Goal: Task Accomplishment & Management: Manage account settings

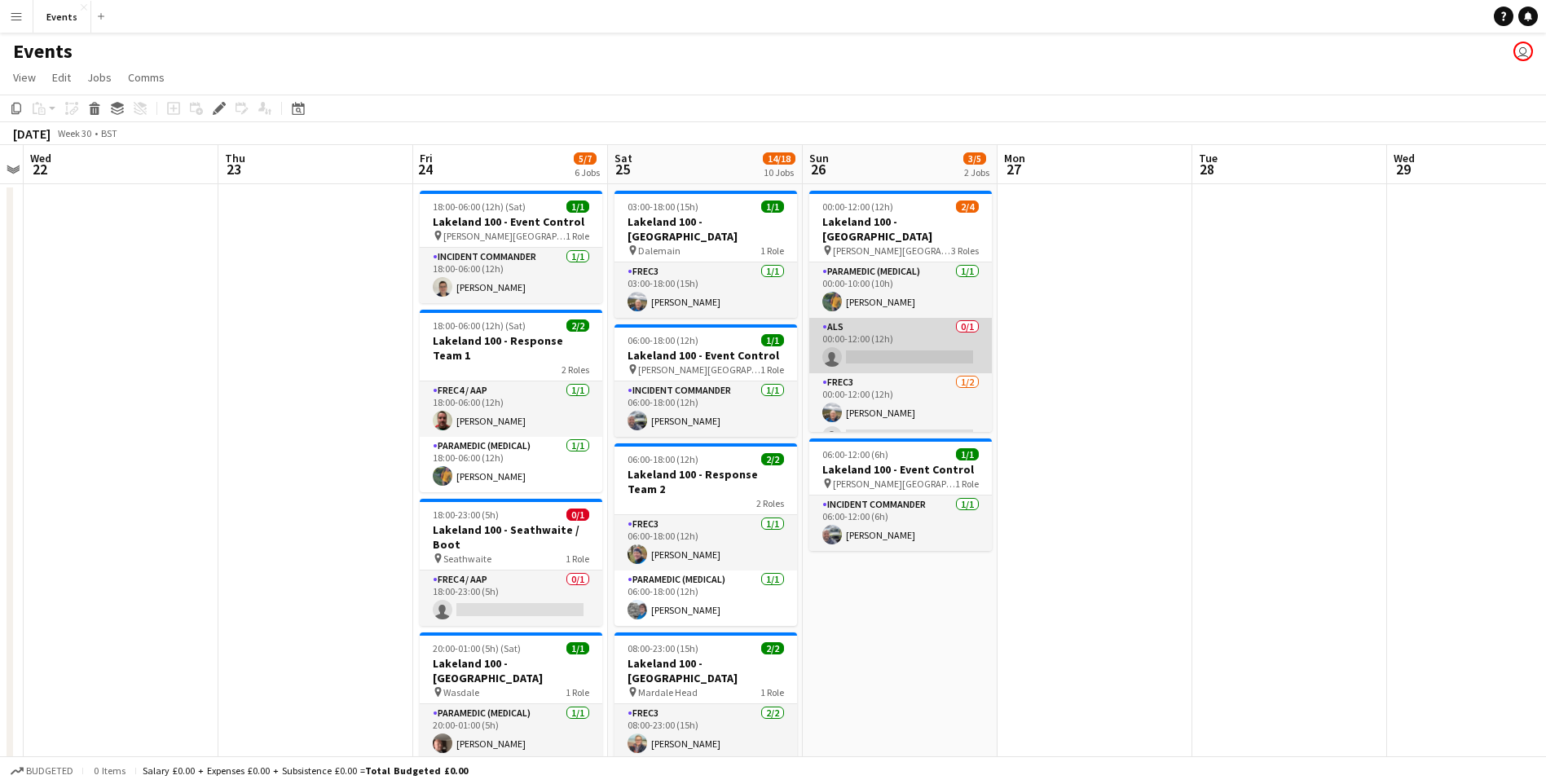
scroll to position [0, 562]
click at [891, 340] on app-card-role "ALS 0/1 00:00-12:00 (12h) single-neutral-actions" at bounding box center [899, 345] width 183 height 55
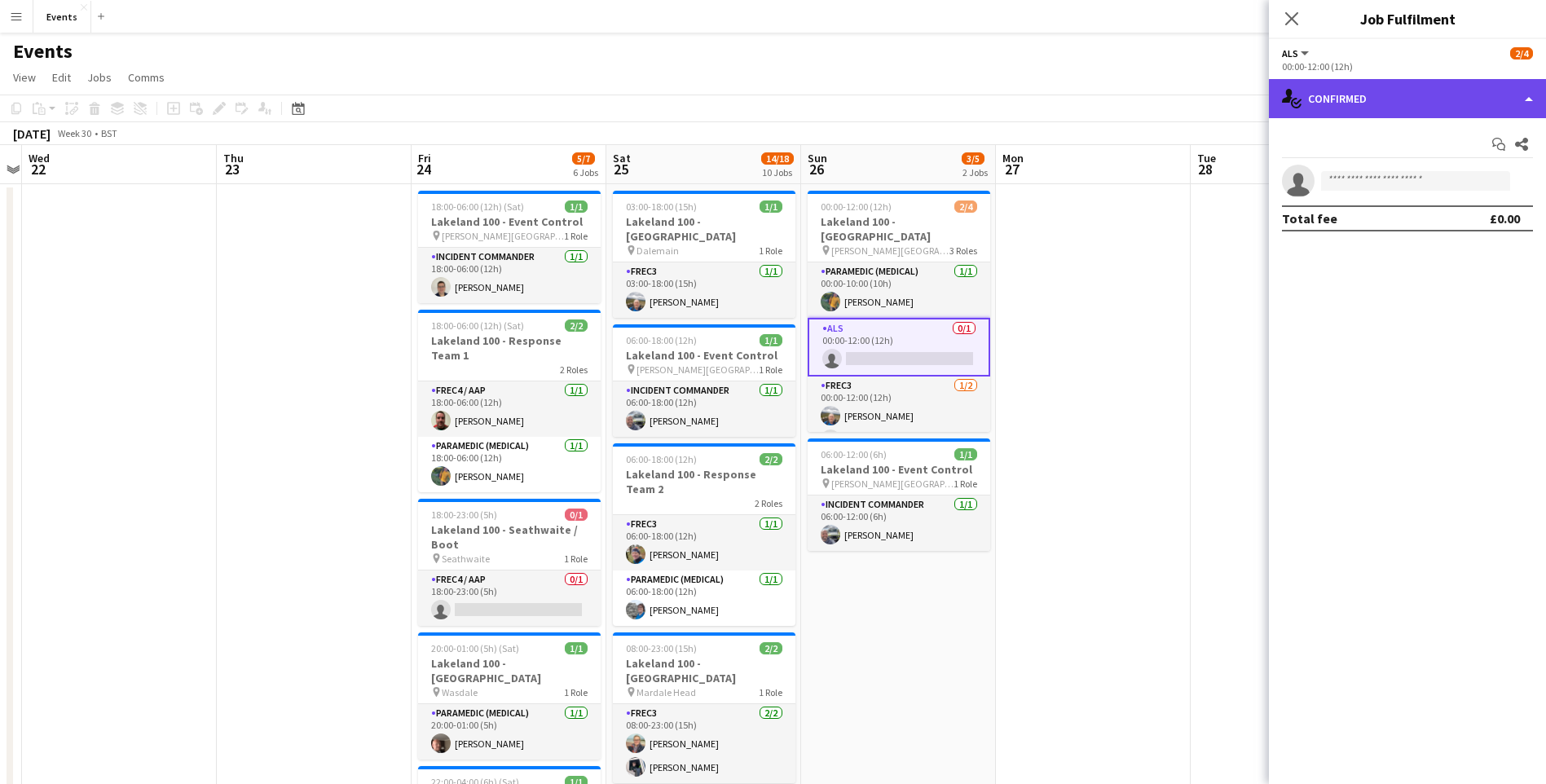
click at [1408, 99] on div "single-neutral-actions-check-2 Confirmed" at bounding box center [1407, 98] width 277 height 39
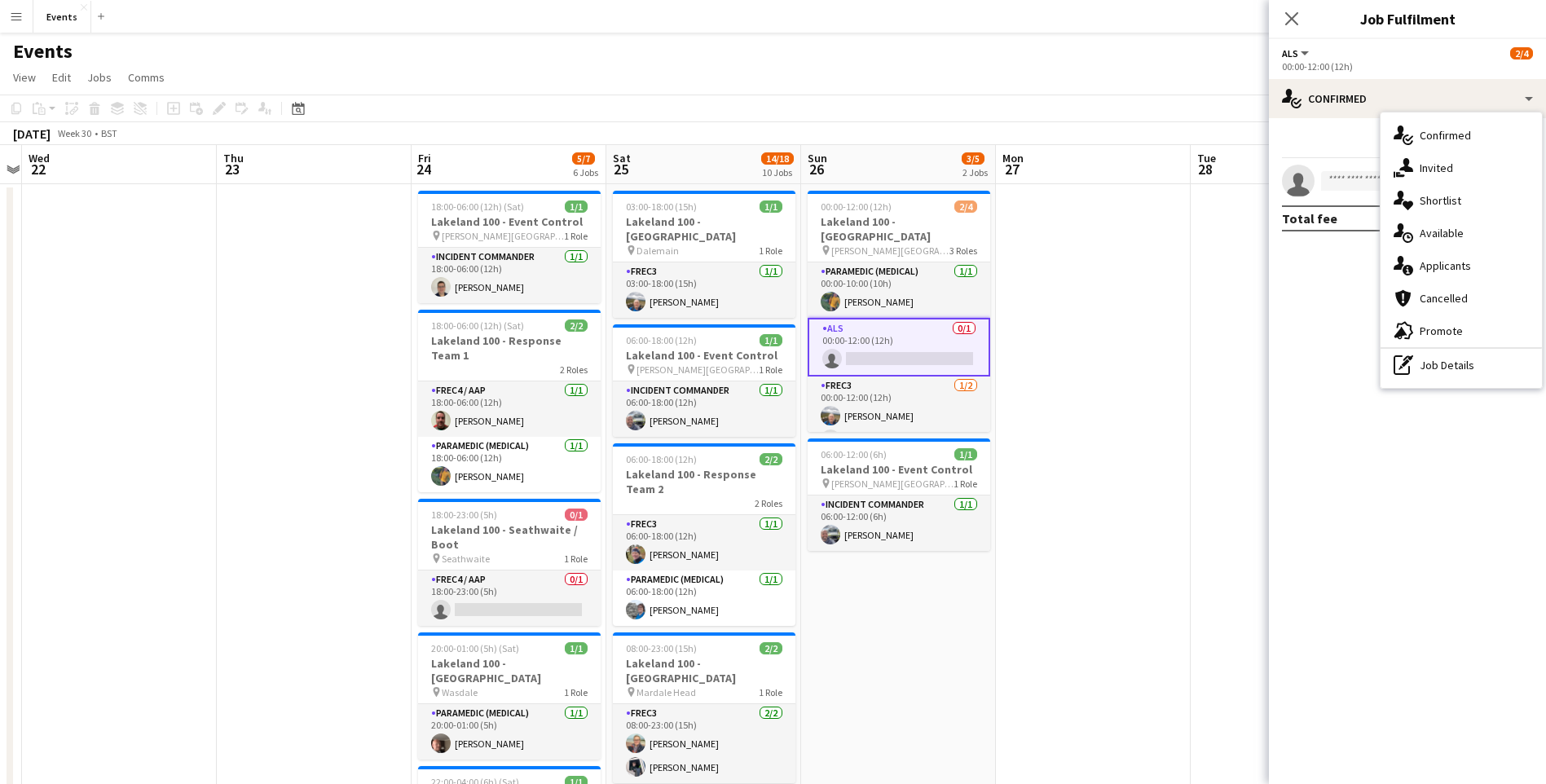
click at [1454, 271] on span "Applicants" at bounding box center [1445, 265] width 52 height 15
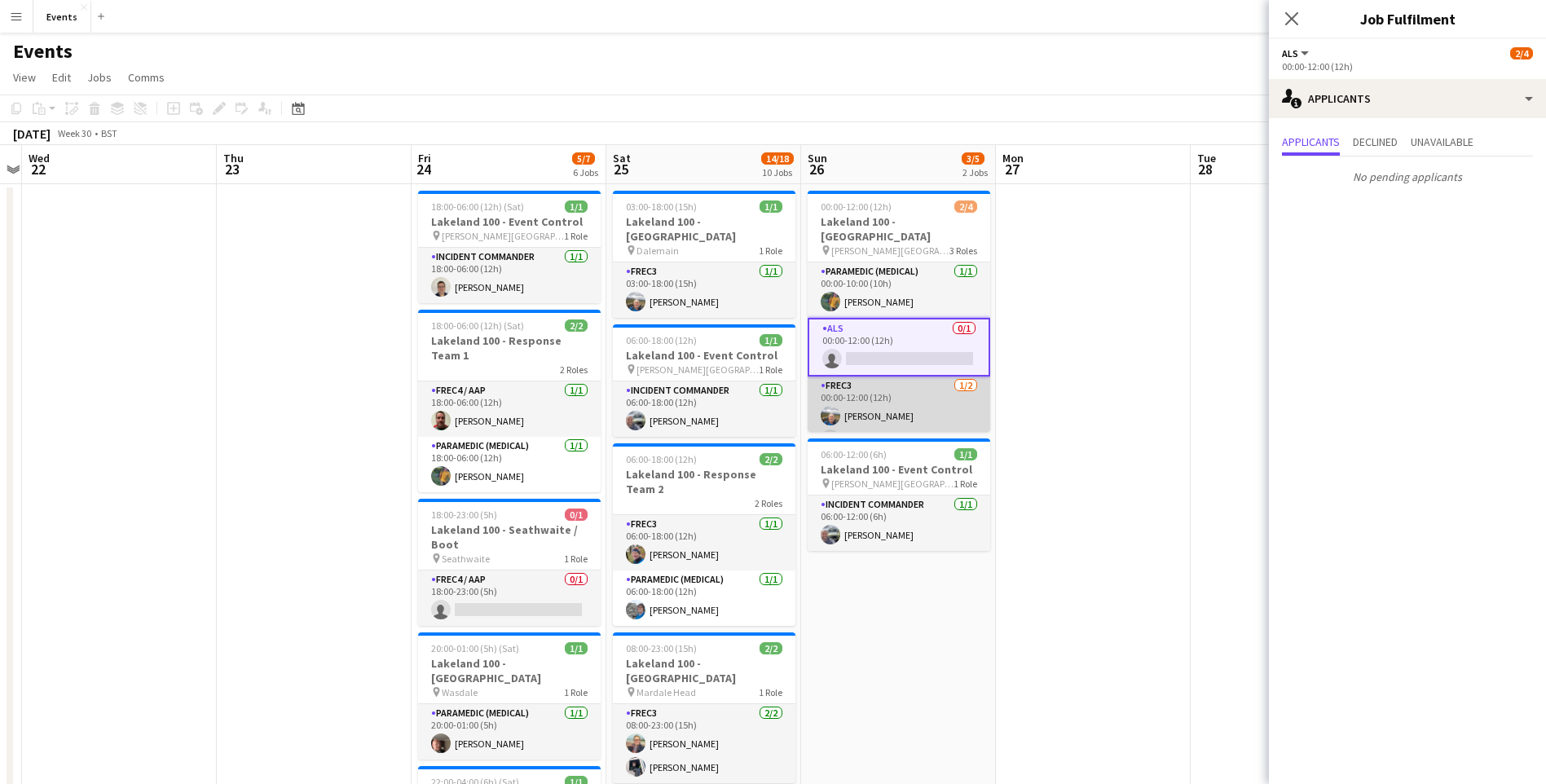
click at [933, 419] on app-card-role "FREC3 1/2 00:00-12:00 (12h) STEFAN MILANEC single-neutral-actions" at bounding box center [899, 416] width 183 height 79
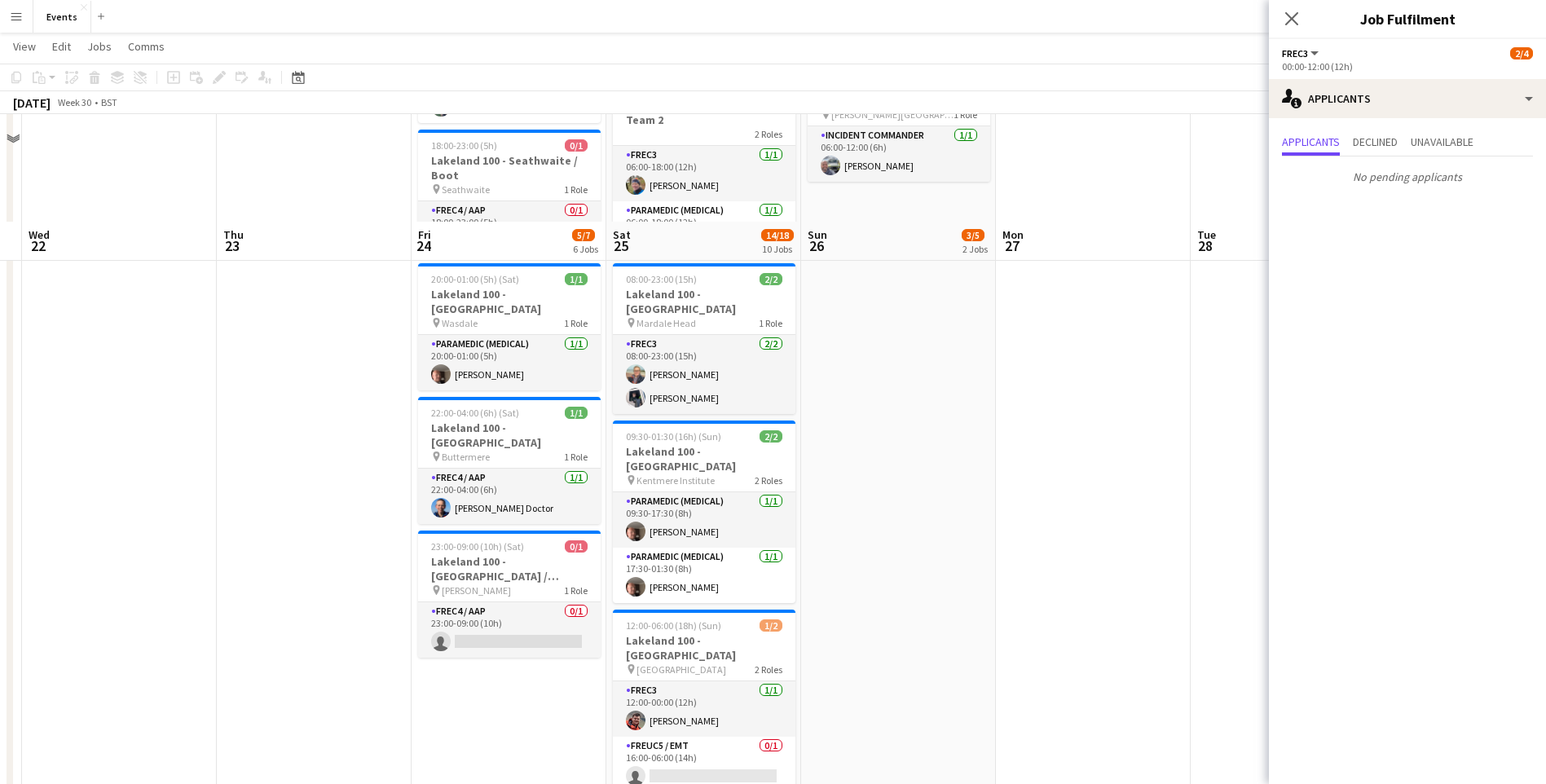
scroll to position [489, 0]
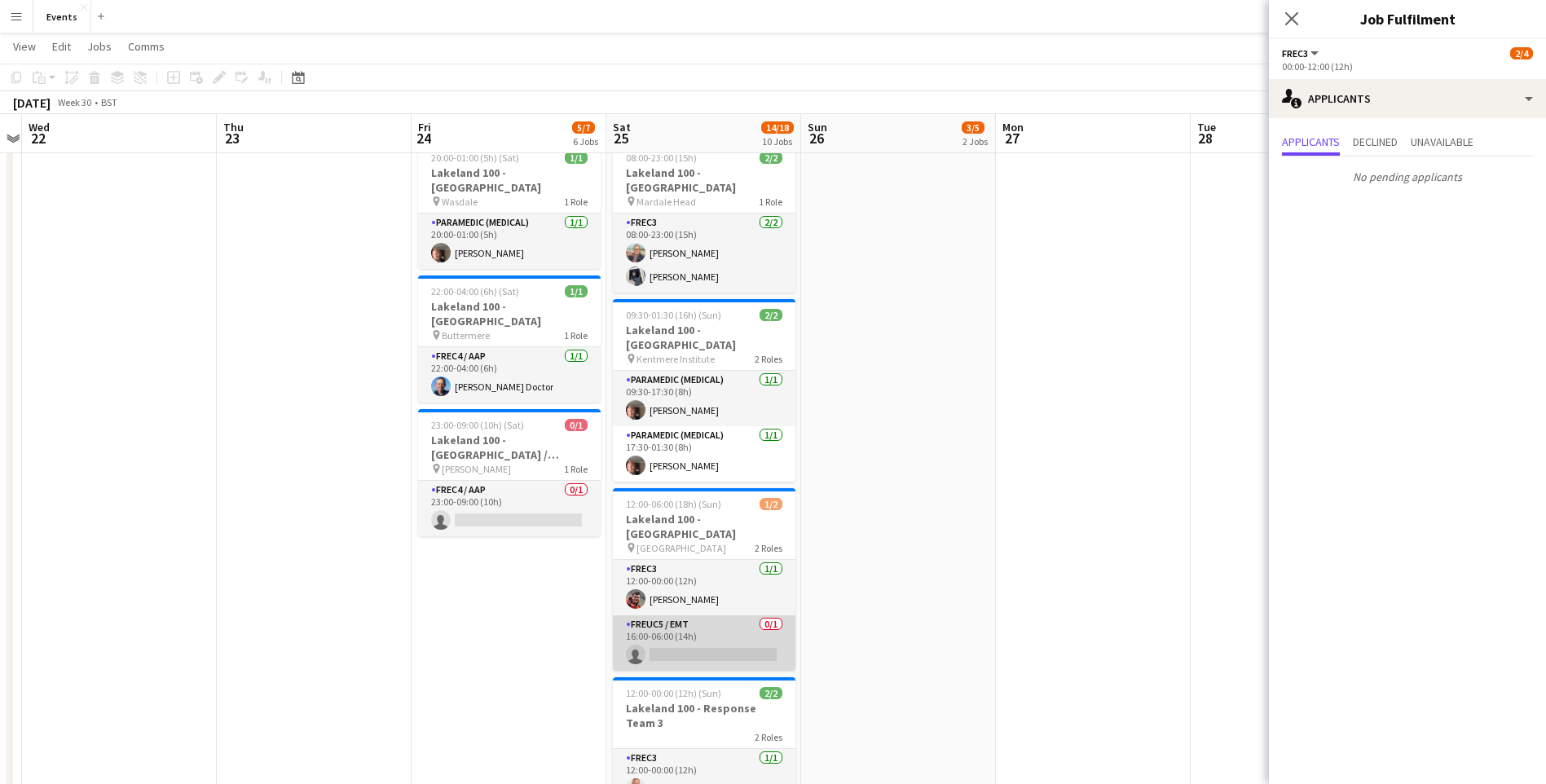
click at [732, 615] on app-card-role "FREUC5 / EMT 0/1 16:00-06:00 (14h) single-neutral-actions" at bounding box center [704, 643] width 183 height 55
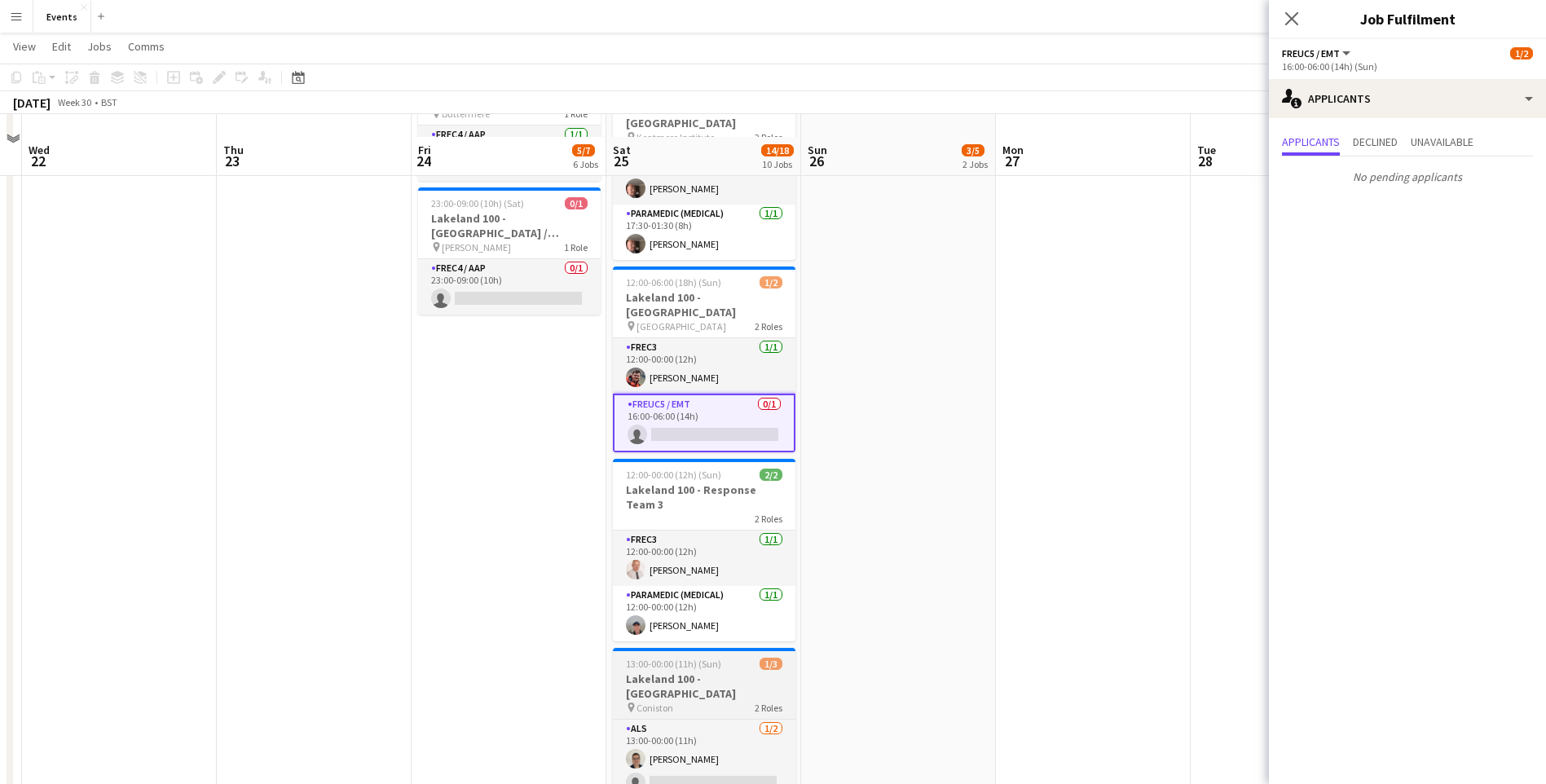
scroll to position [733, 0]
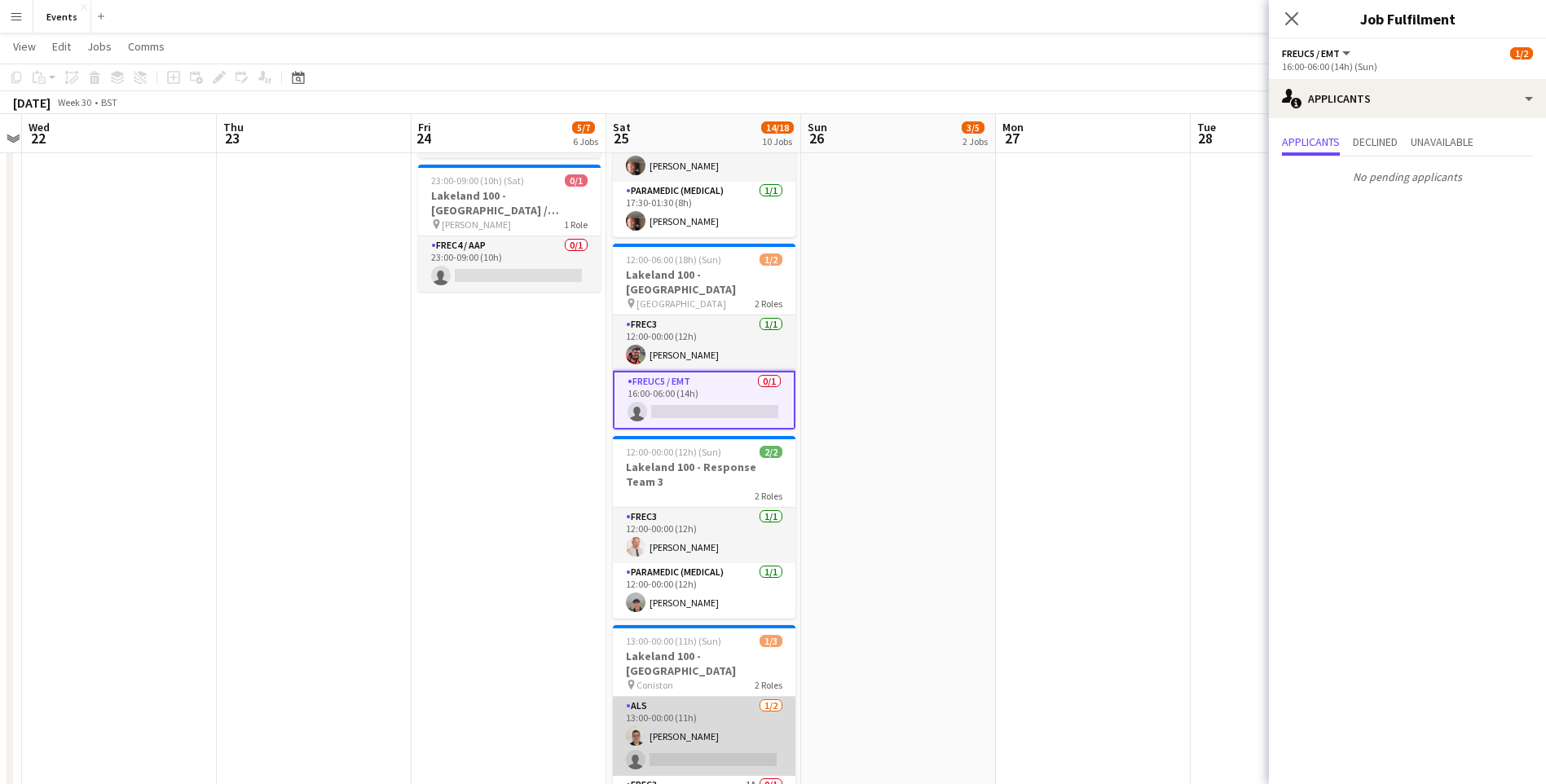
click at [728, 697] on app-card-role "ALS 1/2 13:00-00:00 (11h) David Blowers single-neutral-actions" at bounding box center [704, 737] width 183 height 79
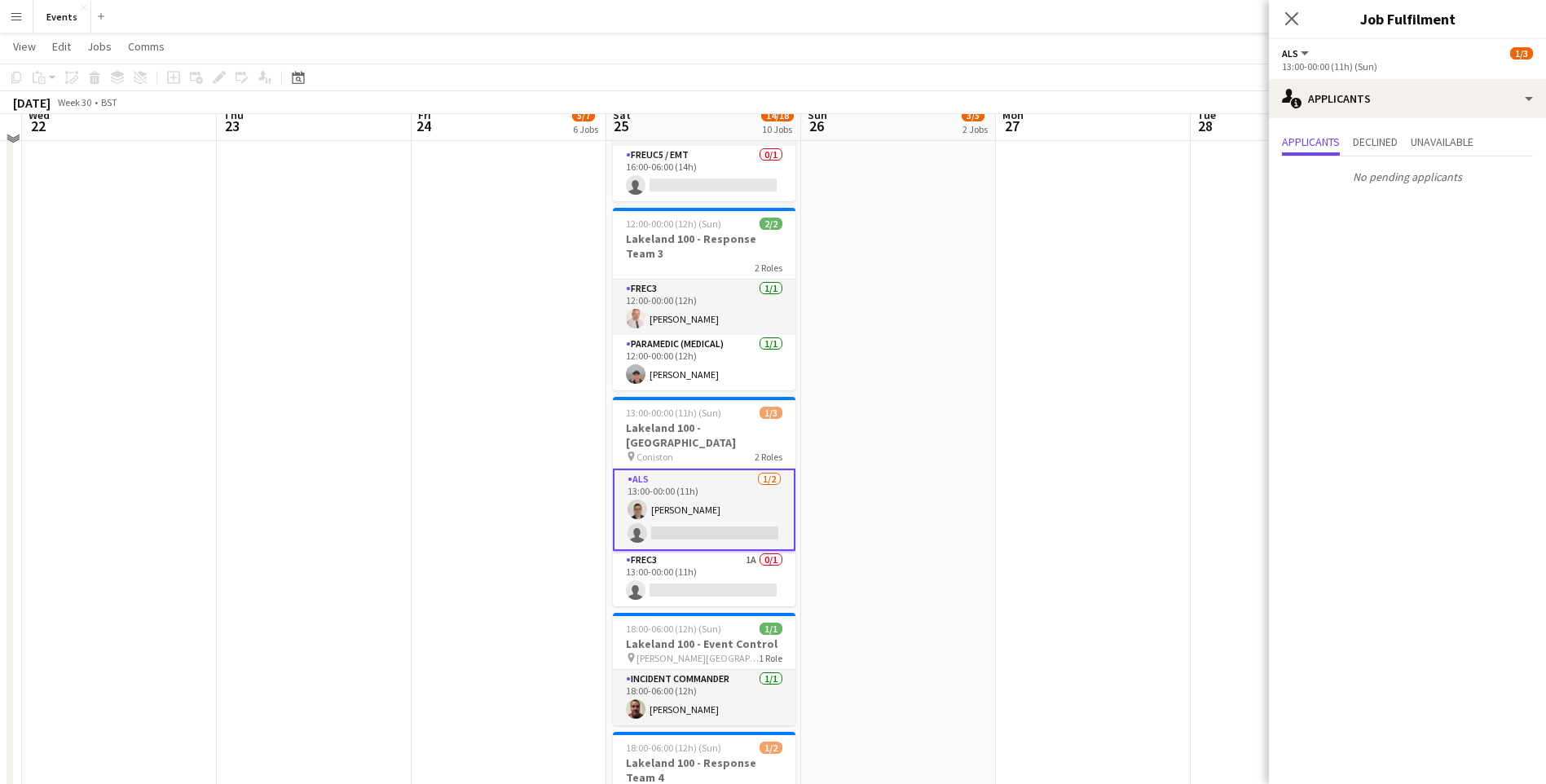
scroll to position [977, 0]
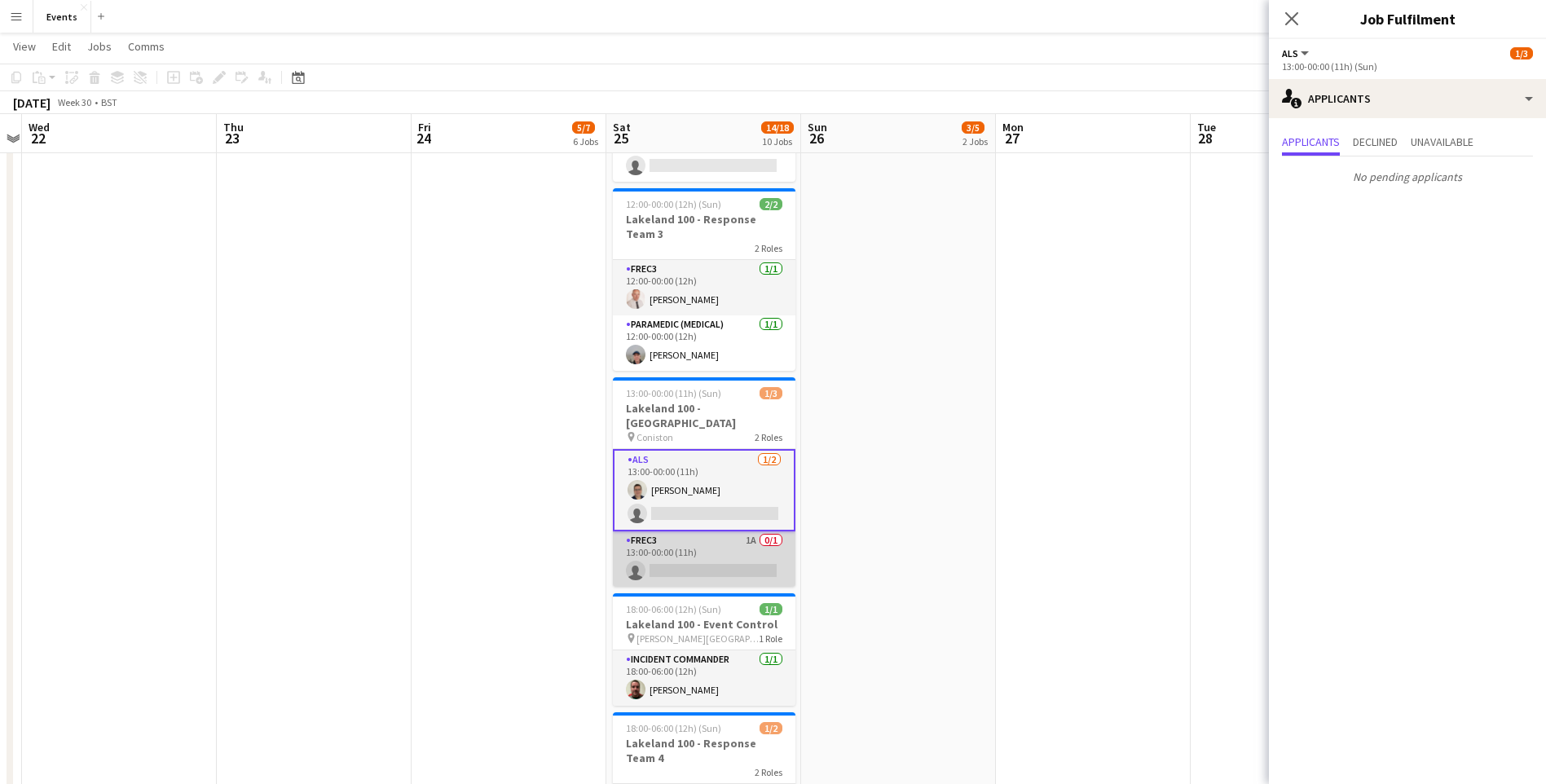
click at [714, 531] on app-card-role "FREC3 1A 0/1 13:00-00:00 (11h) single-neutral-actions" at bounding box center [704, 559] width 183 height 55
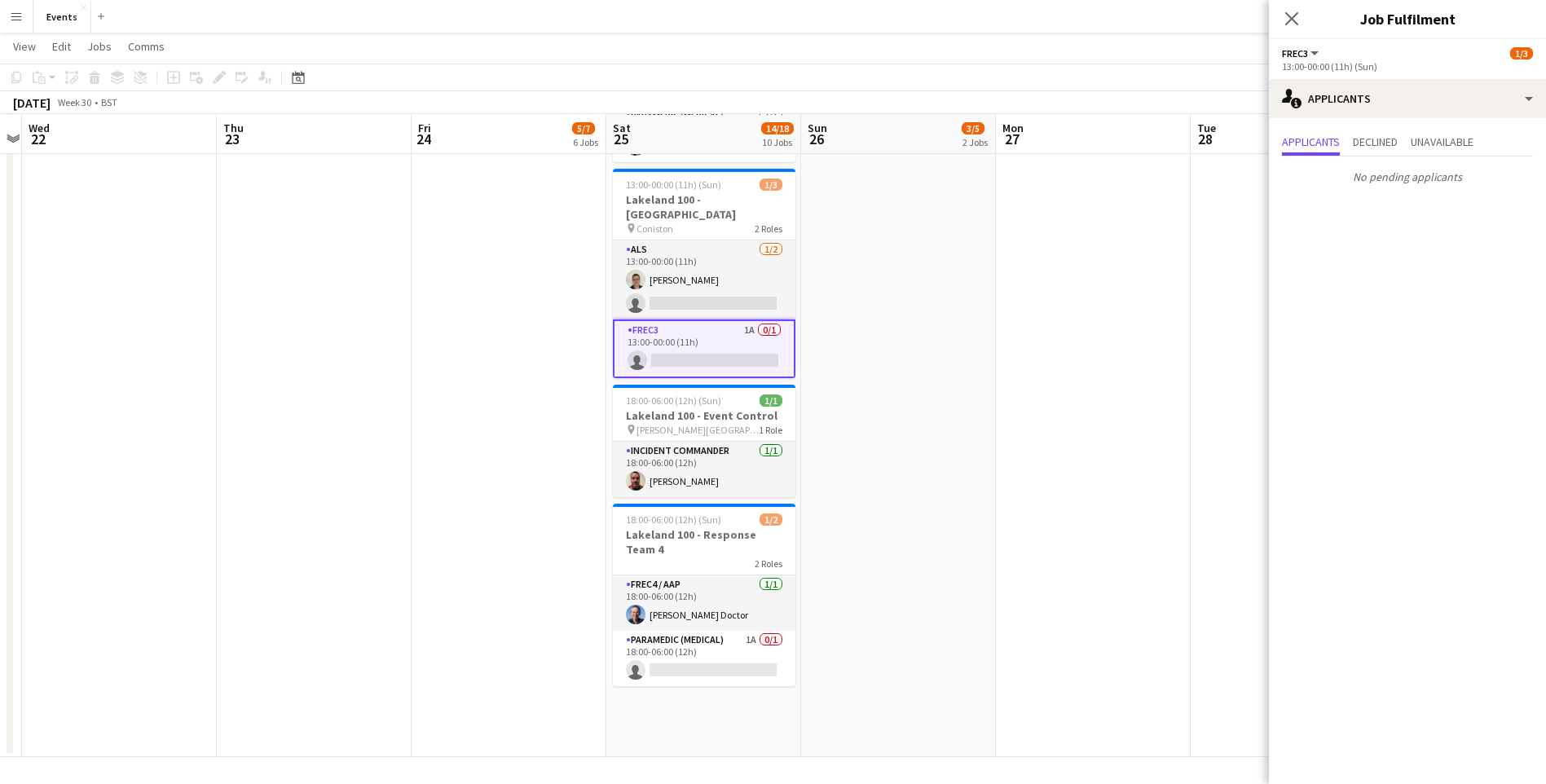
scroll to position [1187, 0]
click at [708, 630] on app-card-role "Paramedic (Medical) 1A 0/1 18:00-06:00 (12h) single-neutral-actions" at bounding box center [704, 657] width 183 height 55
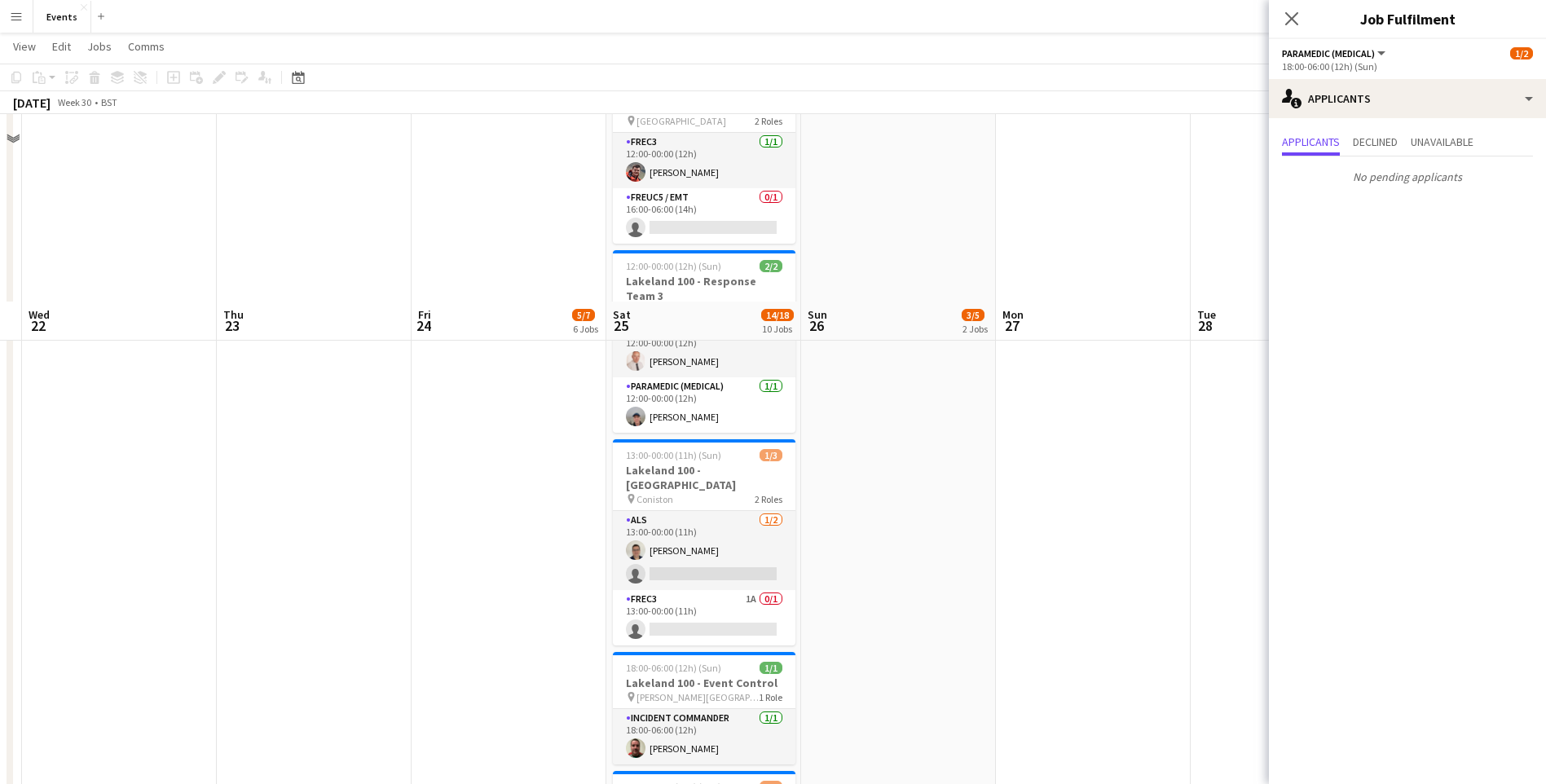
scroll to position [1106, 0]
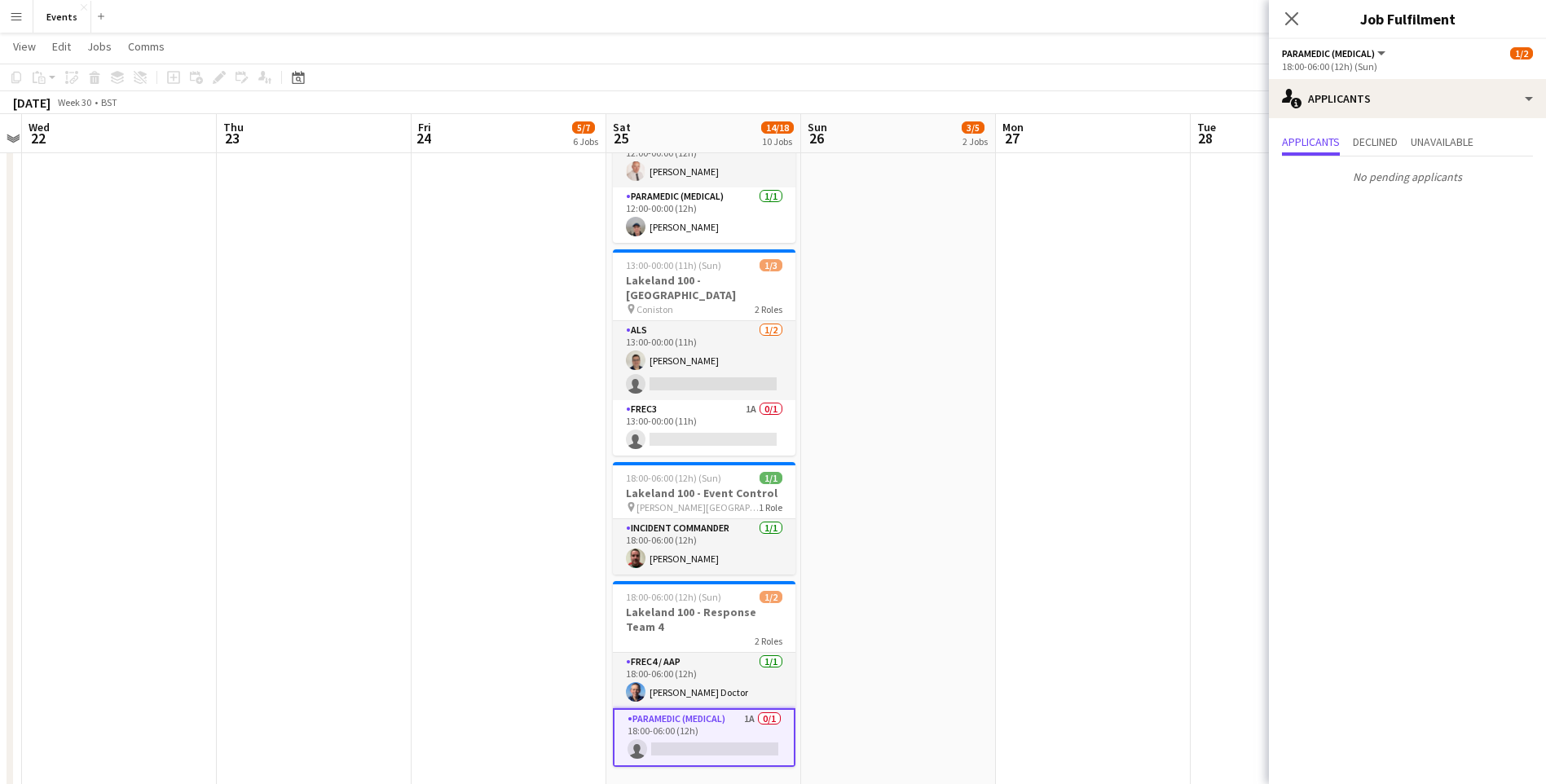
click at [726, 708] on app-card-role "Paramedic (Medical) 1A 0/1 18:00-06:00 (12h) single-neutral-actions" at bounding box center [704, 737] width 183 height 59
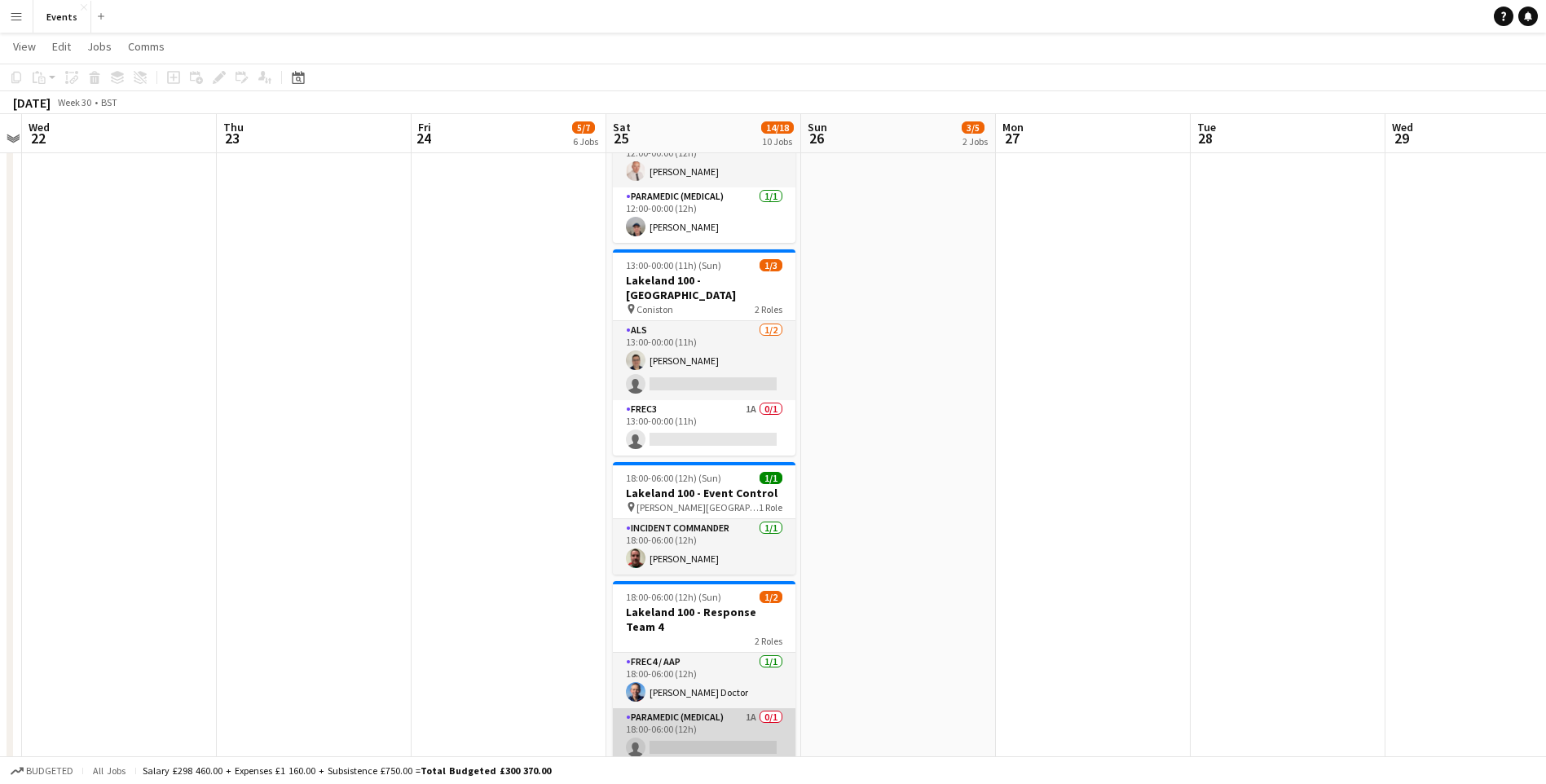
click at [726, 708] on app-card-role "Paramedic (Medical) 1A 0/1 18:00-06:00 (12h) single-neutral-actions" at bounding box center [704, 736] width 183 height 55
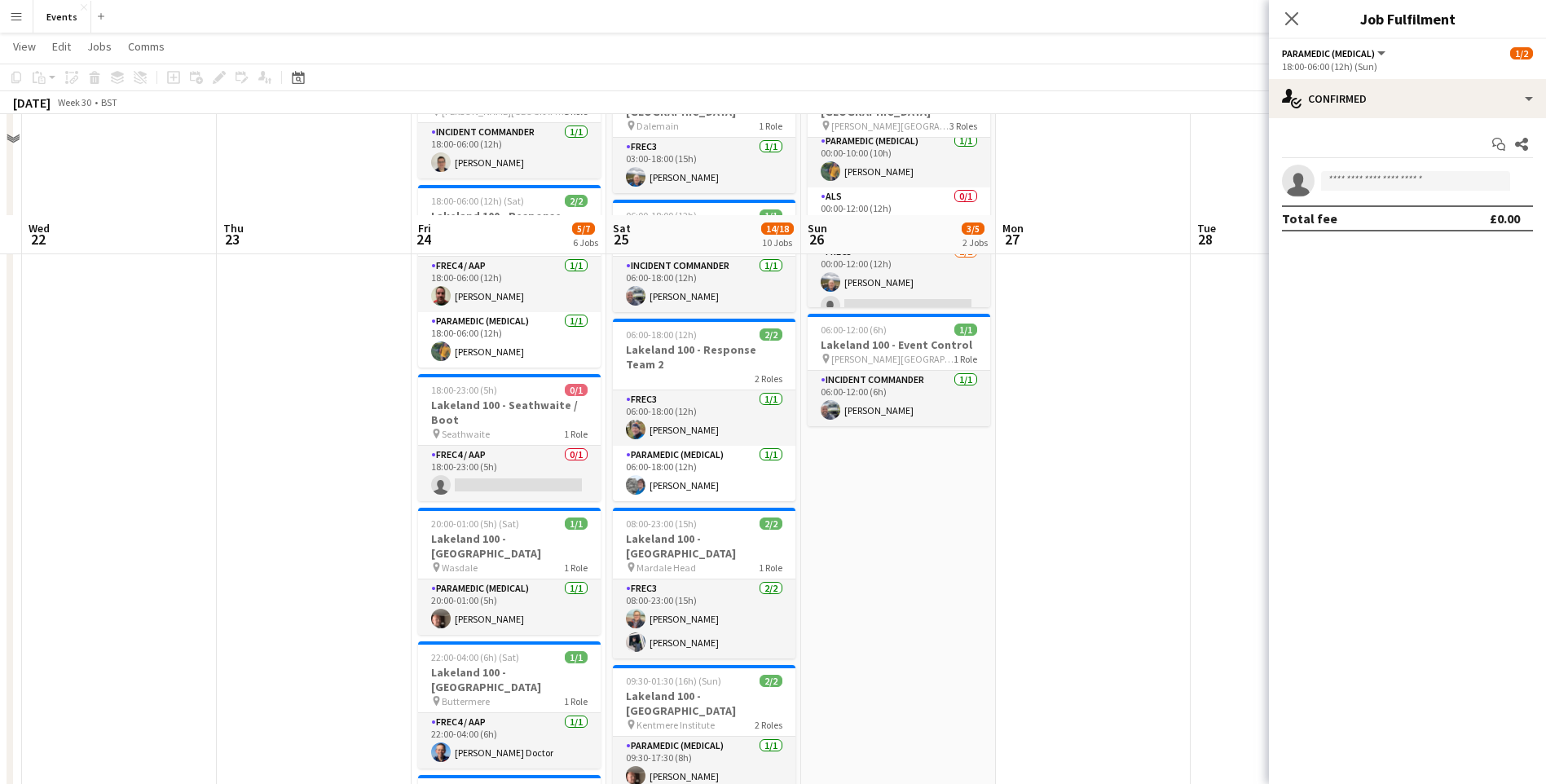
scroll to position [244, 0]
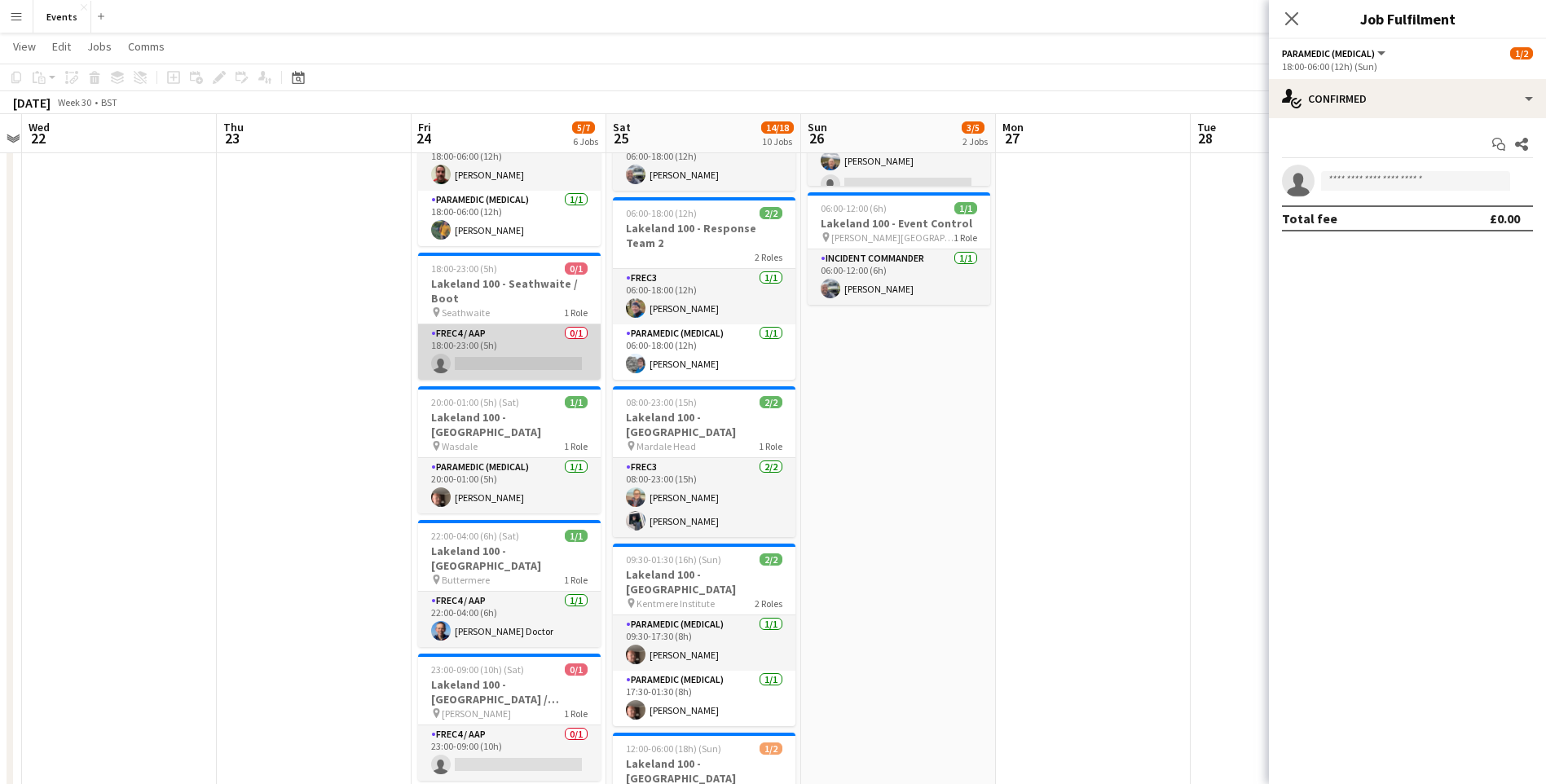
click at [510, 364] on app-card-role "FREC4 / AAP 0/1 18:00-23:00 (5h) single-neutral-actions" at bounding box center [510, 352] width 183 height 55
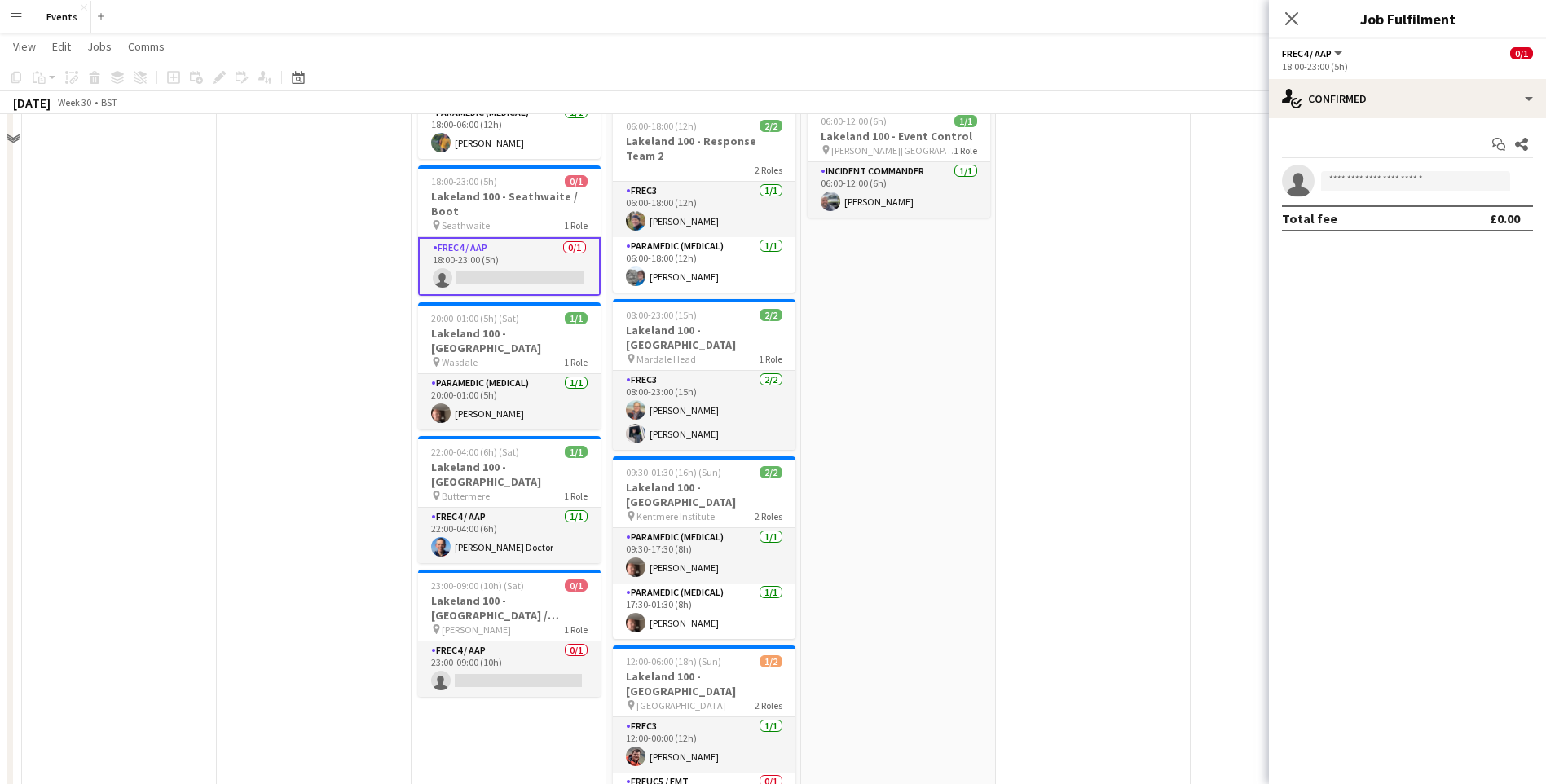
scroll to position [407, 0]
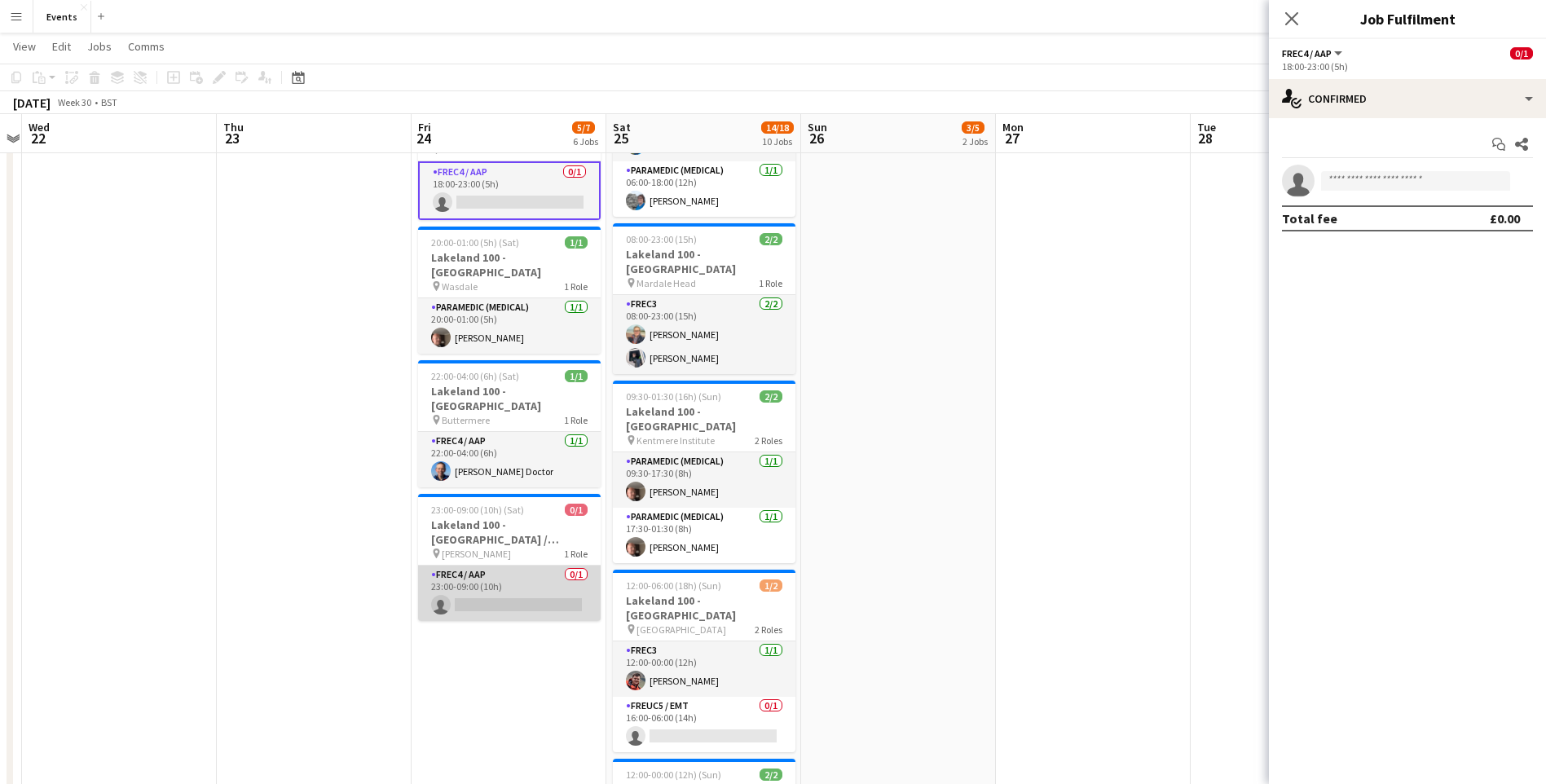
click at [513, 567] on app-card-role "FREC4 / AAP 0/1 23:00-09:00 (10h) single-neutral-actions" at bounding box center [510, 593] width 183 height 55
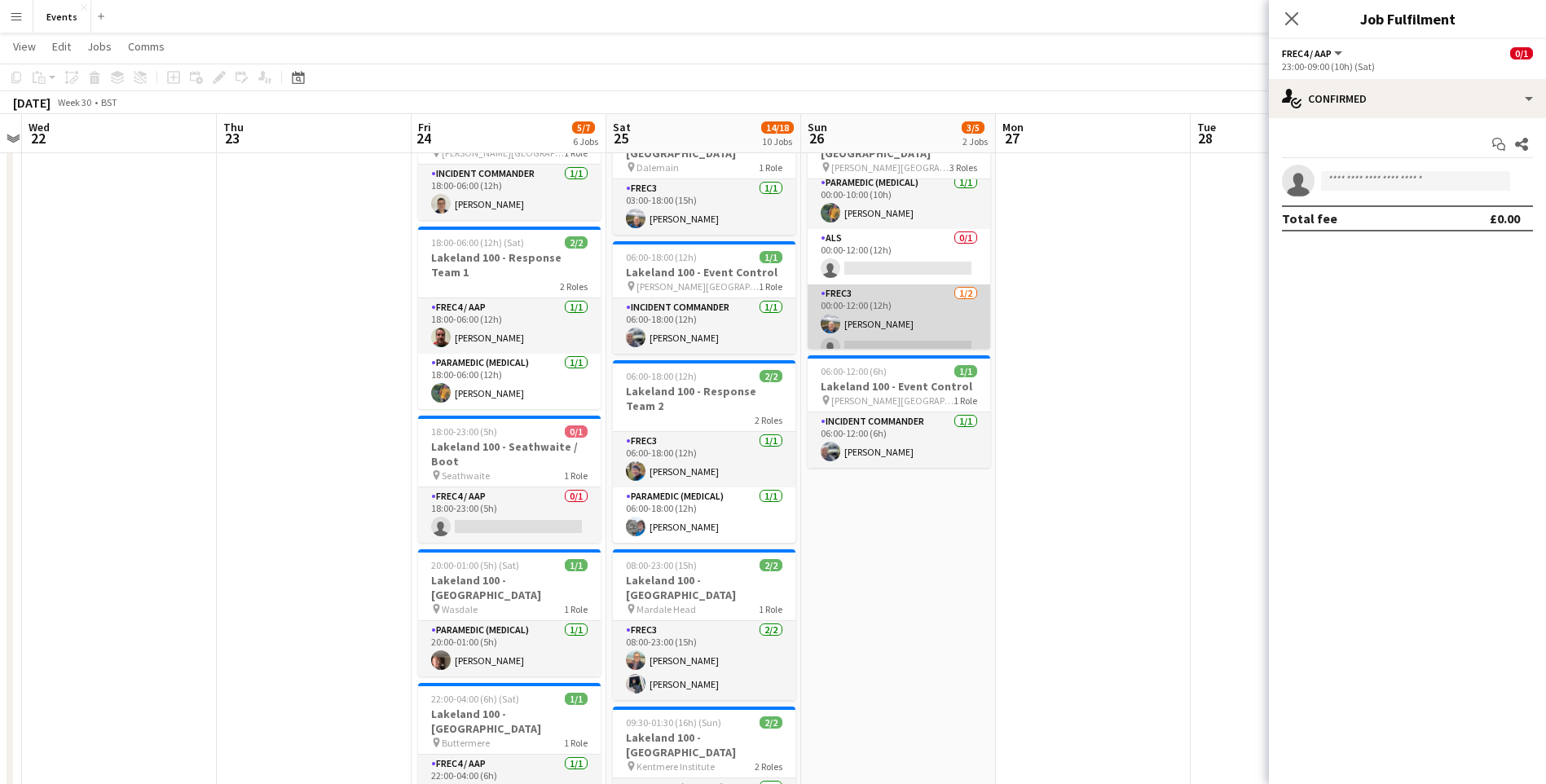
scroll to position [0, 0]
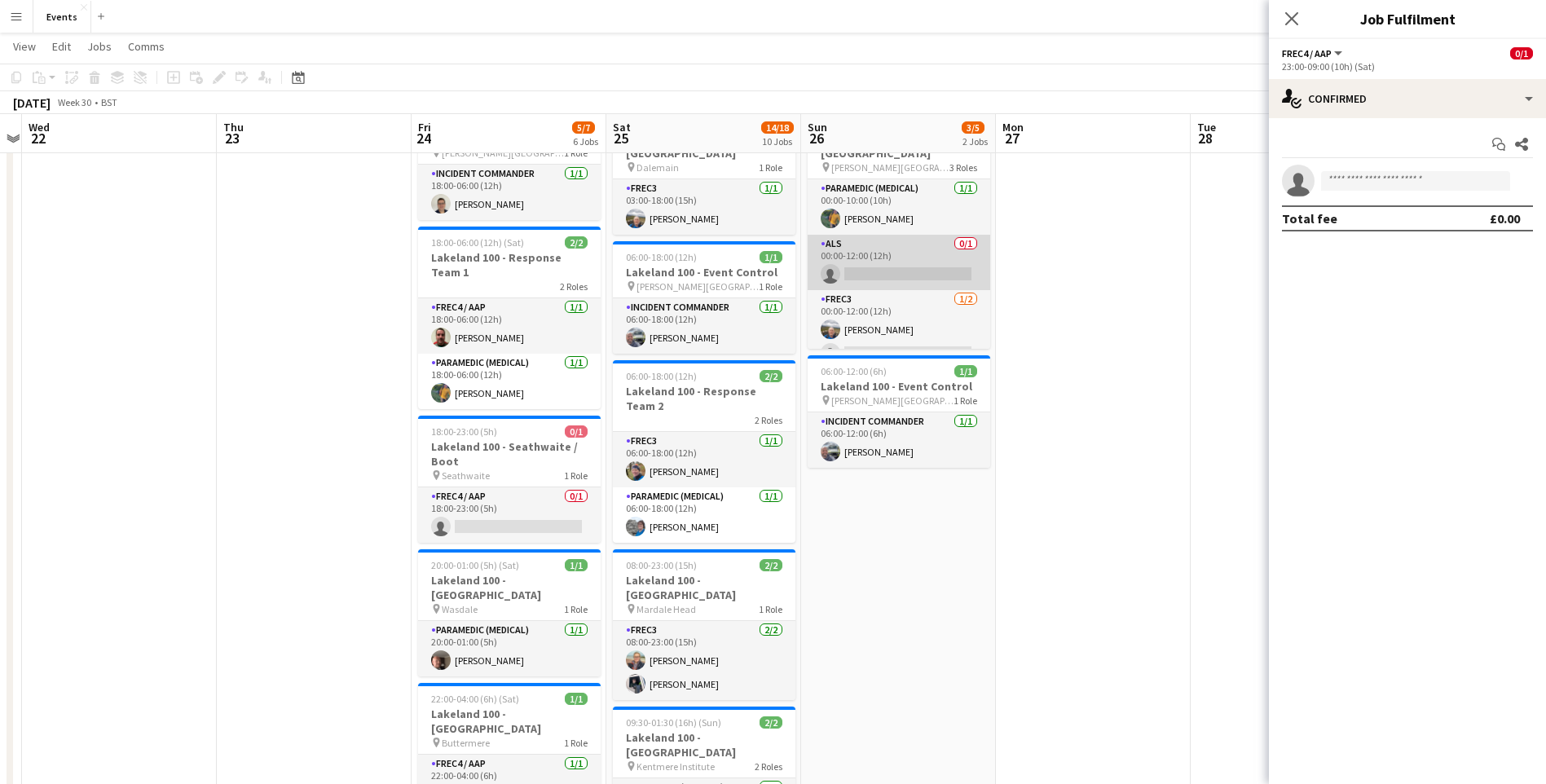
click at [891, 258] on app-card-role "ALS 0/1 00:00-12:00 (12h) single-neutral-actions" at bounding box center [899, 262] width 183 height 55
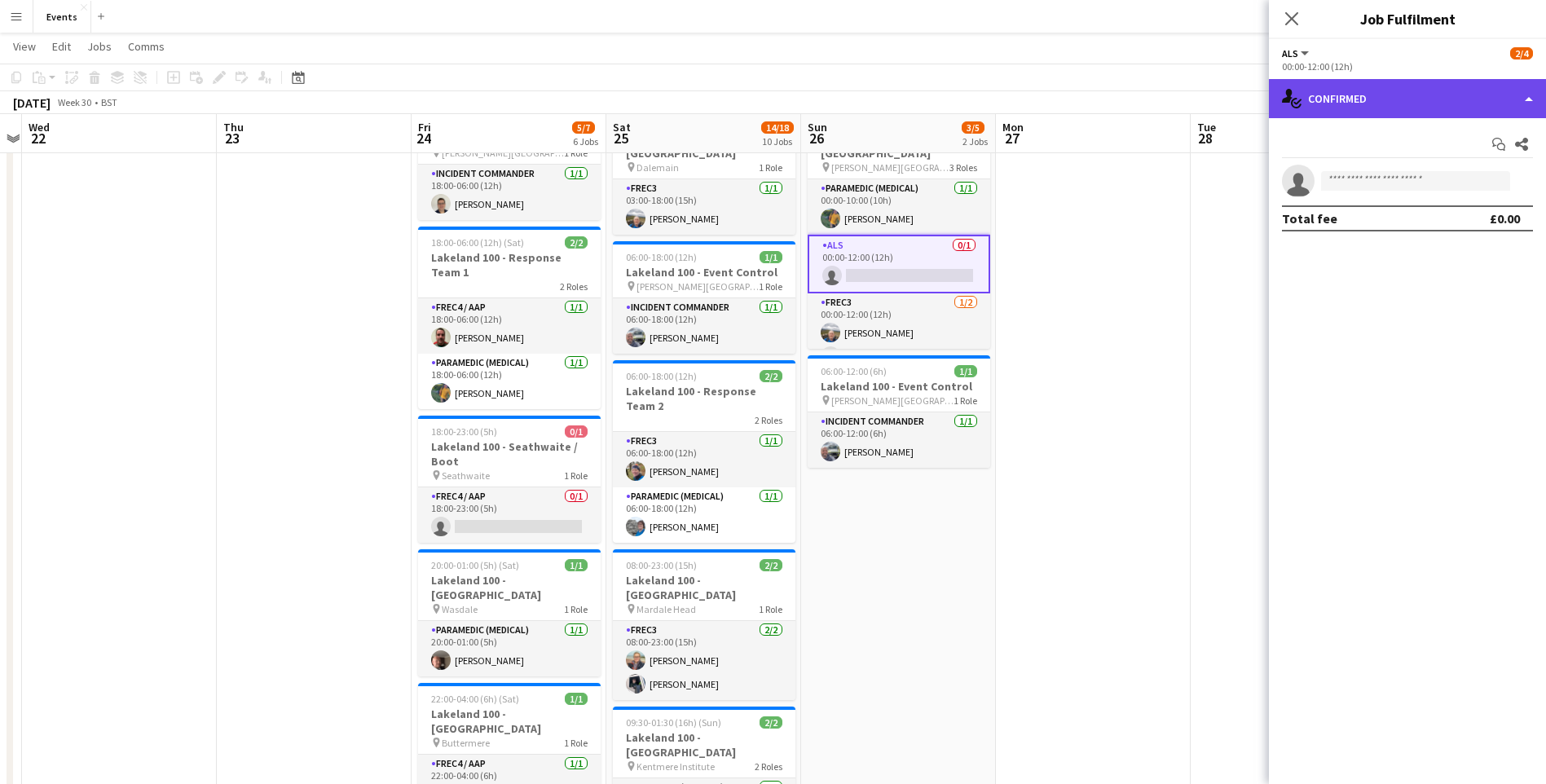
click at [1372, 102] on div "single-neutral-actions-check-2 Confirmed" at bounding box center [1407, 98] width 277 height 39
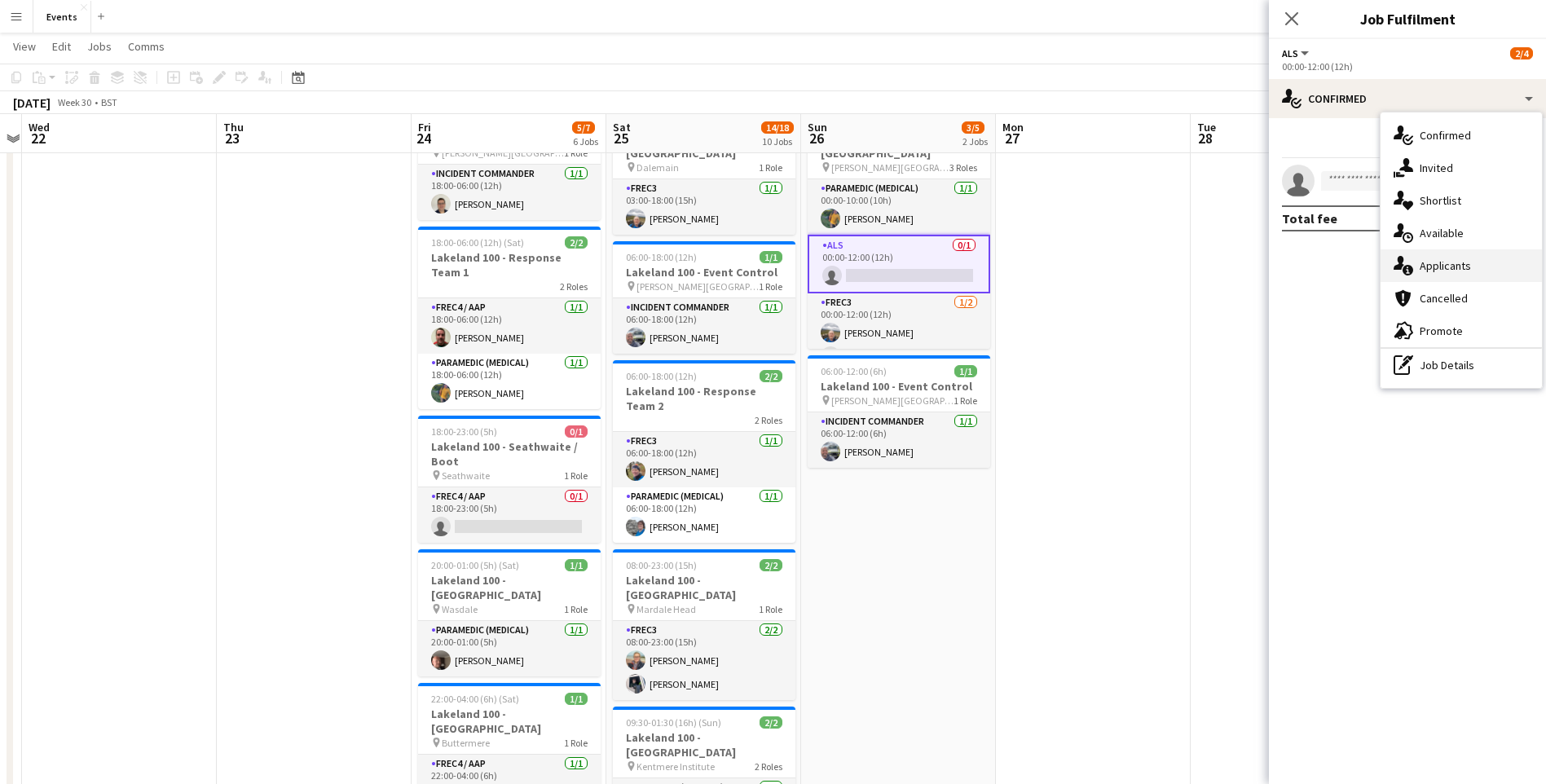
click at [1442, 257] on div "single-neutral-actions-information Applicants" at bounding box center [1461, 266] width 161 height 33
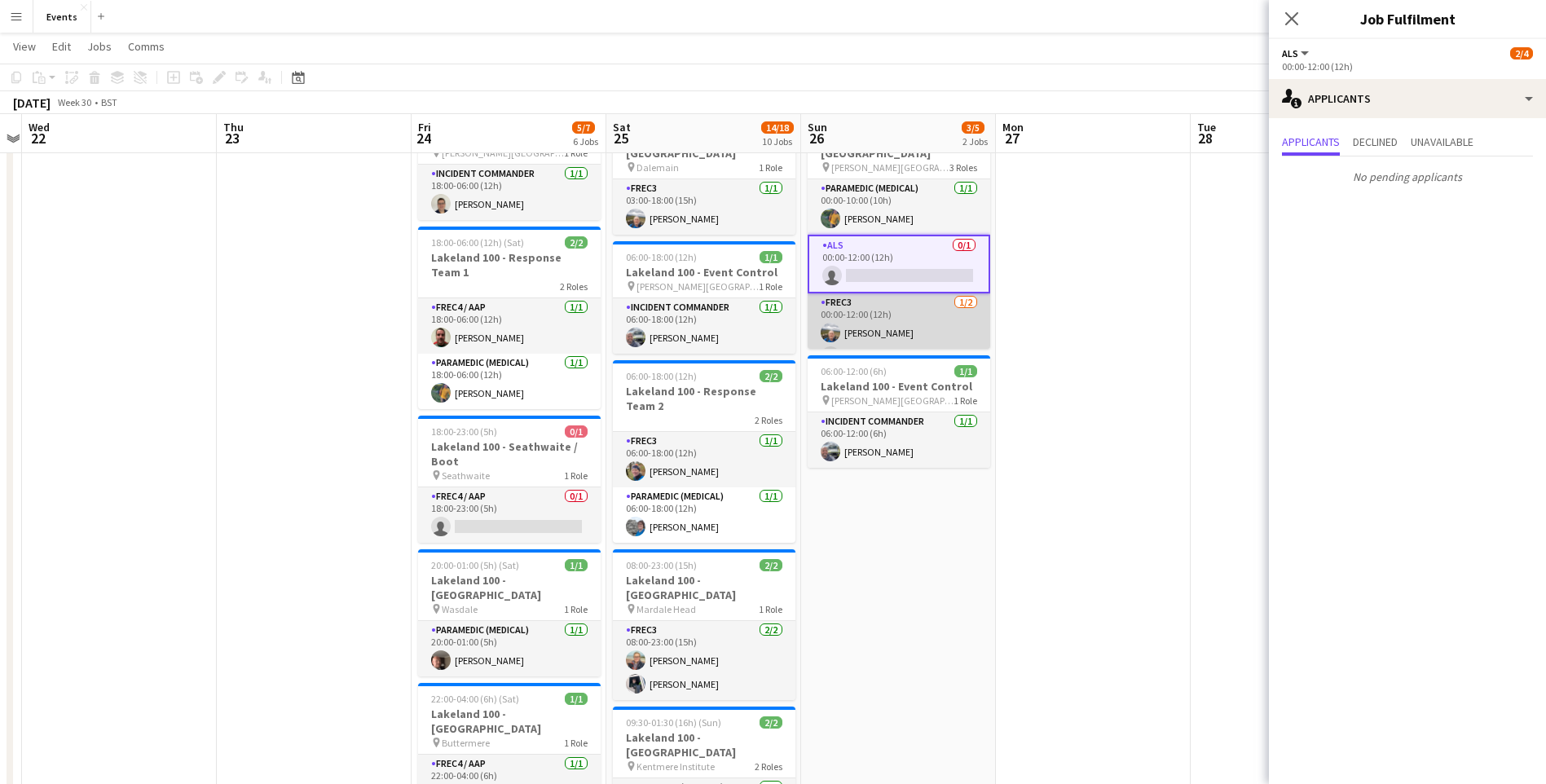
click at [931, 339] on app-card-role "FREC3 1/2 00:00-12:00 (12h) STEFAN MILANEC single-neutral-actions" at bounding box center [899, 333] width 183 height 79
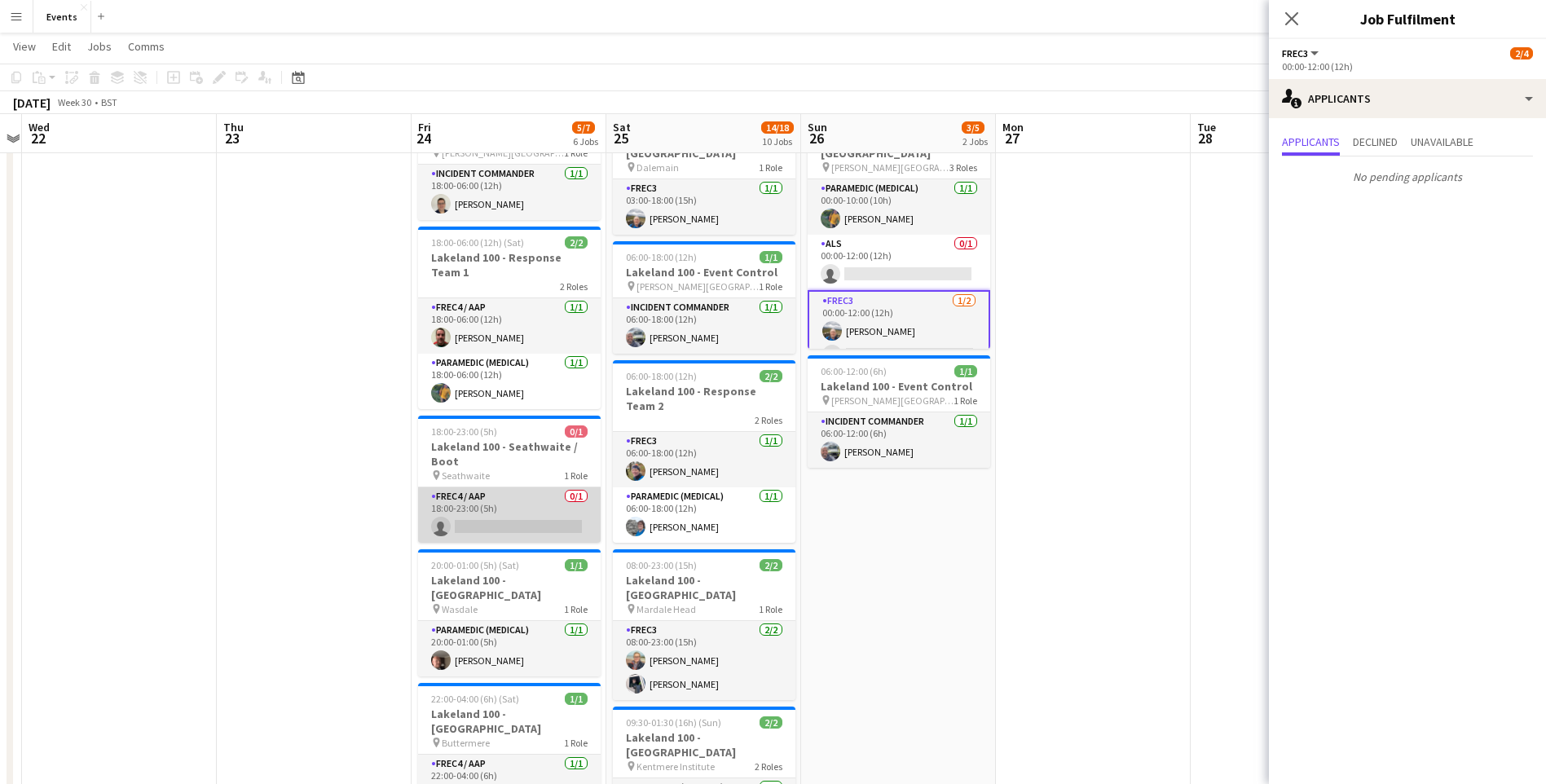
click at [484, 528] on app-card-role "FREC4 / AAP 0/1 18:00-23:00 (5h) single-neutral-actions" at bounding box center [510, 515] width 183 height 55
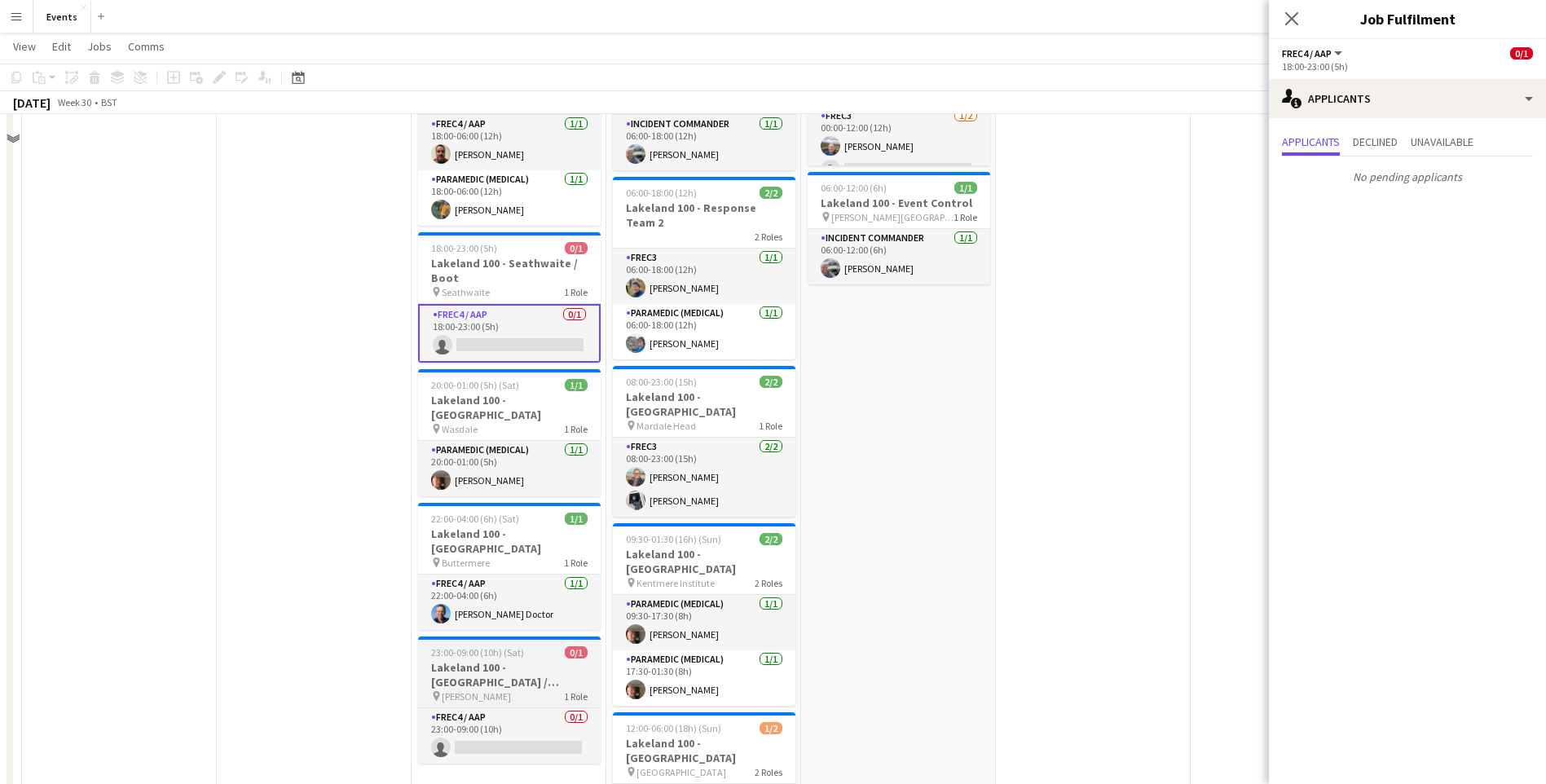
scroll to position [326, 0]
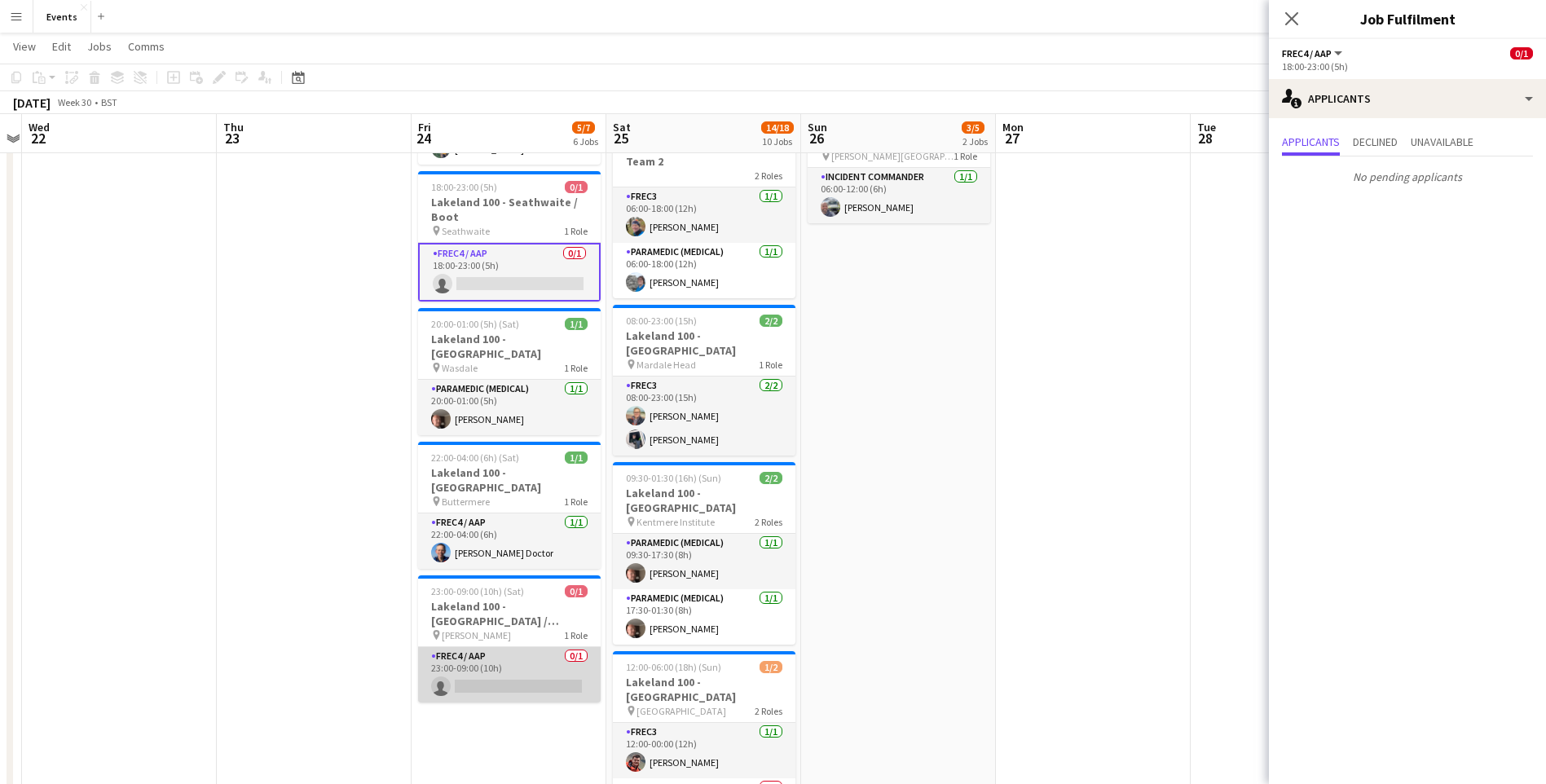
click at [519, 667] on app-card-role "FREC4 / AAP 0/1 23:00-09:00 (10h) single-neutral-actions" at bounding box center [510, 674] width 183 height 55
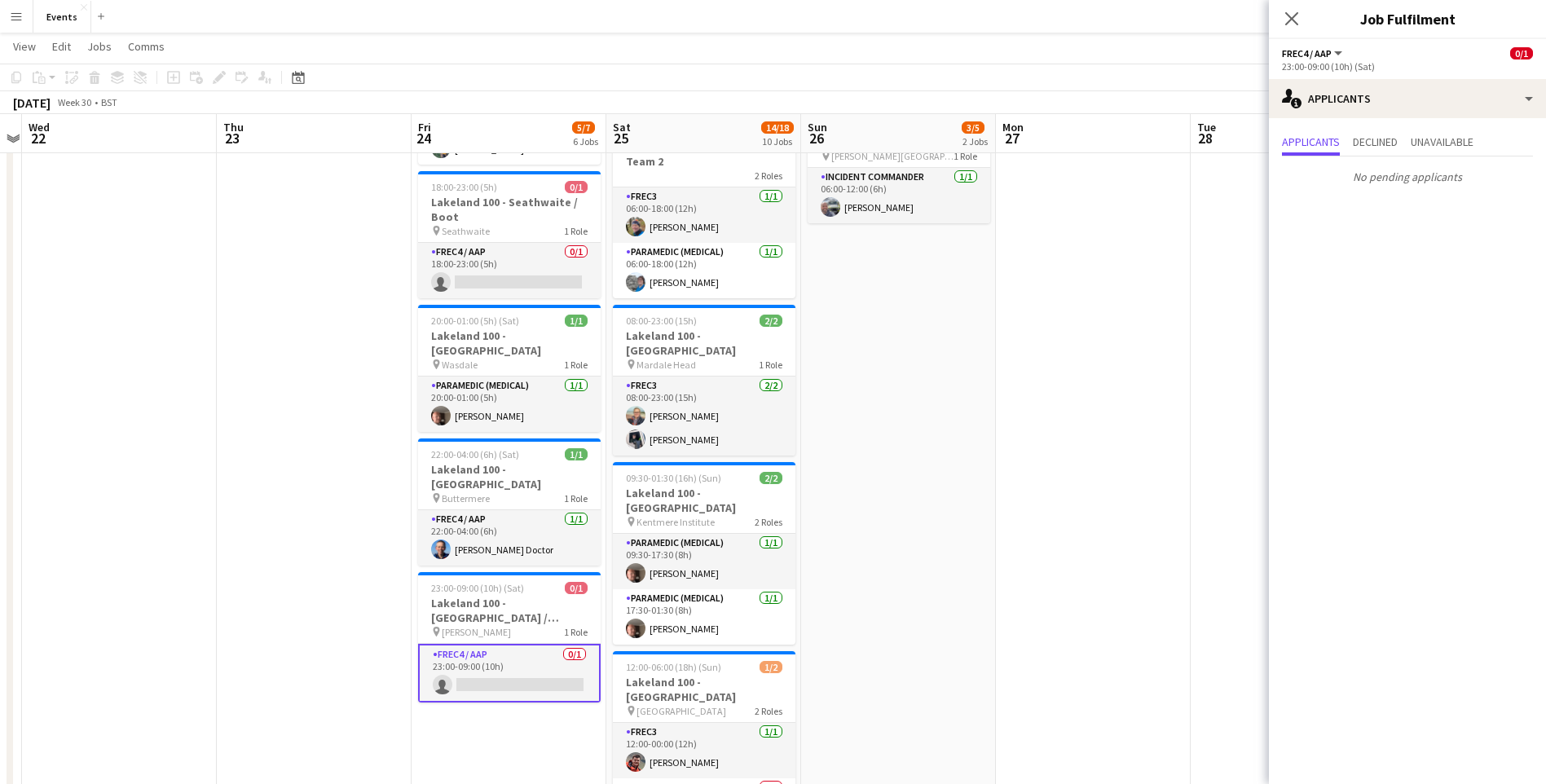
click at [518, 658] on app-card-role "FREC4 / AAP 0/1 23:00-09:00 (10h) single-neutral-actions" at bounding box center [510, 673] width 183 height 59
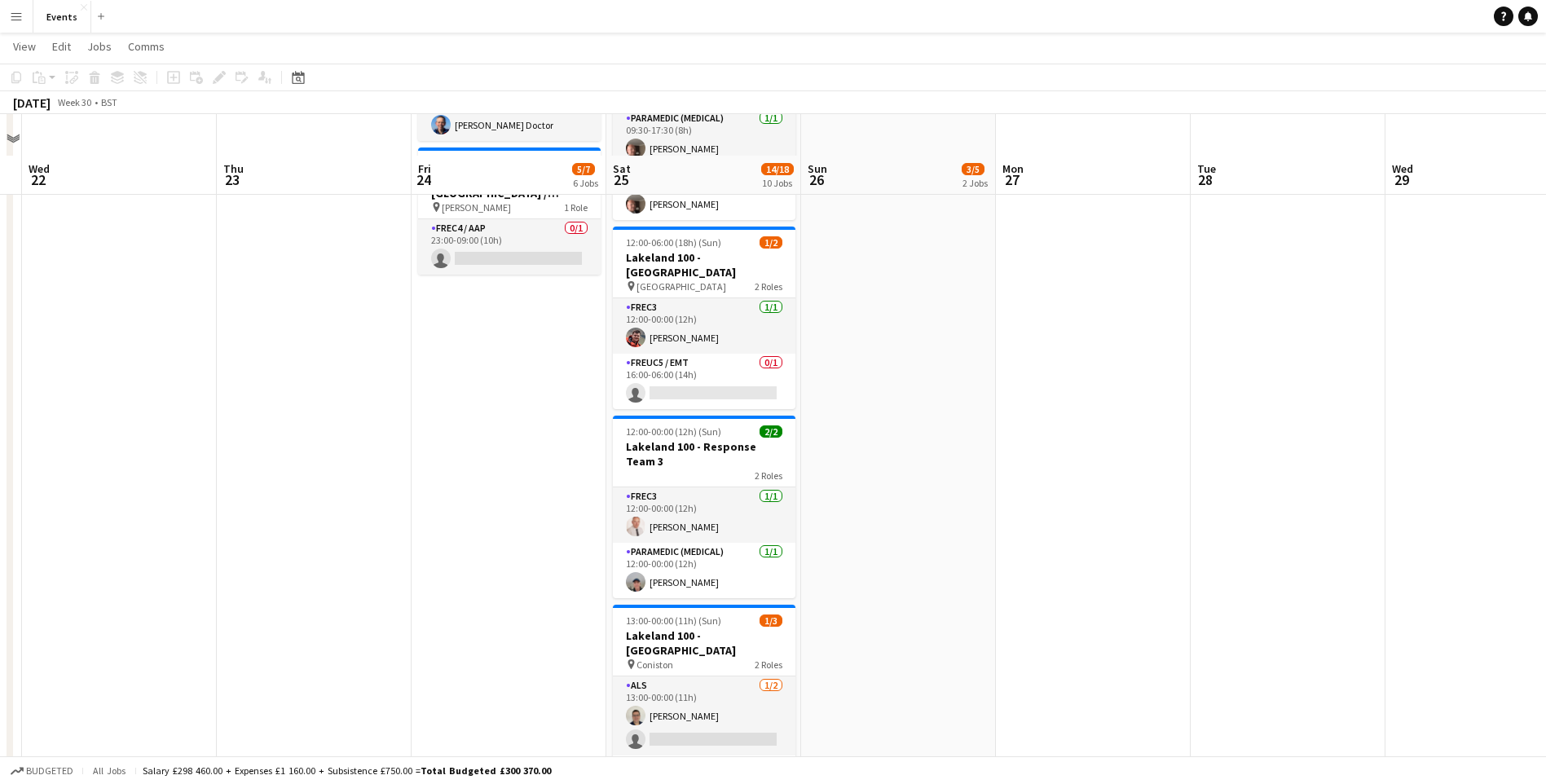
scroll to position [815, 0]
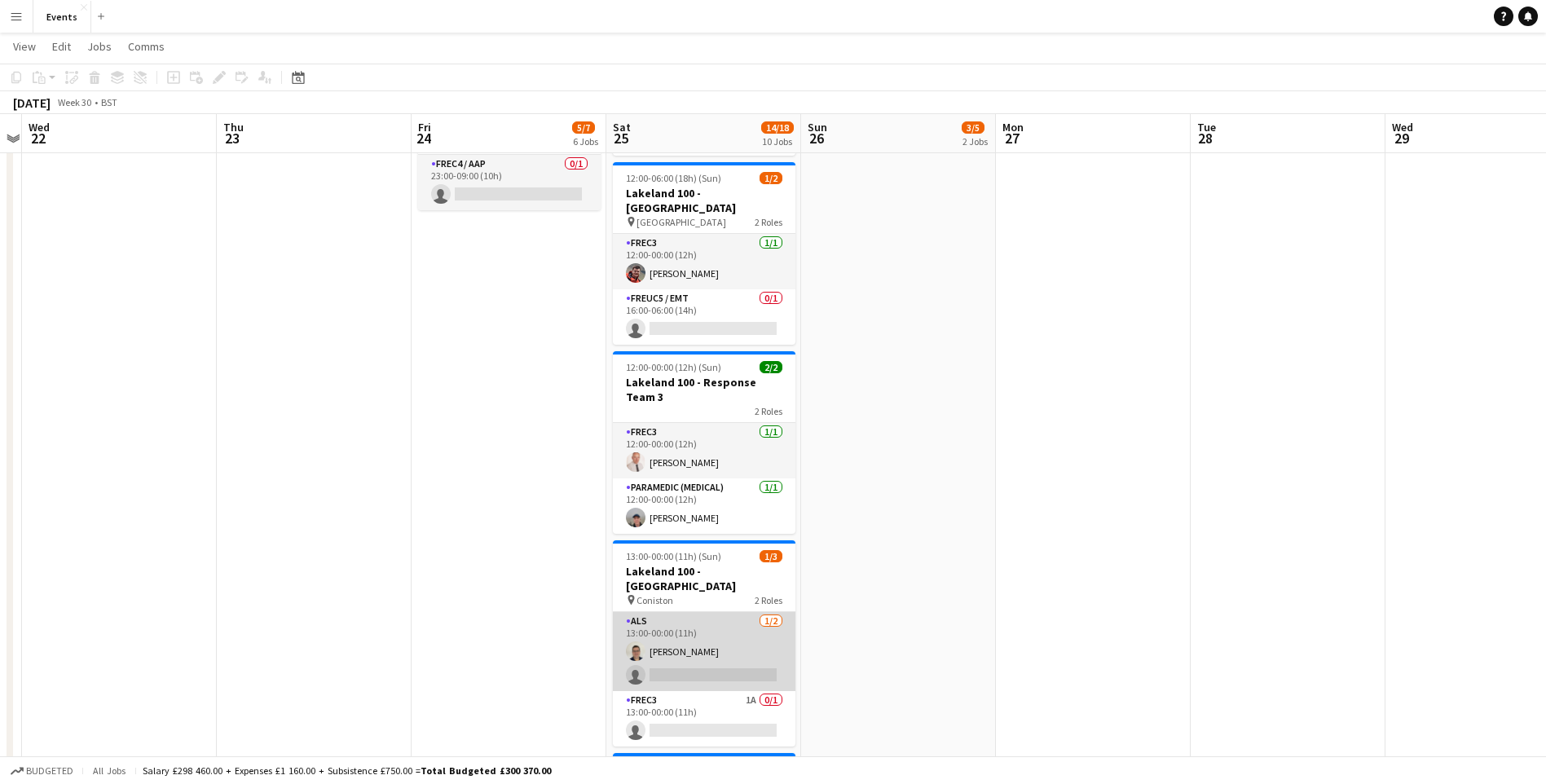
click at [707, 612] on app-card-role "ALS 1/2 13:00-00:00 (11h) David Blowers single-neutral-actions" at bounding box center [704, 651] width 183 height 79
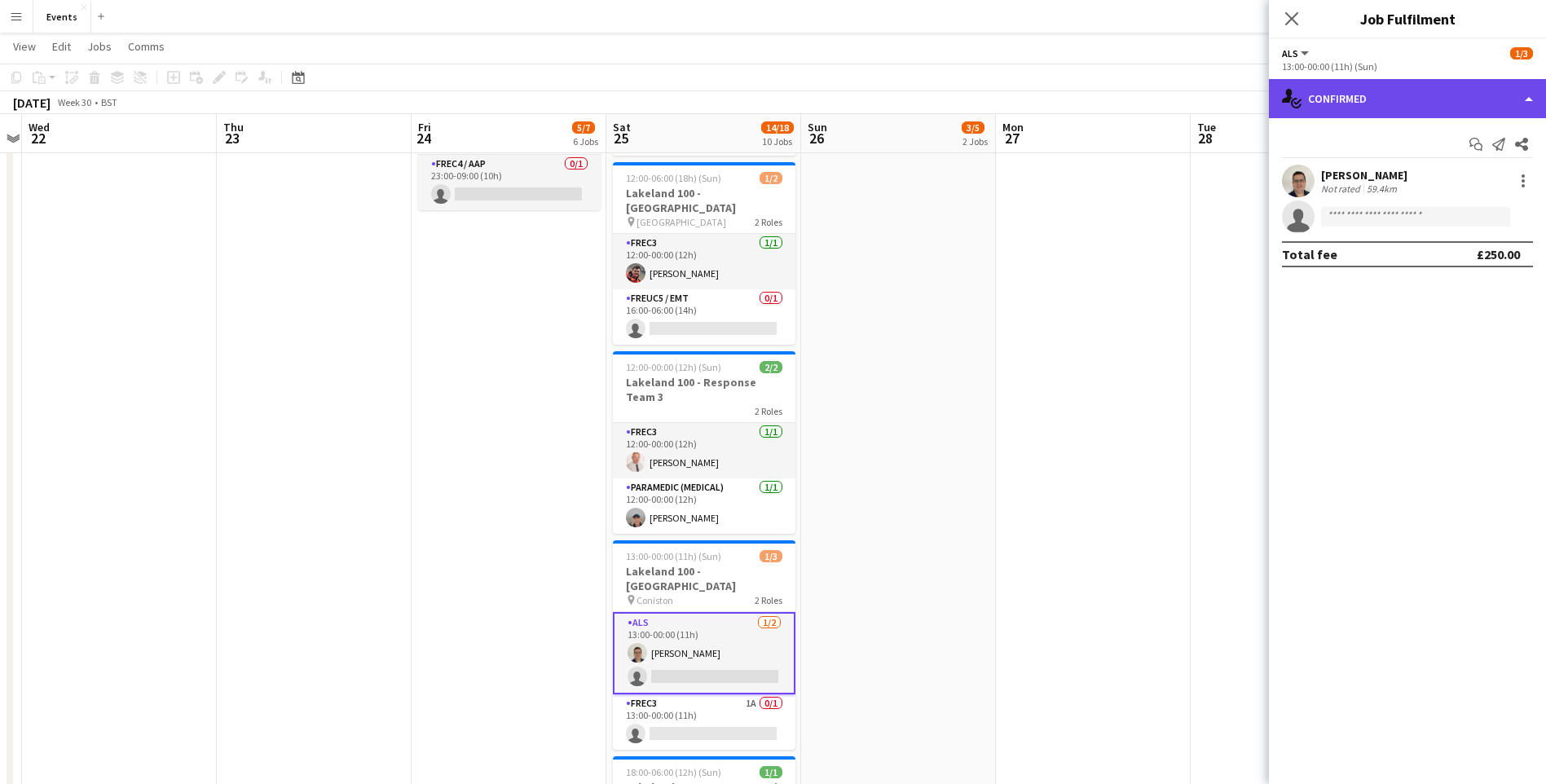
click at [1344, 115] on div "single-neutral-actions-check-2 Confirmed" at bounding box center [1407, 98] width 277 height 39
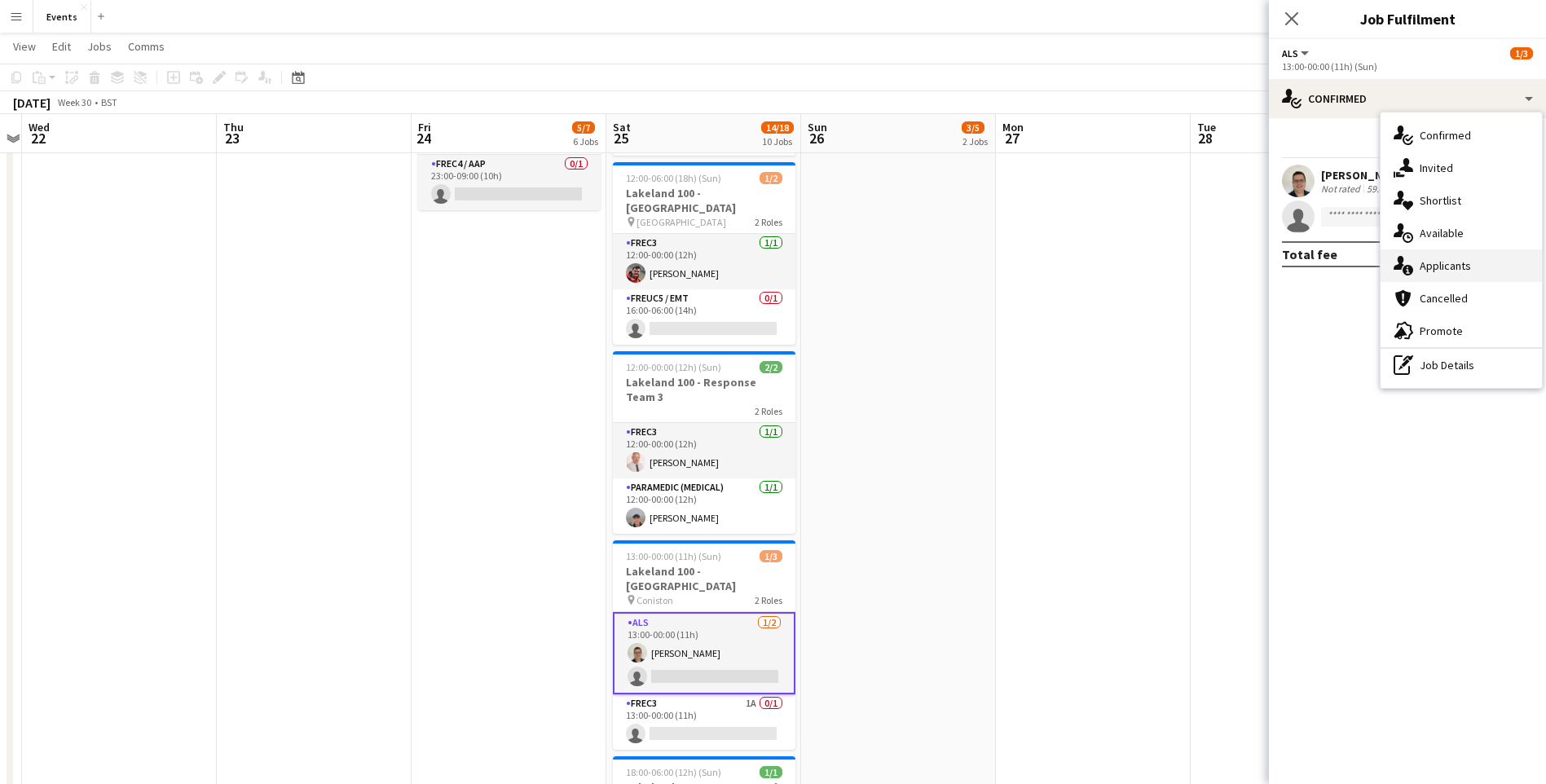
click at [1436, 257] on div "single-neutral-actions-information Applicants" at bounding box center [1461, 266] width 161 height 33
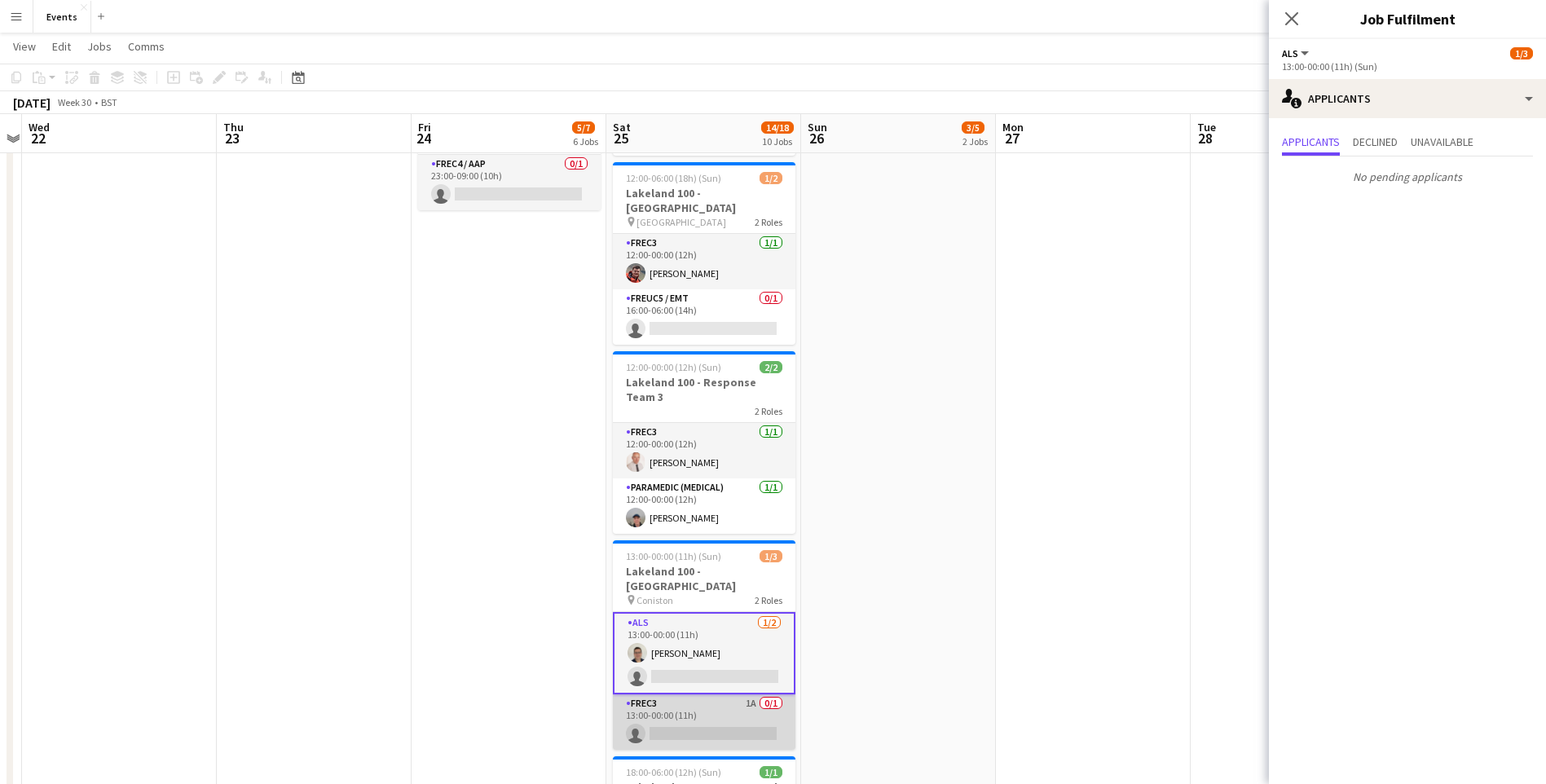
click at [694, 694] on app-card-role "FREC3 1A 0/1 13:00-00:00 (11h) single-neutral-actions" at bounding box center [704, 722] width 183 height 55
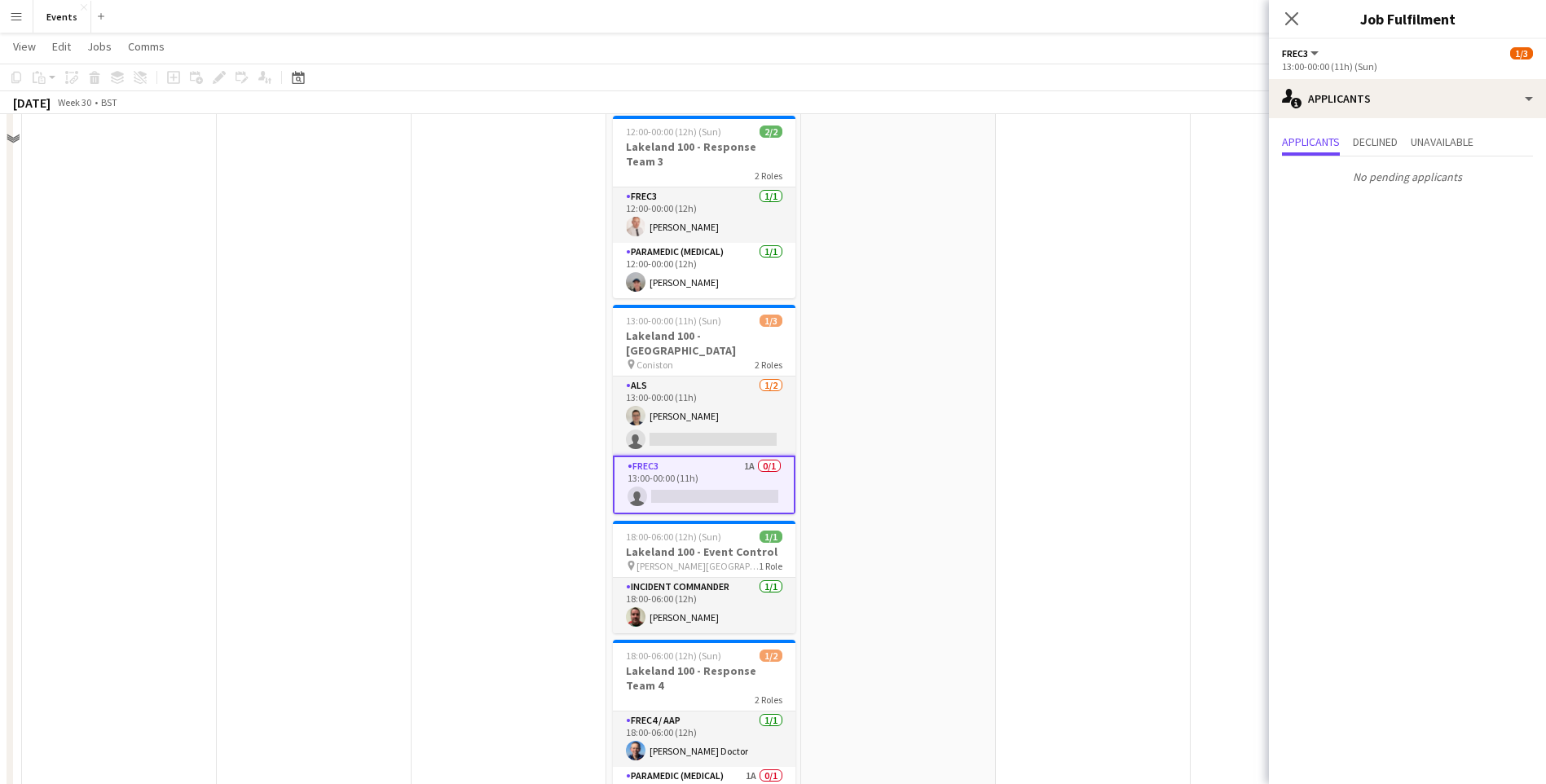
scroll to position [1140, 0]
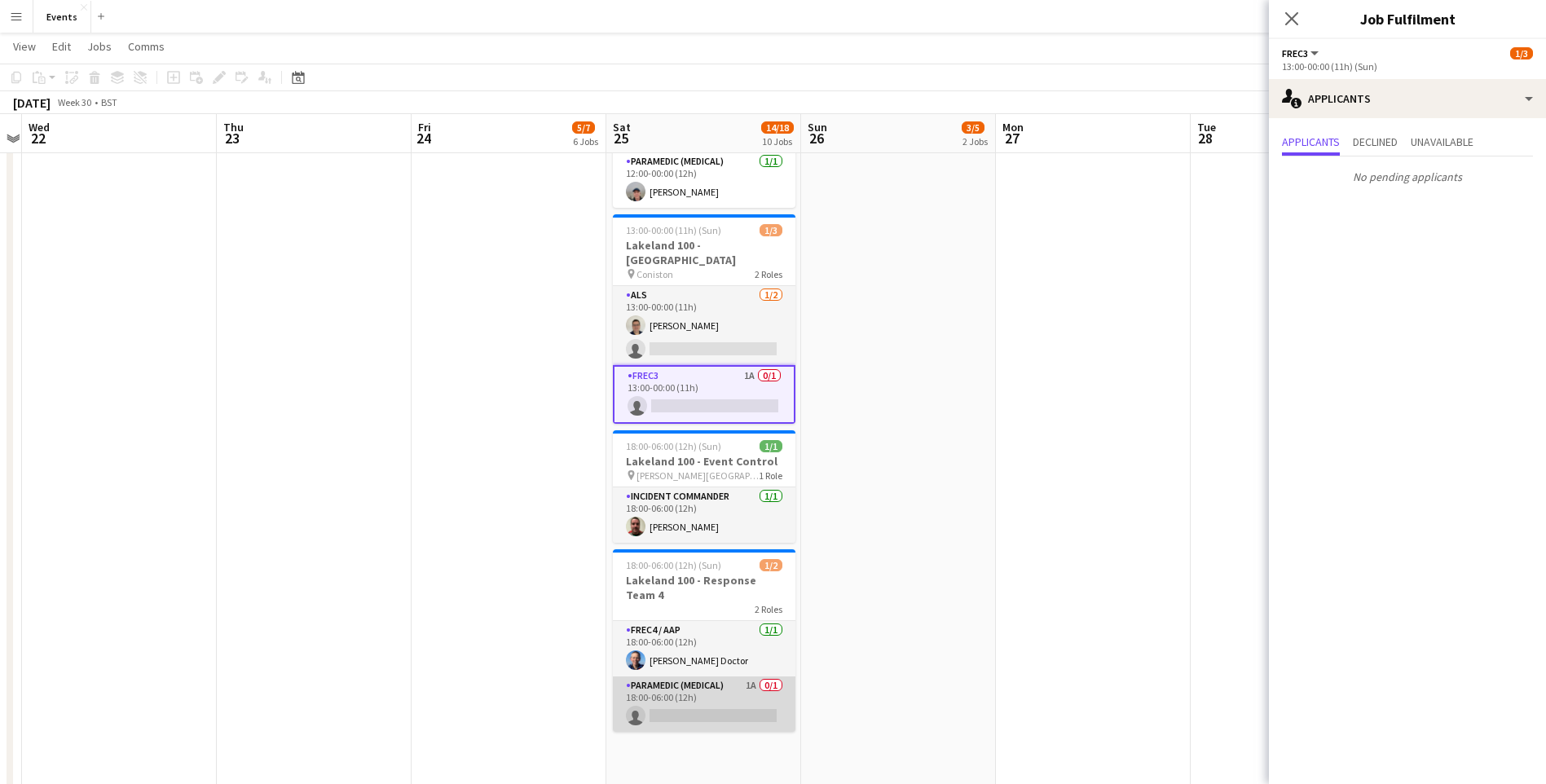
click at [693, 676] on app-card-role "Paramedic (Medical) 1A 0/1 18:00-06:00 (12h) single-neutral-actions" at bounding box center [704, 704] width 183 height 55
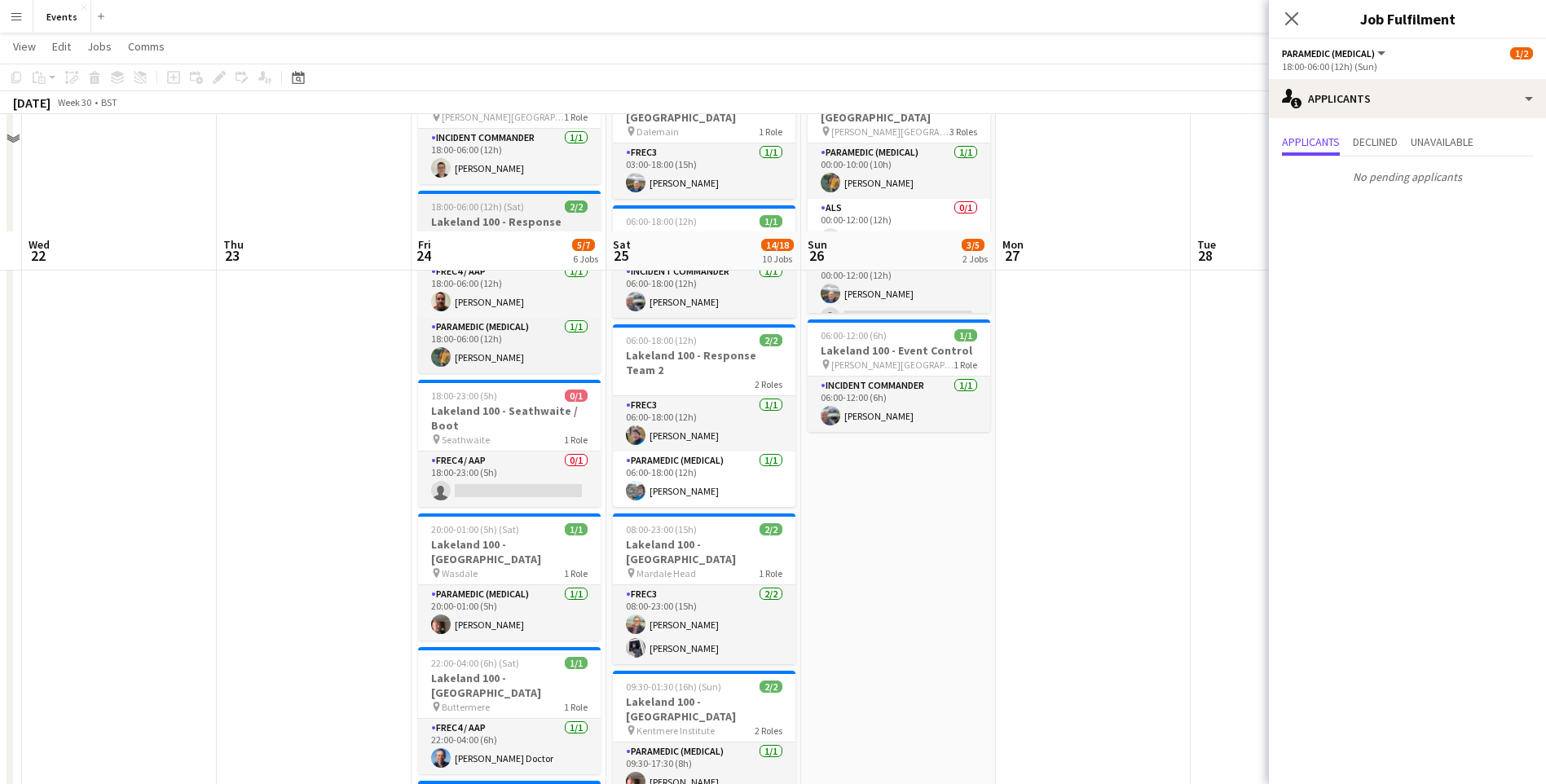
scroll to position [0, 0]
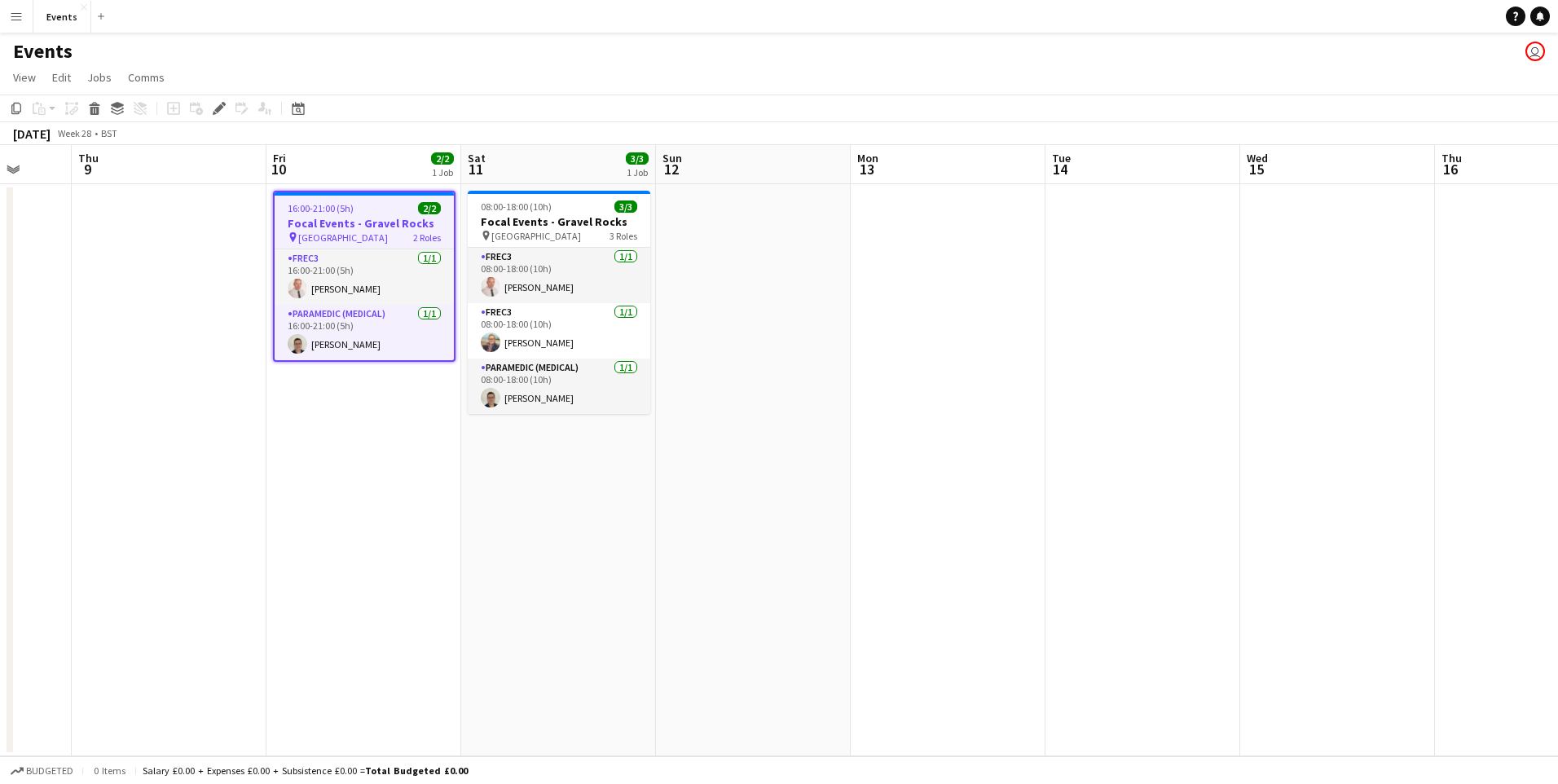
scroll to position [0, 605]
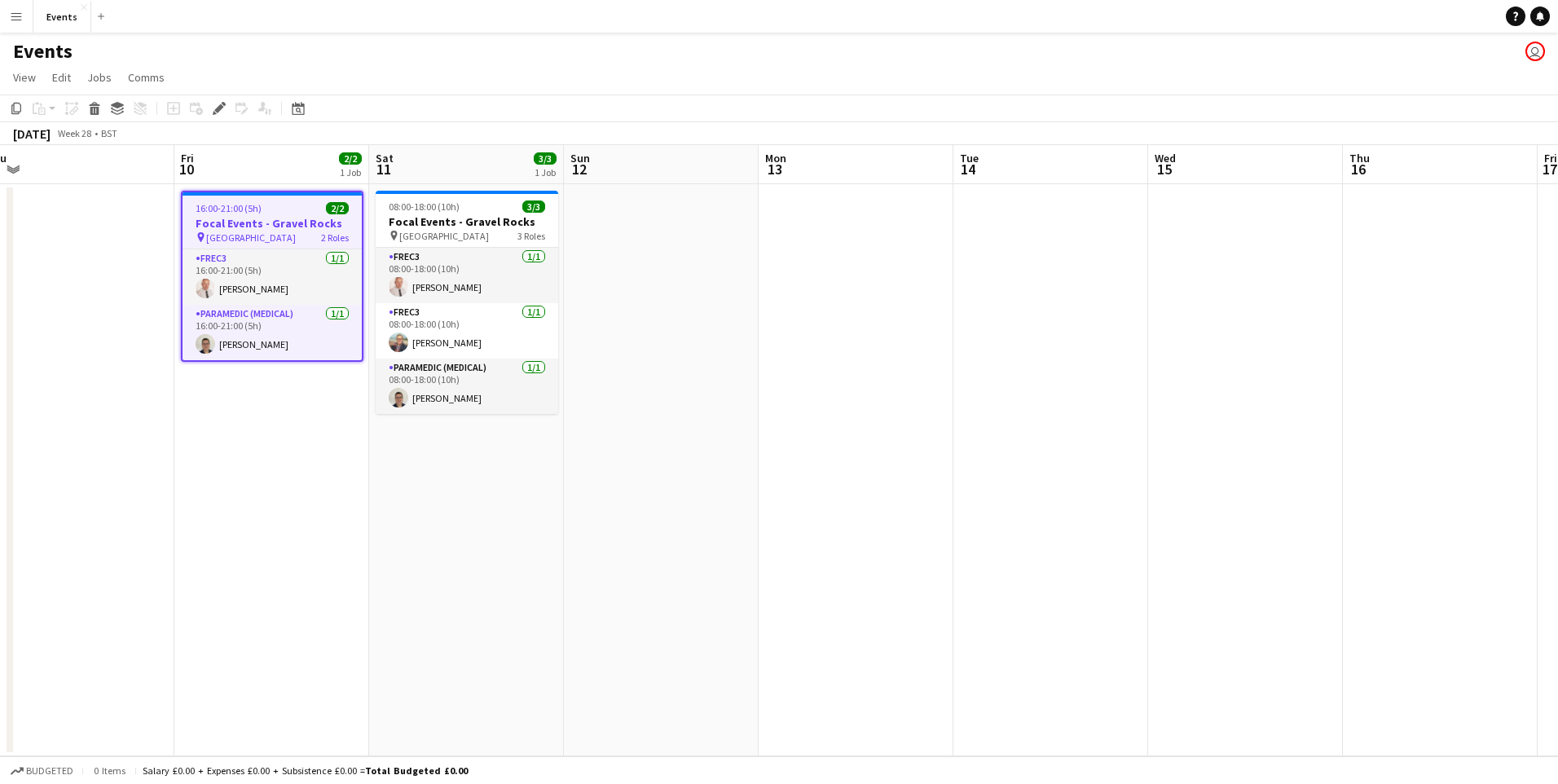
drag, startPoint x: 1184, startPoint y: 554, endPoint x: 751, endPoint y: 599, distance: 435.3
click at [751, 599] on app-calendar-viewport "Mon 6 Tue 7 Wed 8 Thu 9 Fri 10 2/2 1 Job Sat 11 3/3 1 Job Sun 12 Mon 13 Tue 14 …" at bounding box center [779, 450] width 1558 height 611
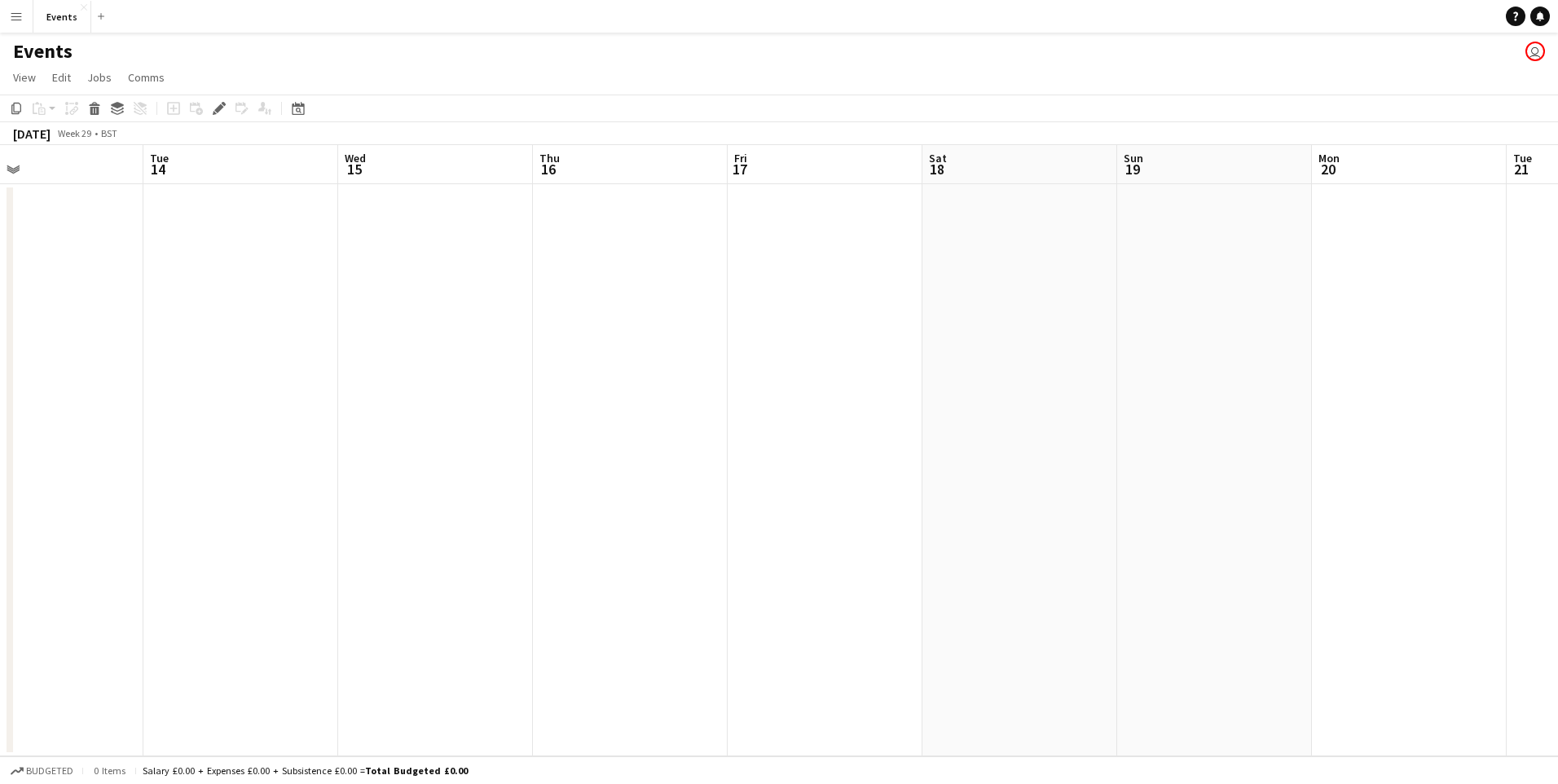
drag, startPoint x: 1051, startPoint y: 582, endPoint x: 248, endPoint y: 543, distance: 803.9
click at [248, 543] on app-calendar-viewport "Fri 10 2/2 1 Job Sat 11 3/3 1 Job Sun 12 Mon 13 Tue 14 Wed 15 Thu 16 Fri 17 Sat…" at bounding box center [779, 450] width 1558 height 611
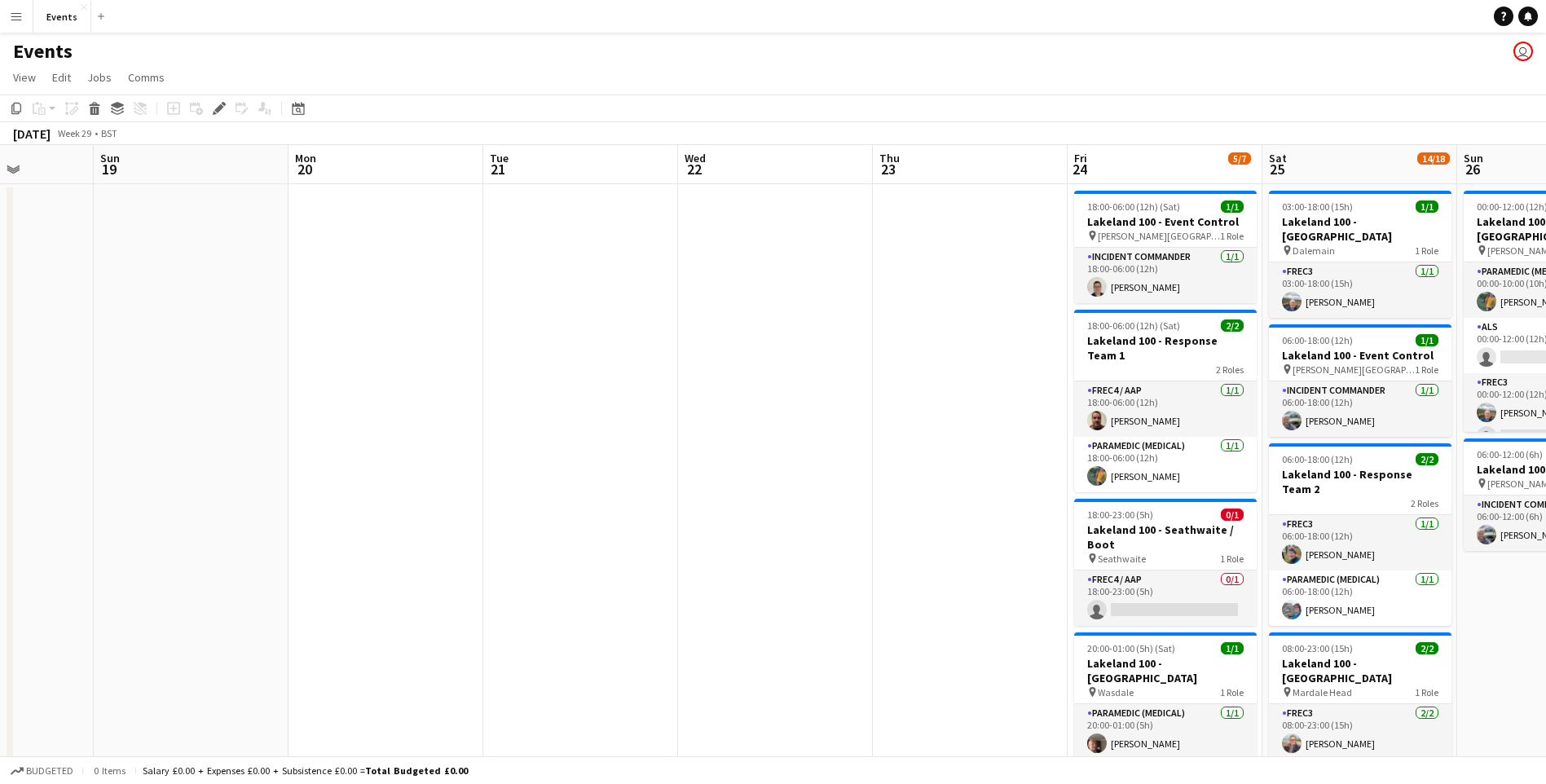
drag, startPoint x: 971, startPoint y: 549, endPoint x: 198, endPoint y: 543, distance: 773.0
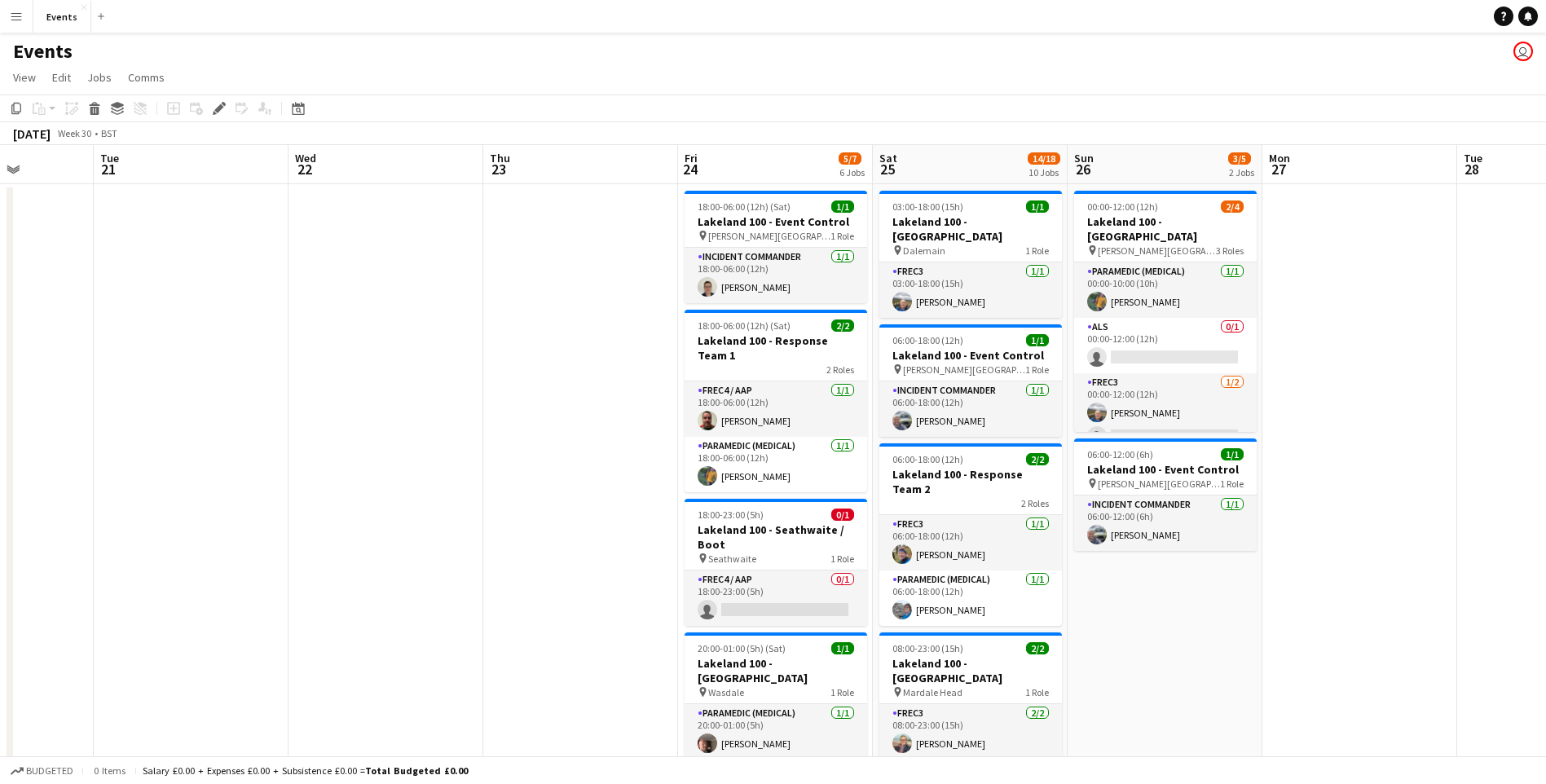
scroll to position [0, 580]
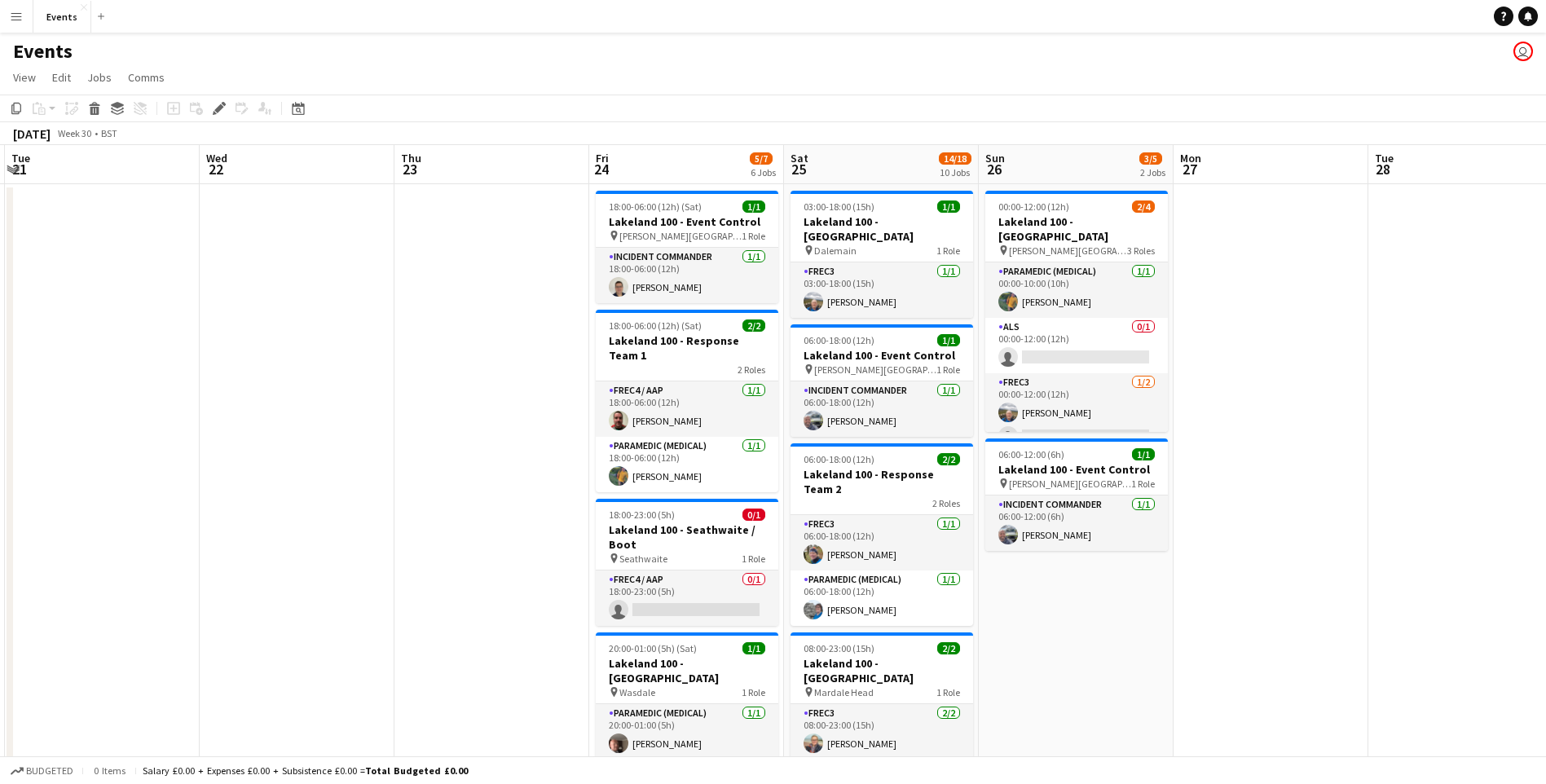
drag, startPoint x: 506, startPoint y: 552, endPoint x: 194, endPoint y: 555, distance: 312.0
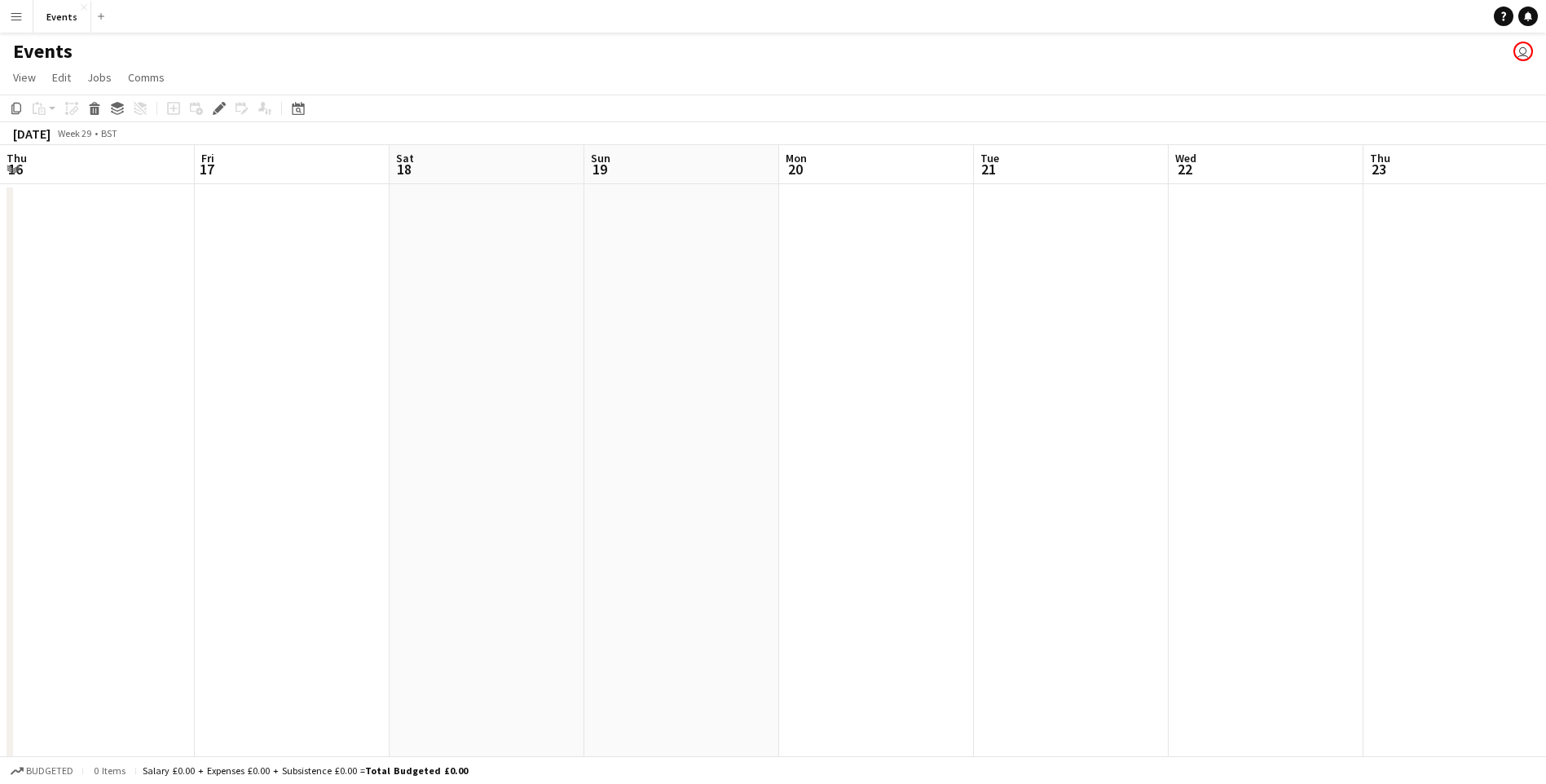
drag, startPoint x: 397, startPoint y: 538, endPoint x: 1423, endPoint y: 474, distance: 1028.0
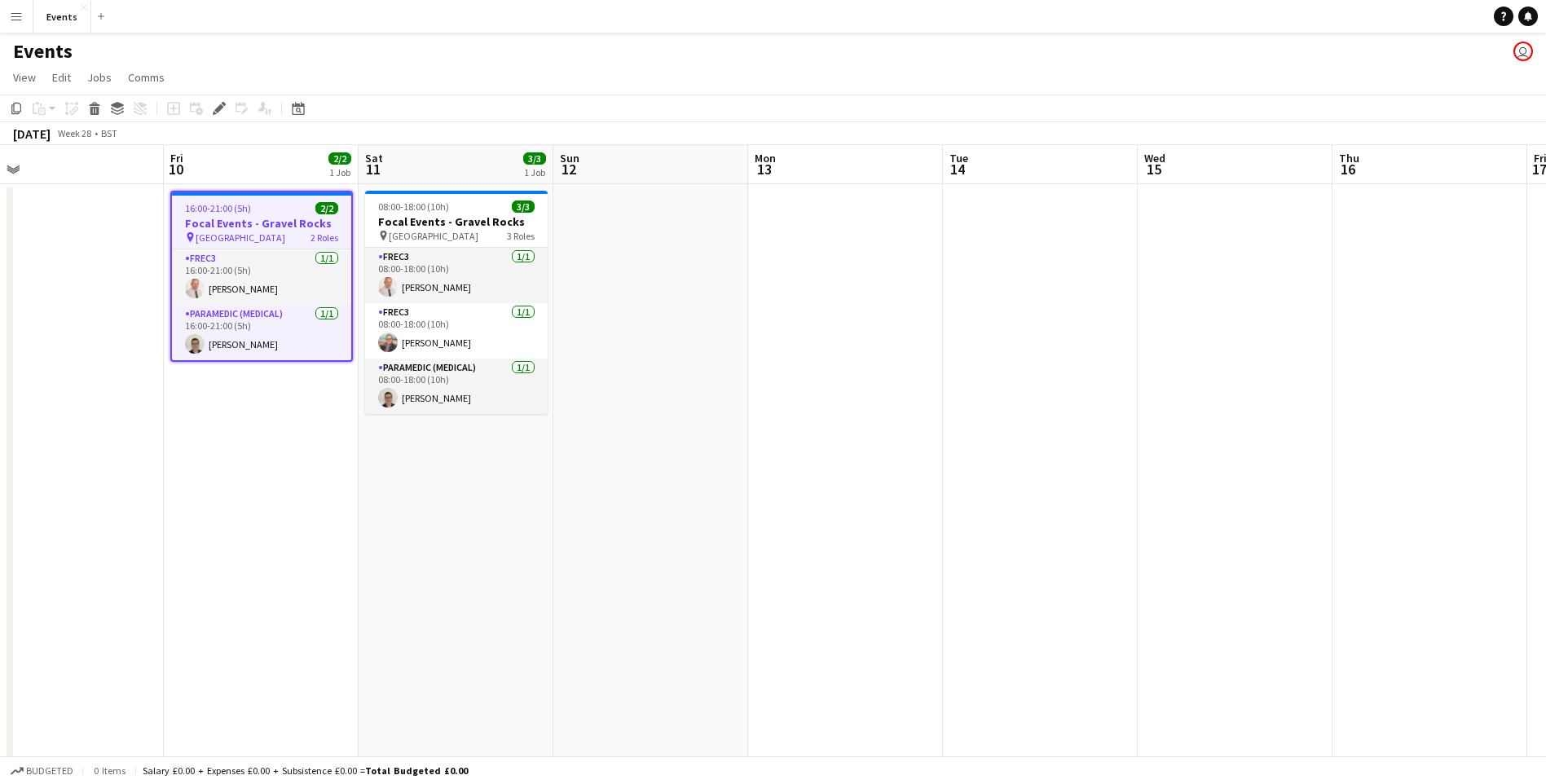
drag, startPoint x: 345, startPoint y: 461, endPoint x: 389, endPoint y: 498, distance: 57.5
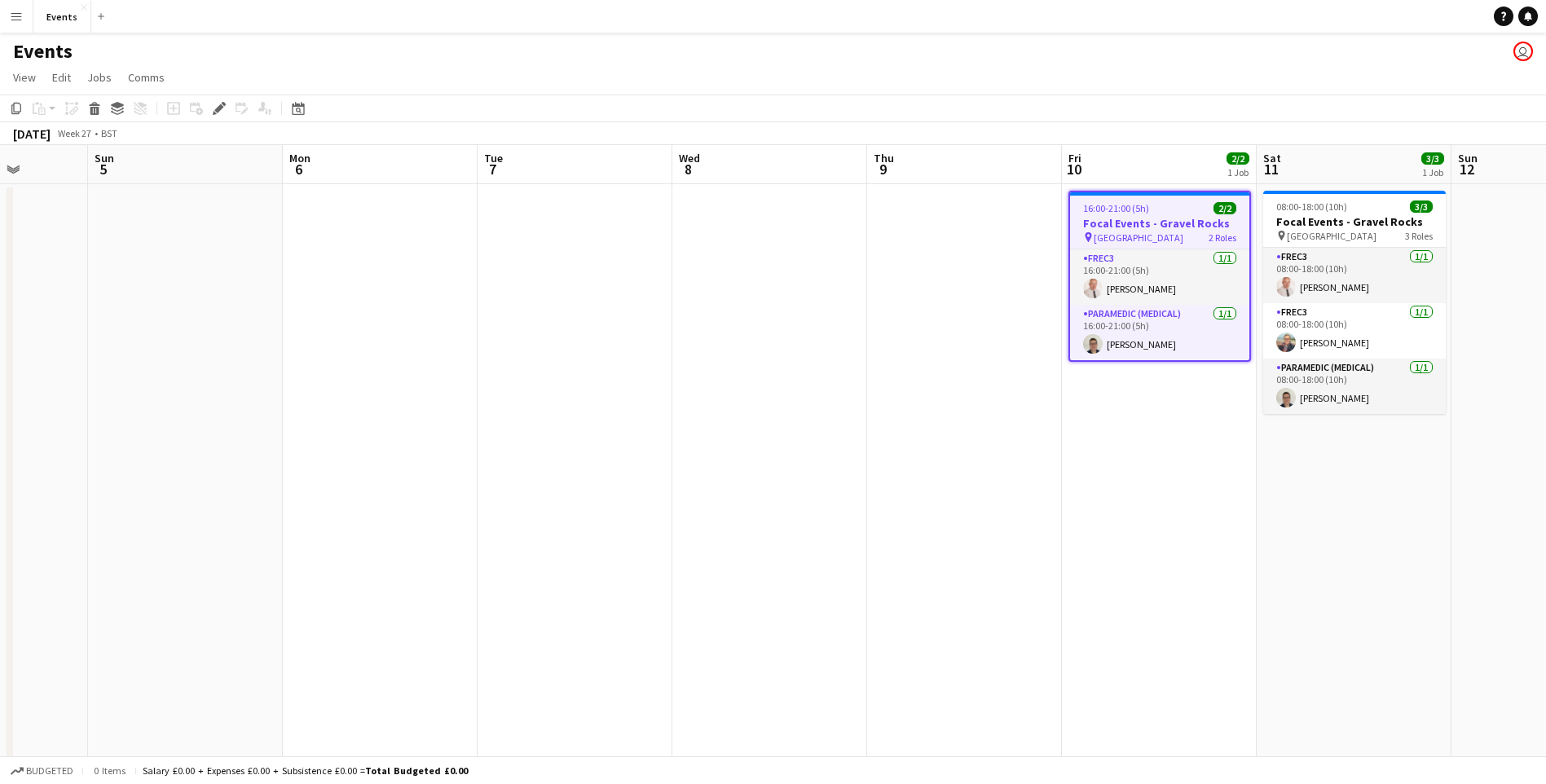
drag, startPoint x: 1037, startPoint y: 484, endPoint x: 1649, endPoint y: 480, distance: 612.0
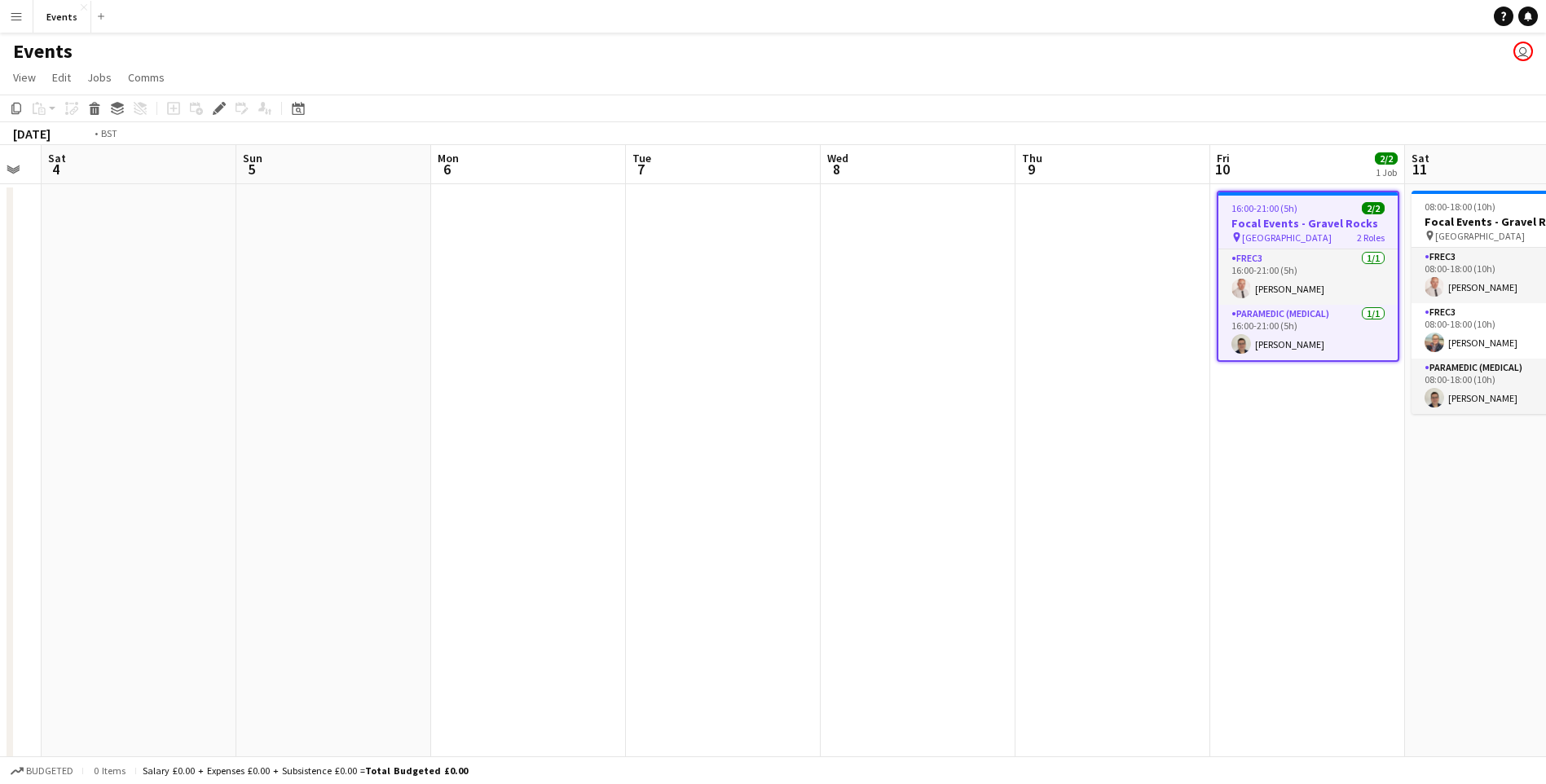
drag, startPoint x: 349, startPoint y: 492, endPoint x: 1631, endPoint y: 504, distance: 1282.1
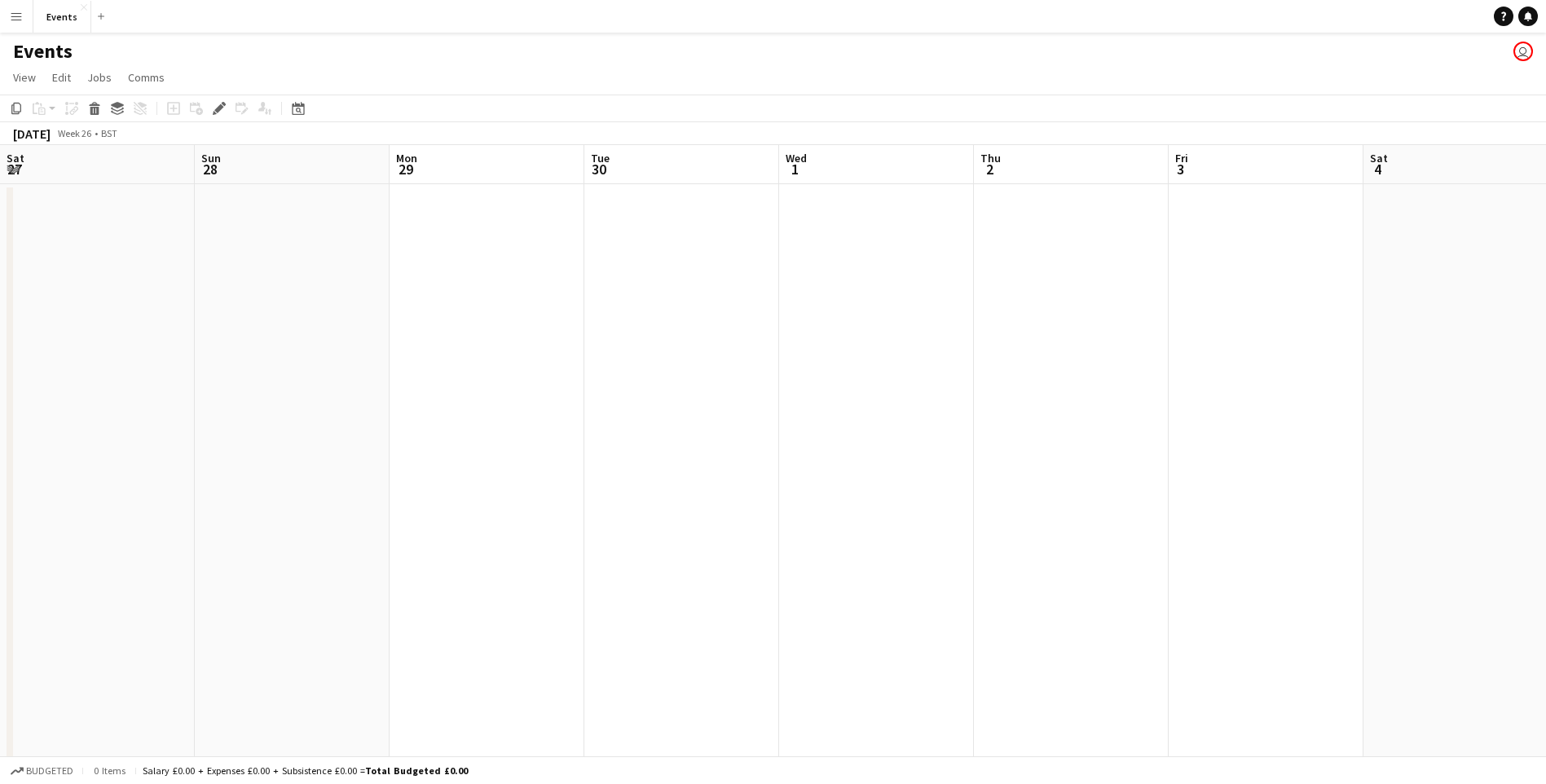
drag, startPoint x: 677, startPoint y: 405, endPoint x: 1290, endPoint y: 419, distance: 613.2
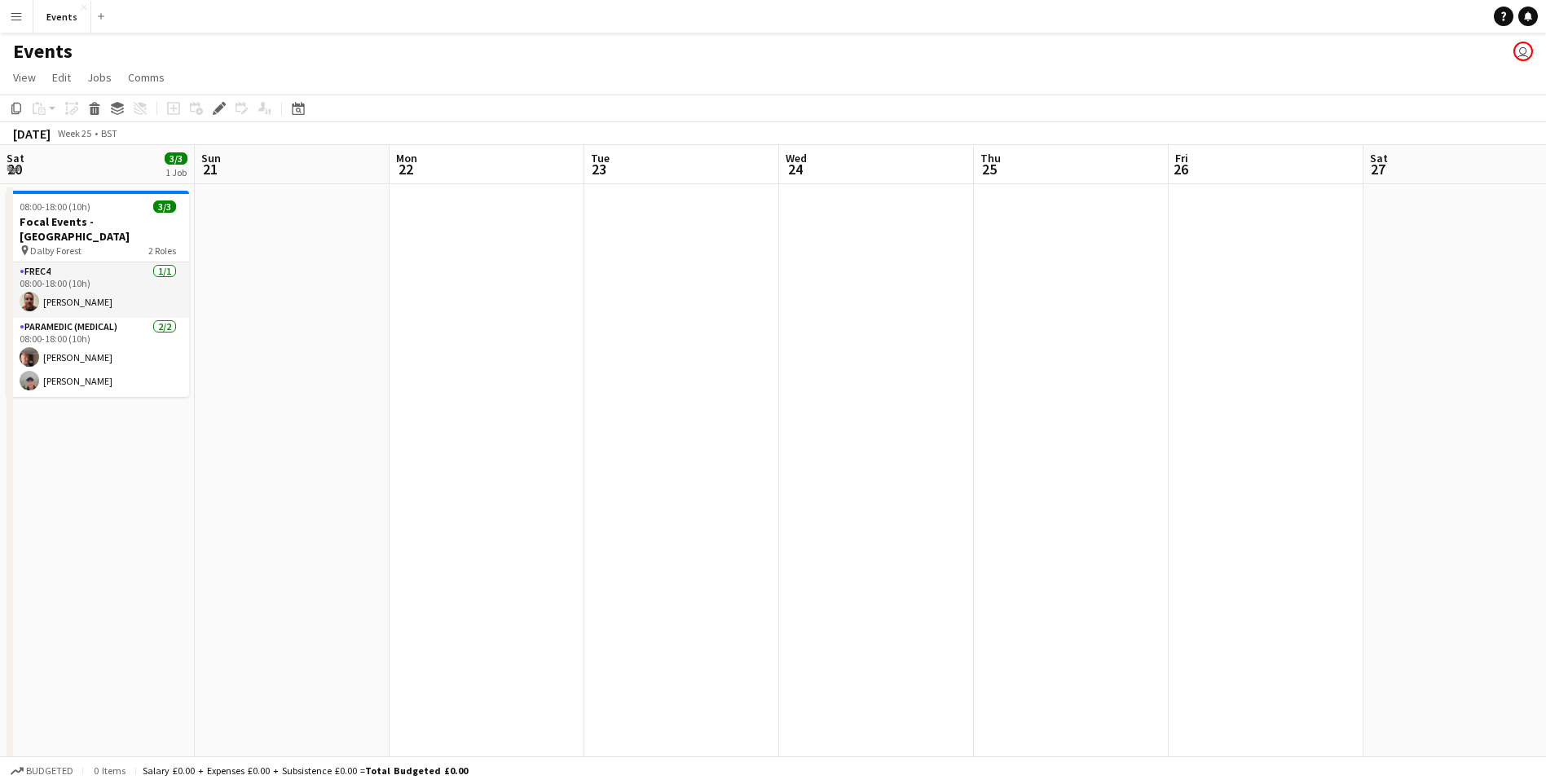
drag, startPoint x: 338, startPoint y: 415, endPoint x: 1183, endPoint y: 426, distance: 845.1
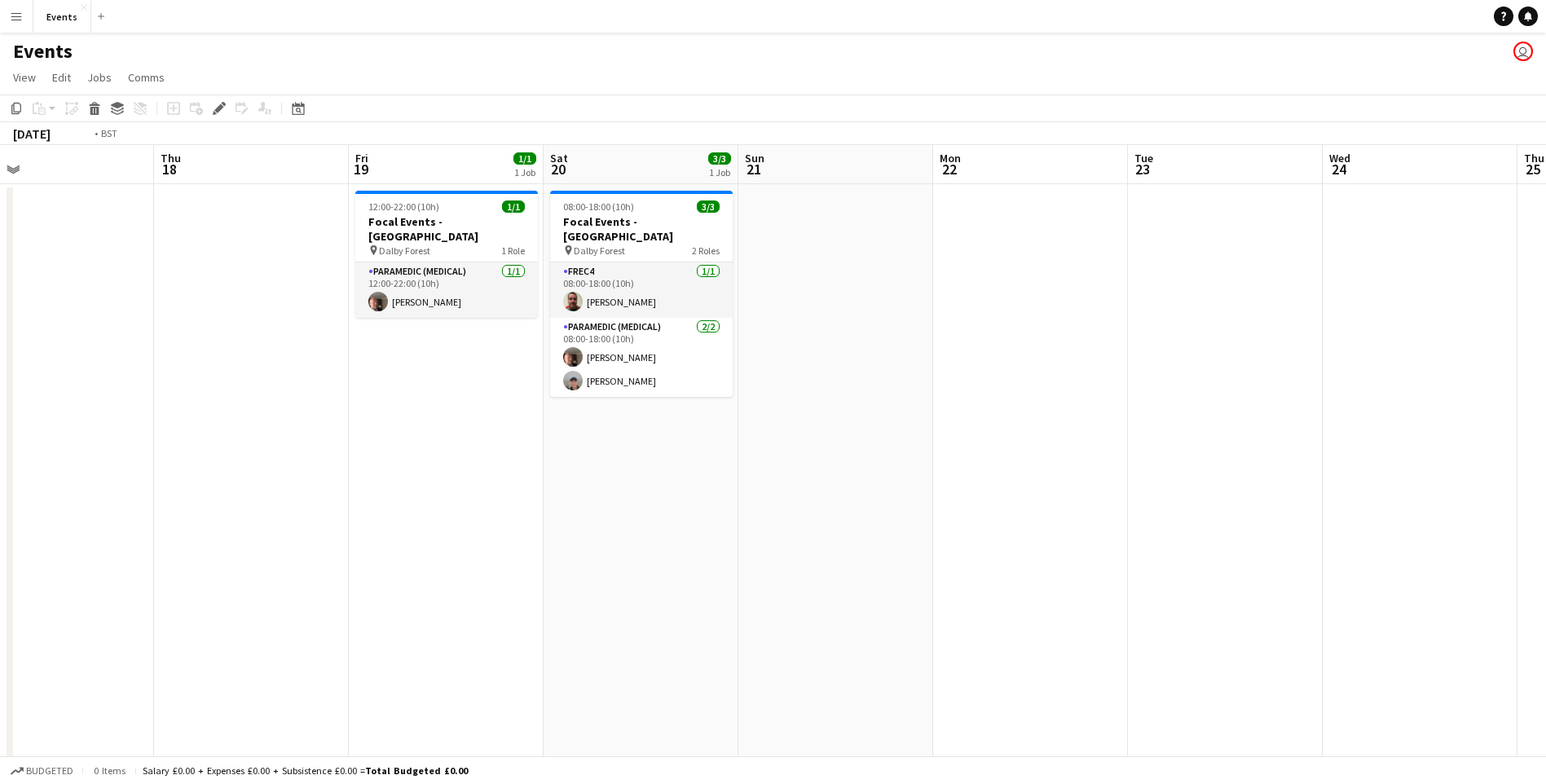
drag, startPoint x: 701, startPoint y: 434, endPoint x: 1009, endPoint y: 461, distance: 309.2
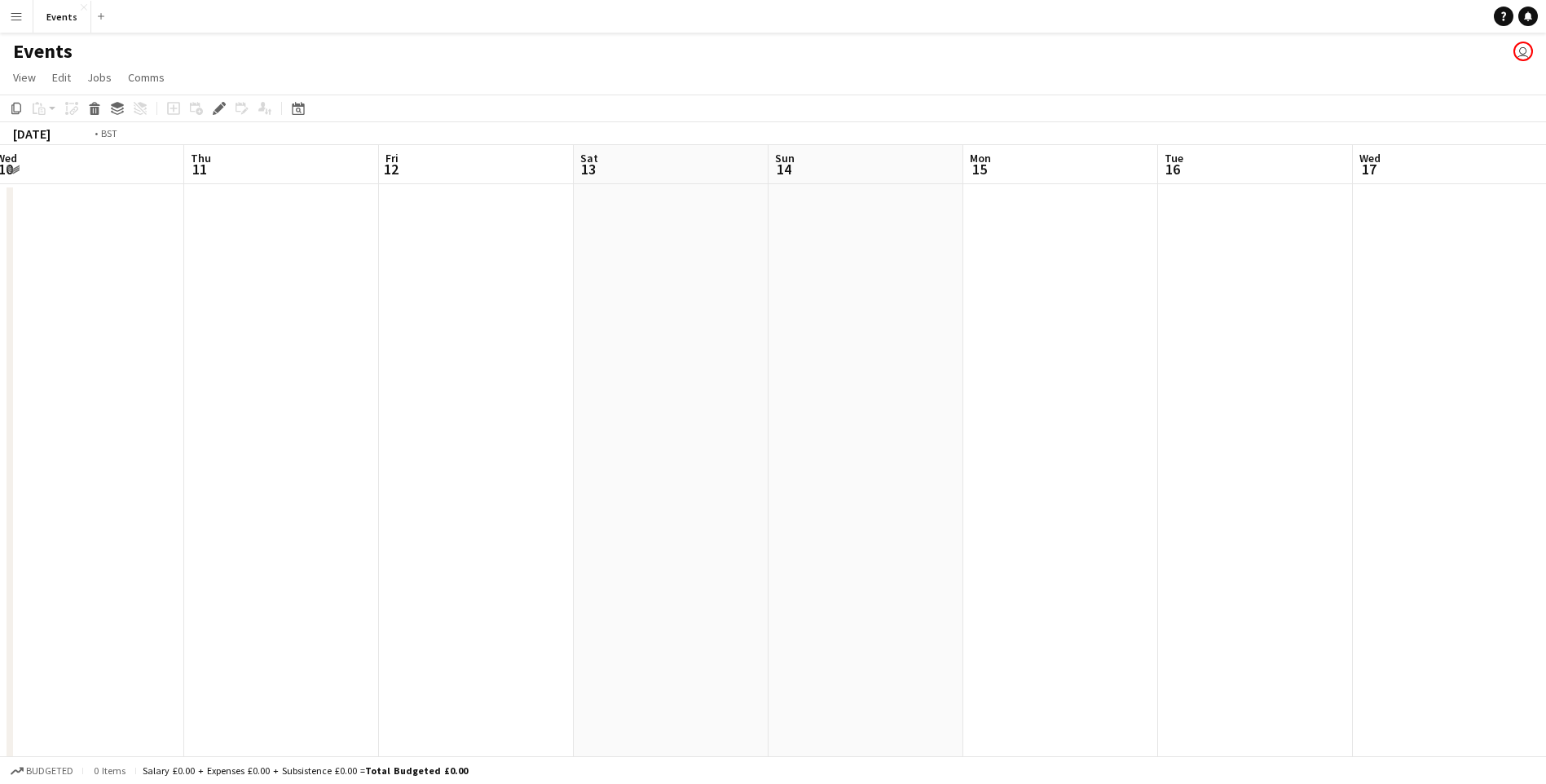
drag, startPoint x: 966, startPoint y: 379, endPoint x: 1392, endPoint y: 408, distance: 427.0
drag, startPoint x: 775, startPoint y: 389, endPoint x: 1717, endPoint y: 389, distance: 942.0
drag, startPoint x: 654, startPoint y: 398, endPoint x: 1815, endPoint y: 401, distance: 1161.0
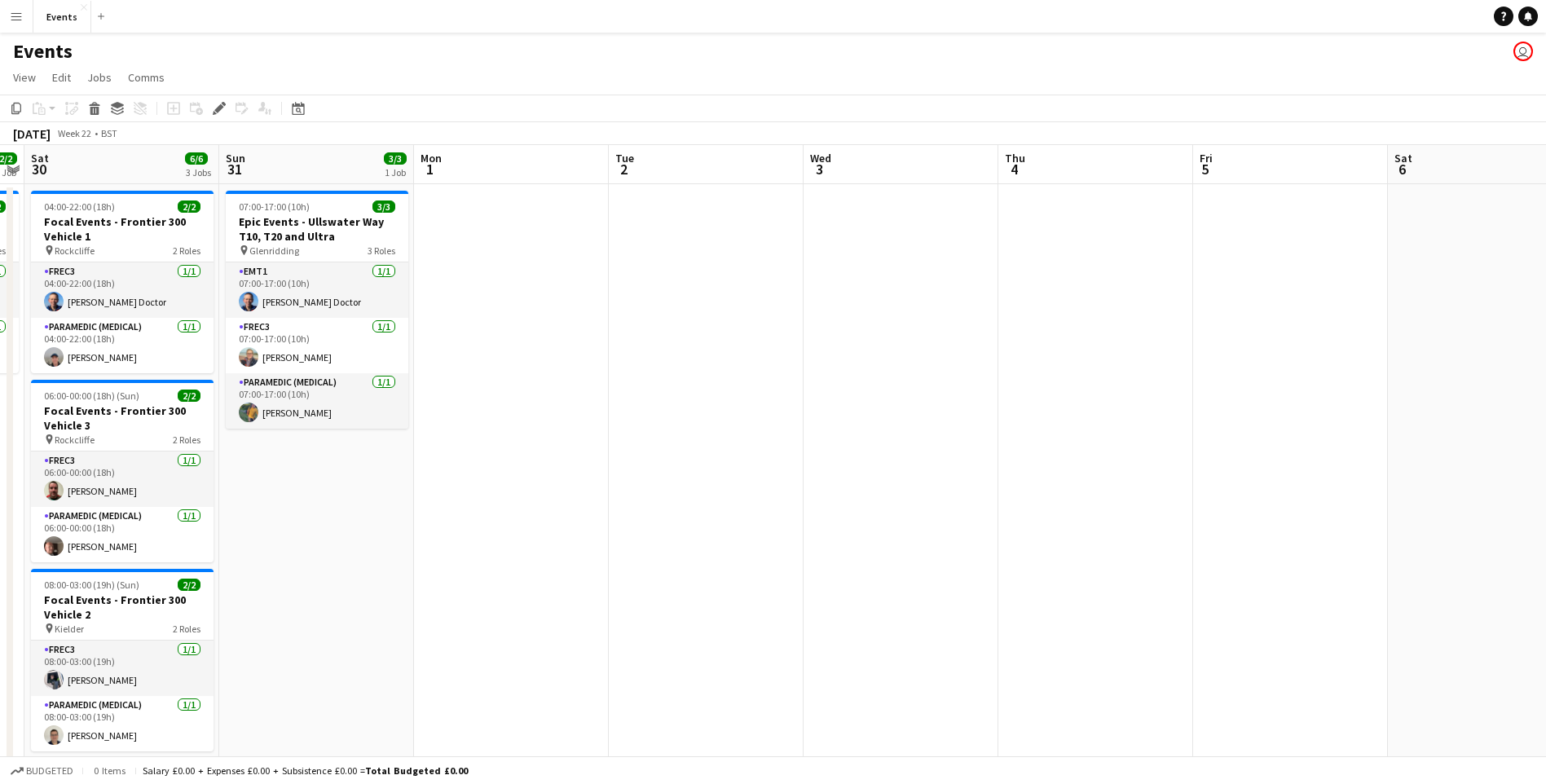
scroll to position [0, 343]
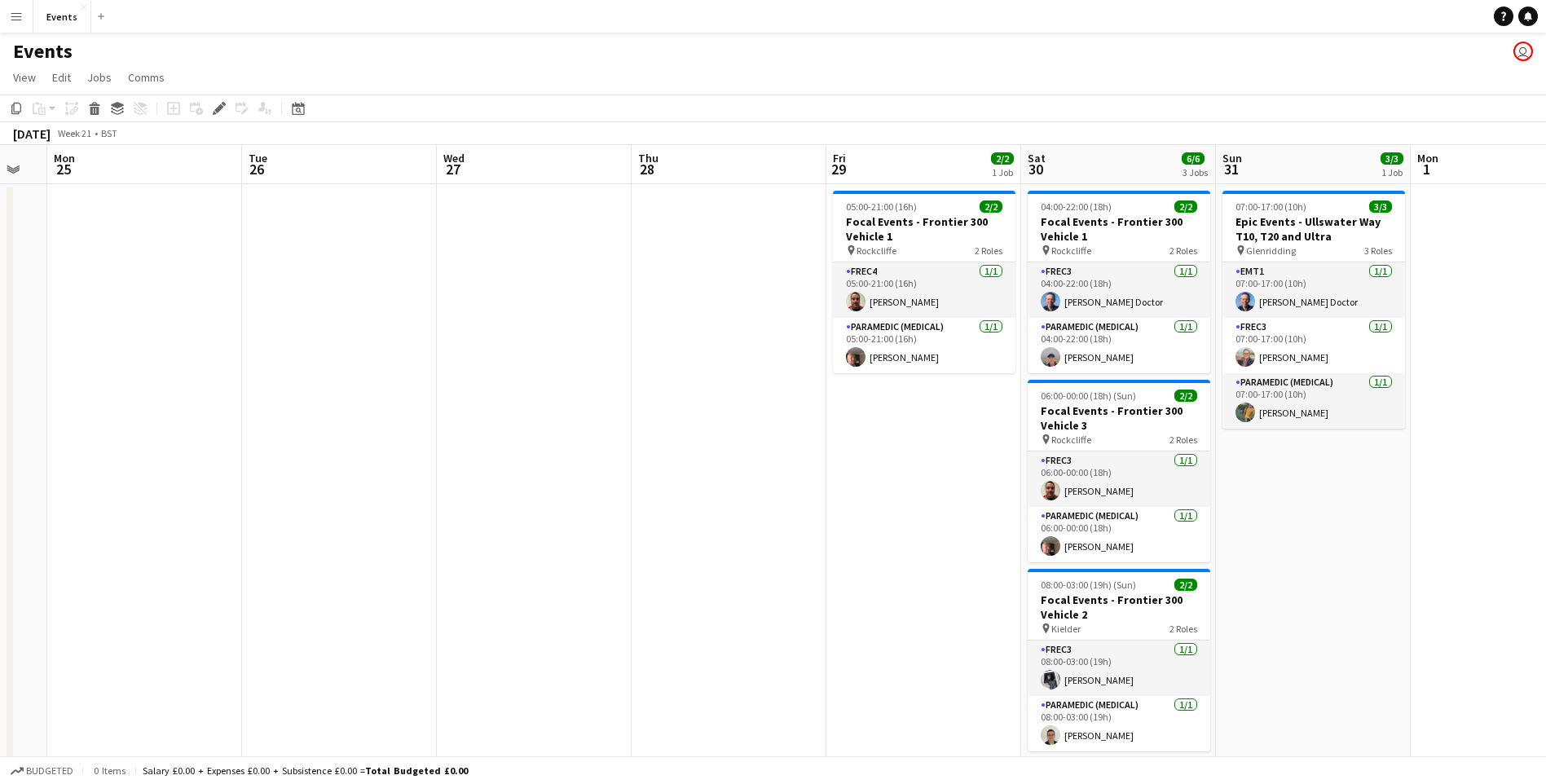
drag, startPoint x: 720, startPoint y: 445, endPoint x: 1557, endPoint y: 432, distance: 837.1
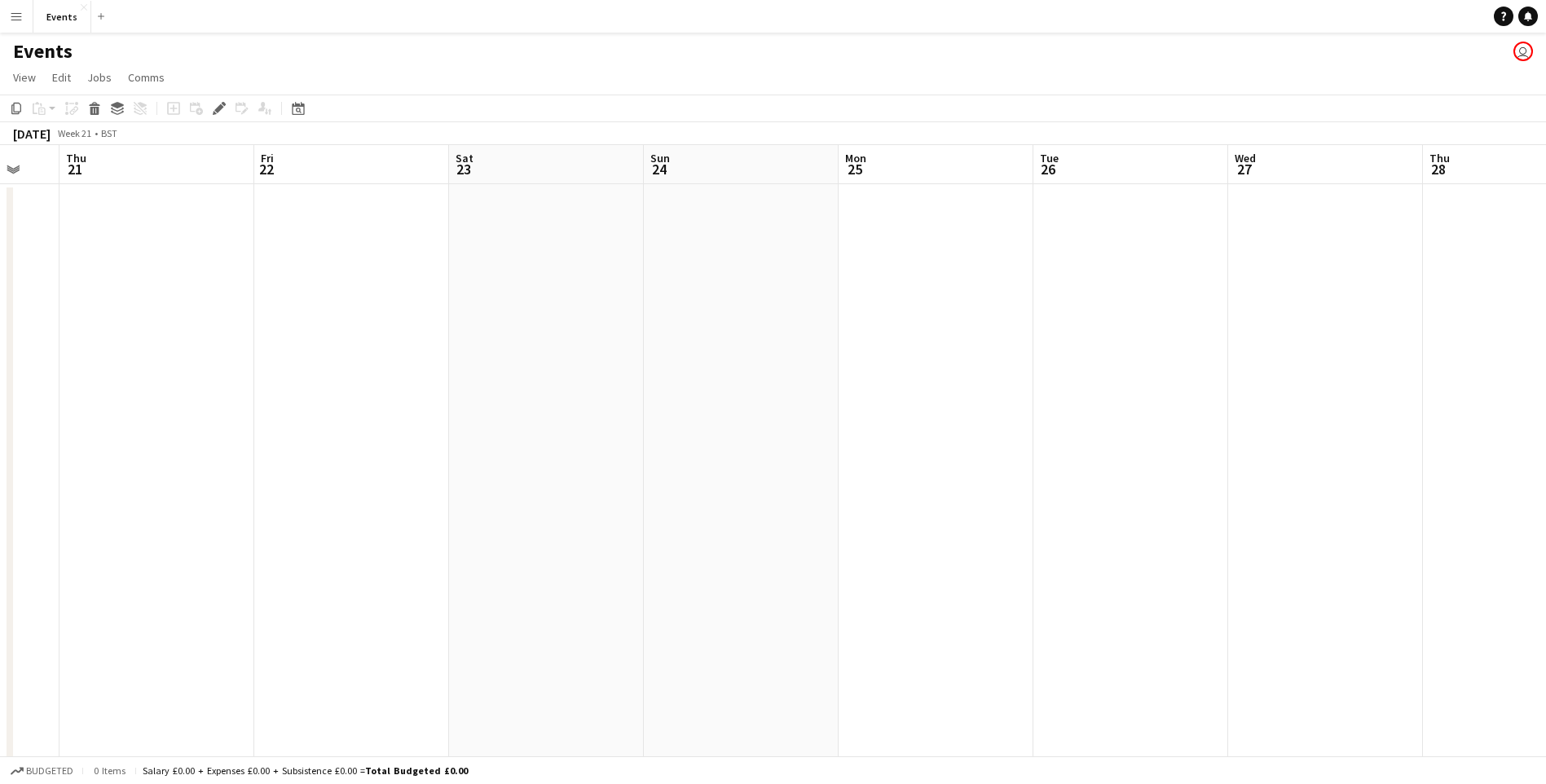
drag, startPoint x: 752, startPoint y: 544, endPoint x: 1347, endPoint y: 463, distance: 600.5
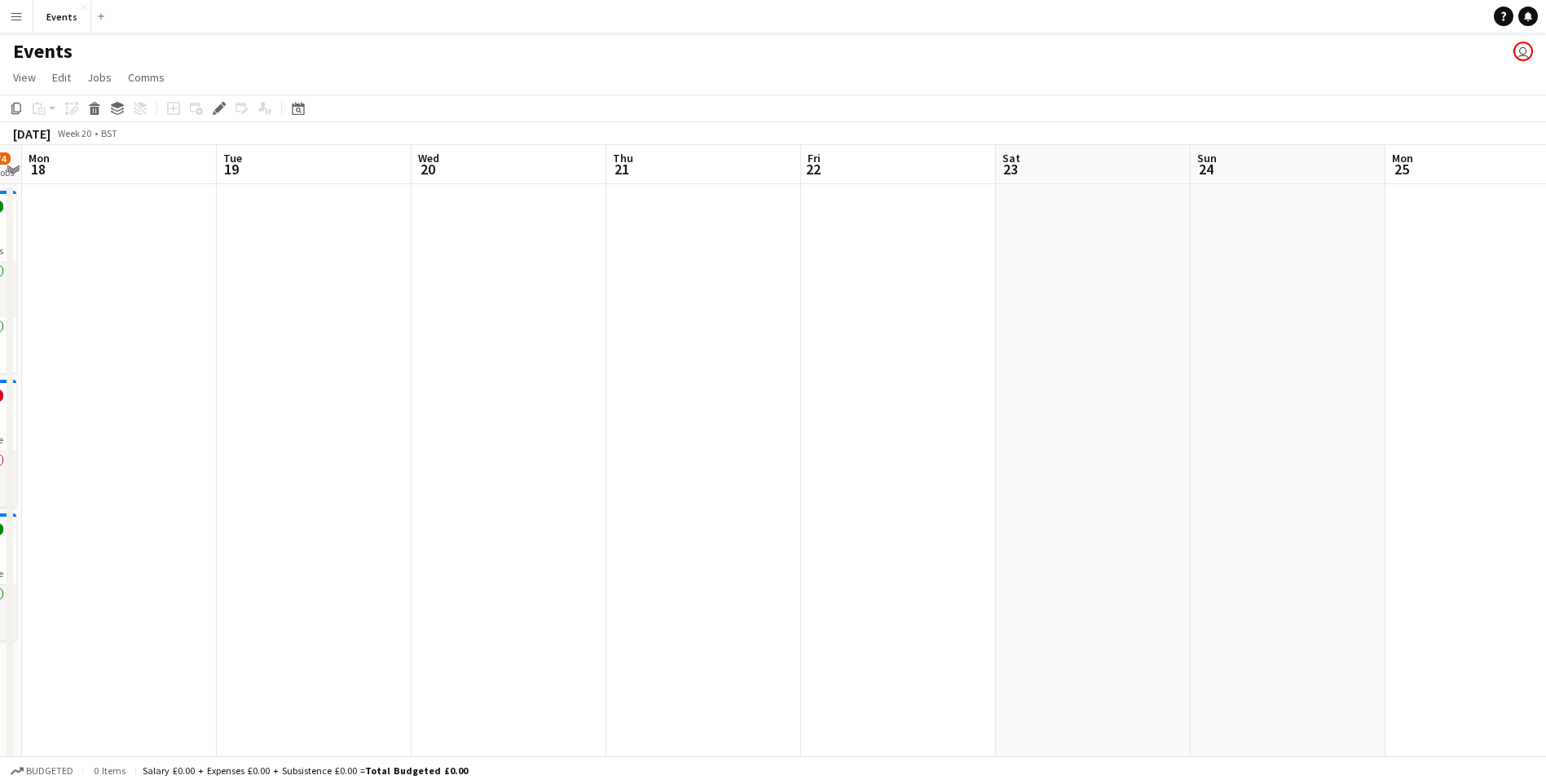
drag, startPoint x: 566, startPoint y: 521, endPoint x: 987, endPoint y: 480, distance: 423.0
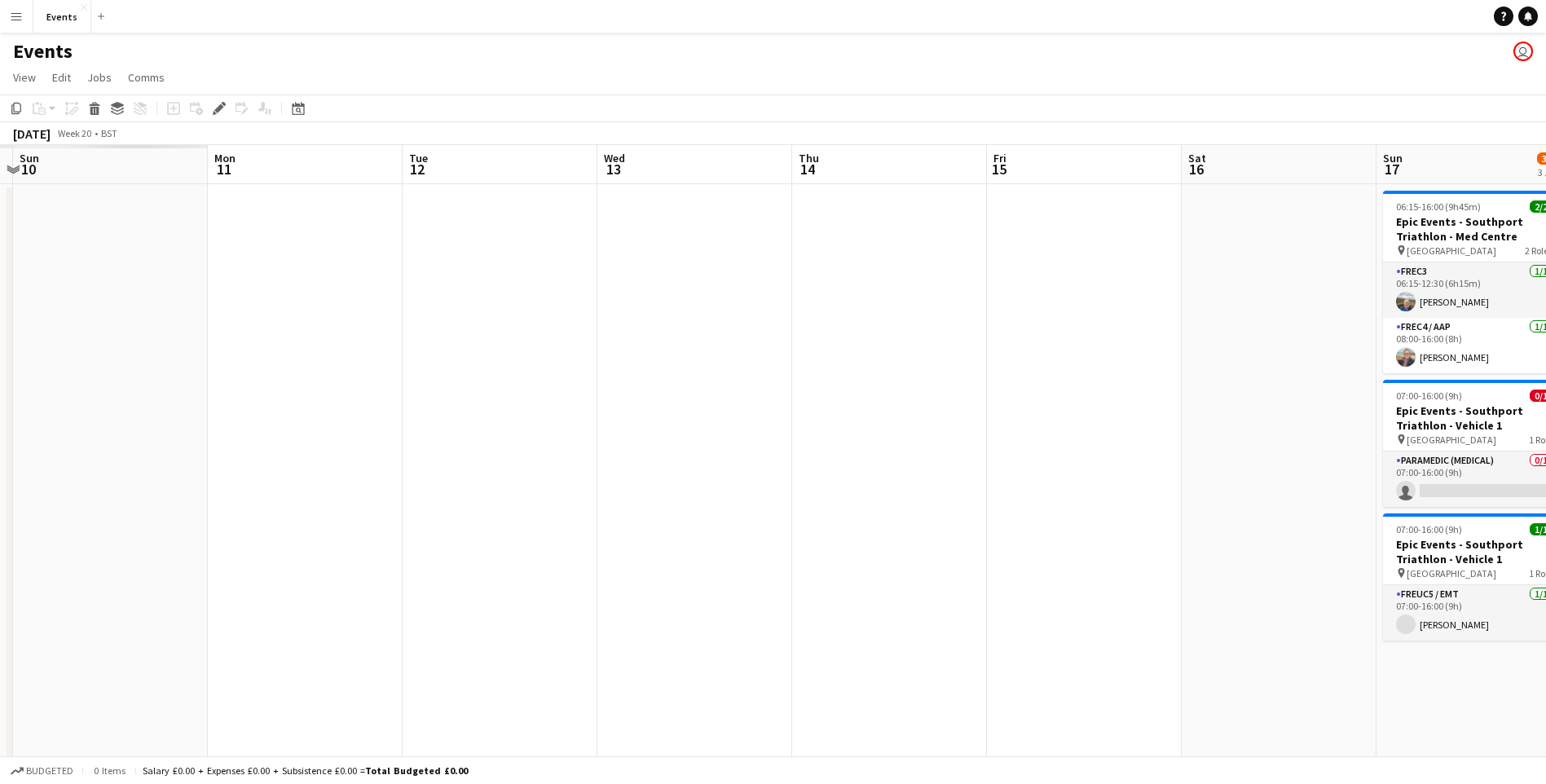
drag, startPoint x: 579, startPoint y: 498, endPoint x: 1360, endPoint y: 446, distance: 782.7
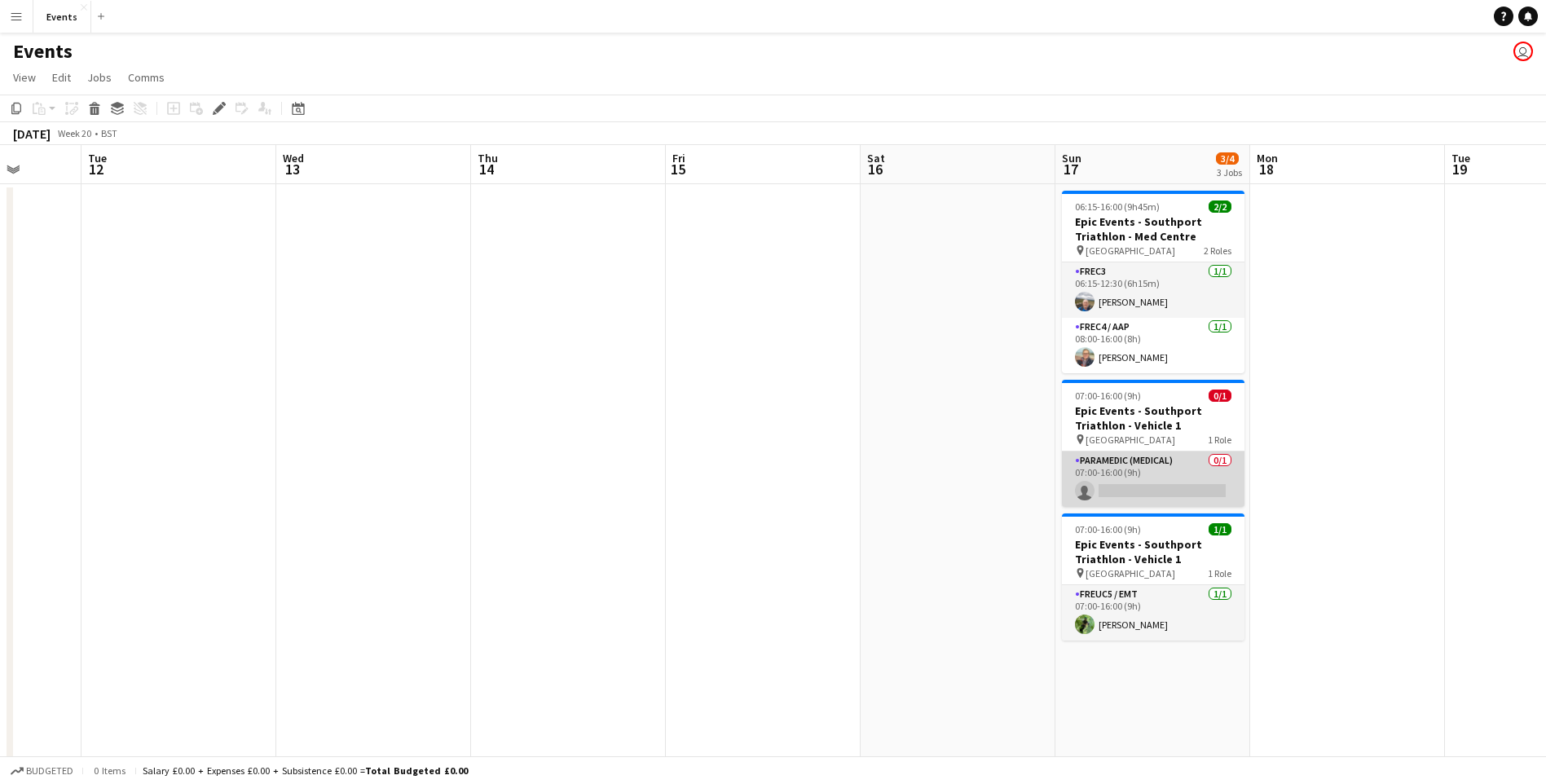
click at [1130, 487] on app-card-role "Paramedic (Medical) 0/1 07:00-16:00 (9h) single-neutral-actions" at bounding box center [1153, 479] width 183 height 55
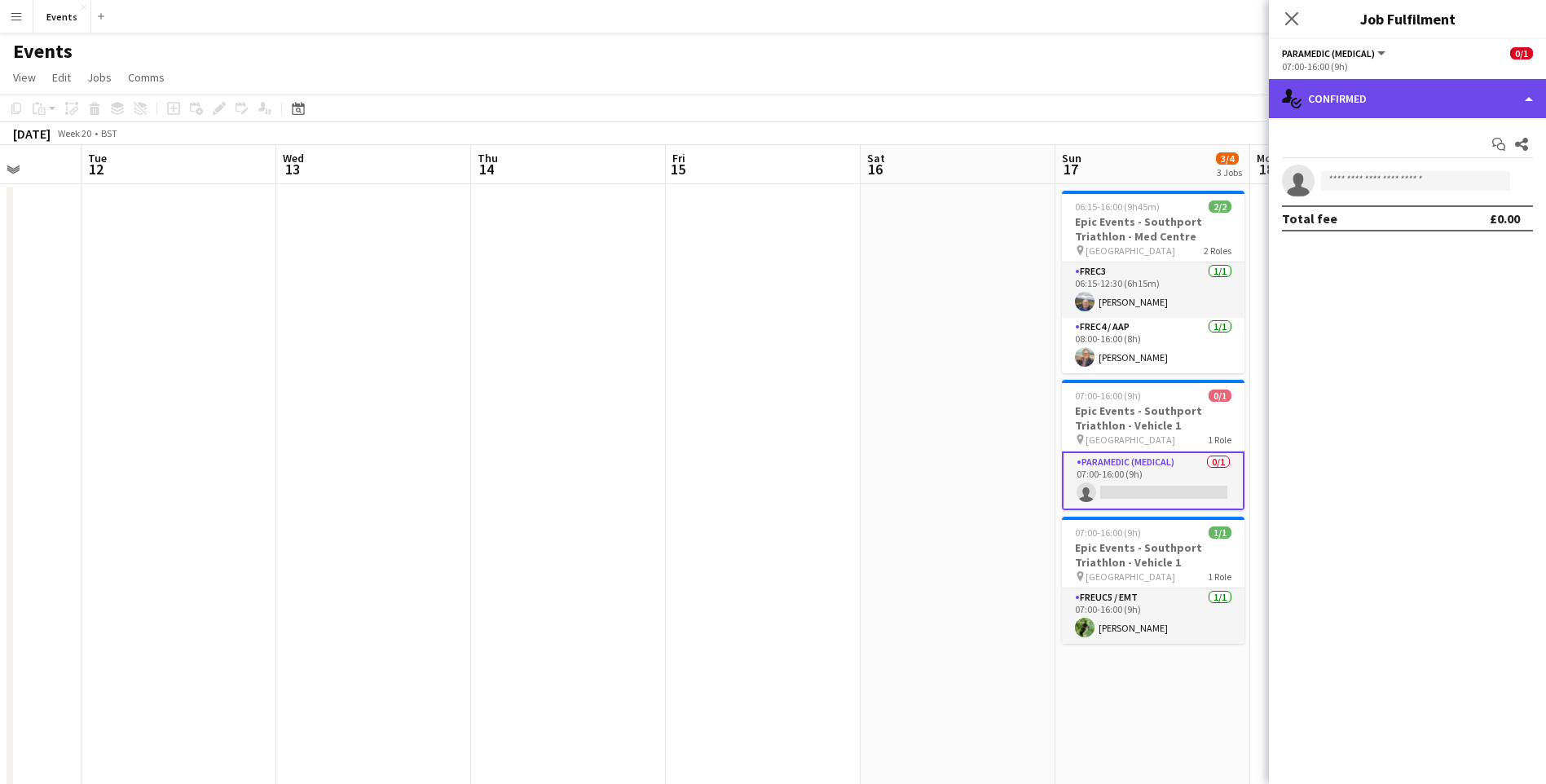
click at [1405, 94] on div "single-neutral-actions-check-2 Confirmed" at bounding box center [1407, 98] width 277 height 39
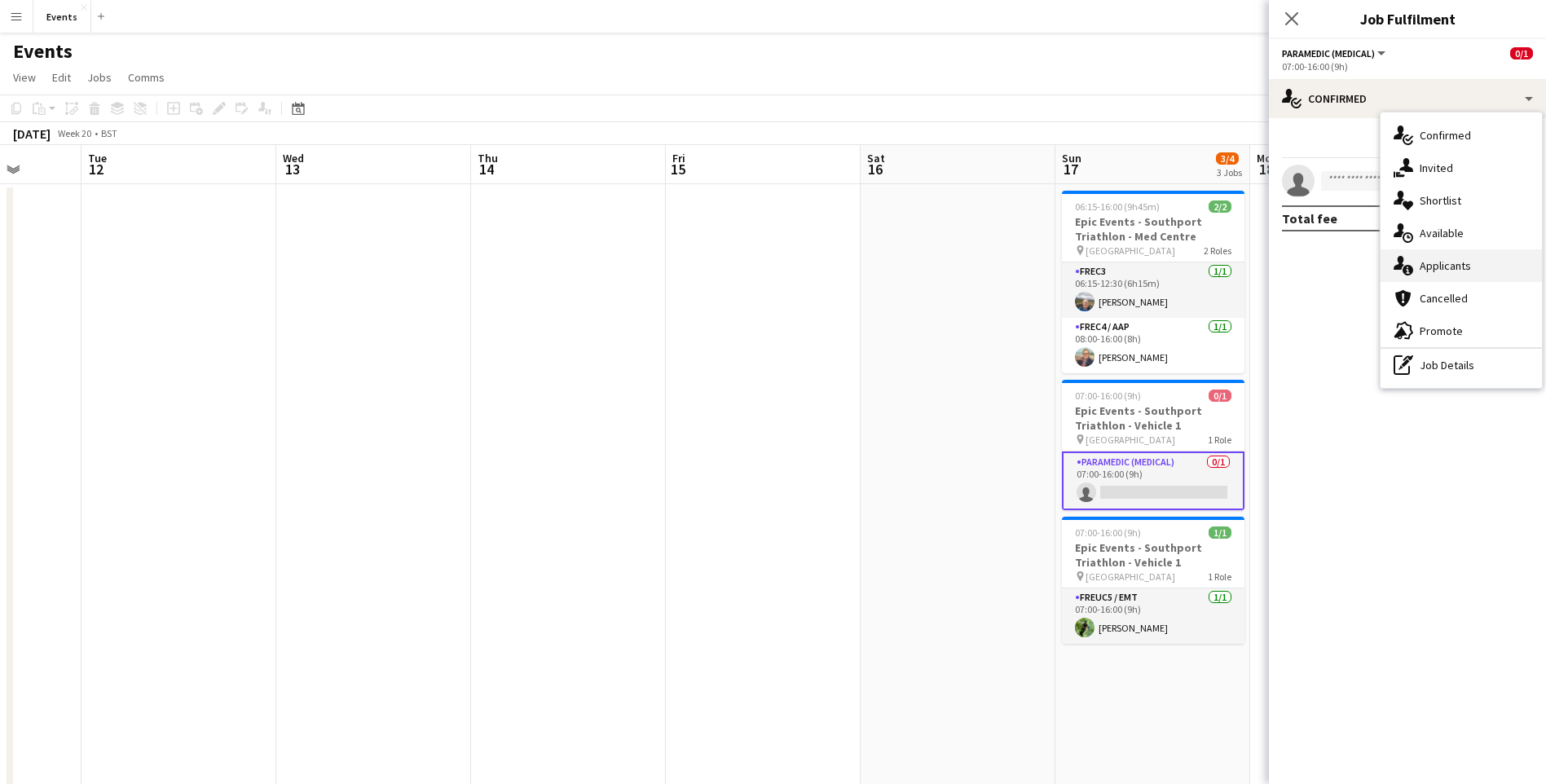
click at [1433, 251] on div "single-neutral-actions-information Applicants" at bounding box center [1461, 266] width 161 height 33
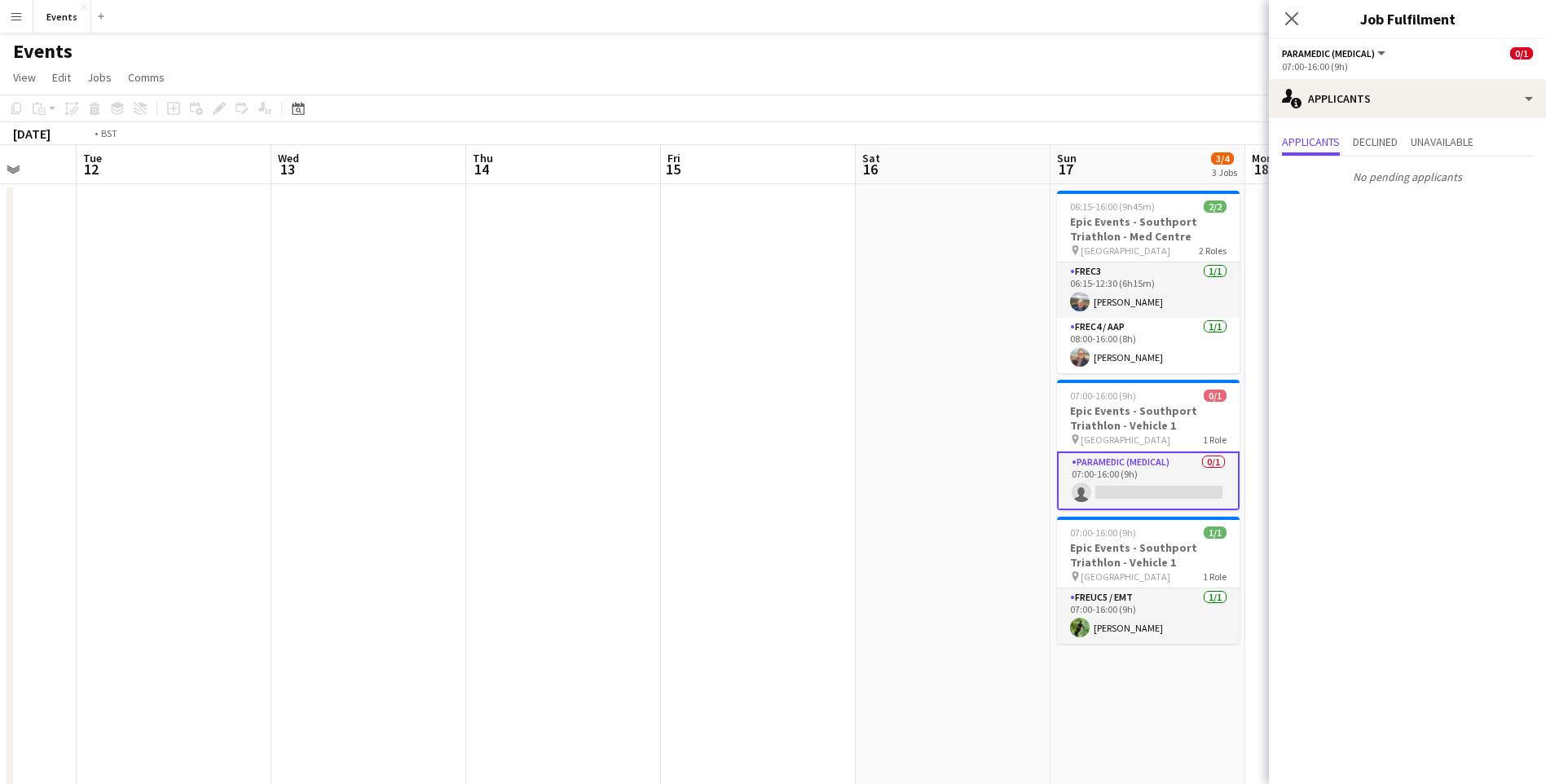
drag, startPoint x: 594, startPoint y: 360, endPoint x: 1176, endPoint y: 346, distance: 582.2
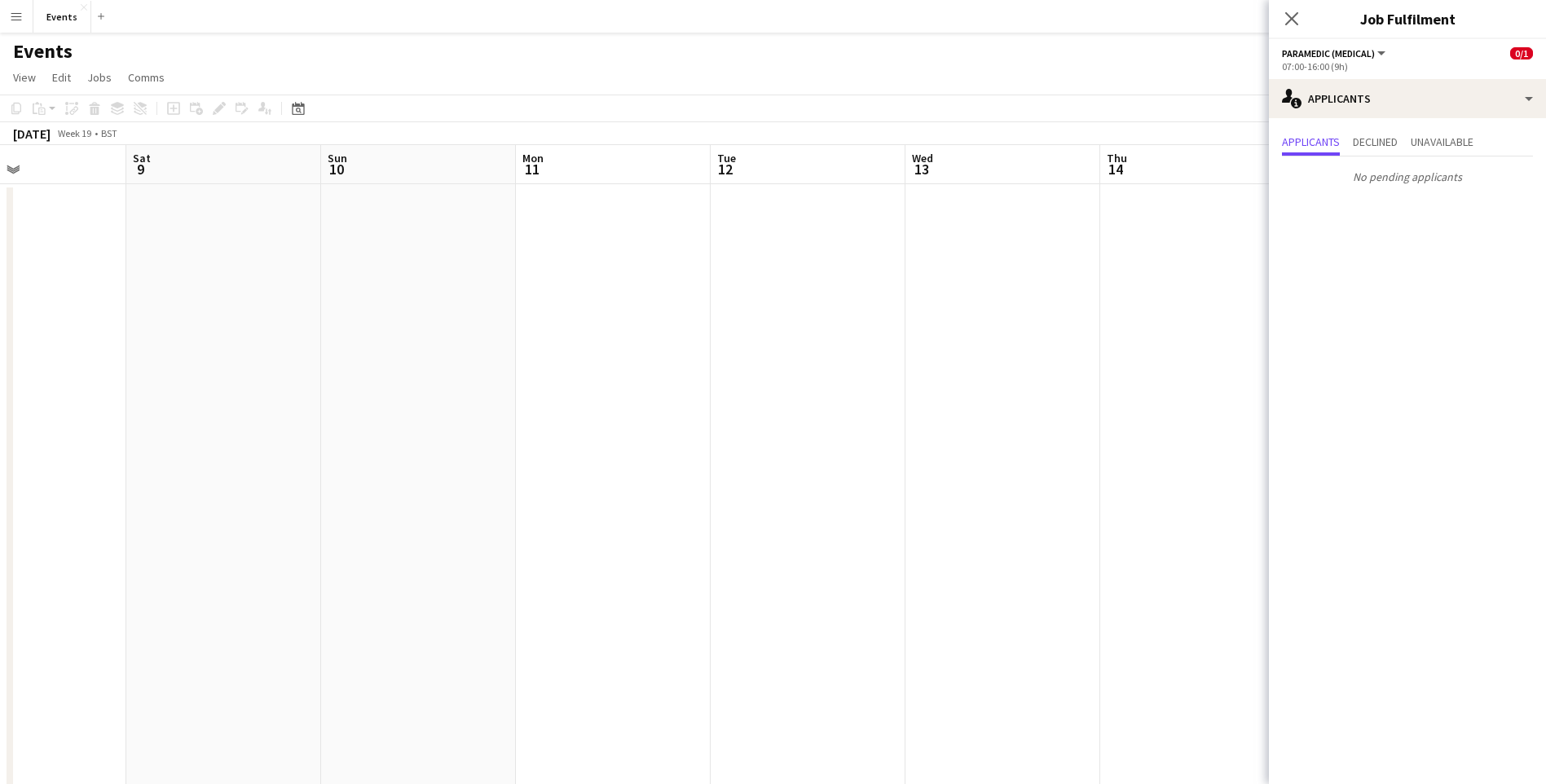
drag, startPoint x: 551, startPoint y: 485, endPoint x: 1140, endPoint y: 327, distance: 609.8
drag, startPoint x: 482, startPoint y: 414, endPoint x: 1183, endPoint y: 372, distance: 702.3
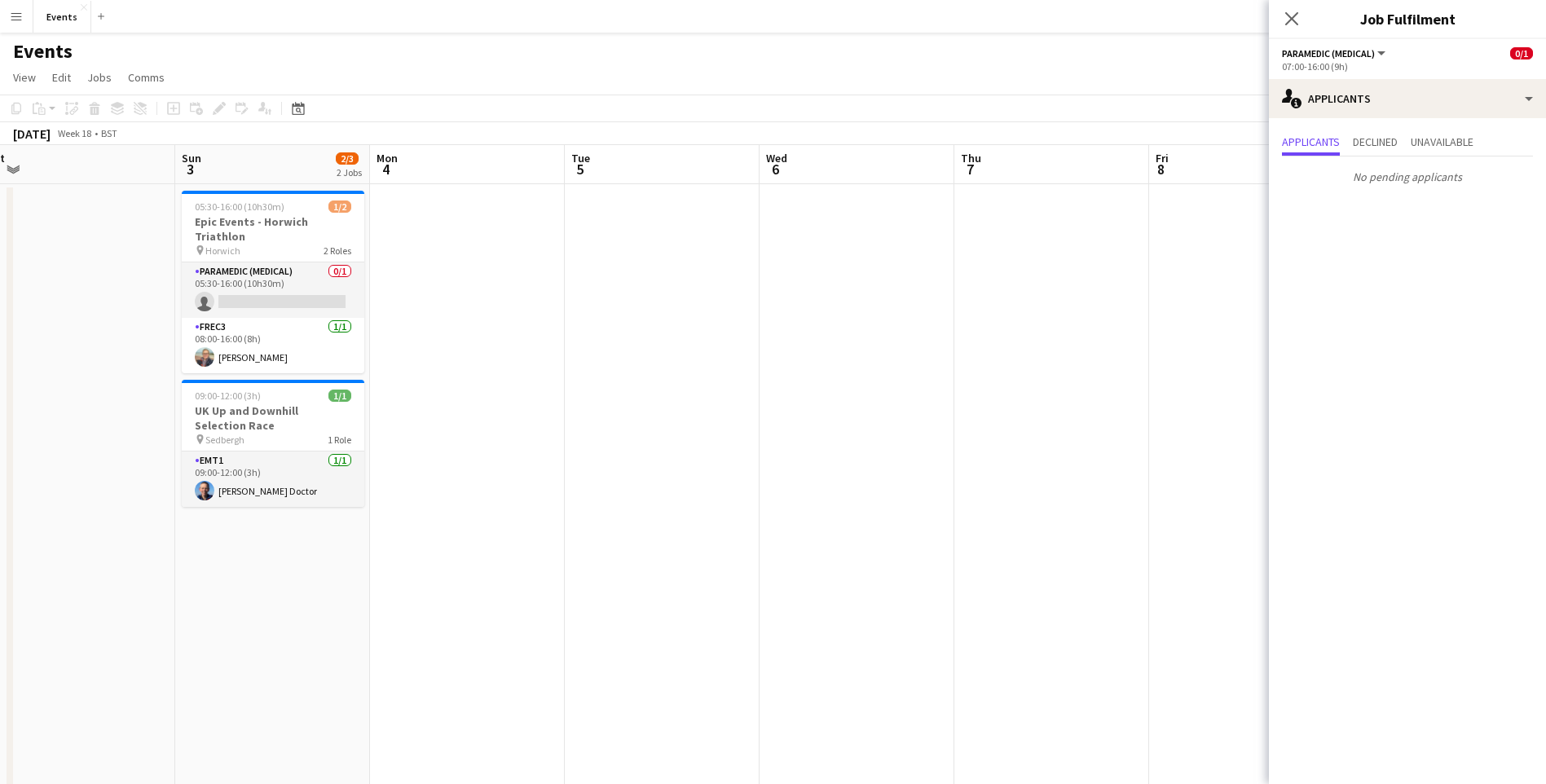
scroll to position [0, 343]
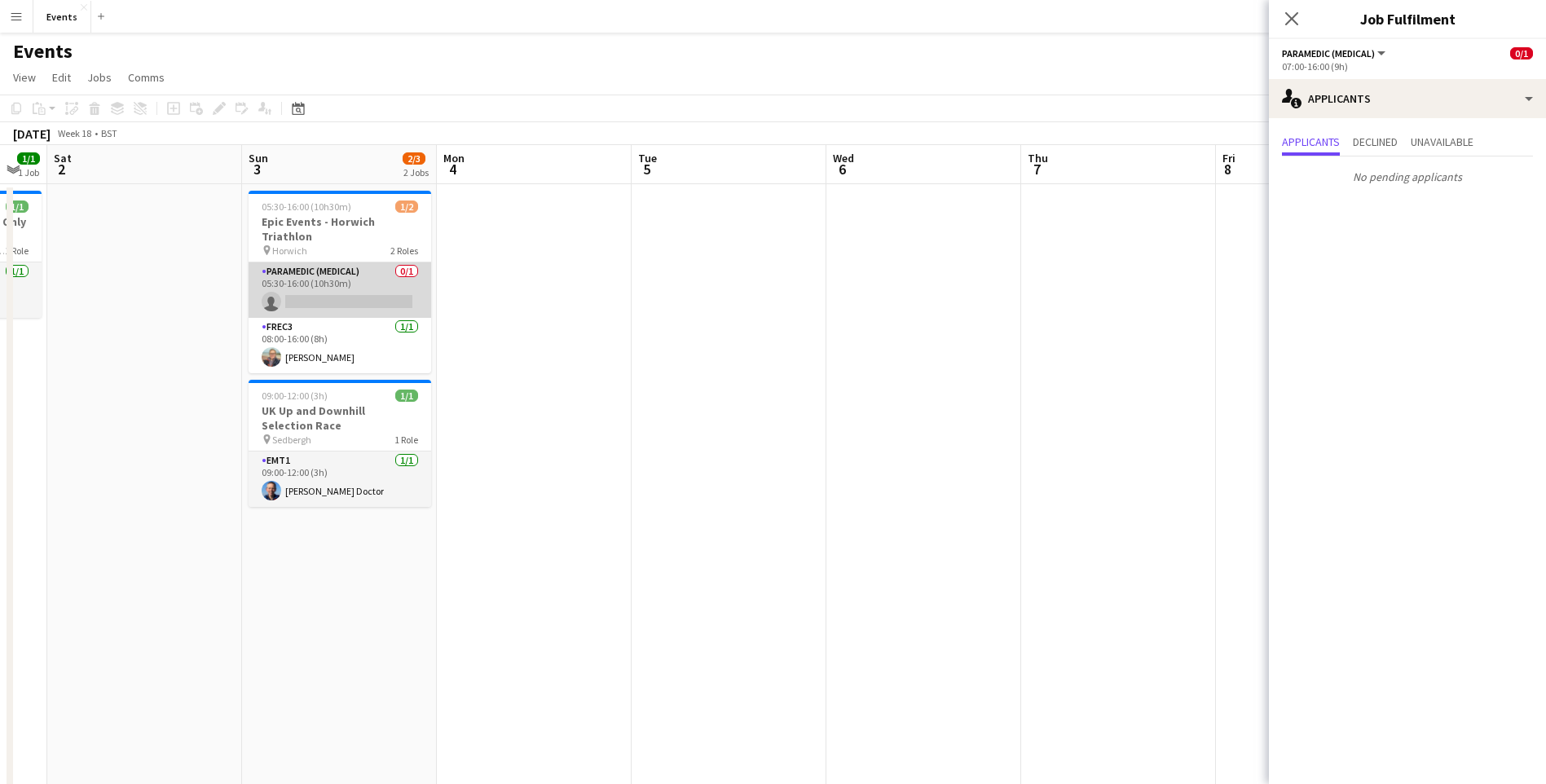
click at [348, 290] on app-card-role "Paramedic (Medical) 0/1 05:30-16:00 (10h30m) single-neutral-actions" at bounding box center [340, 290] width 183 height 55
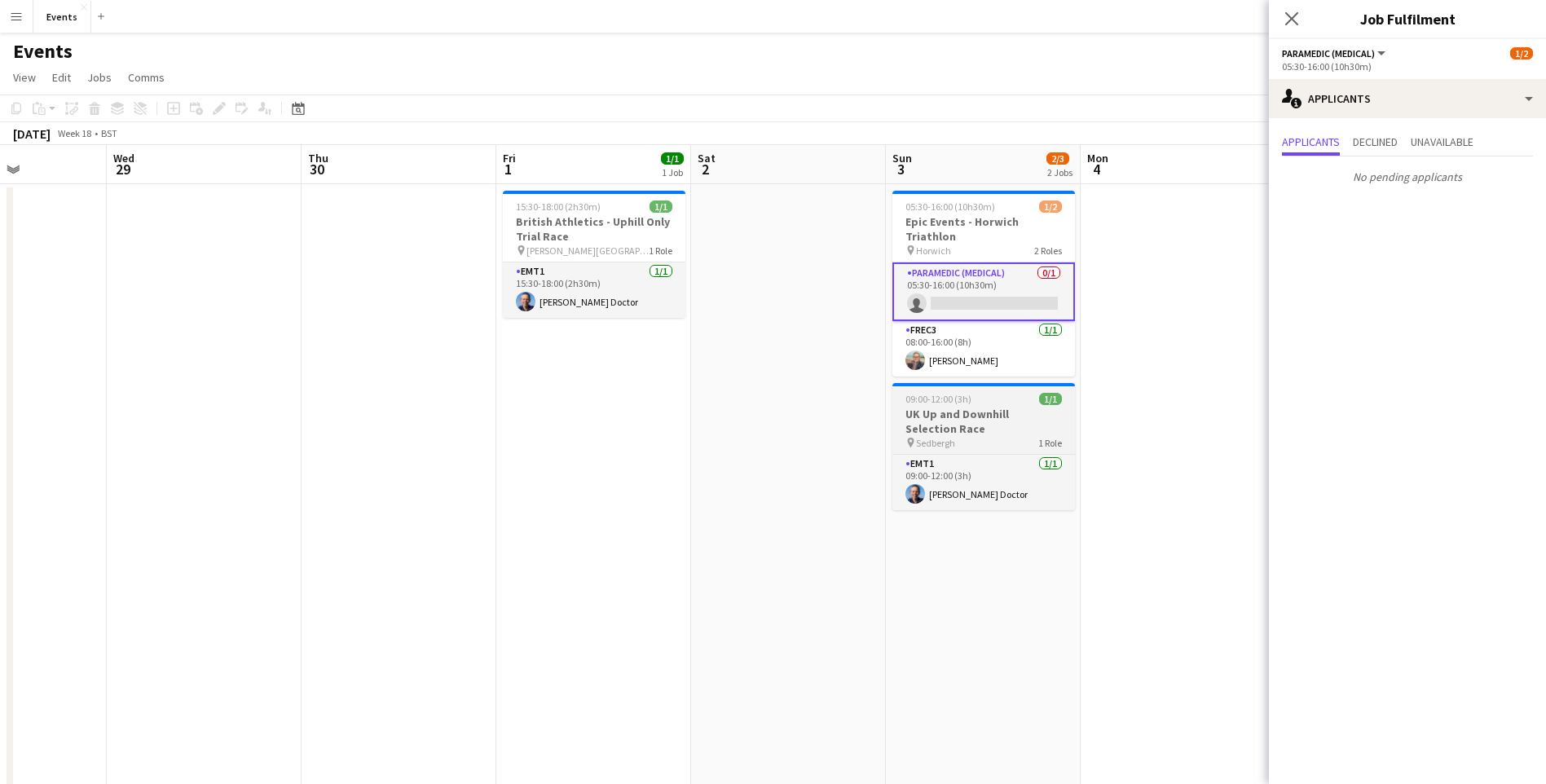
drag, startPoint x: 682, startPoint y: 482, endPoint x: 948, endPoint y: 442, distance: 269.0
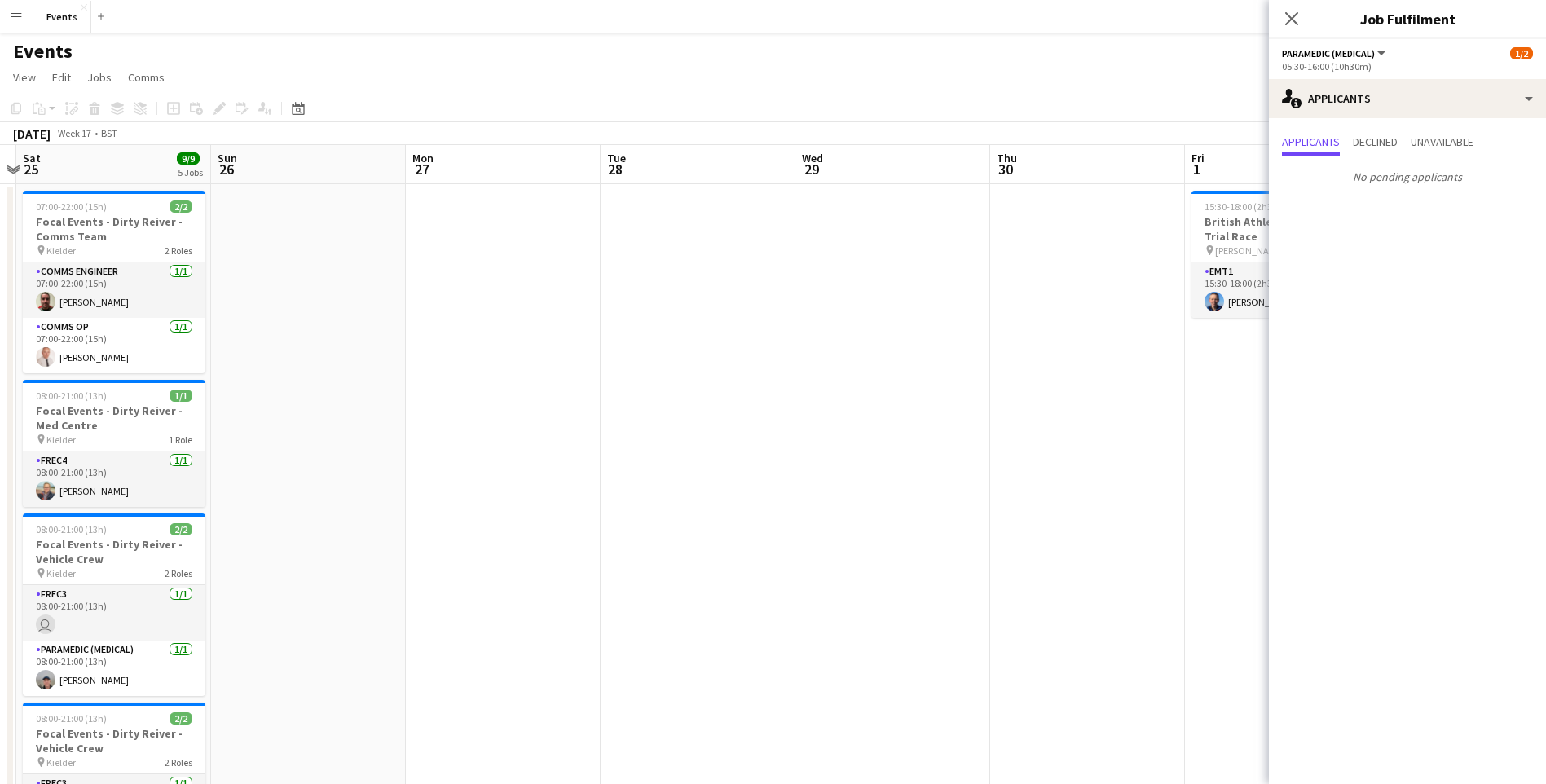
drag, startPoint x: 456, startPoint y: 486, endPoint x: 943, endPoint y: 444, distance: 488.8
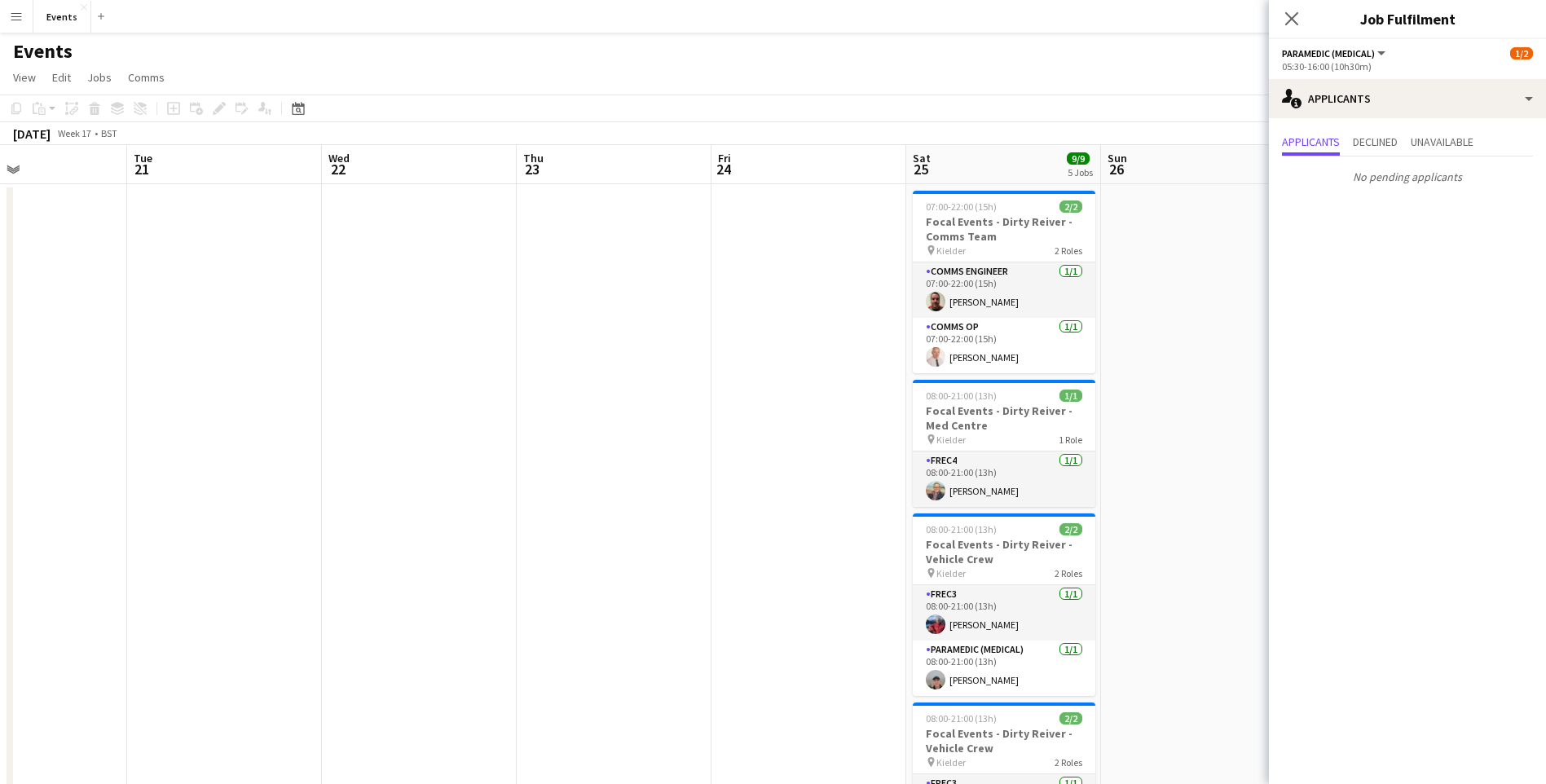
drag, startPoint x: 833, startPoint y: 479, endPoint x: 967, endPoint y: 454, distance: 136.3
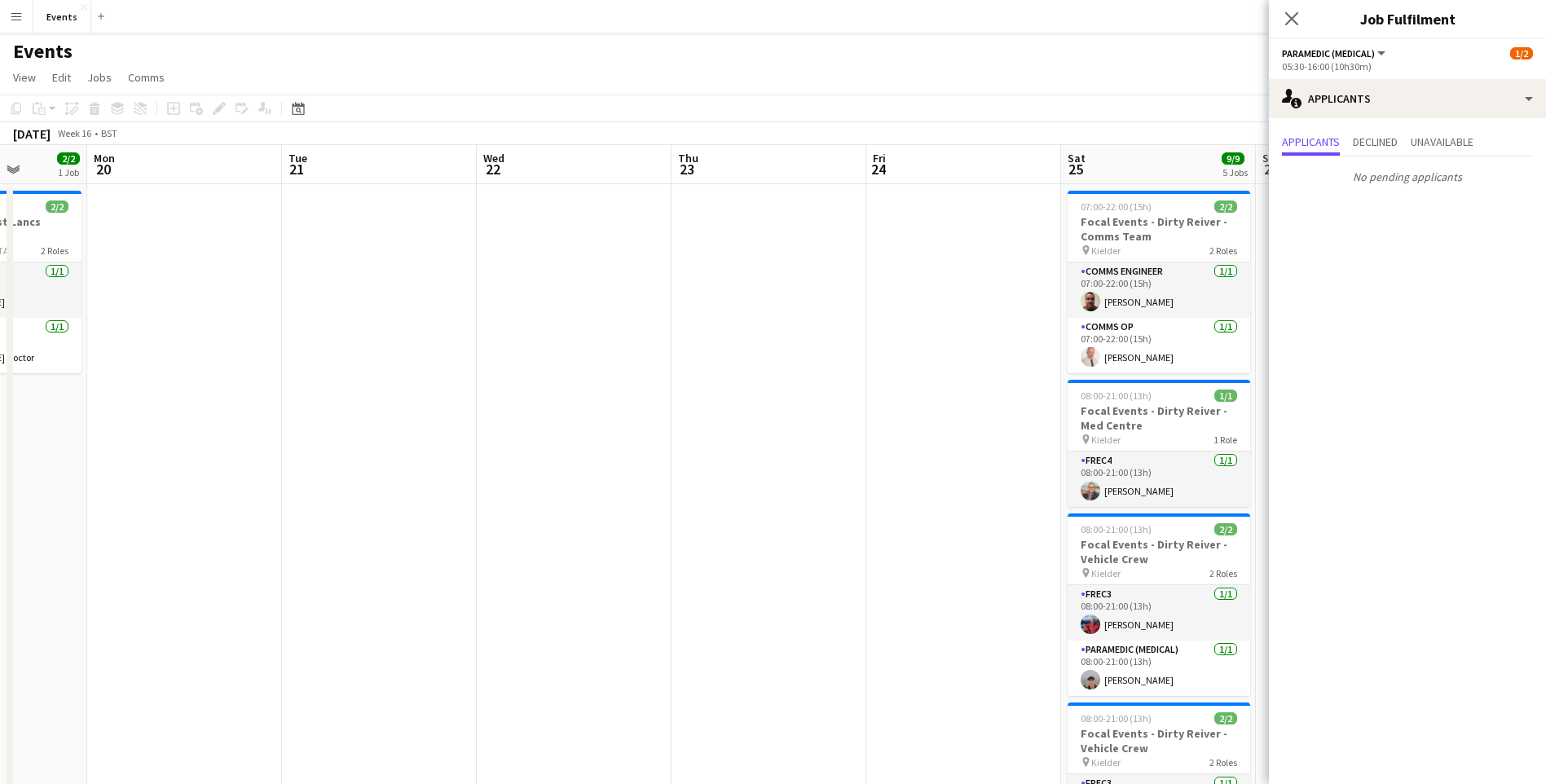
drag, startPoint x: 568, startPoint y: 499, endPoint x: 638, endPoint y: 499, distance: 70.0
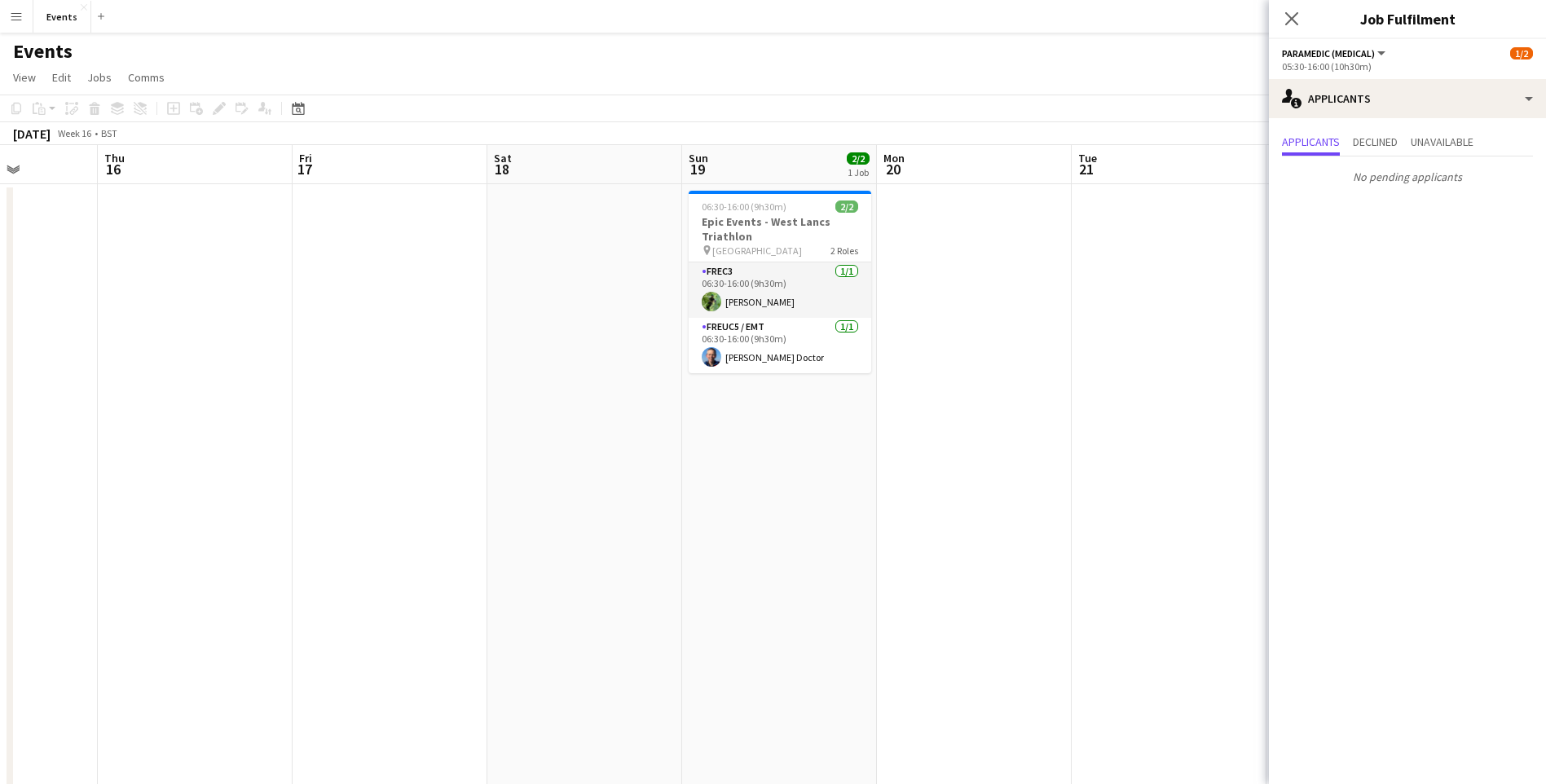
drag, startPoint x: 212, startPoint y: 497, endPoint x: 1002, endPoint y: 461, distance: 790.8
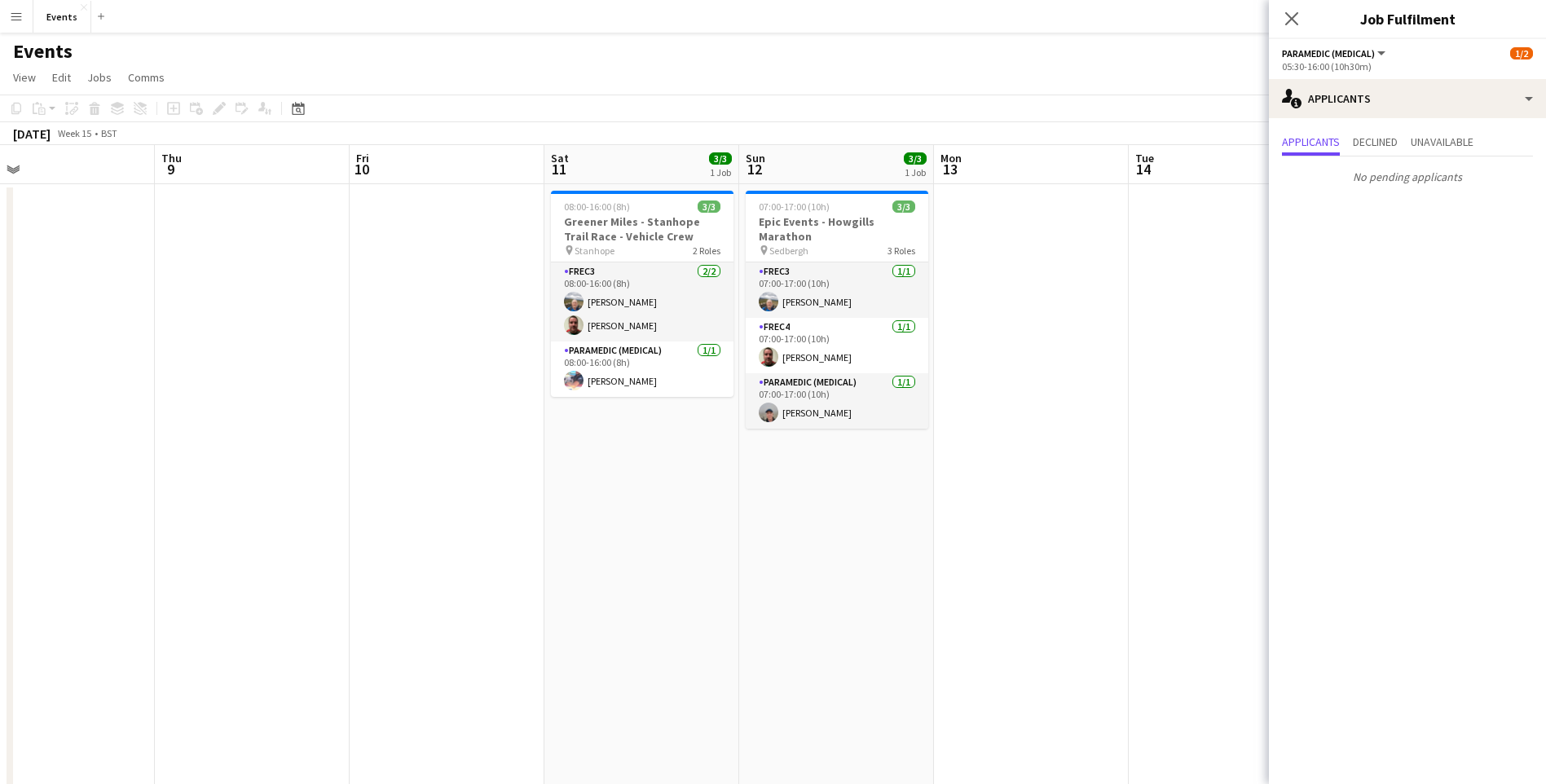
drag, startPoint x: 841, startPoint y: 405, endPoint x: 1279, endPoint y: 382, distance: 438.6
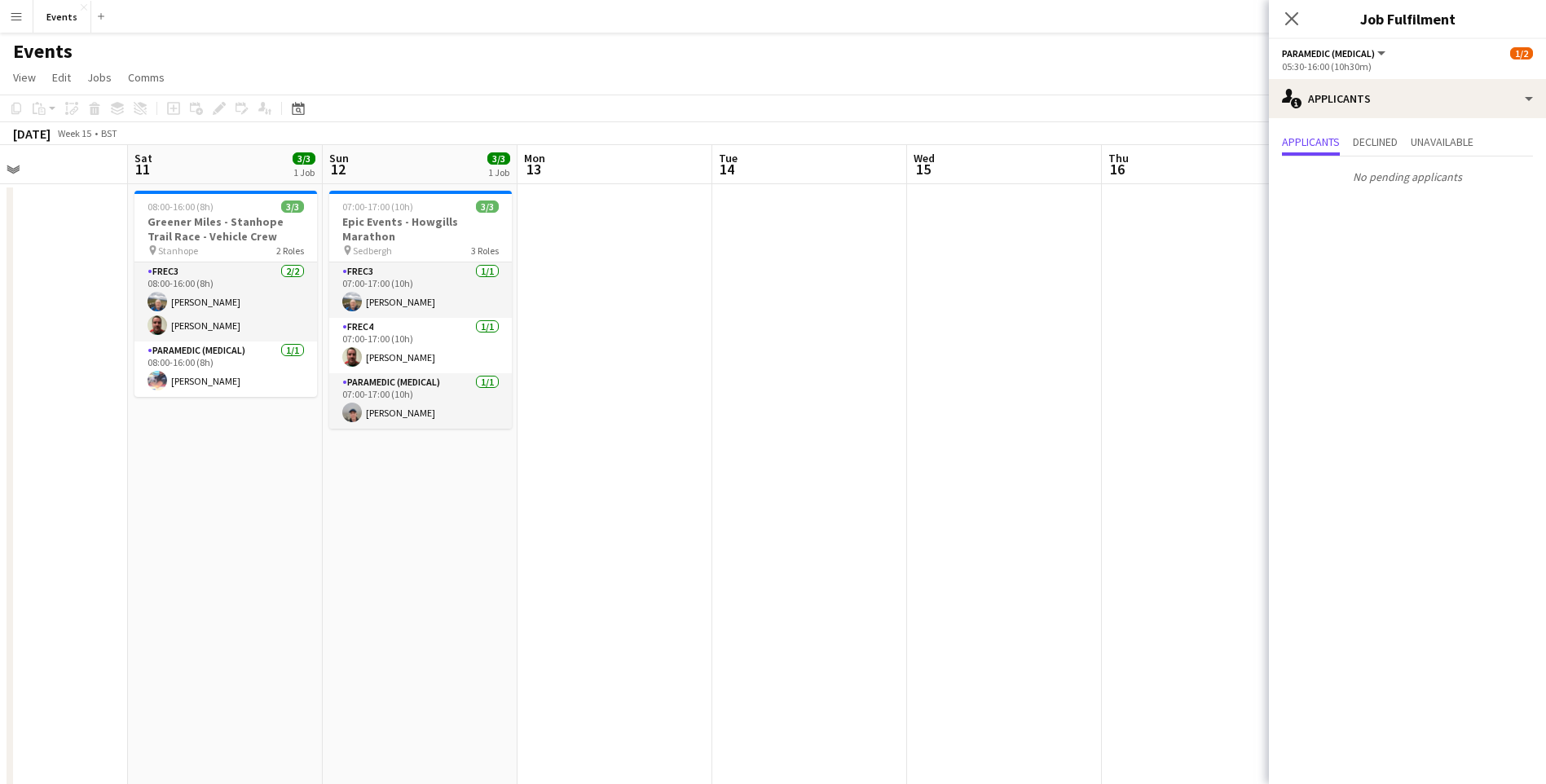
drag, startPoint x: 718, startPoint y: 461, endPoint x: 1141, endPoint y: 415, distance: 425.5
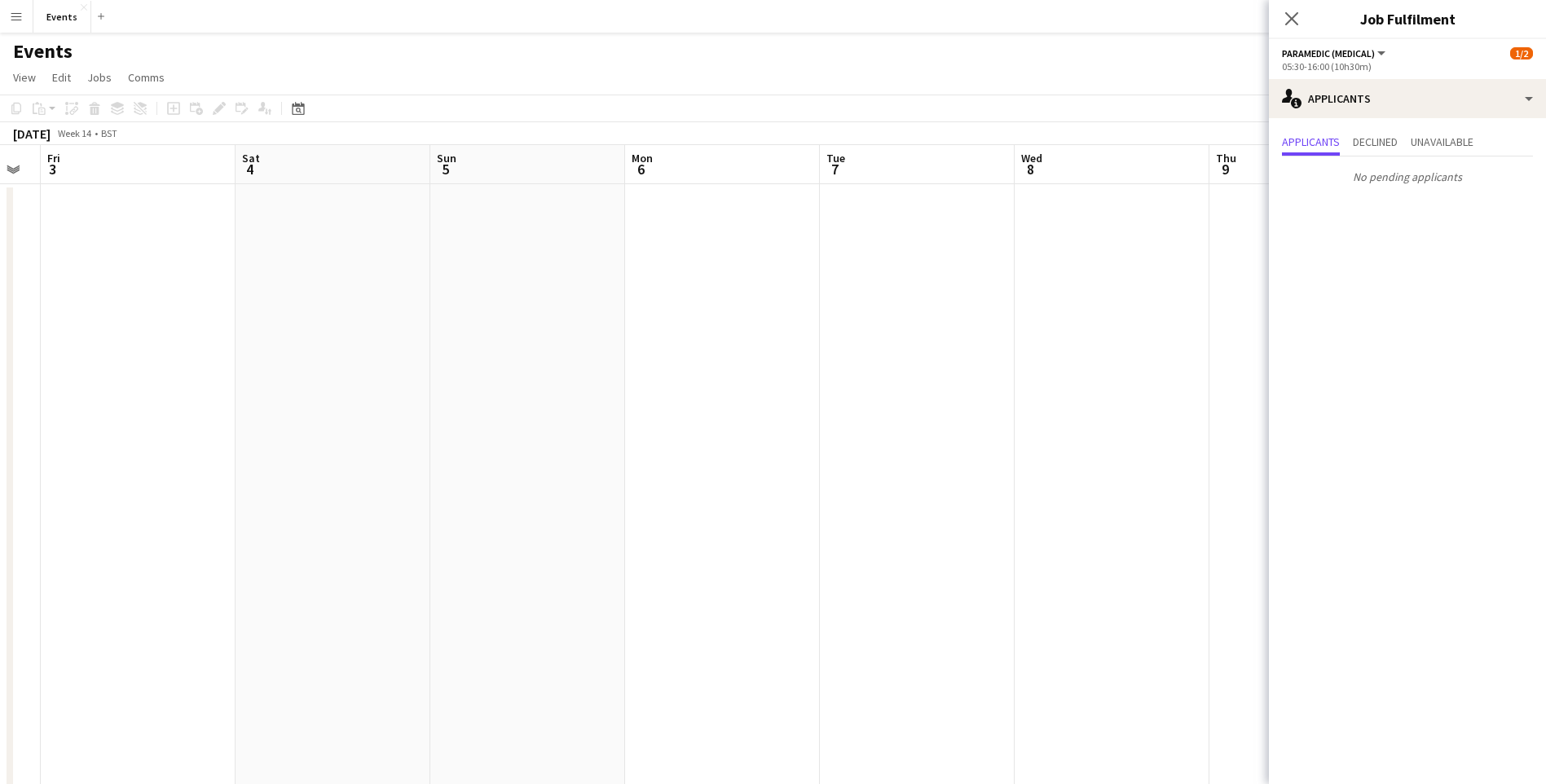
drag, startPoint x: 1040, startPoint y: 361, endPoint x: 1103, endPoint y: 375, distance: 64.5
drag, startPoint x: 1113, startPoint y: 386, endPoint x: 1221, endPoint y: 370, distance: 109.2
drag
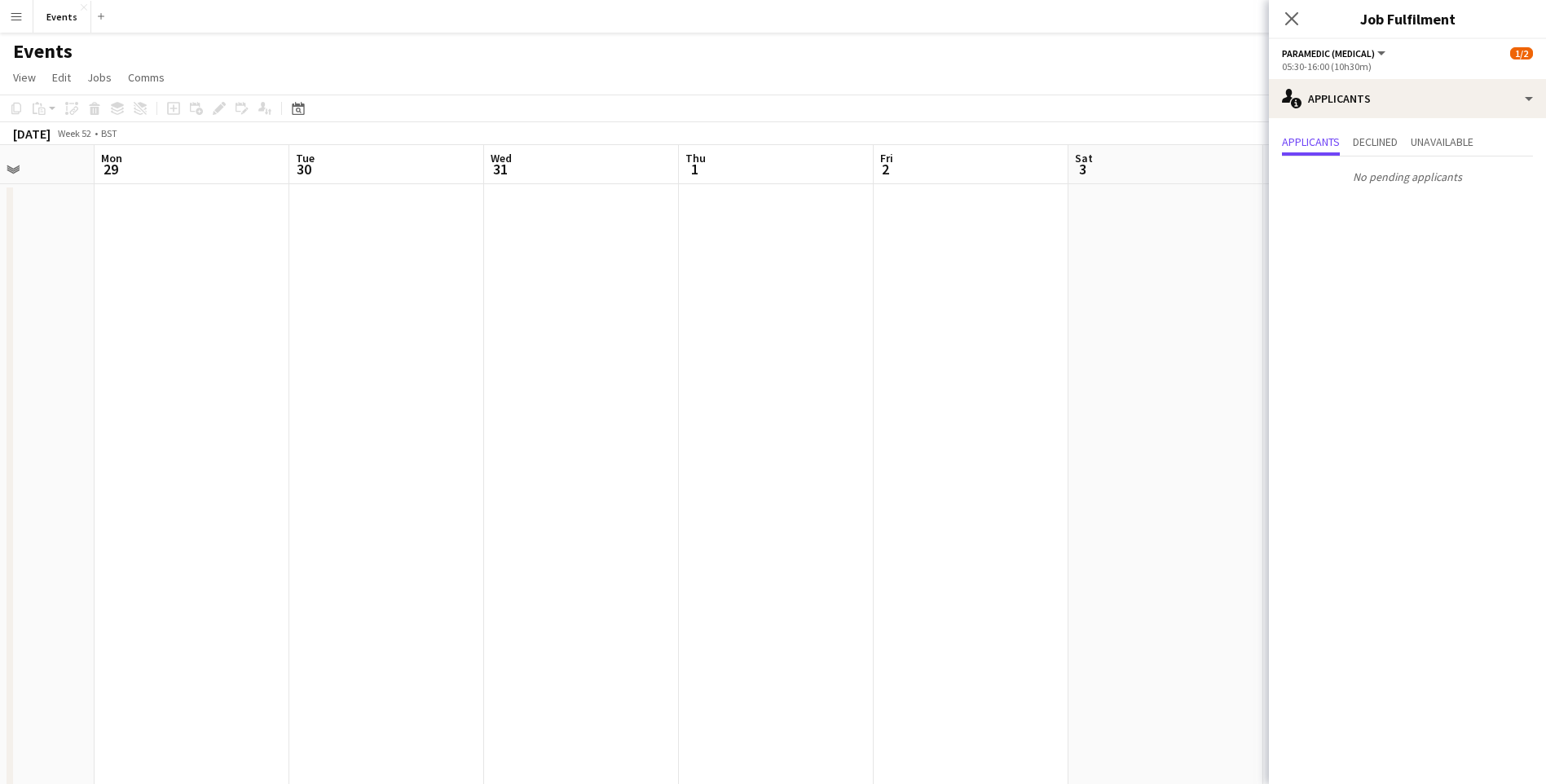
scroll to position [0, 455]
drag, startPoint x: 433, startPoint y: 326, endPoint x: 663, endPoint y: 293, distance: 232.4
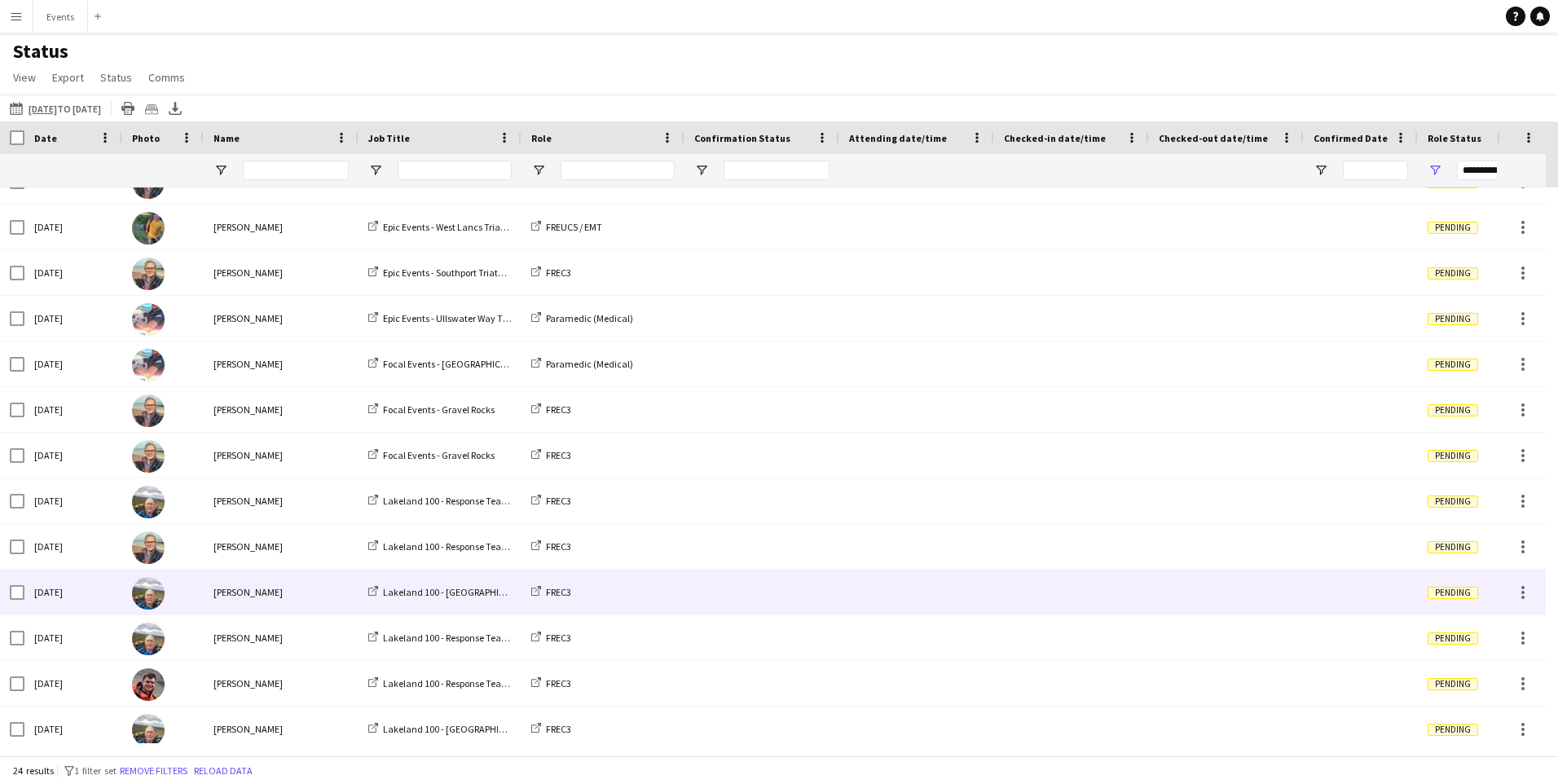
scroll to position [489, 0]
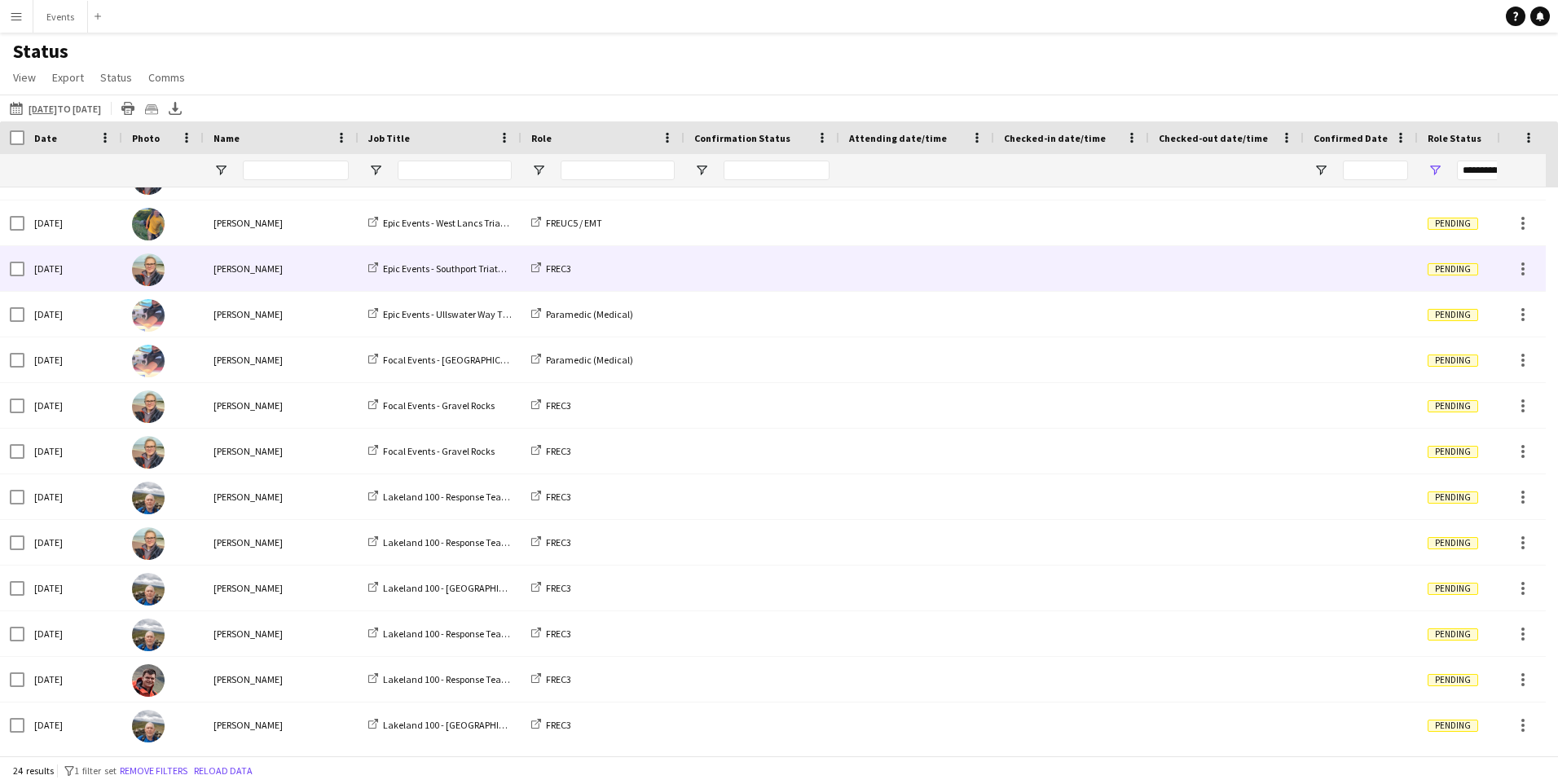
click at [566, 275] on div "FREC3" at bounding box center [603, 268] width 163 height 45
click at [562, 270] on span "FREC3" at bounding box center [558, 268] width 25 height 12
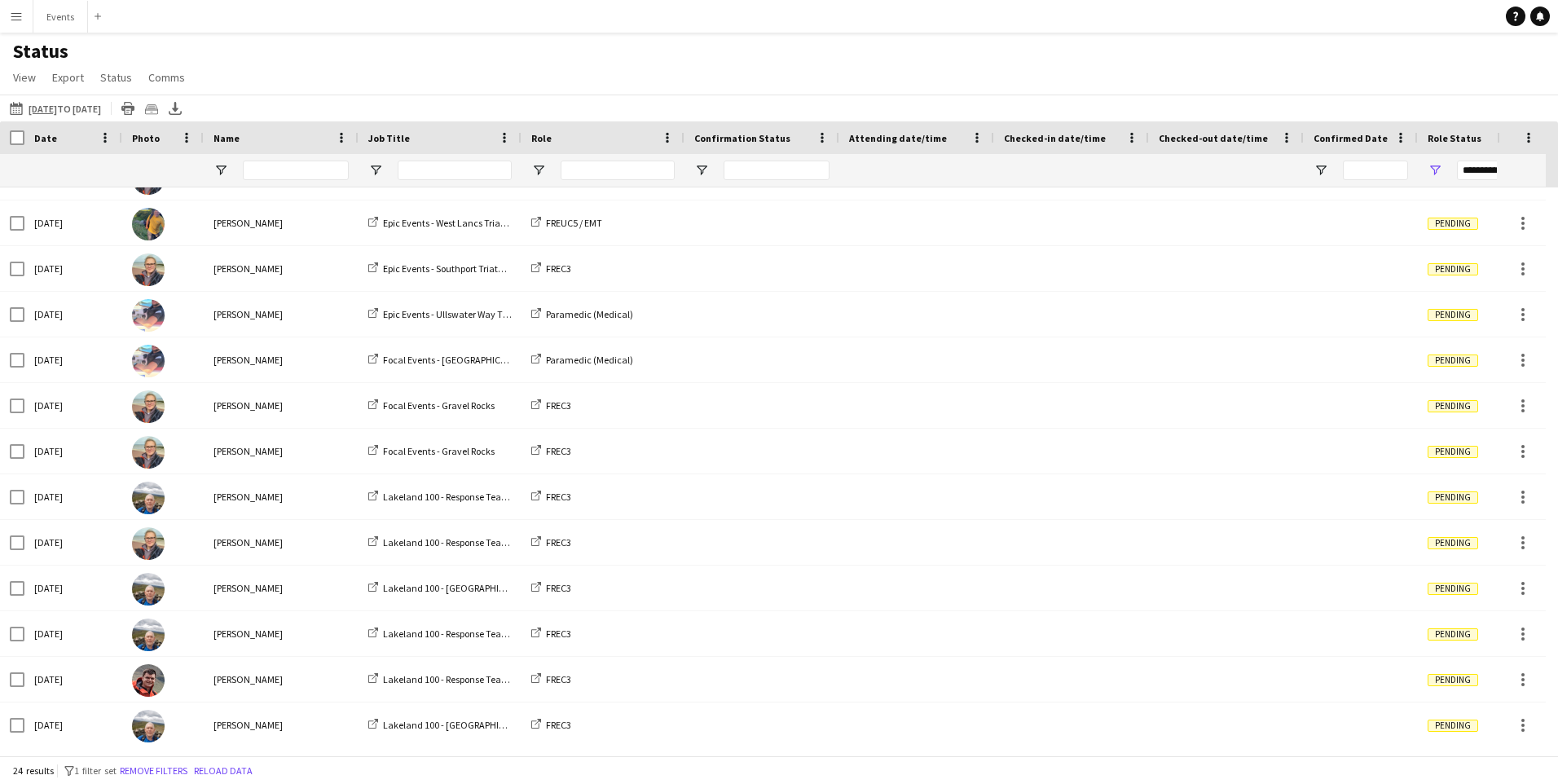
click at [11, 16] on app-icon "Menu" at bounding box center [16, 16] width 13 height 13
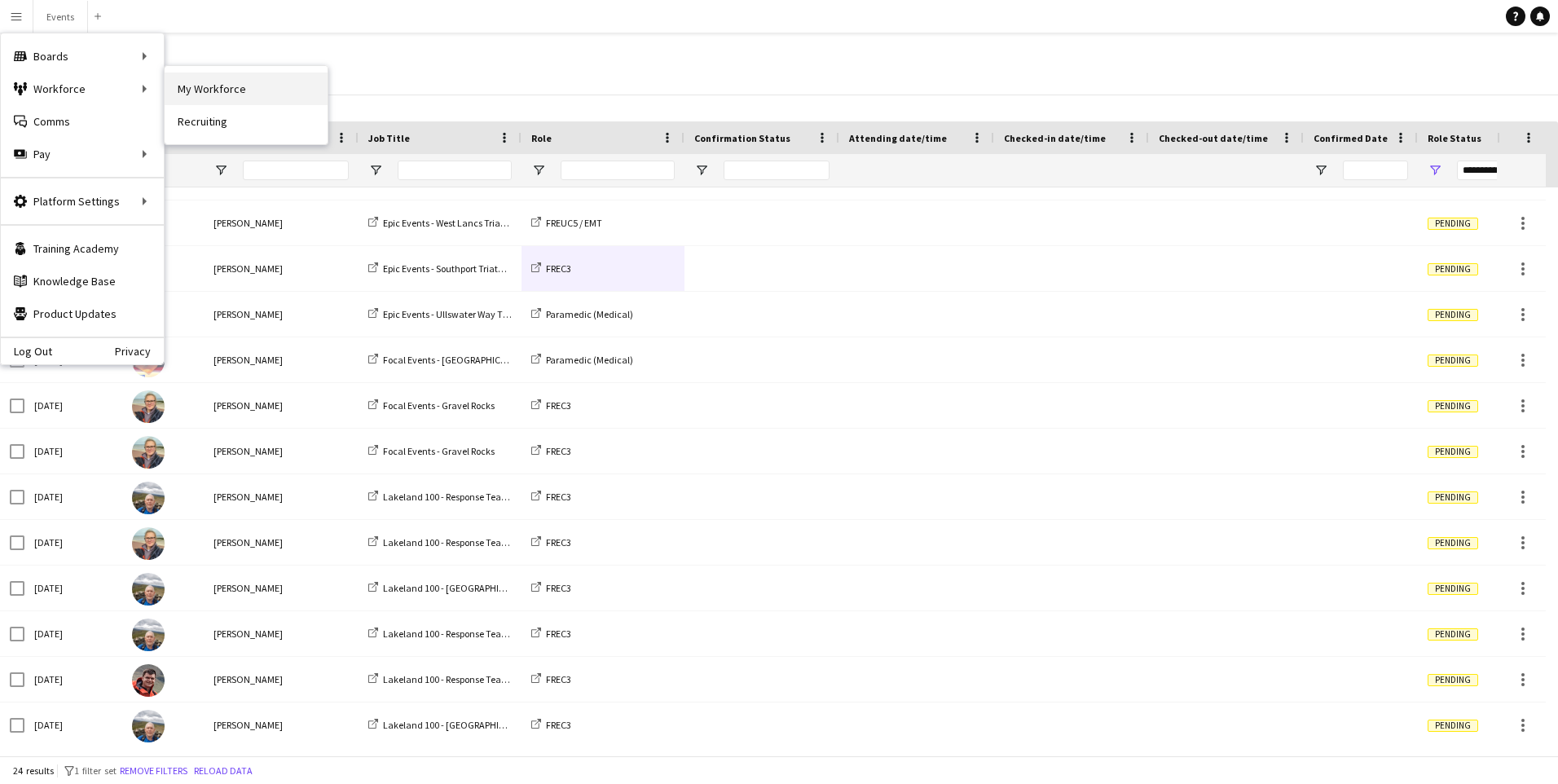
click at [200, 77] on link "My Workforce" at bounding box center [246, 89] width 163 height 33
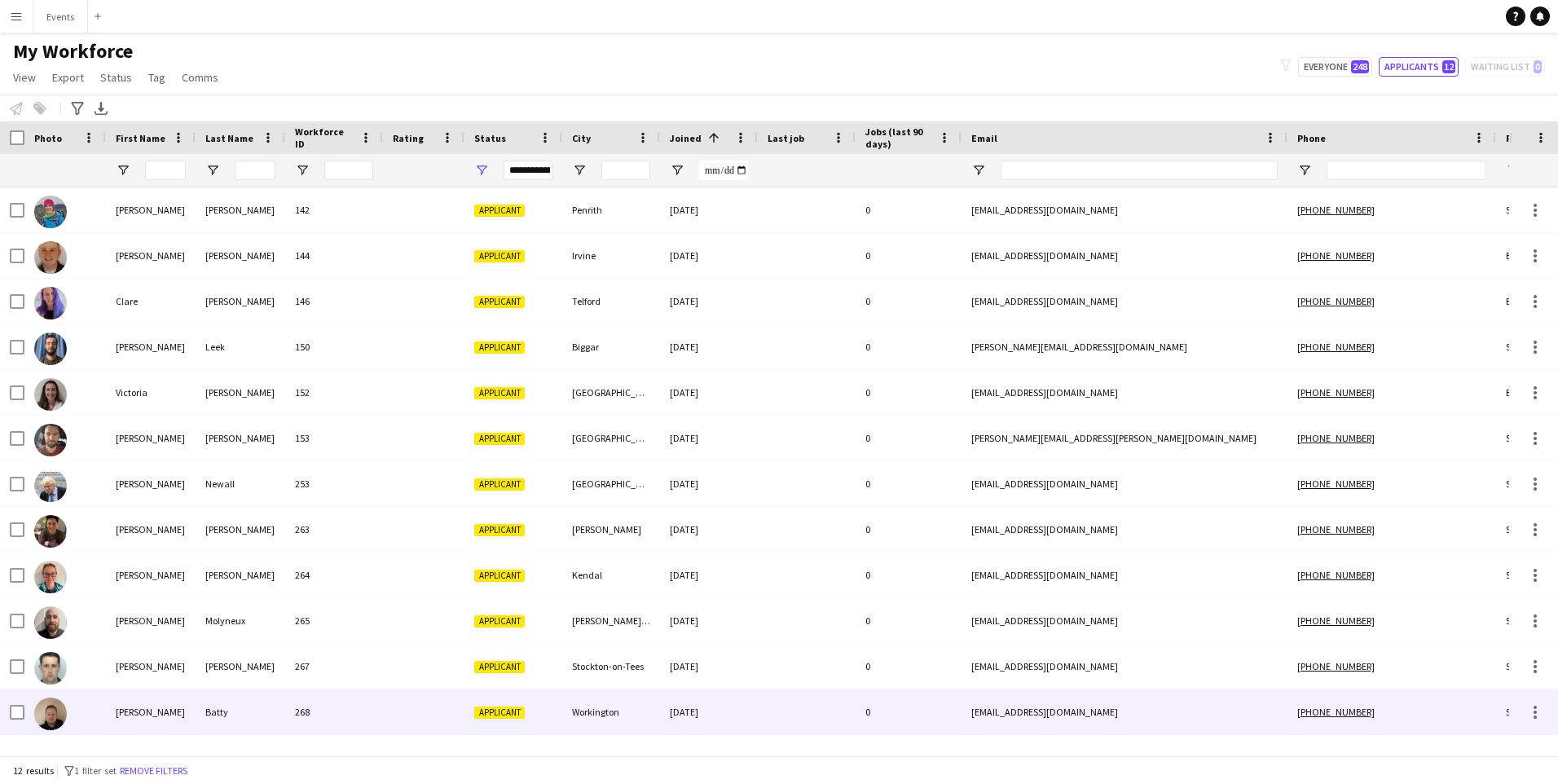
drag, startPoint x: 156, startPoint y: 735, endPoint x: 153, endPoint y: 726, distance: 9.5
click at [155, 732] on div "Christopher Batty 268 Applicant Workington 15-09-2025 0 chrisbatty92@gmail.com …" at bounding box center [883, 712] width 1767 height 46
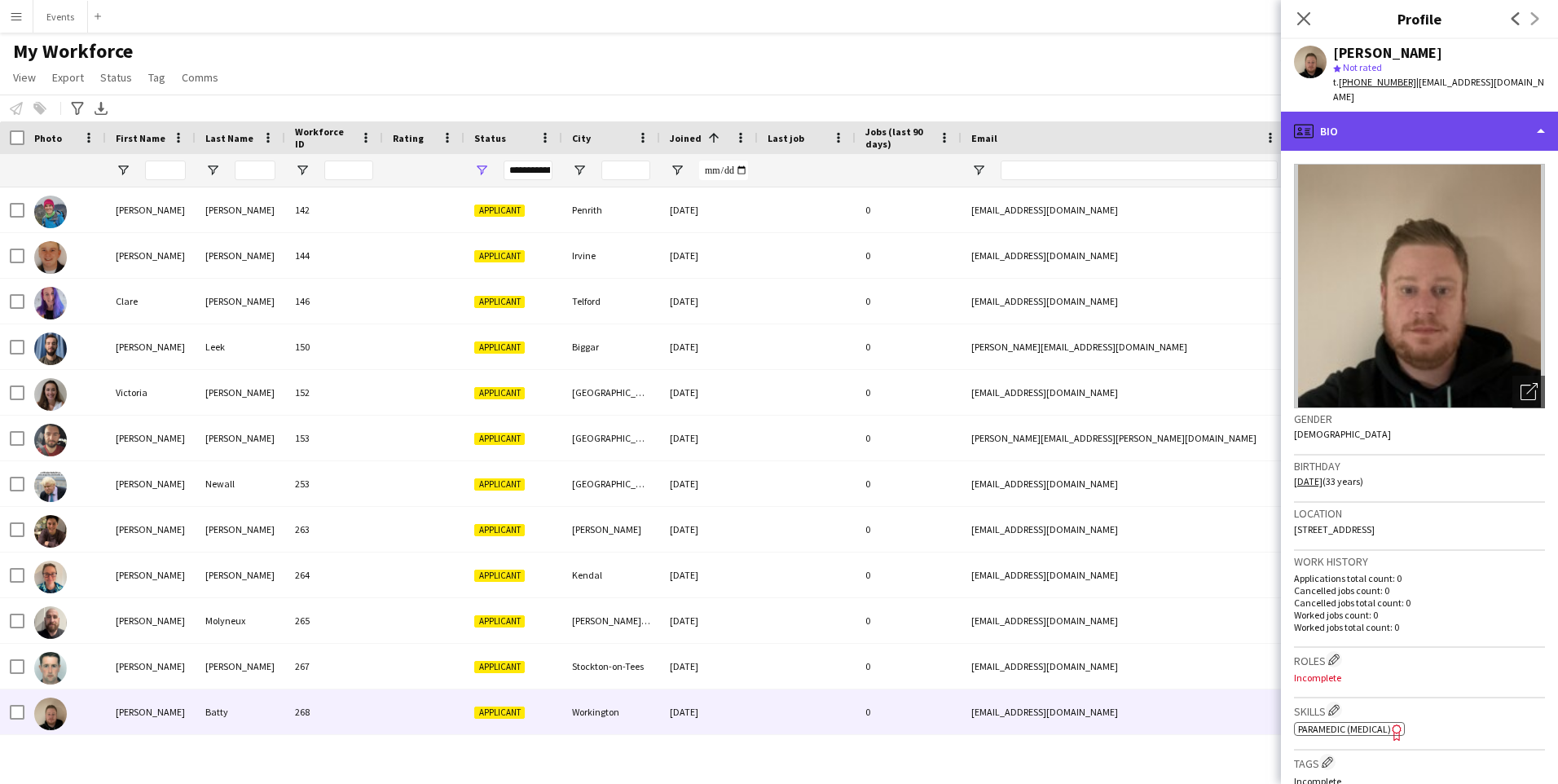
click at [1356, 124] on div "profile Bio" at bounding box center [1419, 130] width 277 height 39
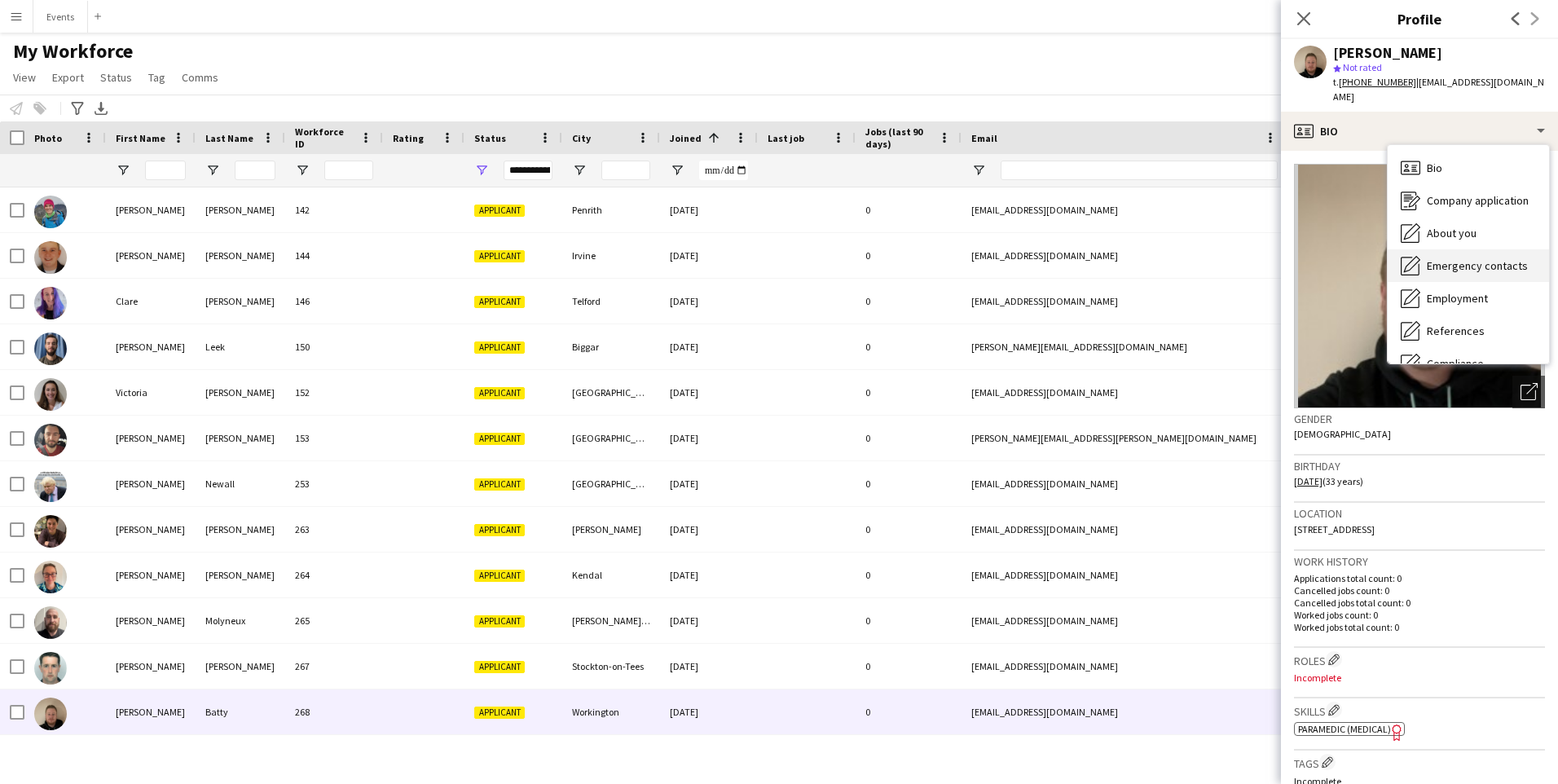
click at [1476, 258] on span "Emergency contacts" at bounding box center [1477, 265] width 101 height 15
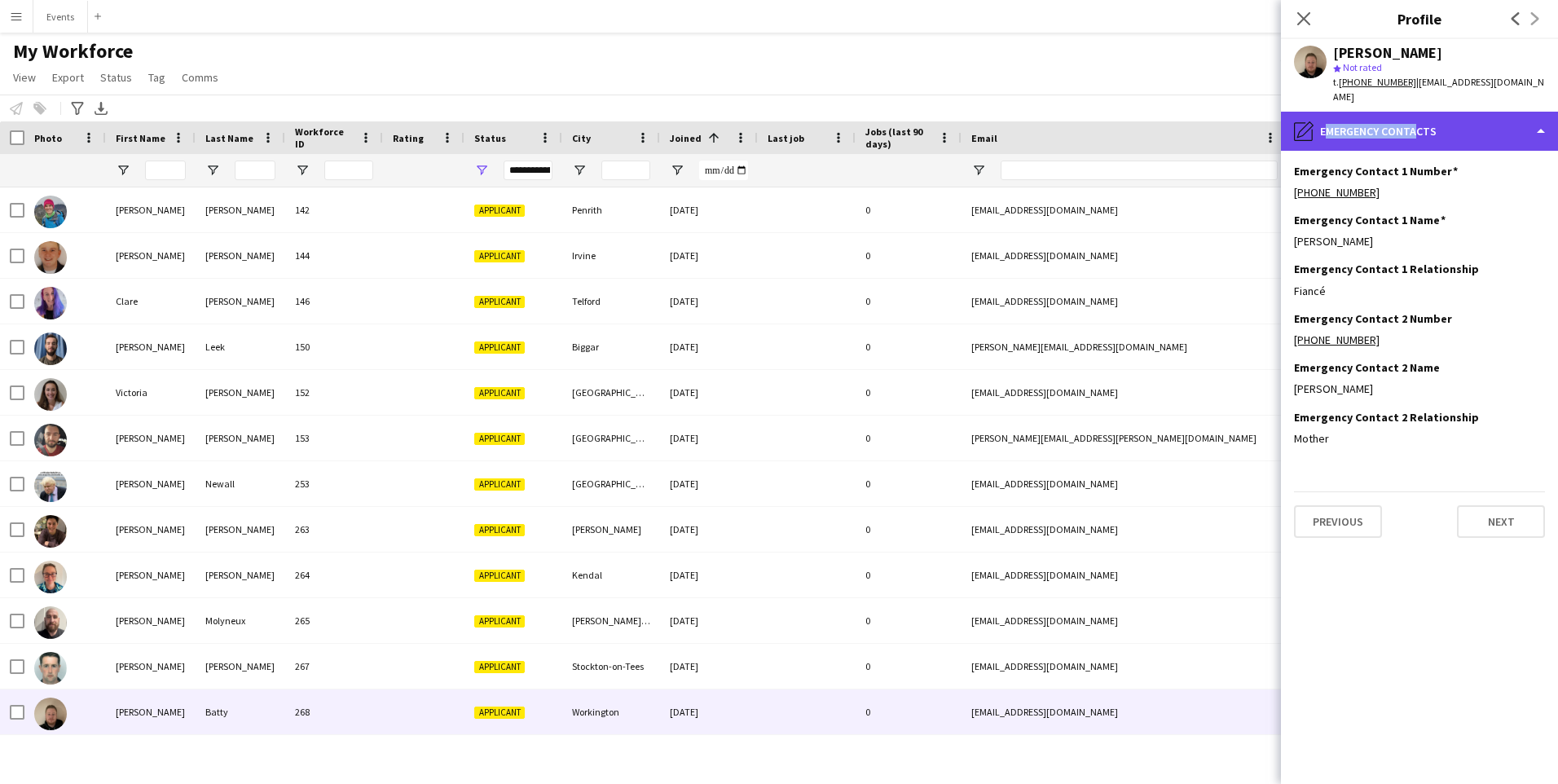
click at [1407, 111] on div "pencil4 Emergency contacts" at bounding box center [1419, 130] width 277 height 39
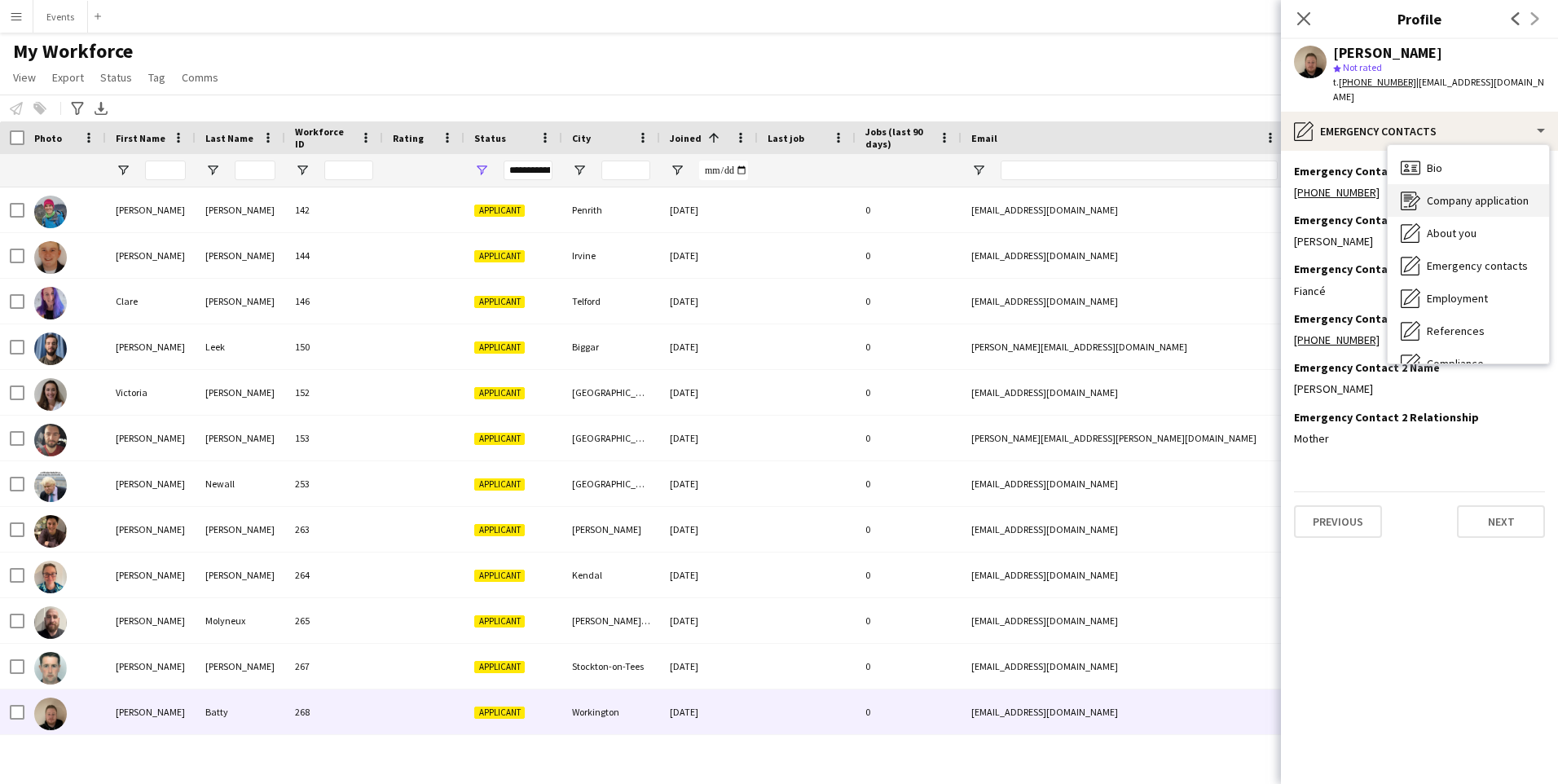
click at [1473, 194] on div "Company application Company application" at bounding box center [1468, 200] width 161 height 33
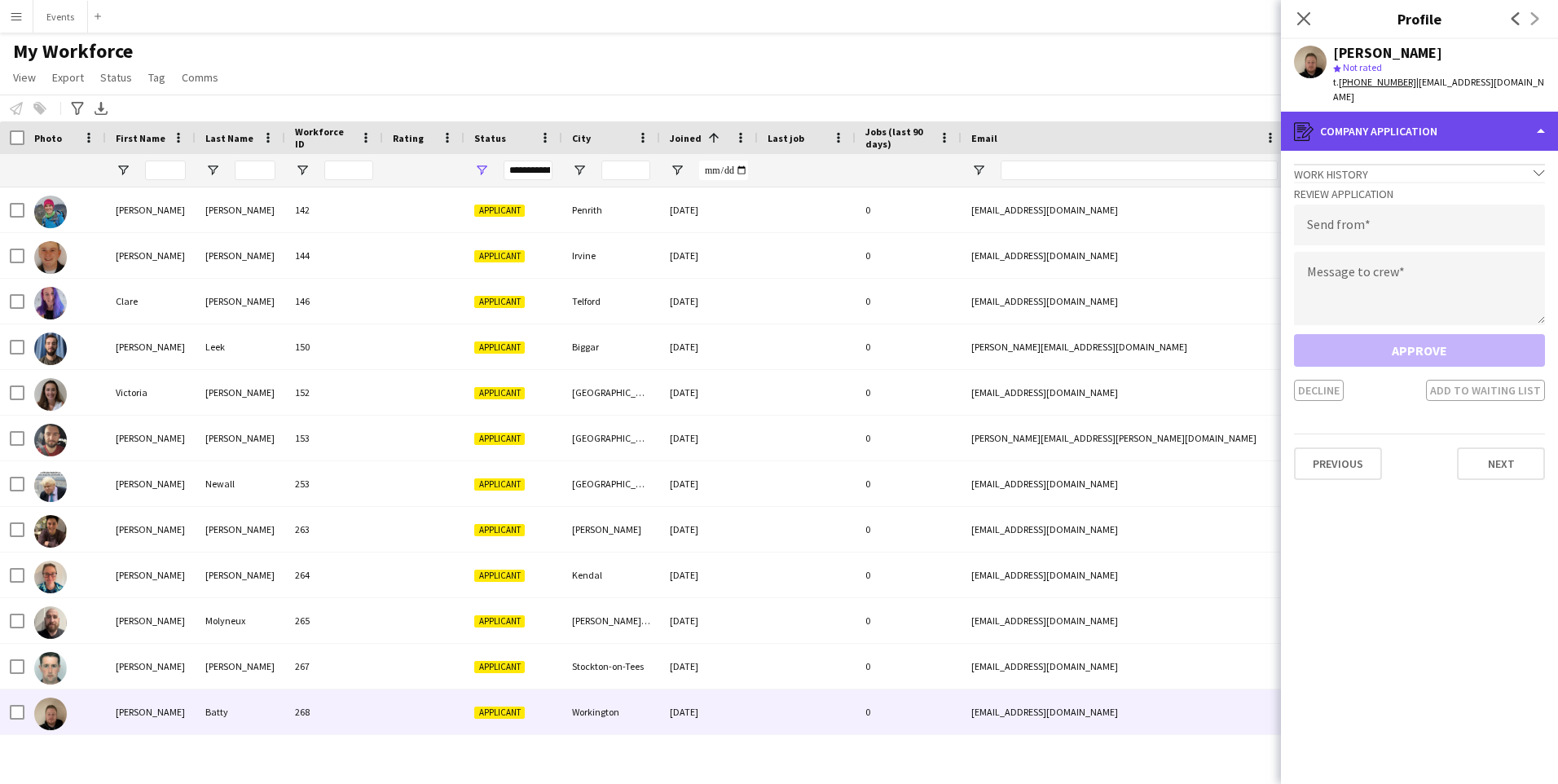
click at [1388, 125] on div "register Company application" at bounding box center [1419, 130] width 277 height 39
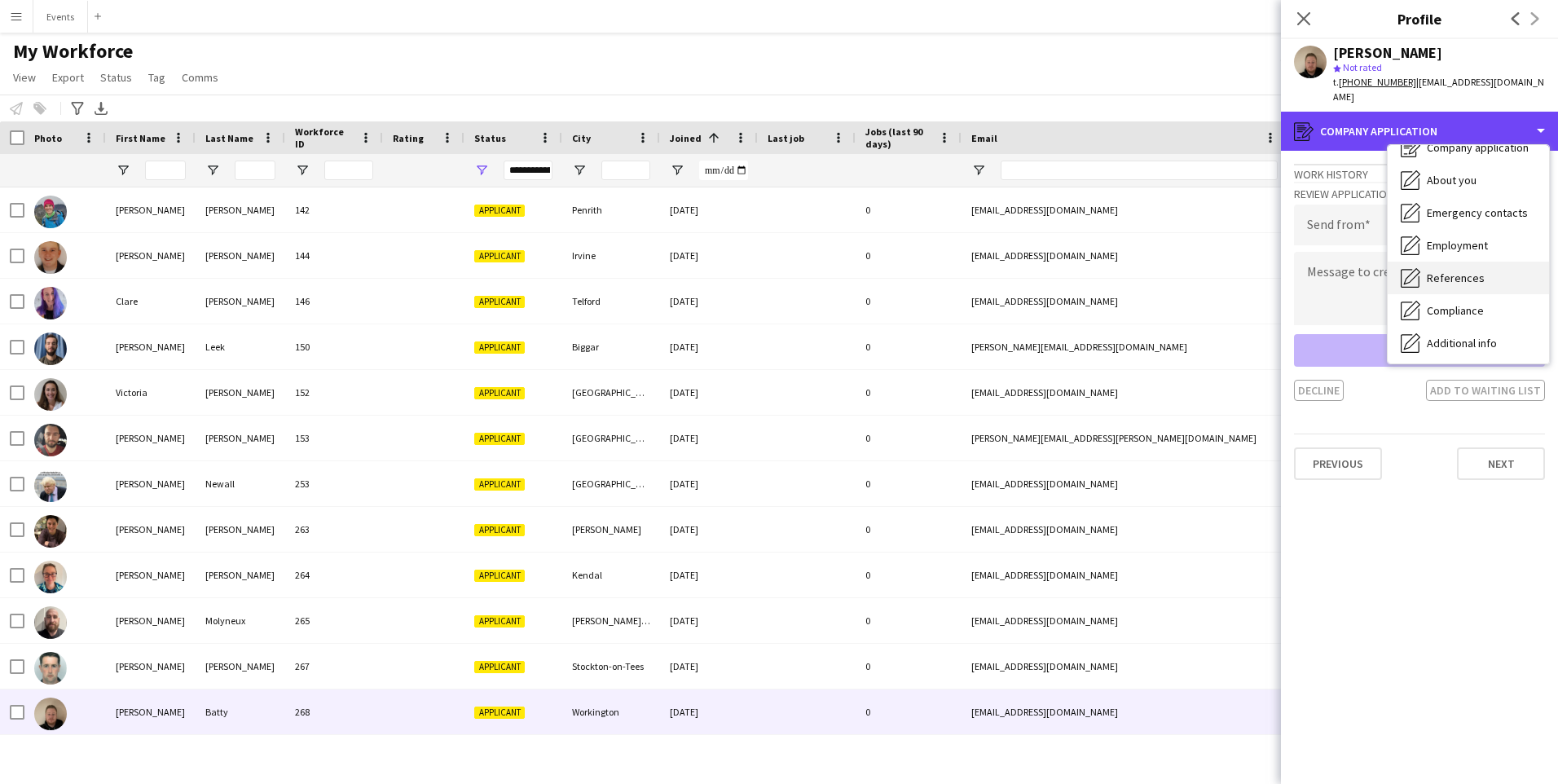
scroll to position [81, 0]
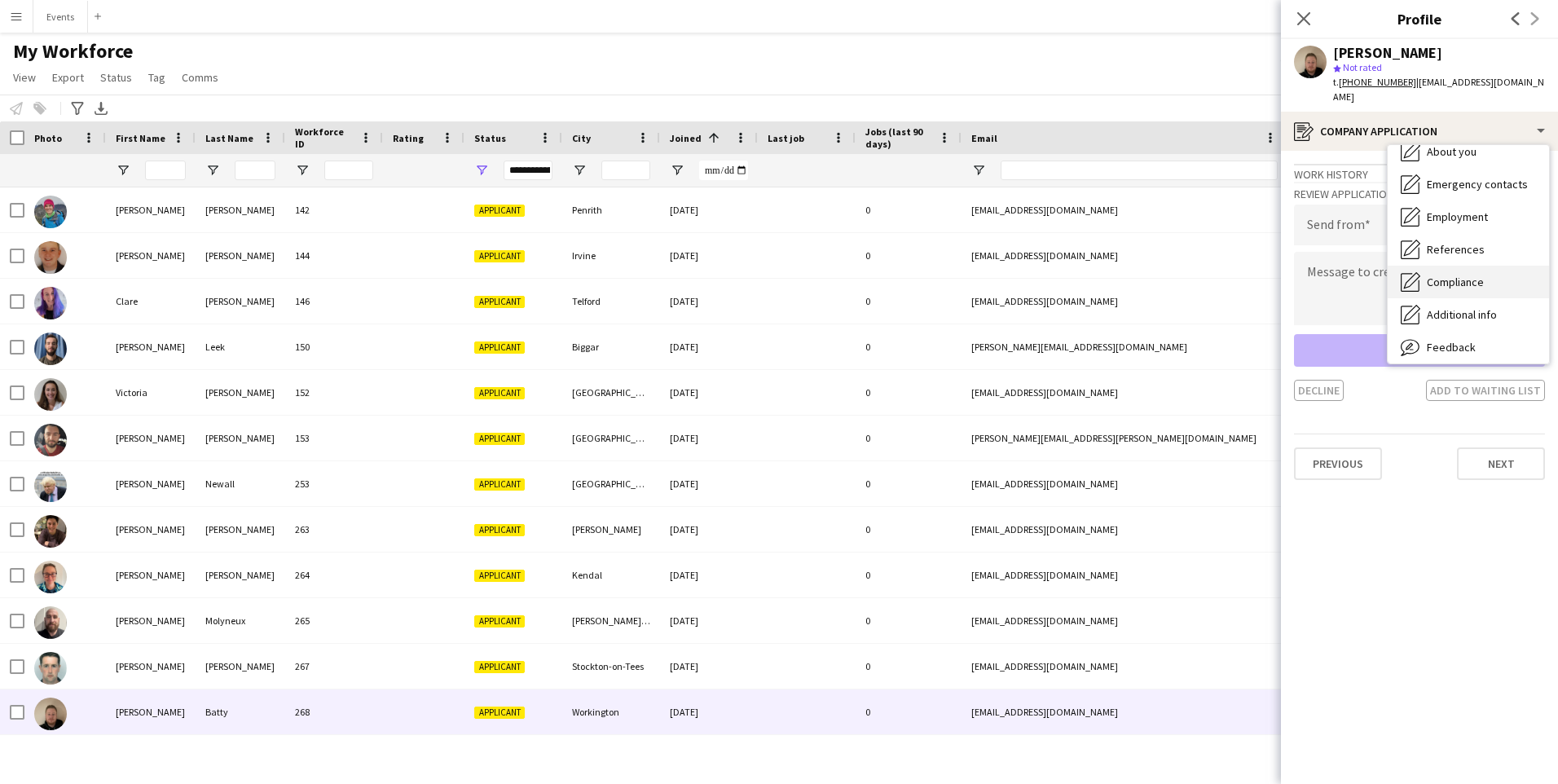
click at [1465, 274] on span "Compliance" at bounding box center [1455, 281] width 57 height 15
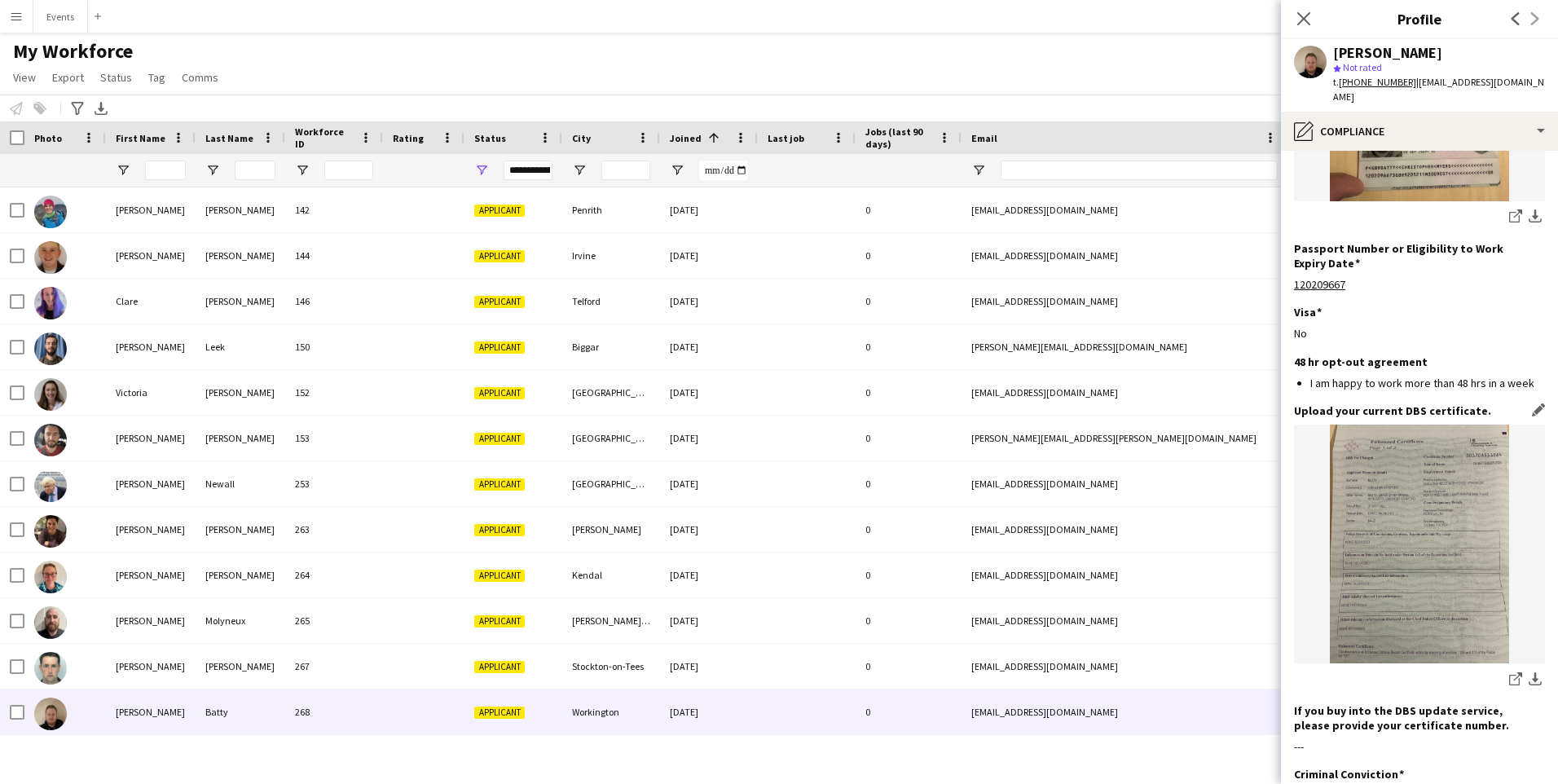
scroll to position [1059, 0]
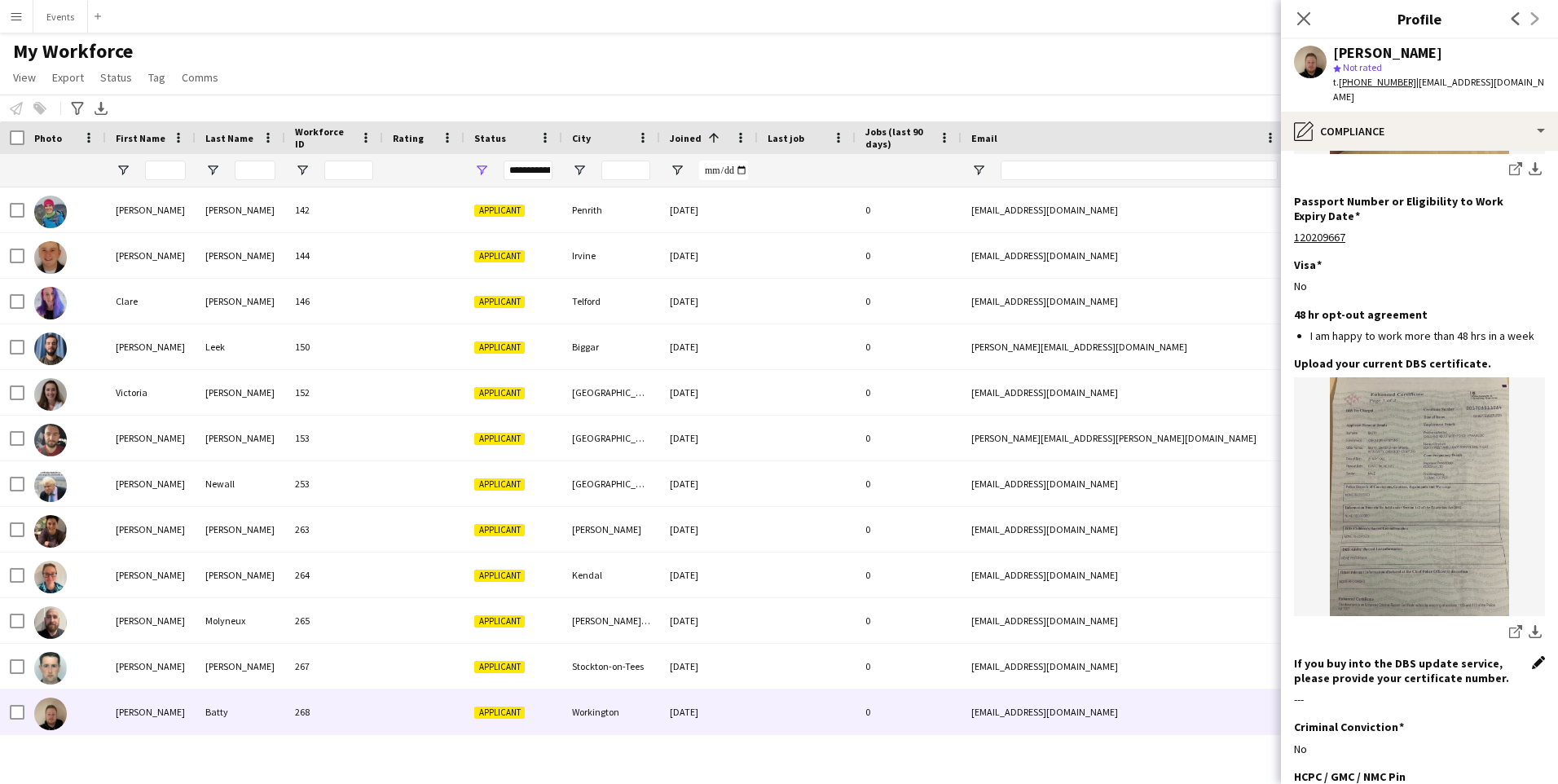
click at [1532, 655] on app-icon "Edit this field" at bounding box center [1538, 662] width 13 height 13
click at [1404, 692] on input at bounding box center [1419, 712] width 251 height 41
paste input "**********"
type input "**********"
click at [1318, 755] on button "Save" at bounding box center [1313, 768] width 38 height 26
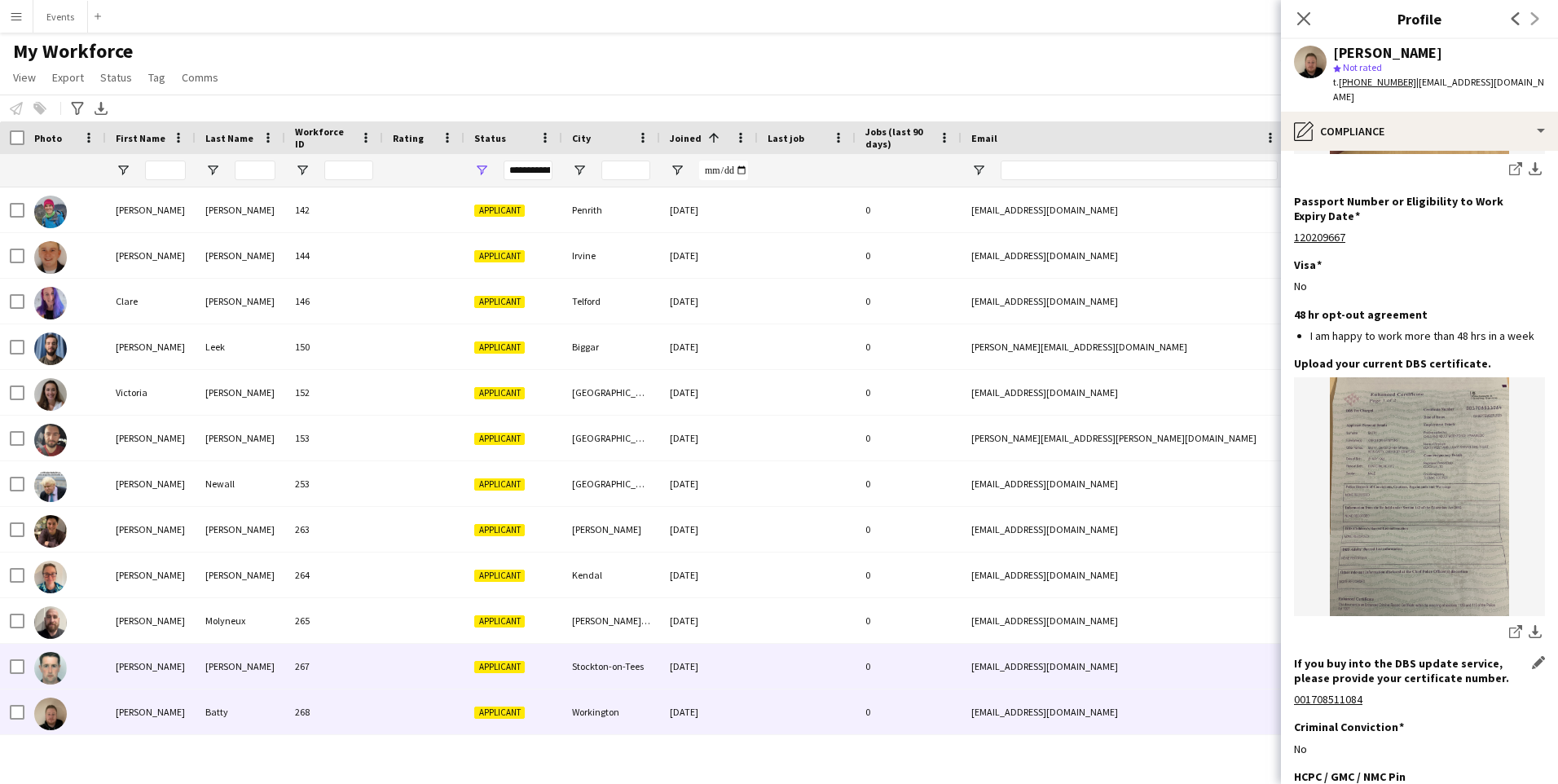
click at [174, 668] on div "Ross" at bounding box center [151, 666] width 90 height 45
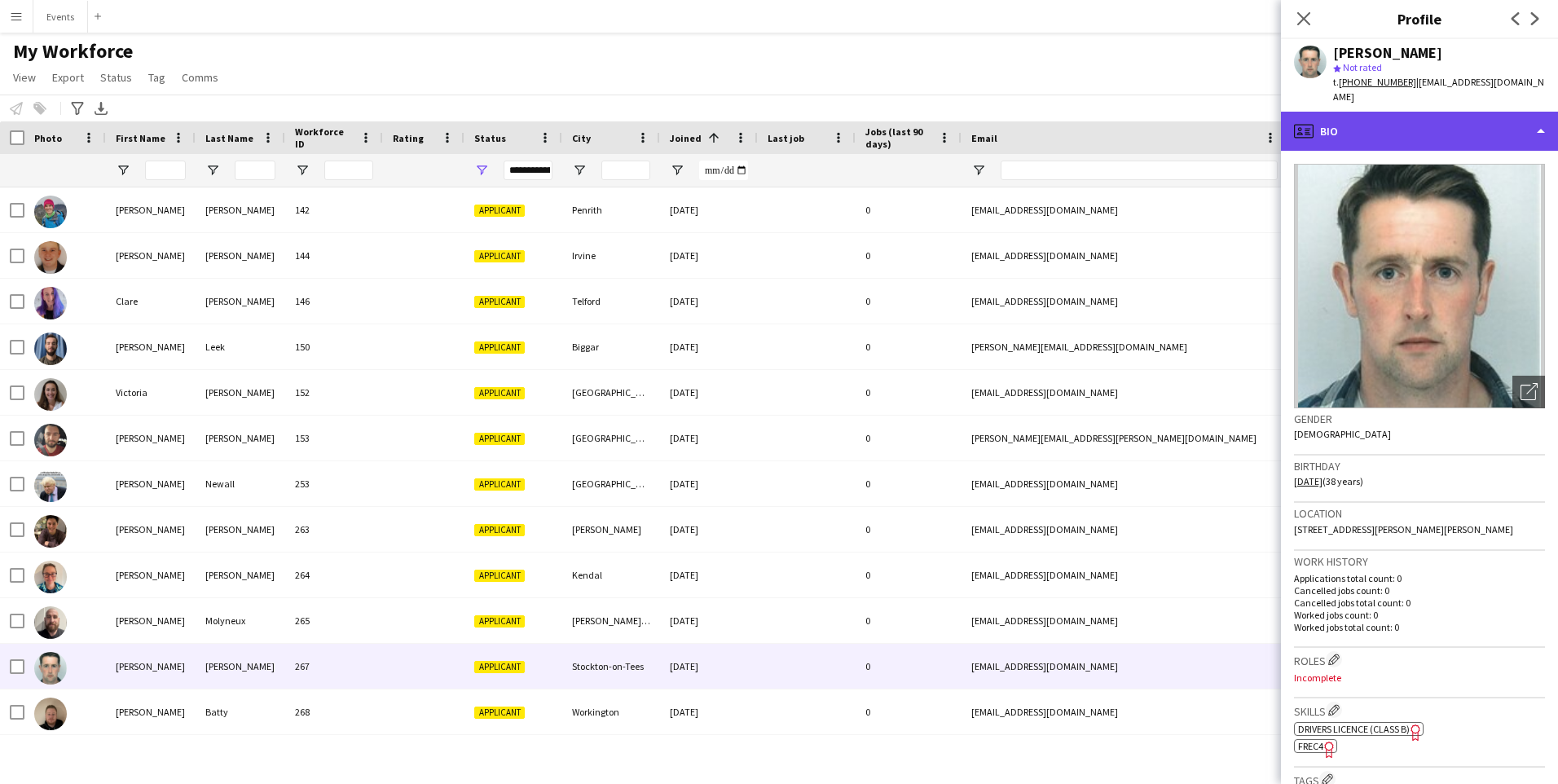
click at [1453, 116] on div "profile Bio" at bounding box center [1419, 130] width 277 height 39
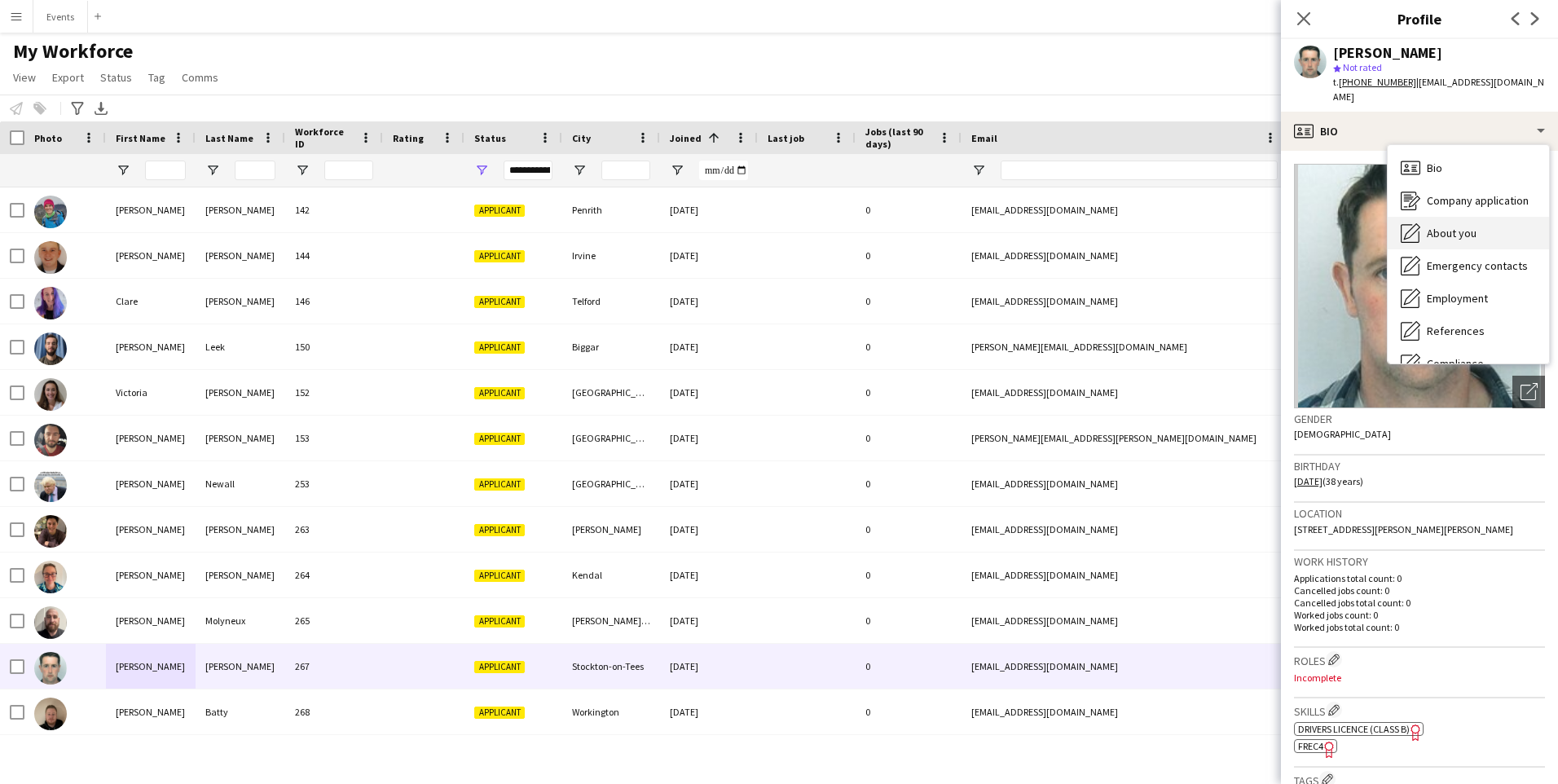
click at [1467, 216] on div "About you About you" at bounding box center [1468, 233] width 161 height 33
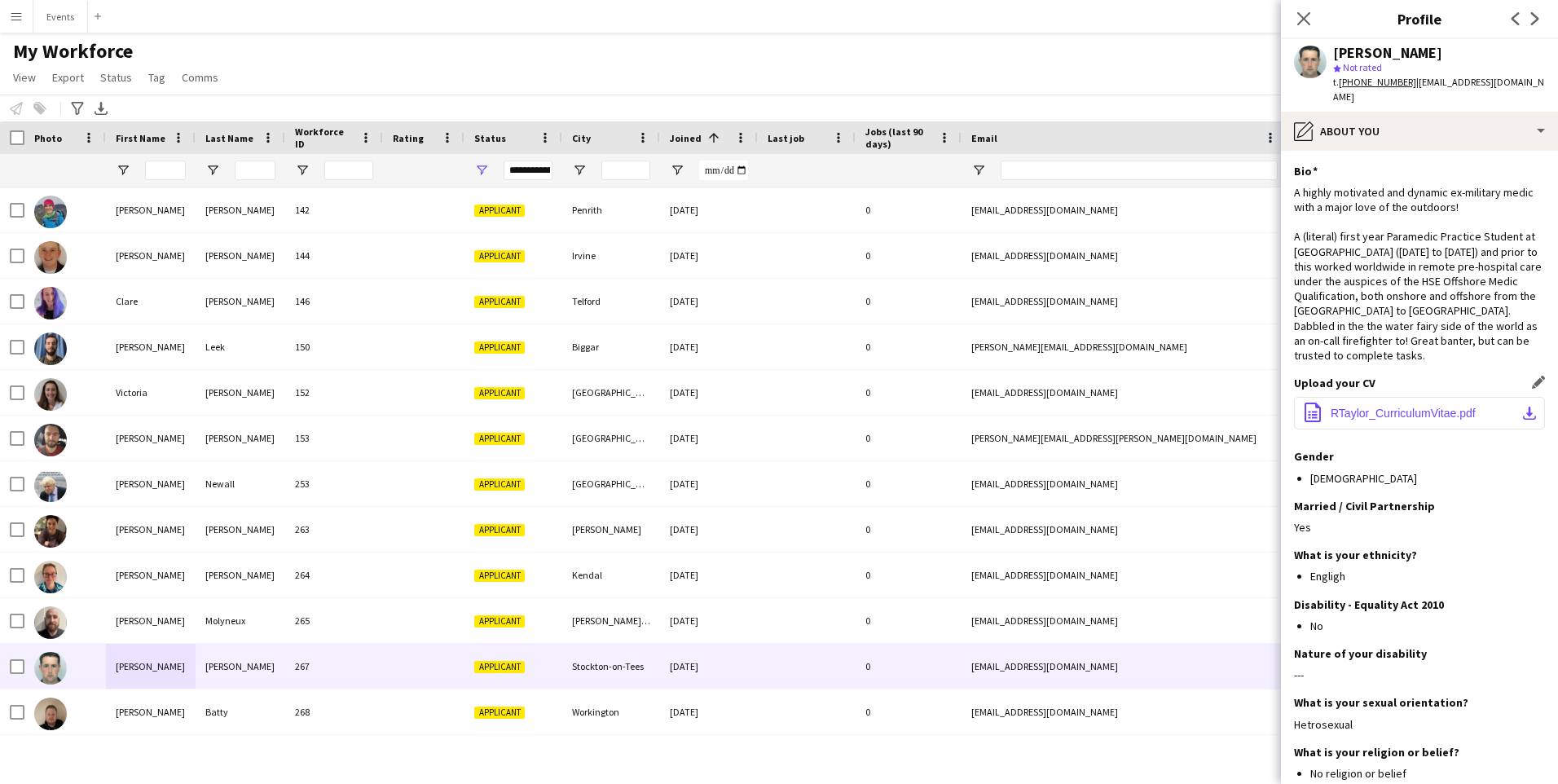
click at [1432, 397] on button "office-file-sheet RTaylor_CurriculumVitae.pdf download-bottom" at bounding box center [1419, 413] width 251 height 33
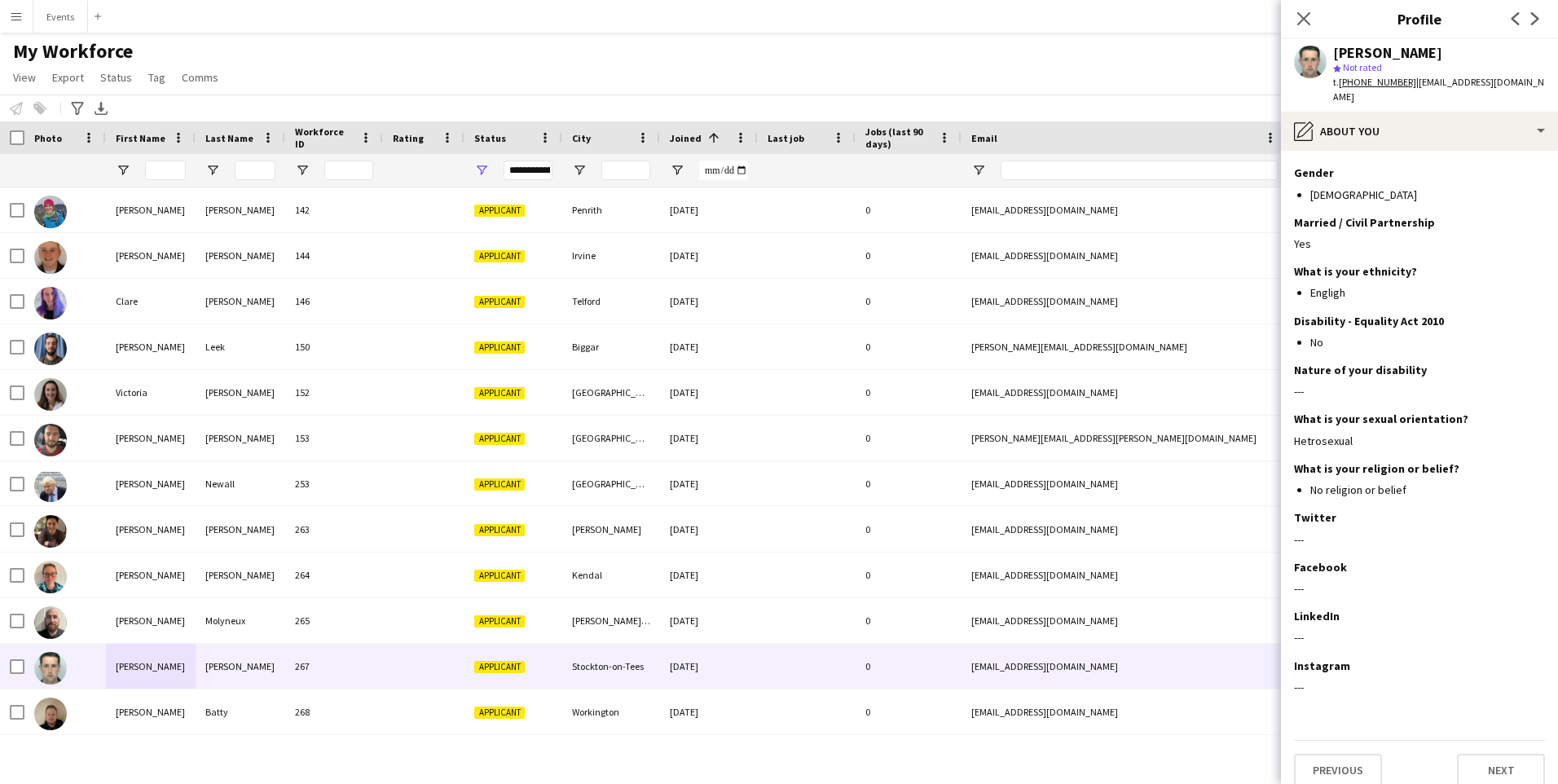
scroll to position [0, 0]
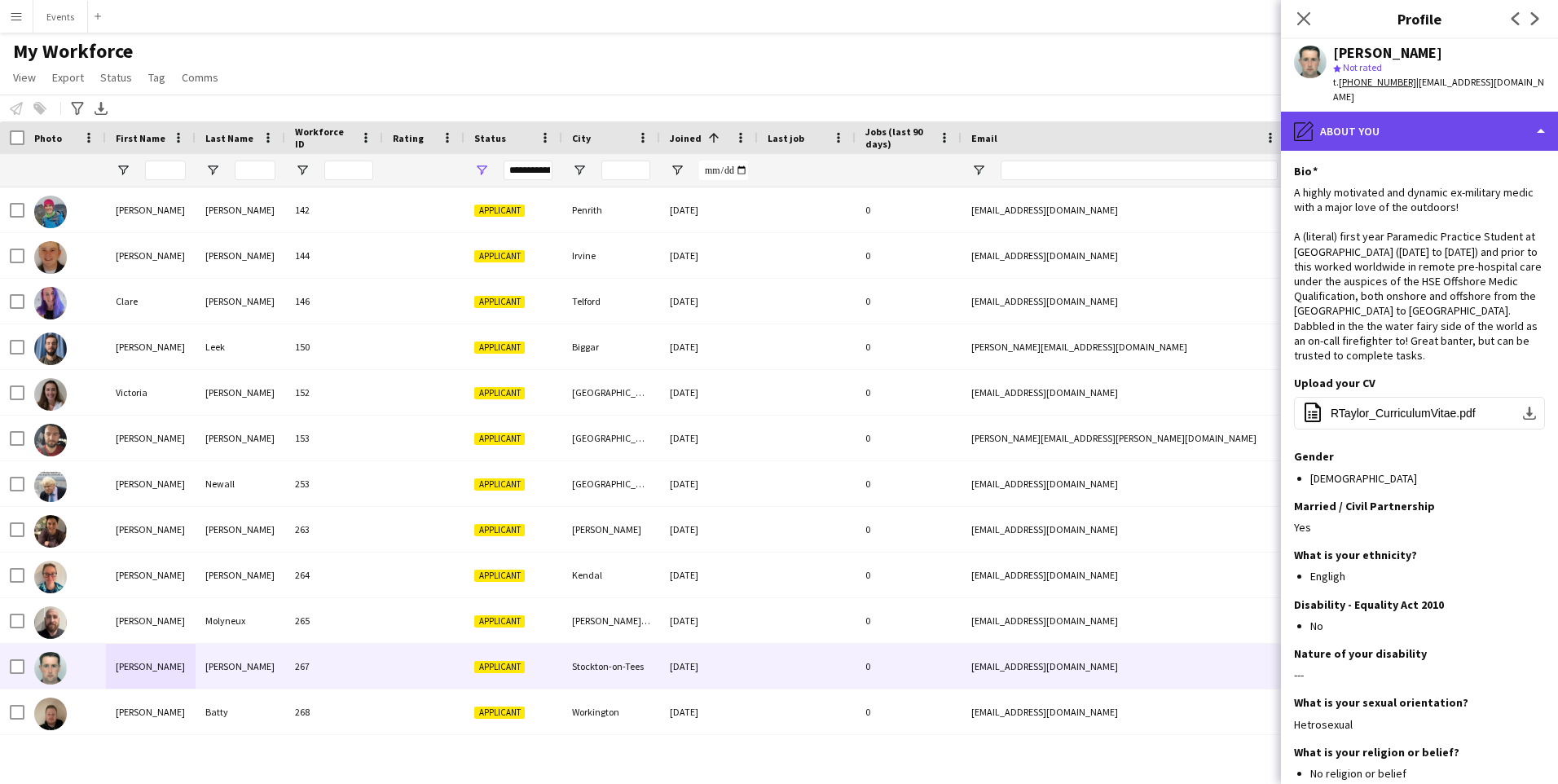
click at [1375, 122] on div "pencil4 About you" at bounding box center [1419, 130] width 277 height 39
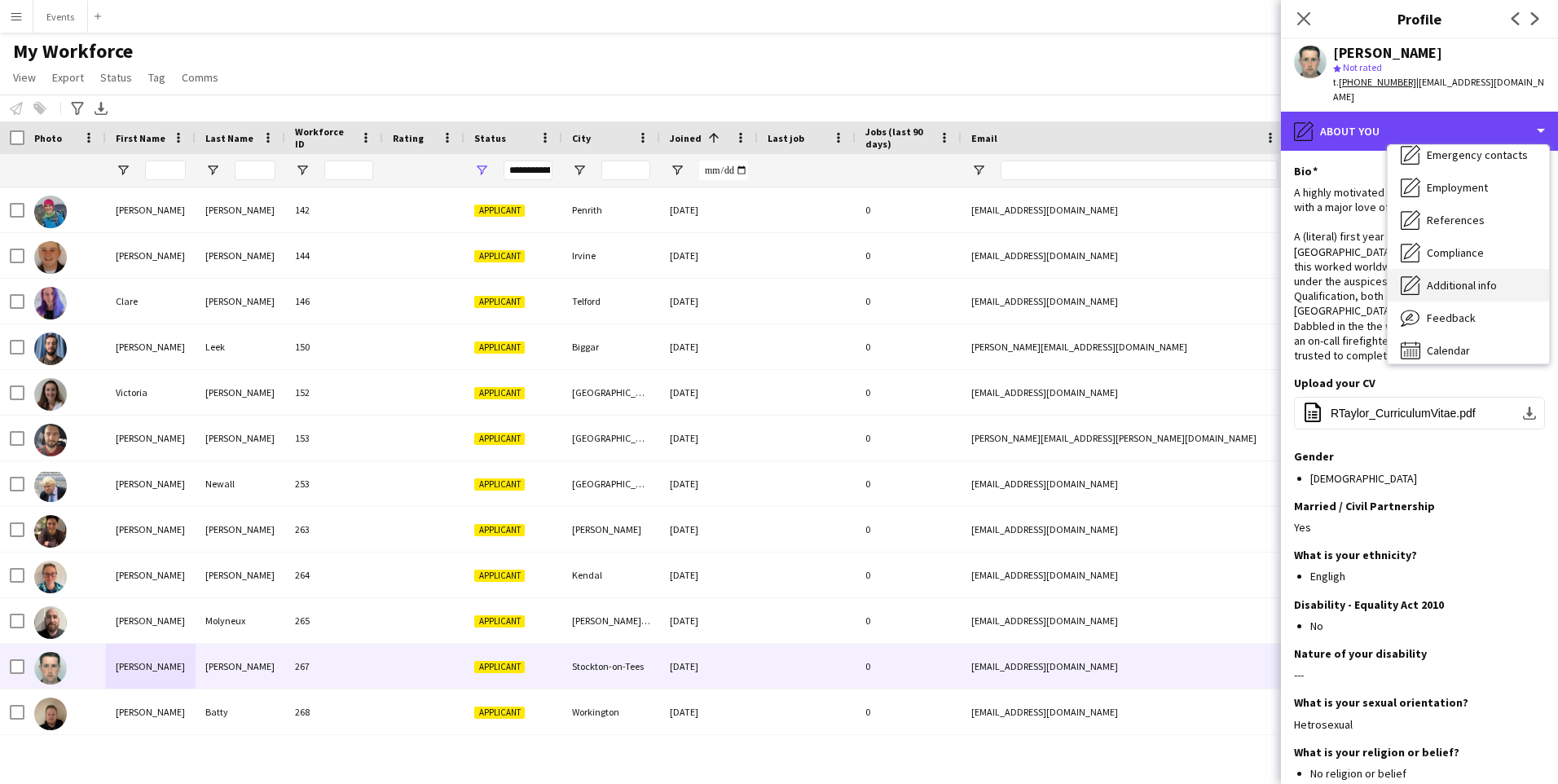
scroll to position [121, 0]
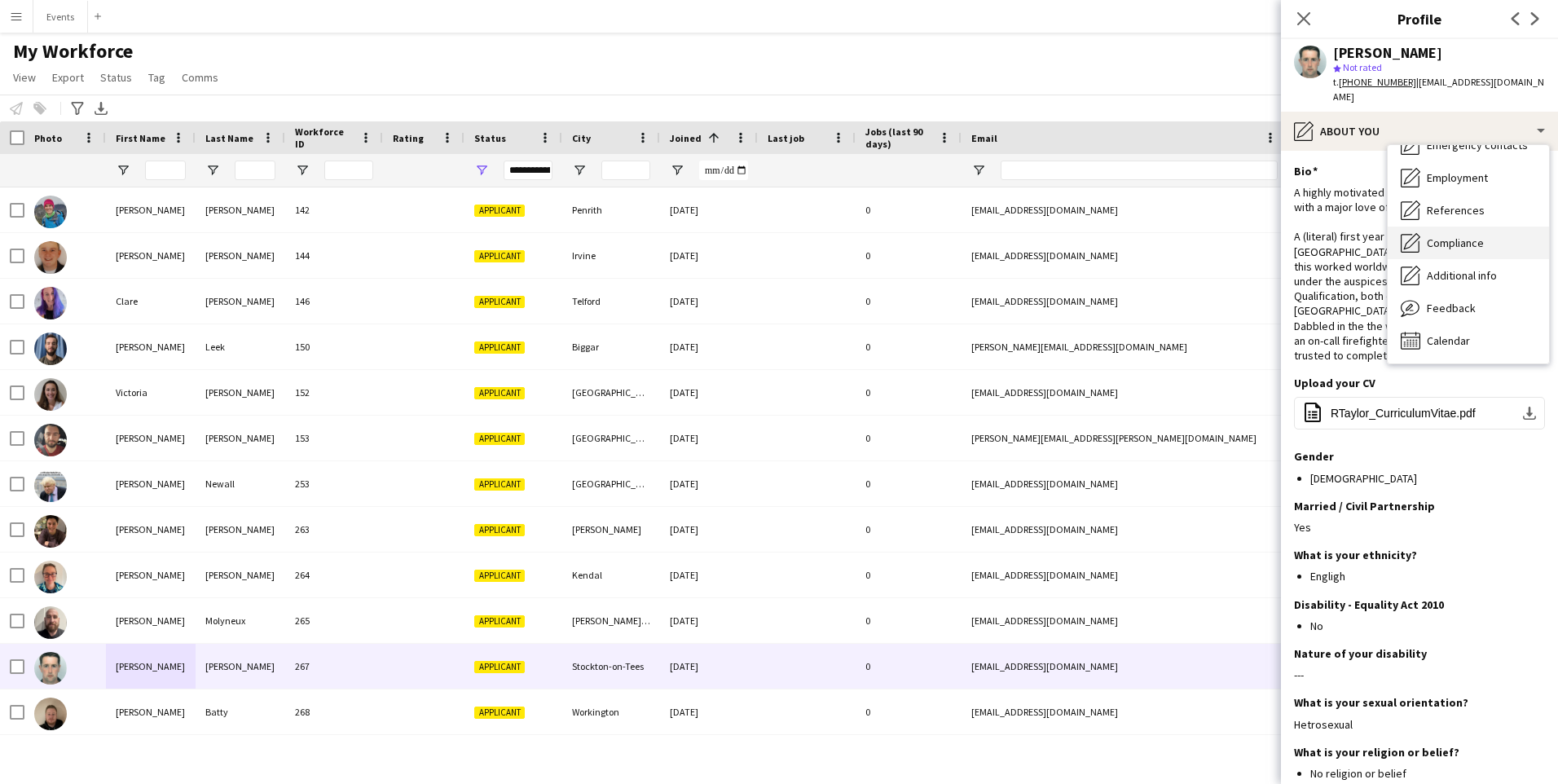
click at [1461, 235] on span "Compliance" at bounding box center [1455, 242] width 57 height 15
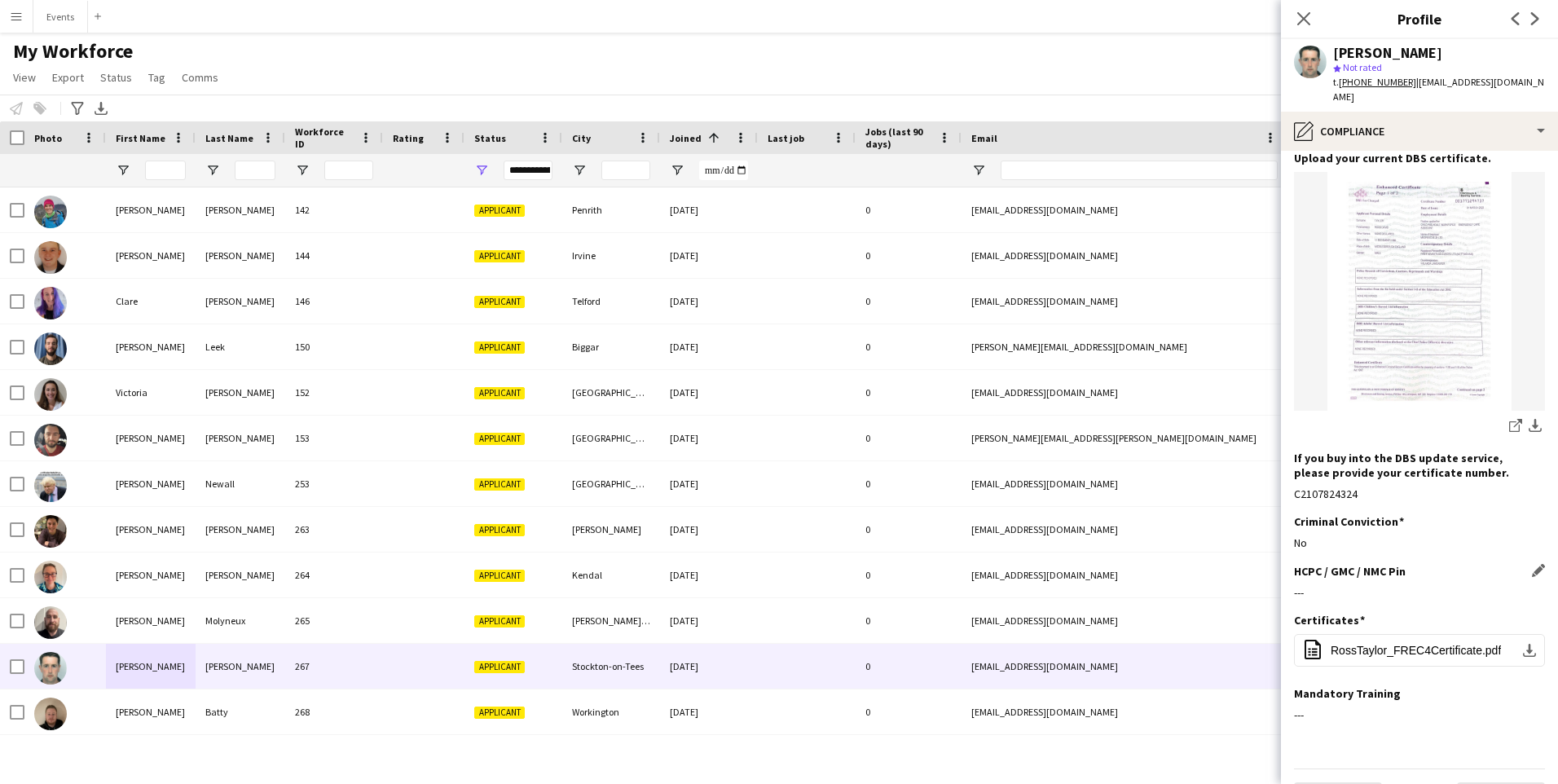
scroll to position [774, 0]
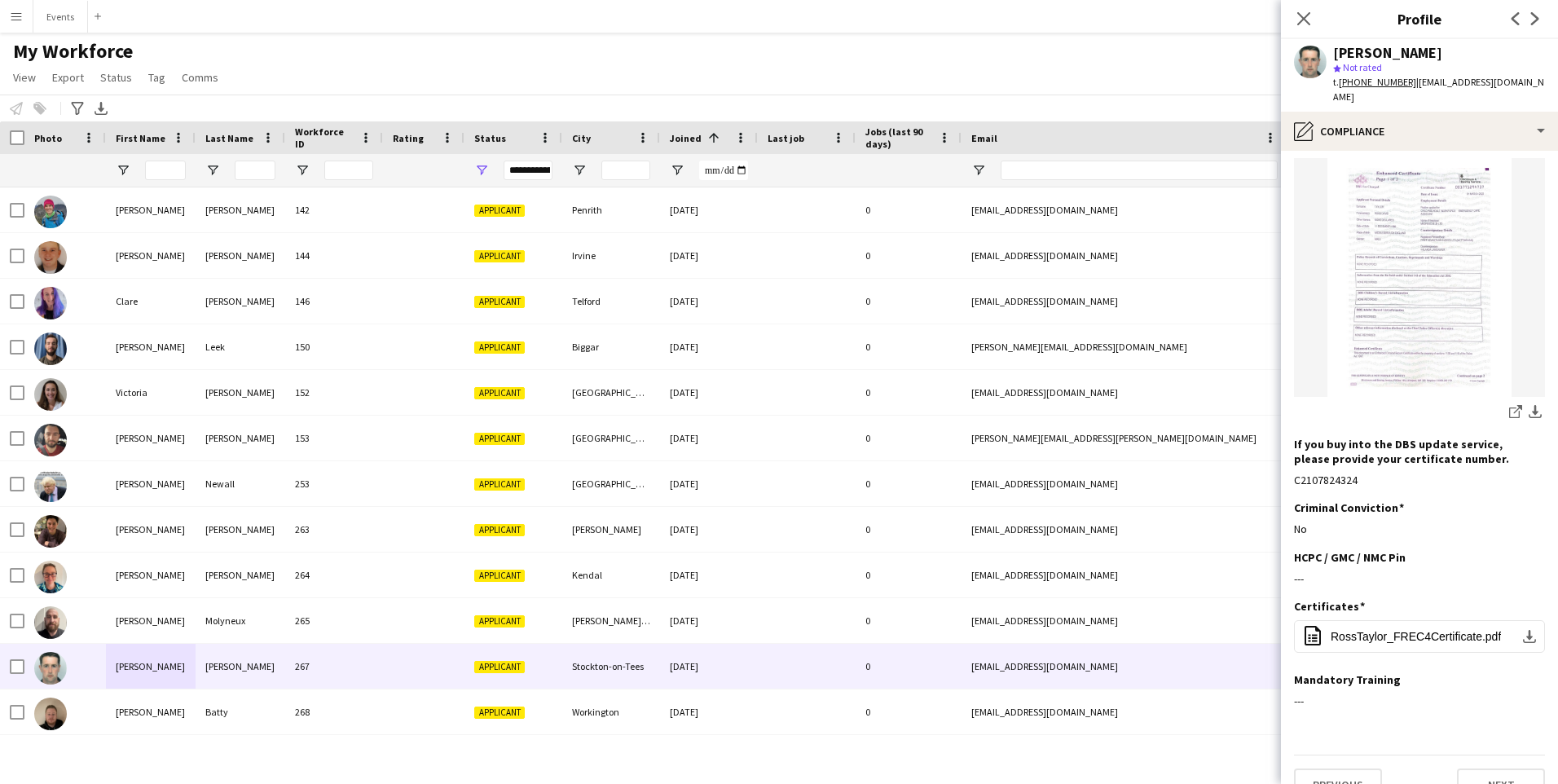
click at [889, 66] on div "My Workforce View Views Default view New view Update view Delete view Edit name…" at bounding box center [779, 66] width 1558 height 55
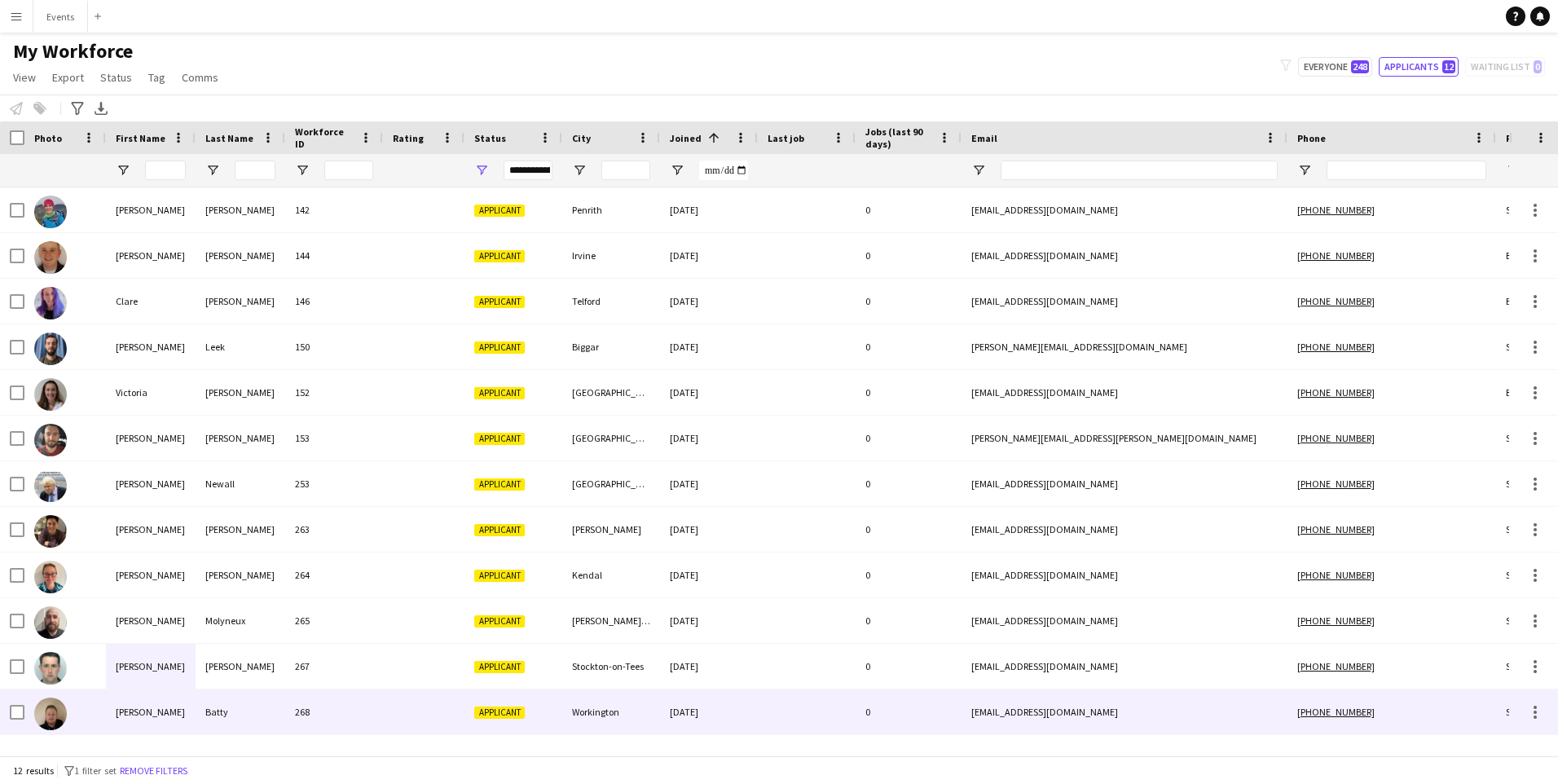
drag, startPoint x: 134, startPoint y: 712, endPoint x: 168, endPoint y: 687, distance: 42.2
click at [134, 712] on div "Christopher" at bounding box center [151, 712] width 90 height 45
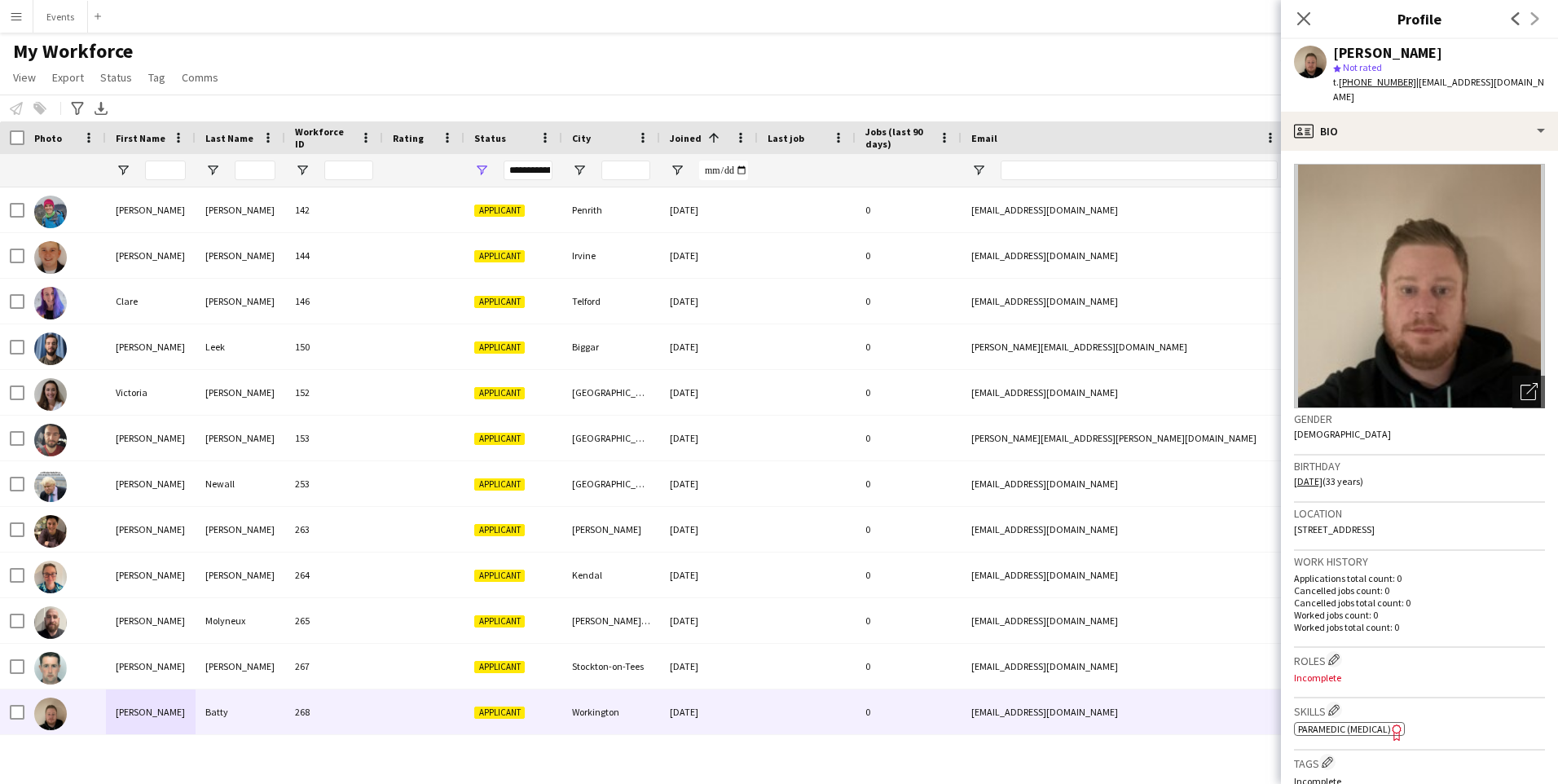
drag, startPoint x: 1360, startPoint y: 142, endPoint x: 1385, endPoint y: 113, distance: 38.3
click at [1360, 151] on app-crew-profile-bio "Open photos pop-in Gender Male Birthday 21-05-1992 (33 years) Location 6 Kirkla…" at bounding box center [1419, 467] width 277 height 633
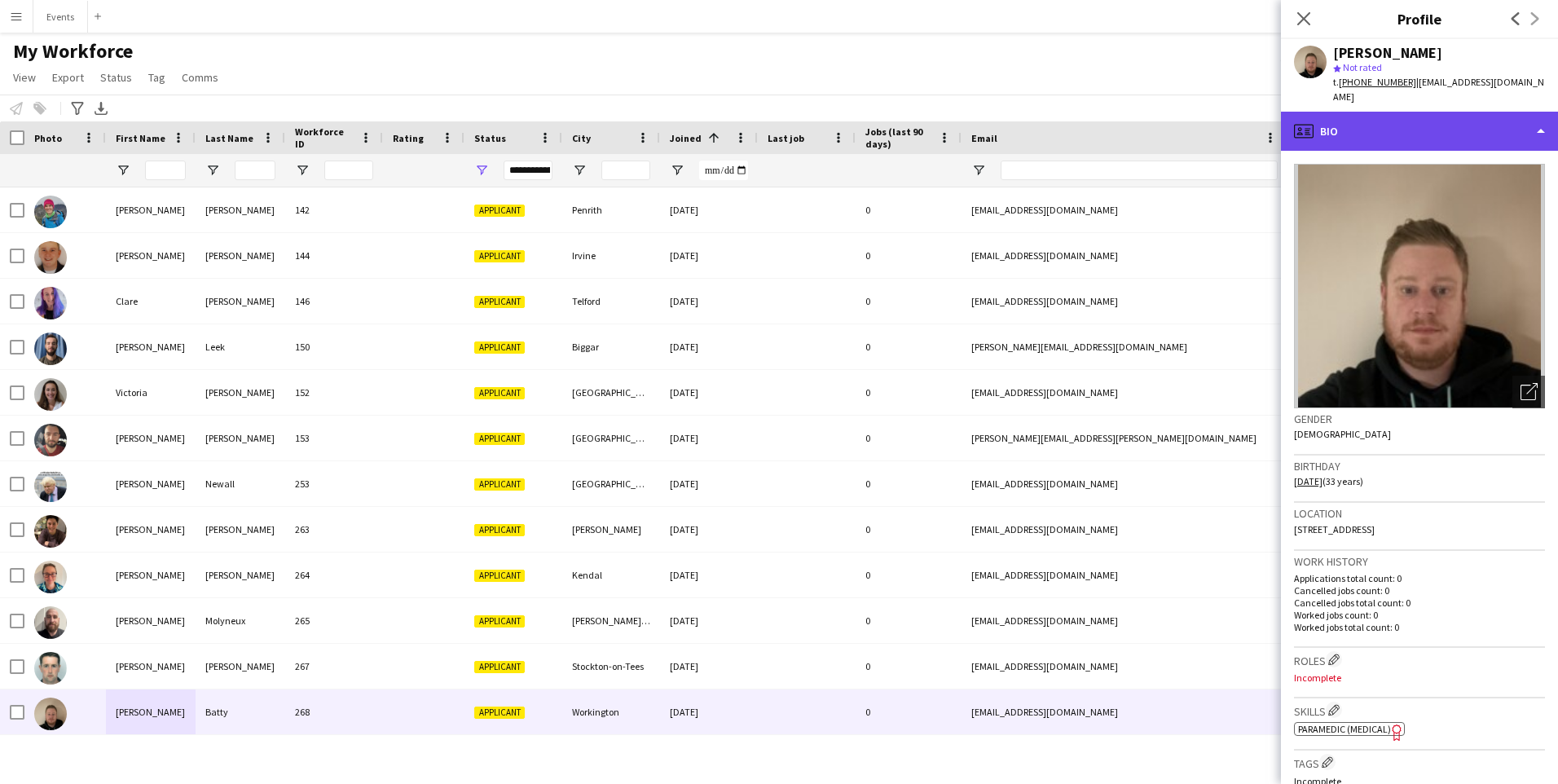
click at [1385, 113] on div "profile Bio" at bounding box center [1419, 130] width 277 height 39
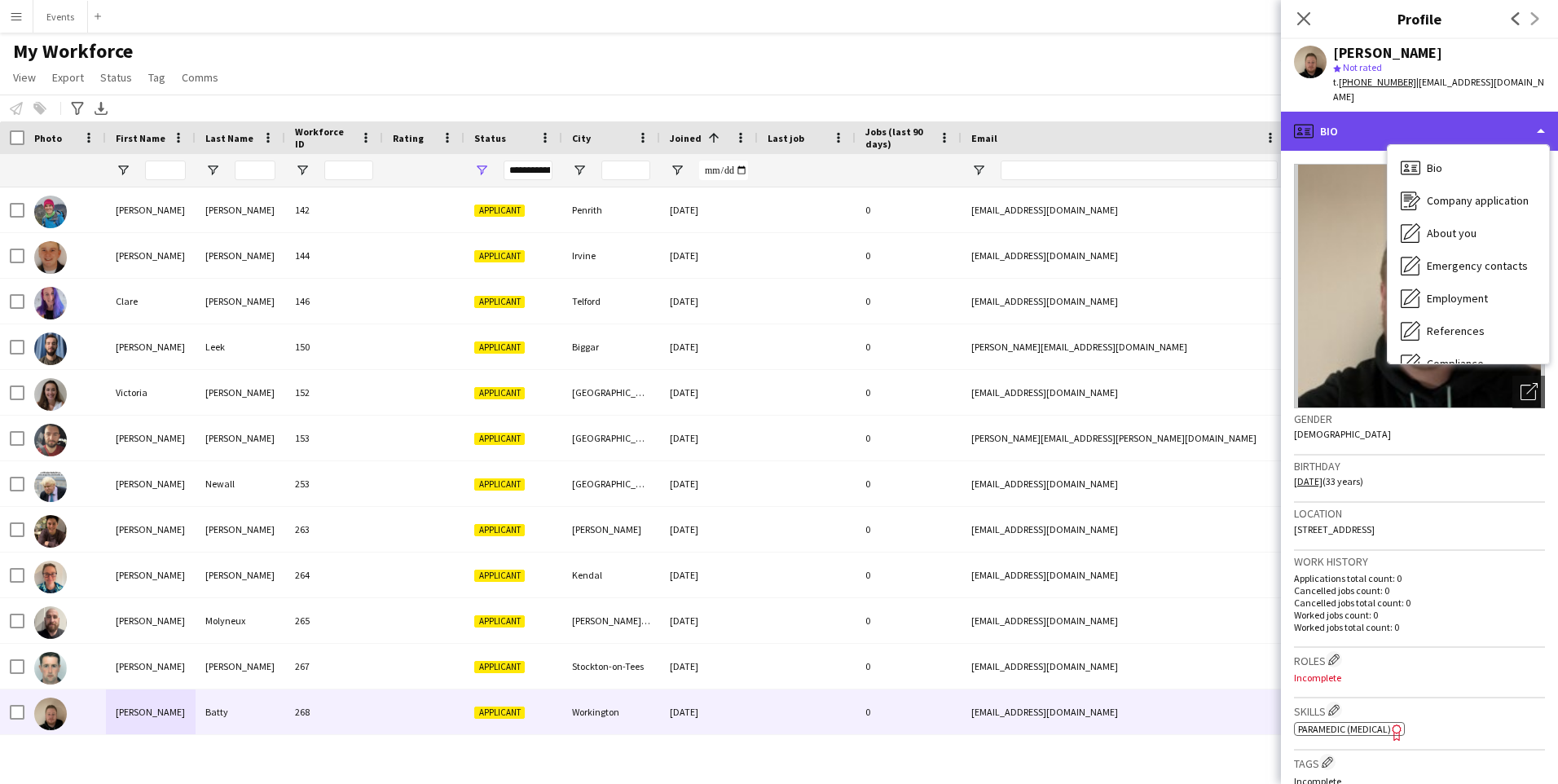
click at [1353, 117] on div "profile Bio" at bounding box center [1419, 130] width 277 height 39
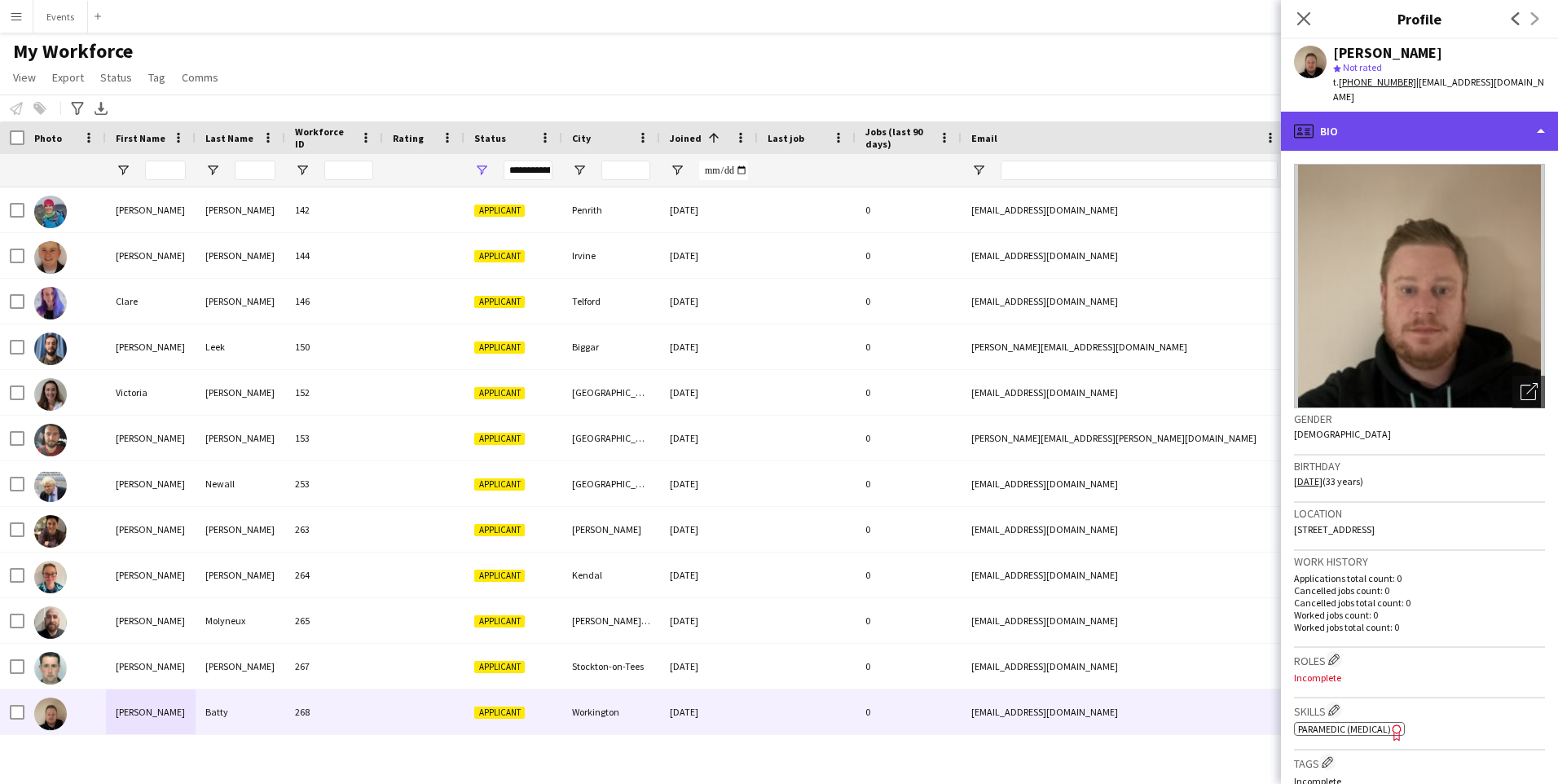
click at [1404, 127] on div "profile Bio" at bounding box center [1419, 130] width 277 height 39
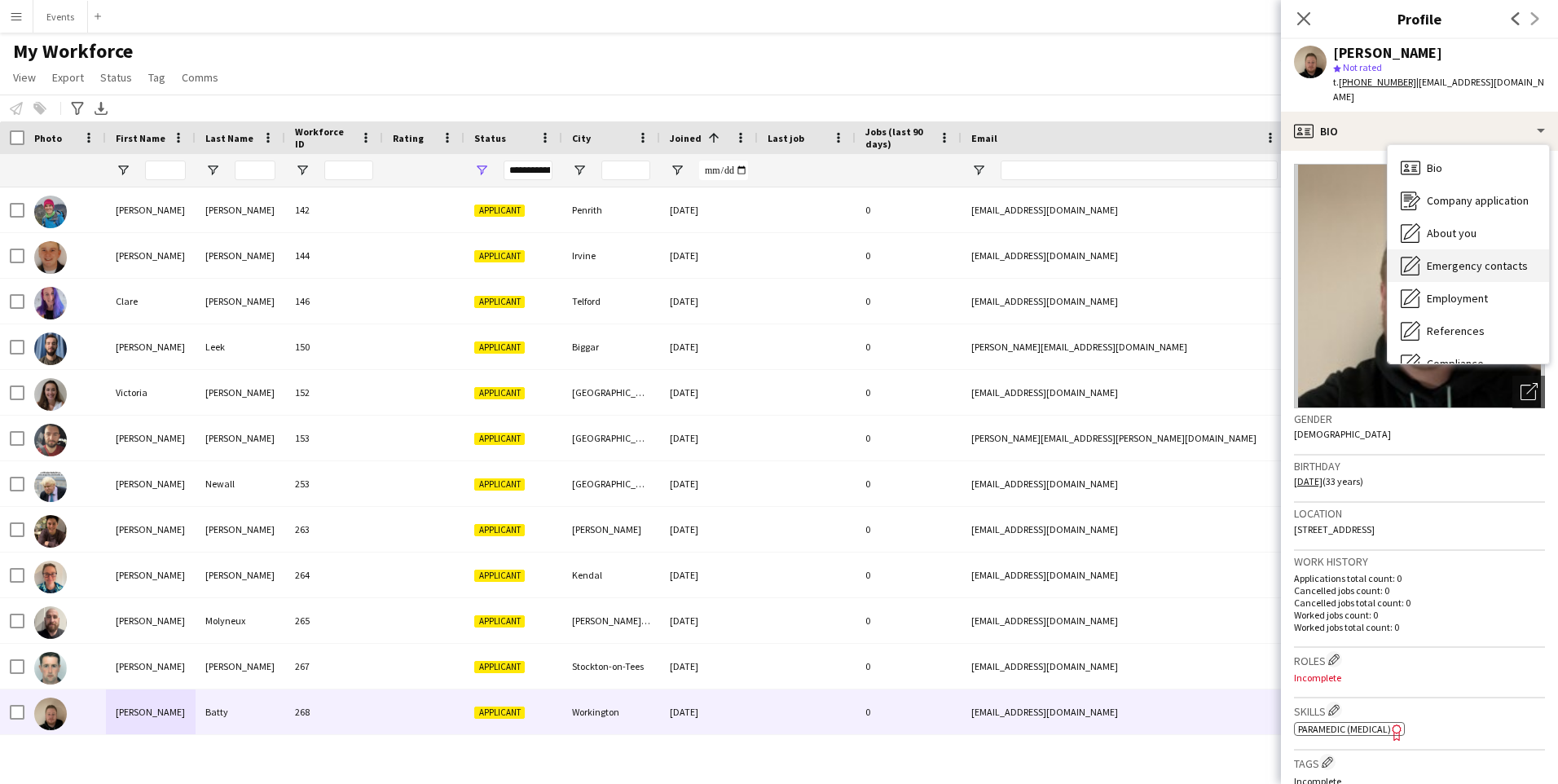
click at [1479, 263] on div "Emergency contacts Emergency contacts" at bounding box center [1468, 266] width 161 height 33
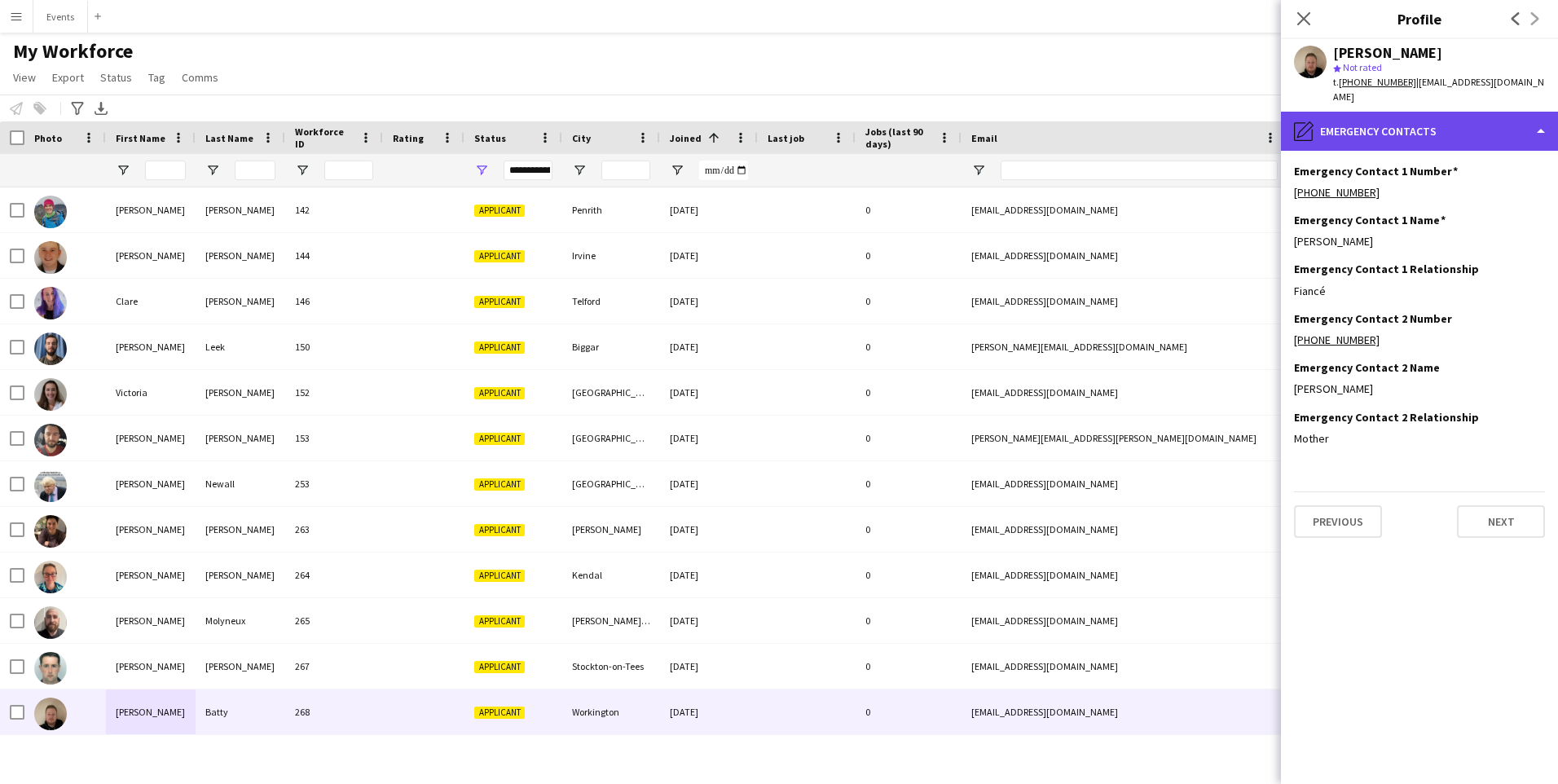
click at [1417, 125] on div "pencil4 Emergency contacts" at bounding box center [1419, 130] width 277 height 39
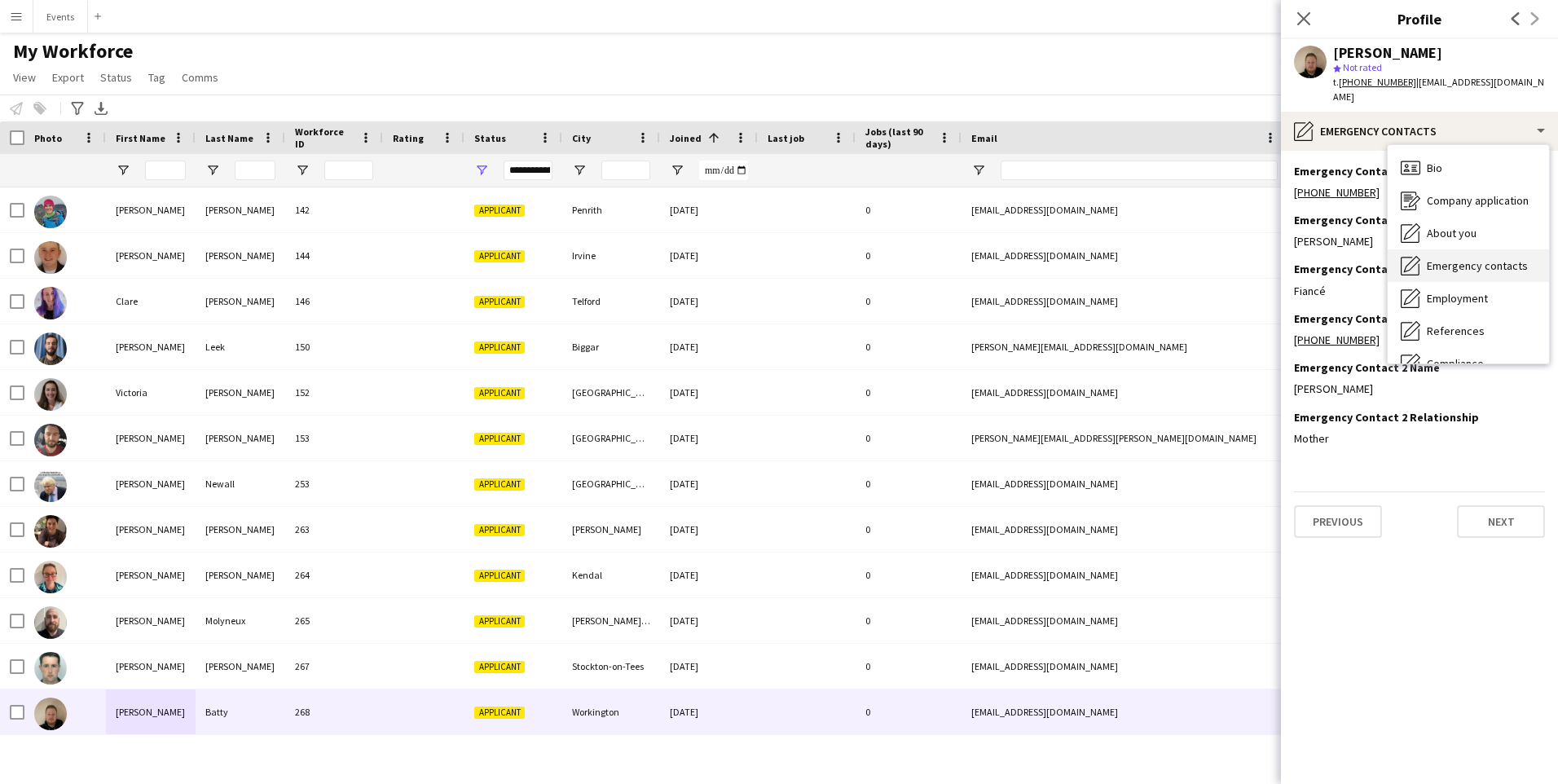
click at [1466, 258] on span "Emergency contacts" at bounding box center [1477, 265] width 101 height 15
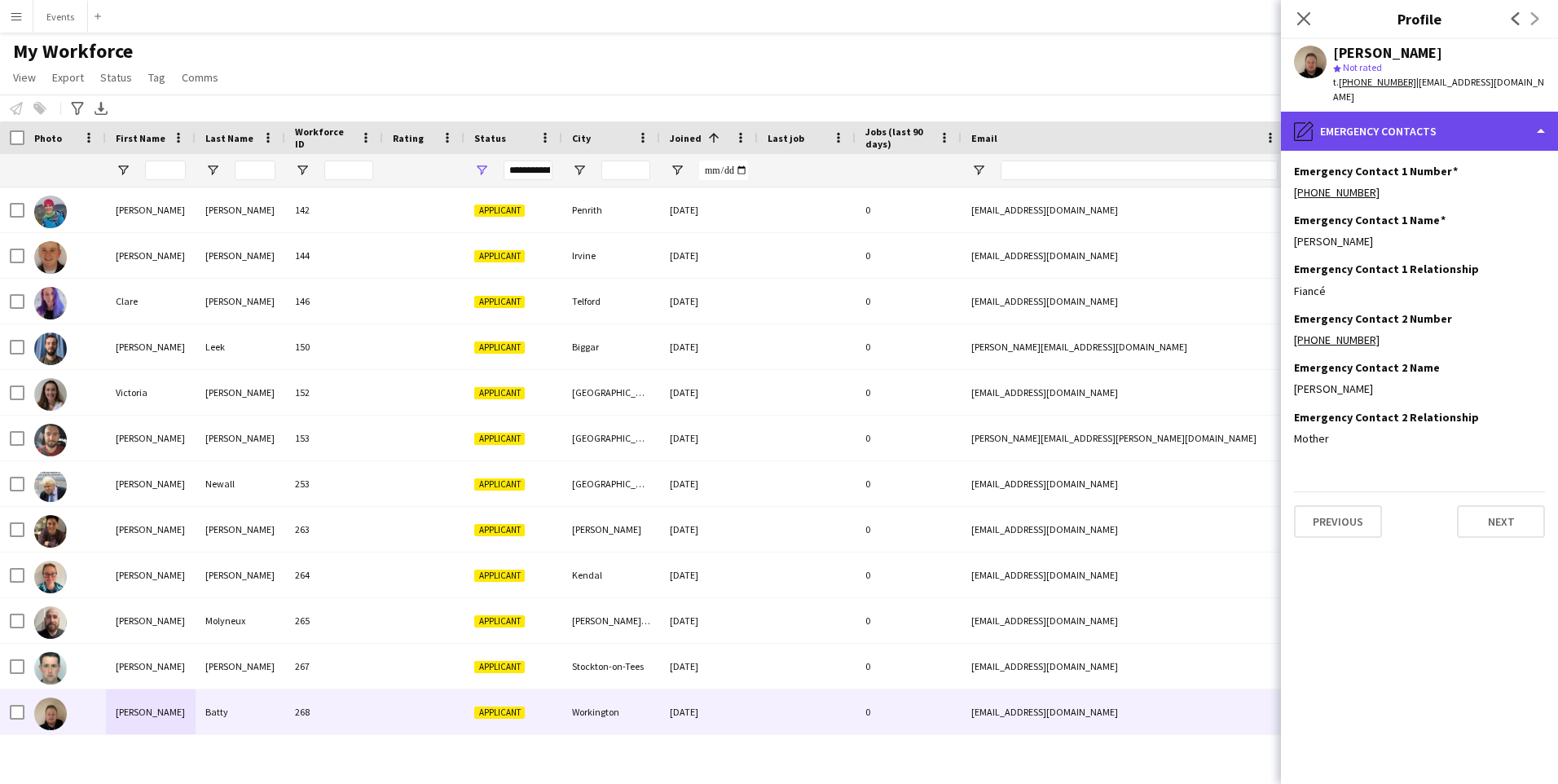
click at [1436, 131] on div "pencil4 Emergency contacts" at bounding box center [1419, 130] width 277 height 39
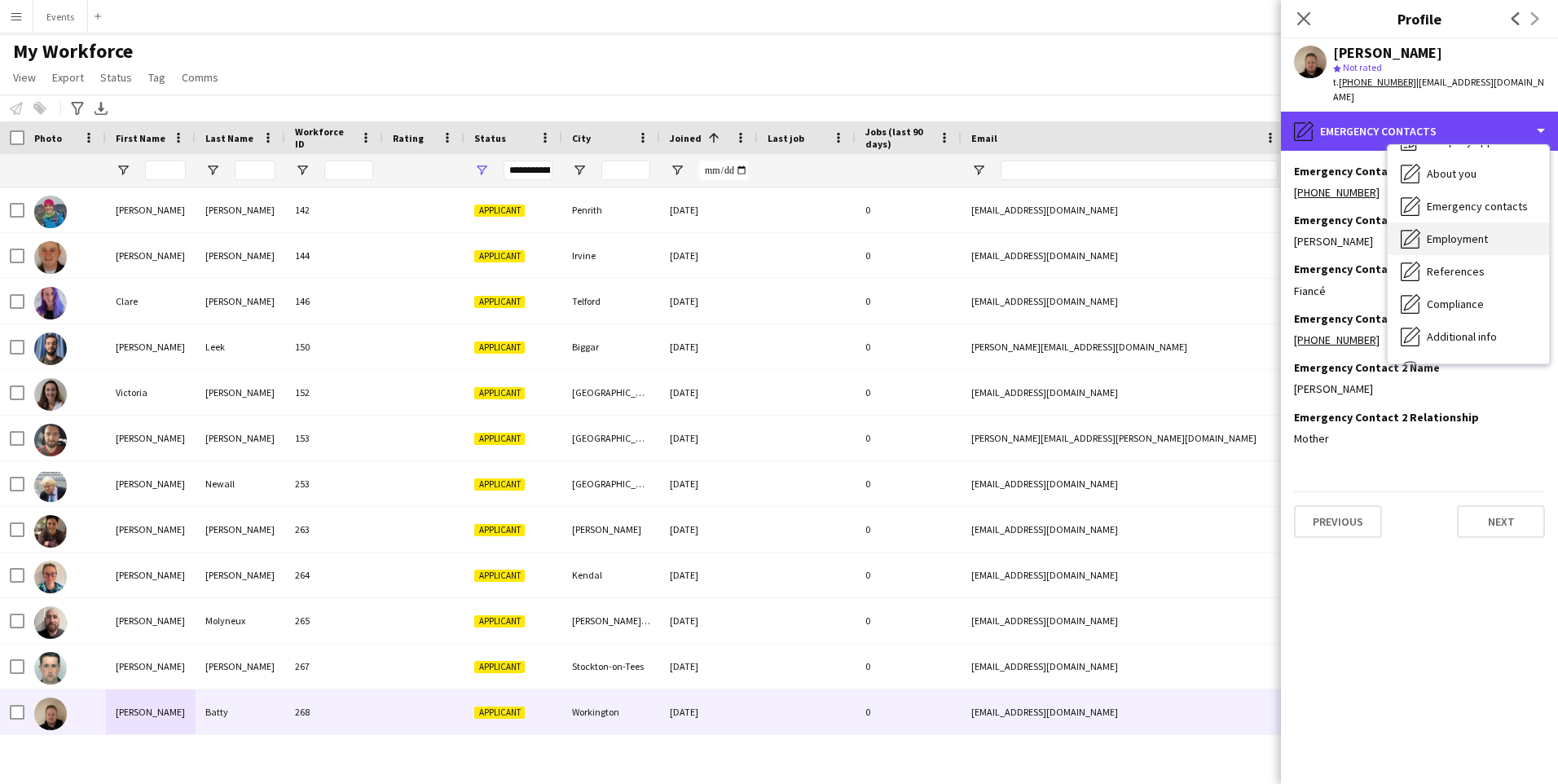
scroll to position [81, 0]
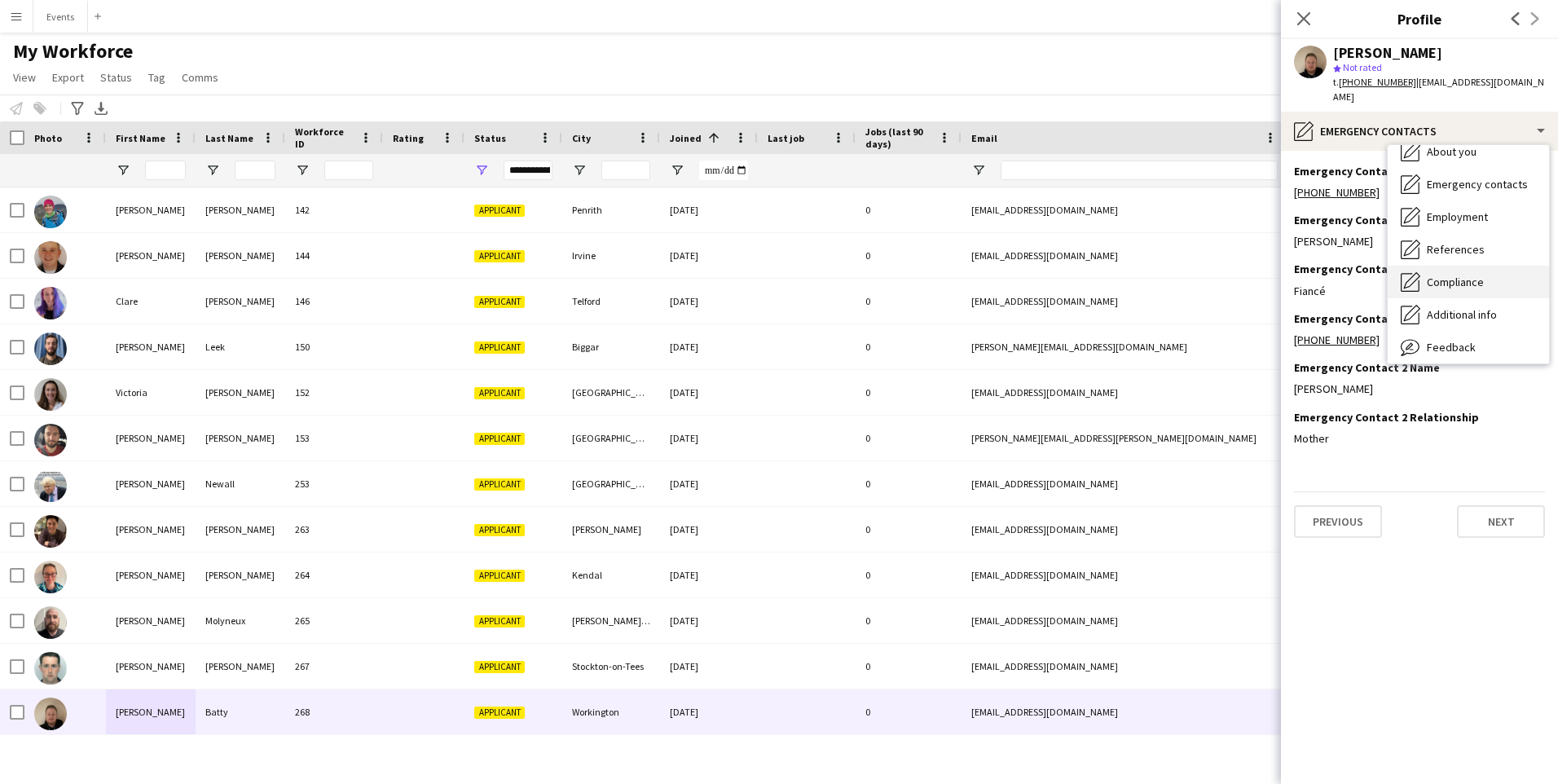
click at [1483, 274] on span "Compliance" at bounding box center [1455, 281] width 57 height 15
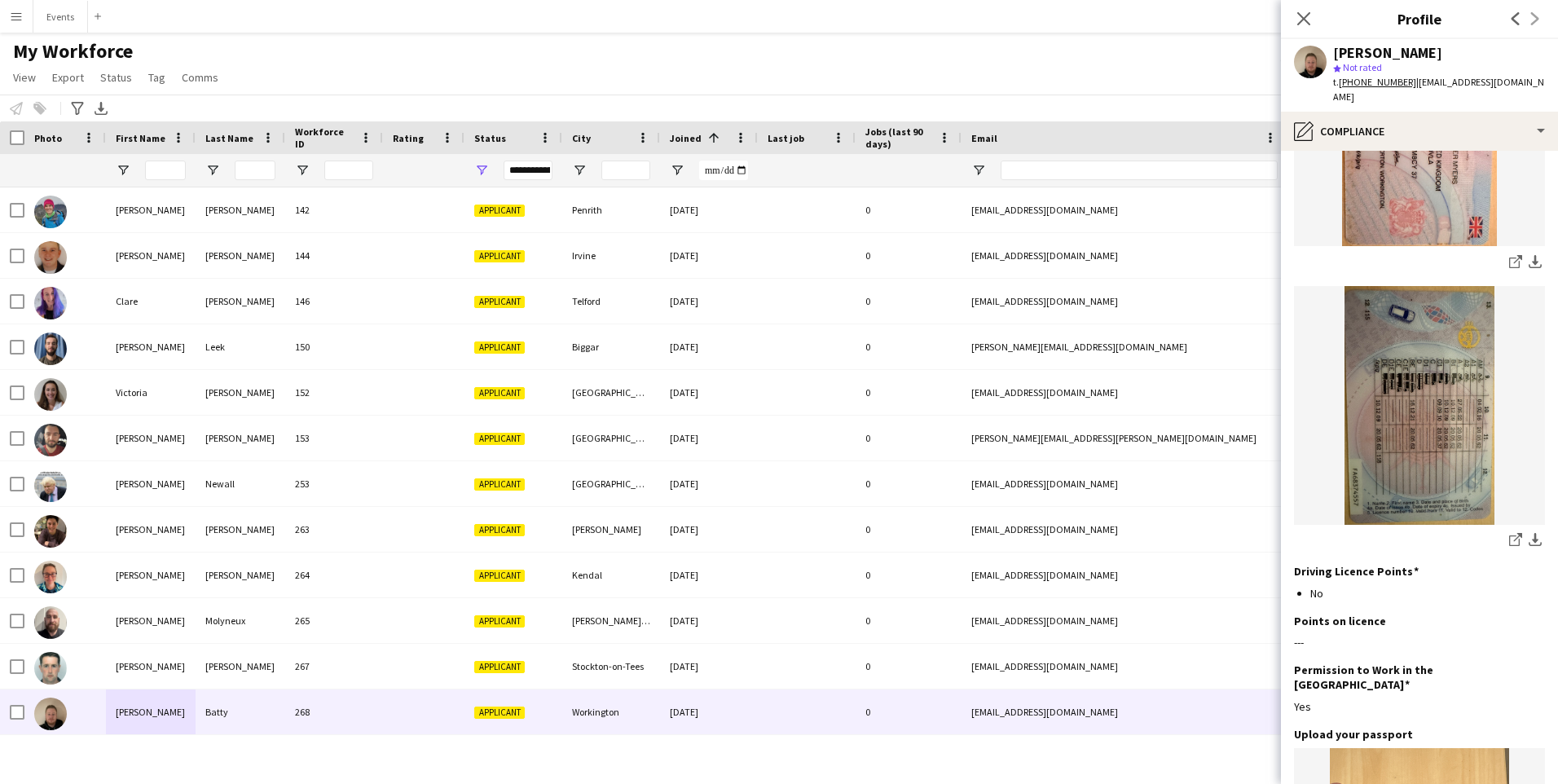
scroll to position [229, 0]
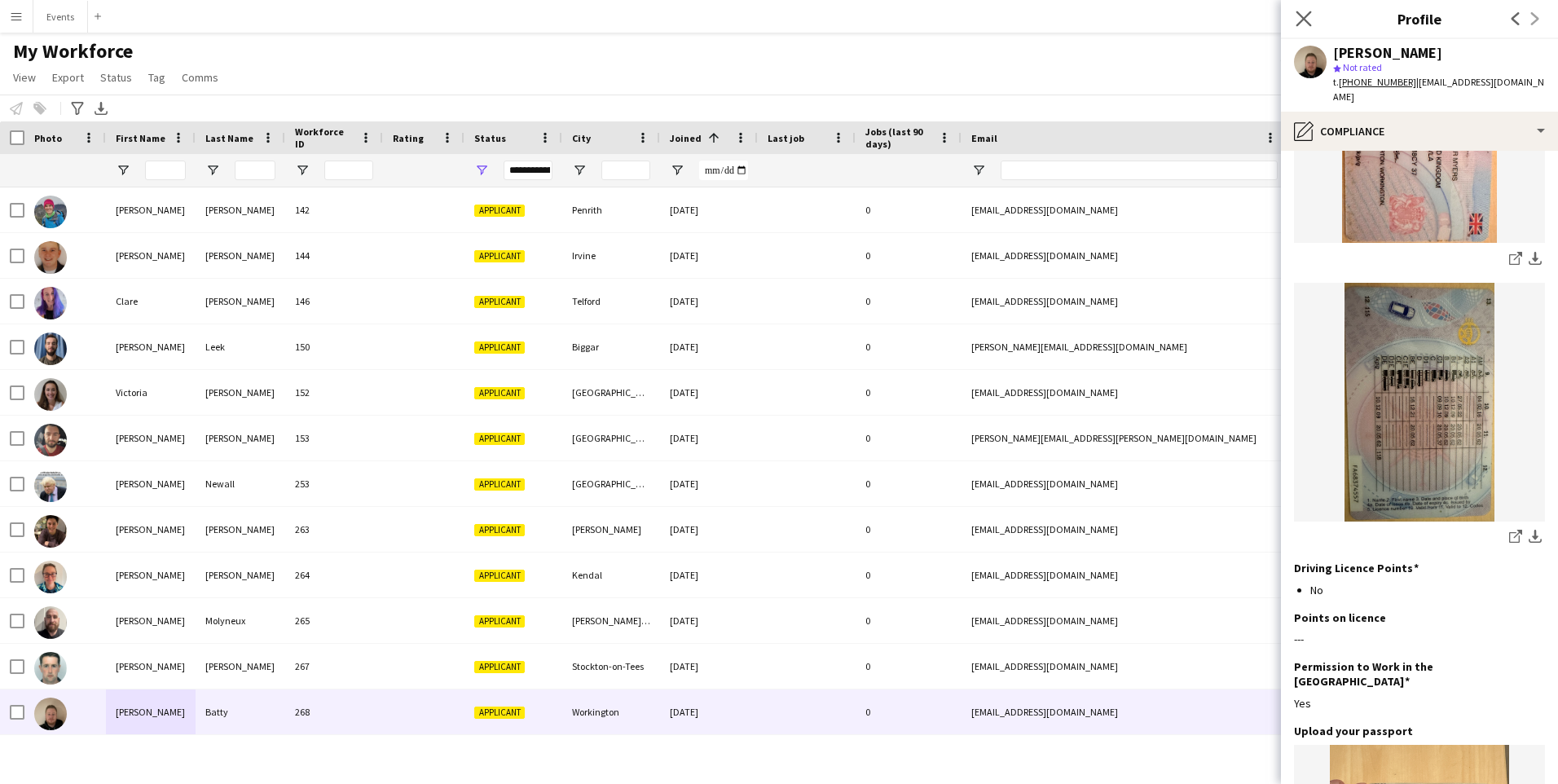
click at [1294, 15] on app-icon "Close pop-in" at bounding box center [1304, 19] width 23 height 23
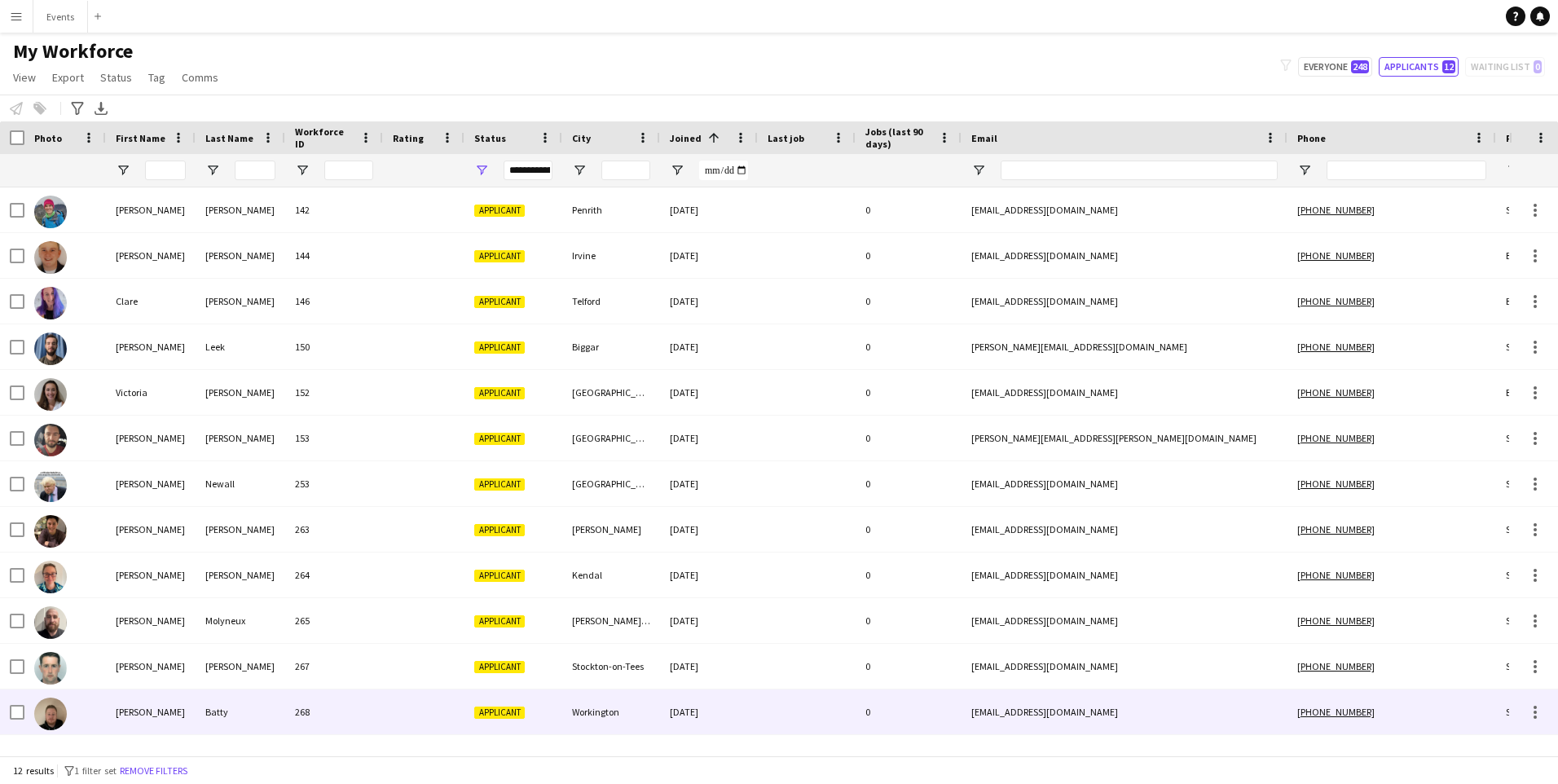
click at [158, 713] on div "Christopher" at bounding box center [151, 712] width 90 height 45
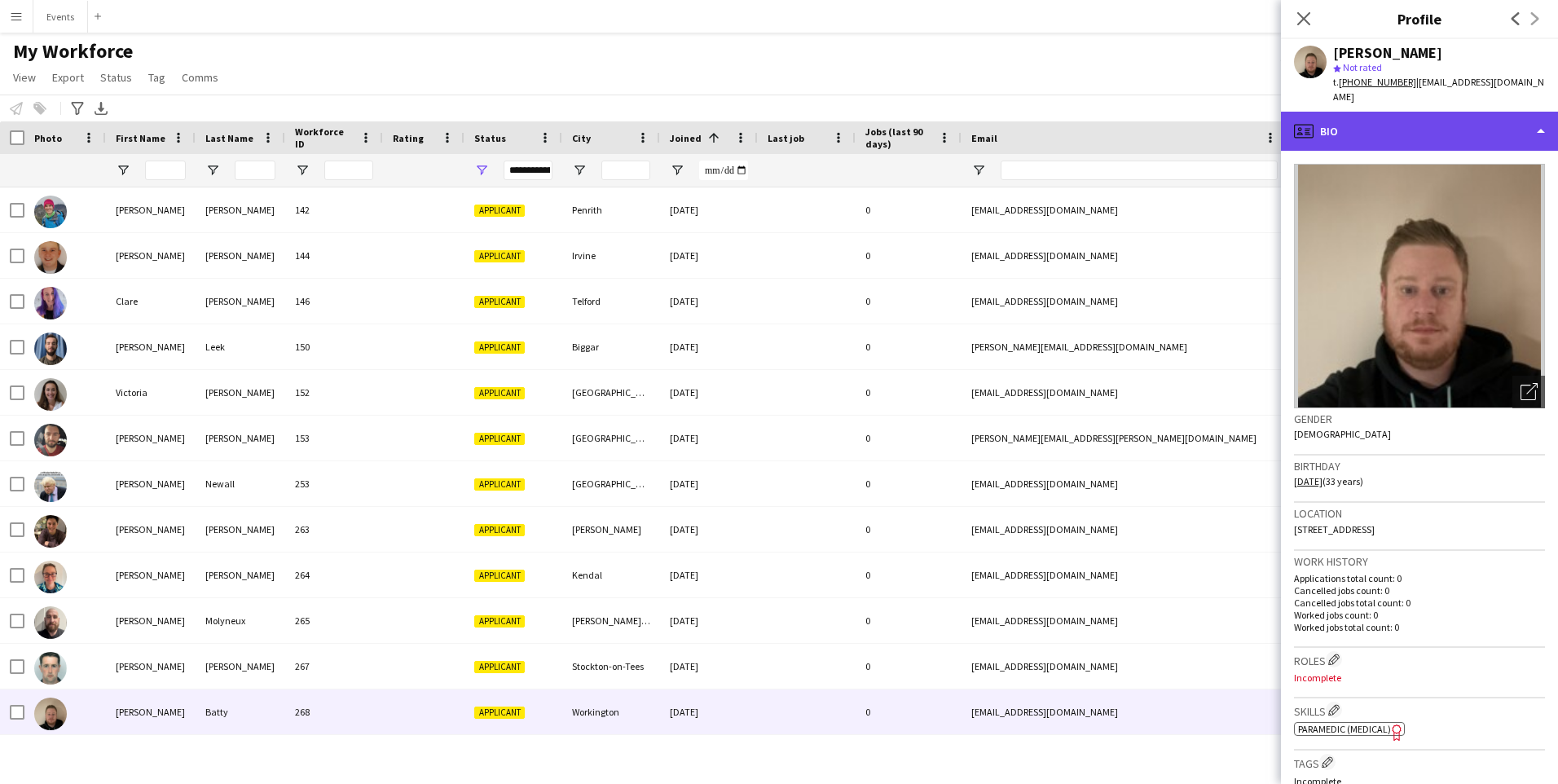
click at [1358, 111] on div "profile Bio" at bounding box center [1419, 130] width 277 height 39
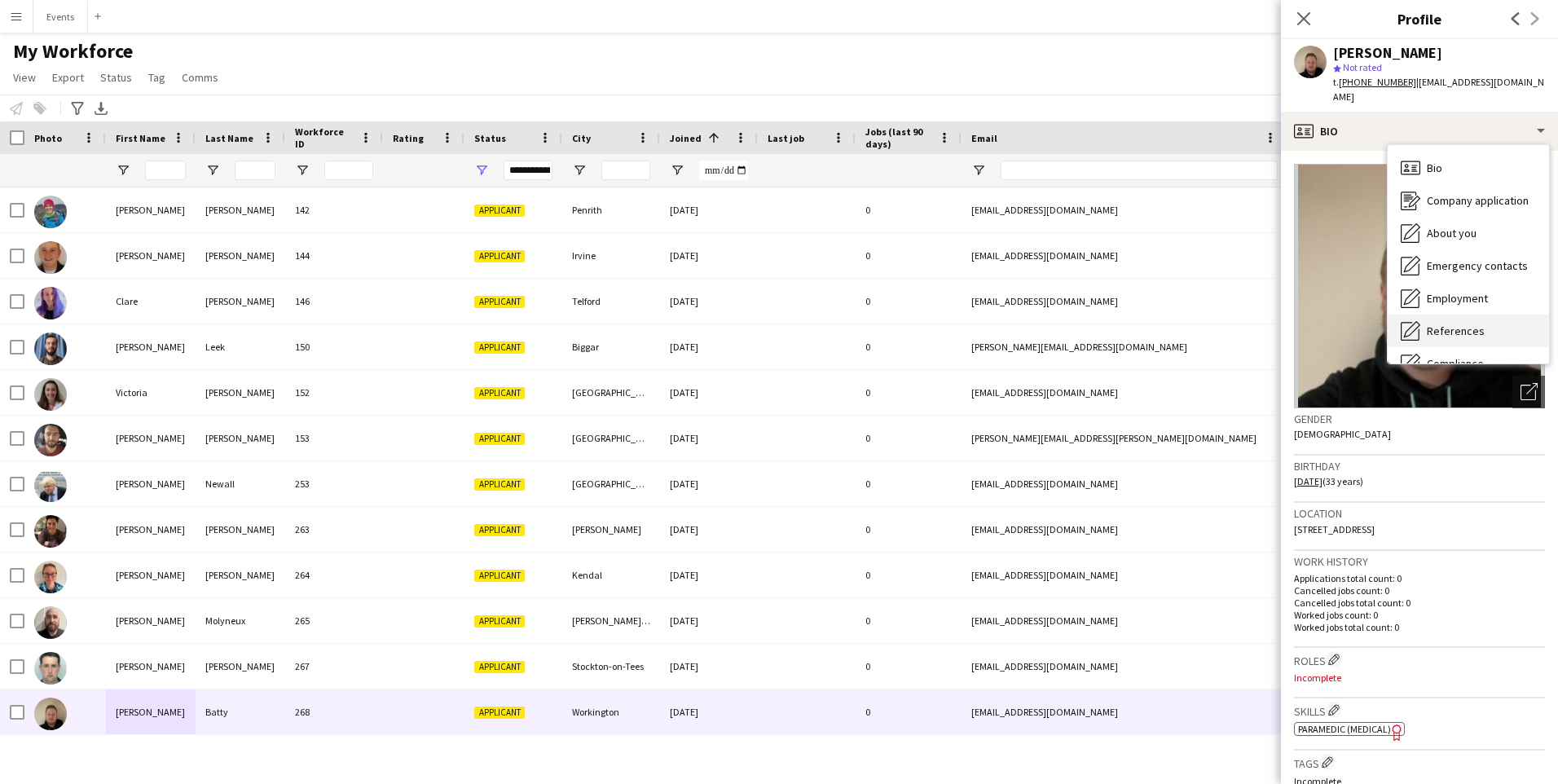
click at [1473, 323] on span "References" at bounding box center [1455, 330] width 58 height 15
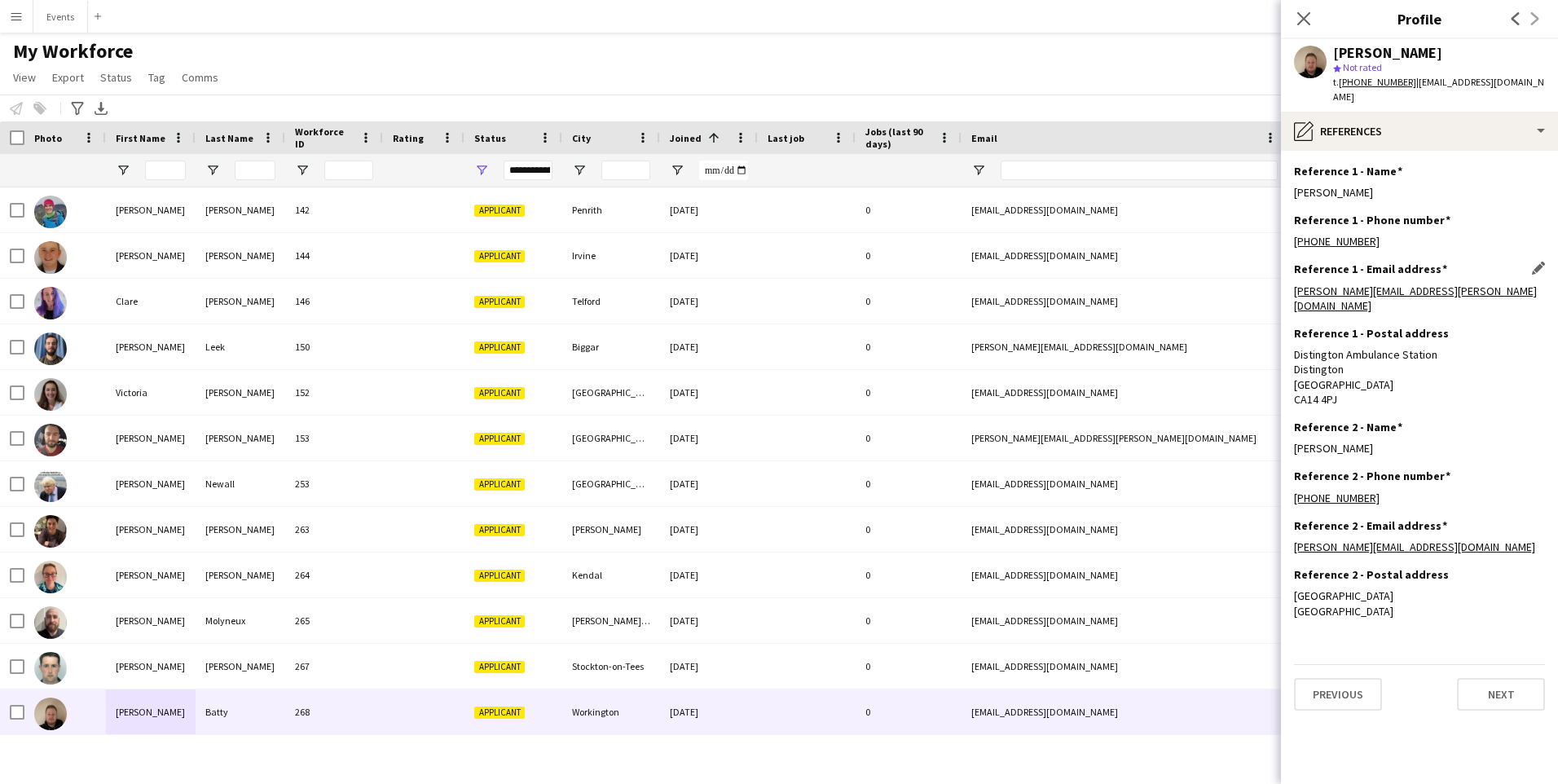
drag, startPoint x: 1499, startPoint y: 425, endPoint x: 1364, endPoint y: 274, distance: 202.5
click at [1364, 274] on app-section-data-types "Reference 1 - Name Edit this field Iain Proctor-Dow Reference 1 - Phone number …" at bounding box center [1419, 467] width 277 height 633
click at [1489, 491] on div "+4401900604124" at bounding box center [1419, 498] width 251 height 15
drag, startPoint x: 1443, startPoint y: 279, endPoint x: 1287, endPoint y: 280, distance: 156.0
click at [1287, 280] on app-section-data-types "Reference 1 - Name Edit this field Iain Proctor-Dow Reference 1 - Phone number …" at bounding box center [1419, 467] width 277 height 633
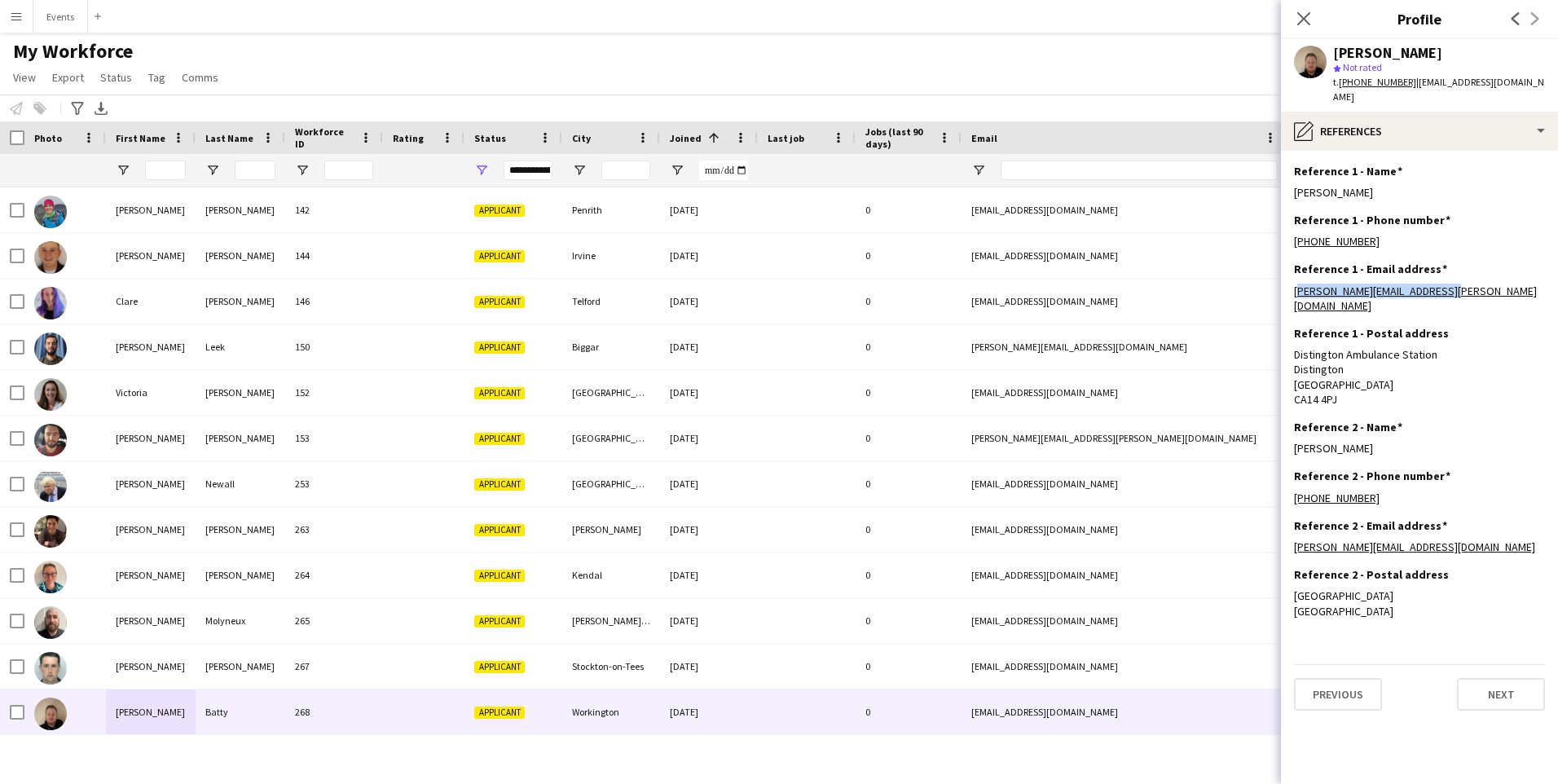
copy link "iain.proctor-dow@nwas.nhs.uk"
drag, startPoint x: 1434, startPoint y: 511, endPoint x: 1282, endPoint y: 524, distance: 152.6
click at [1282, 524] on app-section-data-types "Reference 1 - Name Edit this field Iain Proctor-Dow Reference 1 - Phone number …" at bounding box center [1419, 467] width 277 height 633
copy link "john_thompson@rnli.org"
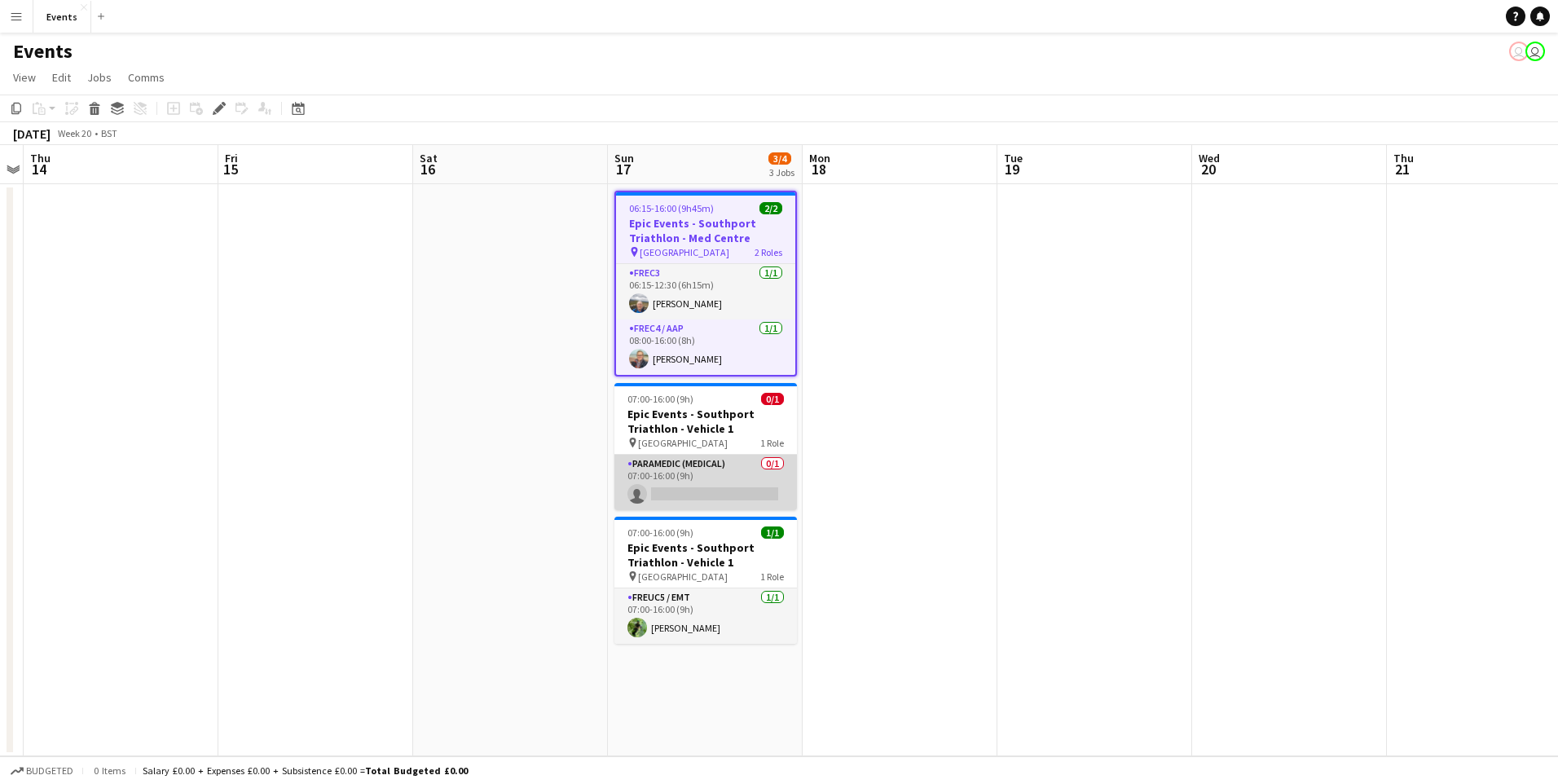
click at [740, 494] on app-card-role "Paramedic (Medical) 0/1 07:00-16:00 (9h) single-neutral-actions" at bounding box center [706, 482] width 183 height 55
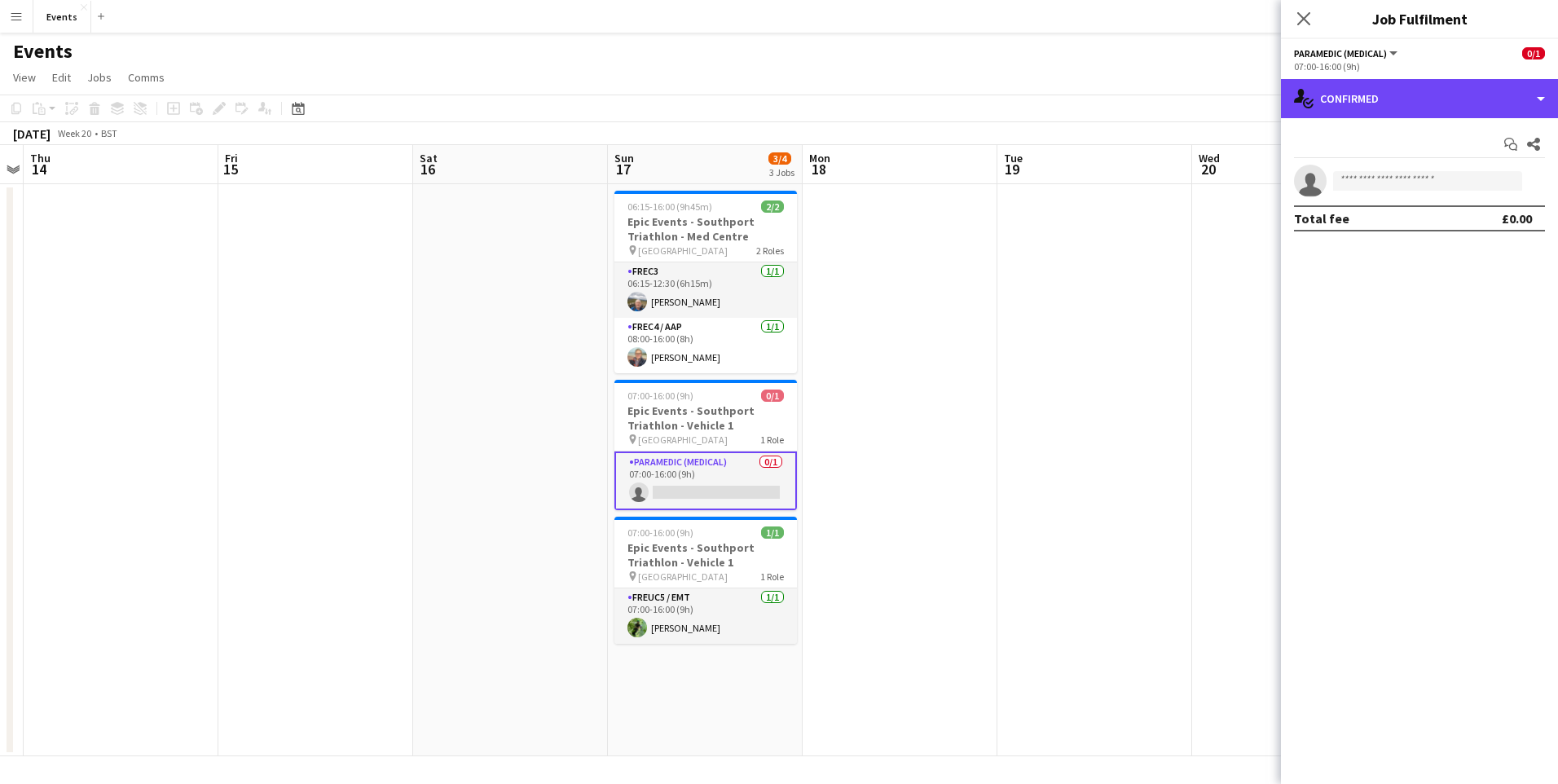
drag, startPoint x: 1390, startPoint y: 88, endPoint x: 1415, endPoint y: 230, distance: 144.2
click at [1390, 89] on div "single-neutral-actions-check-2 Confirmed" at bounding box center [1419, 98] width 277 height 39
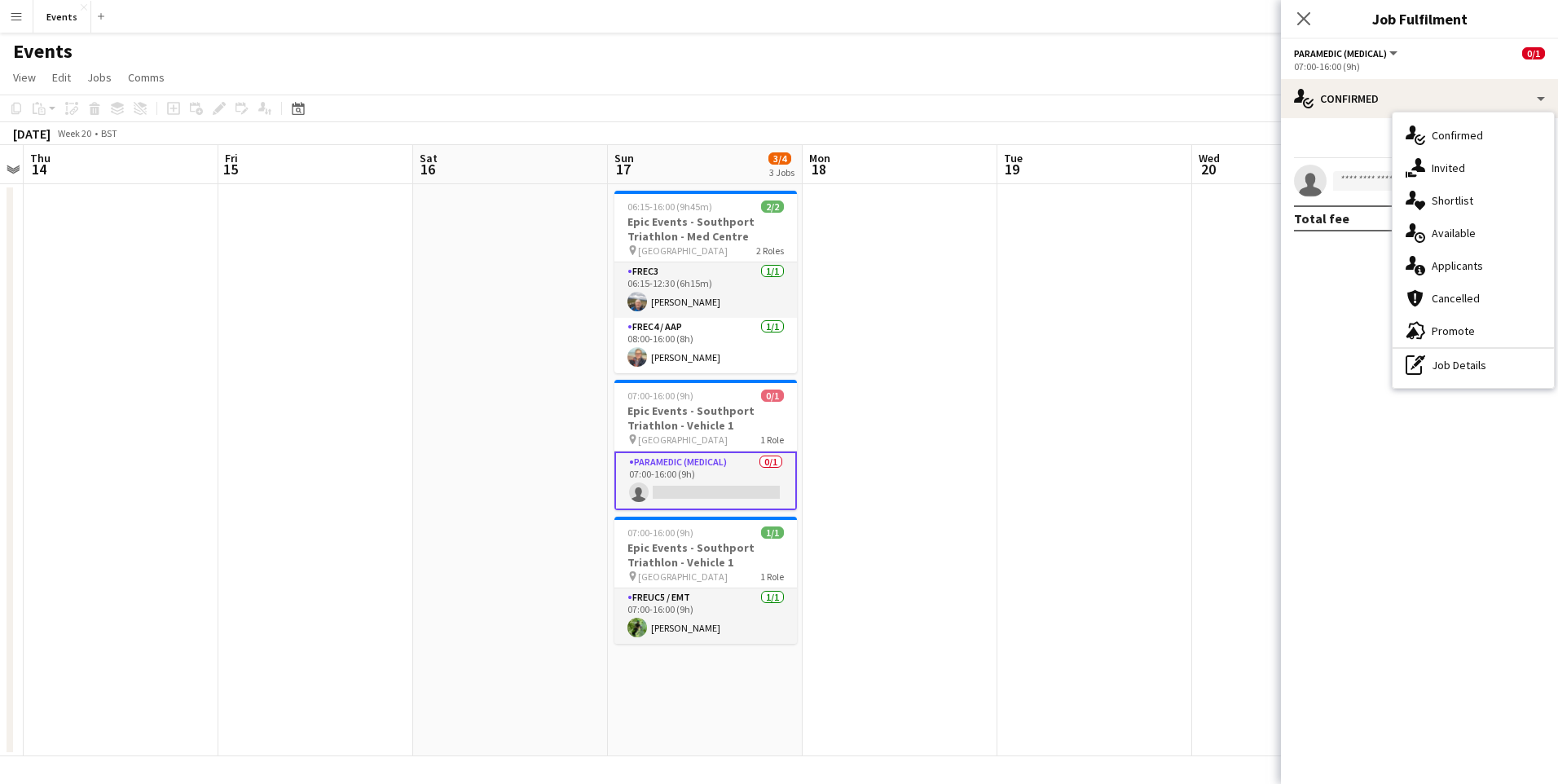
click at [1478, 273] on div "single-neutral-actions-information Applicants" at bounding box center [1473, 266] width 161 height 33
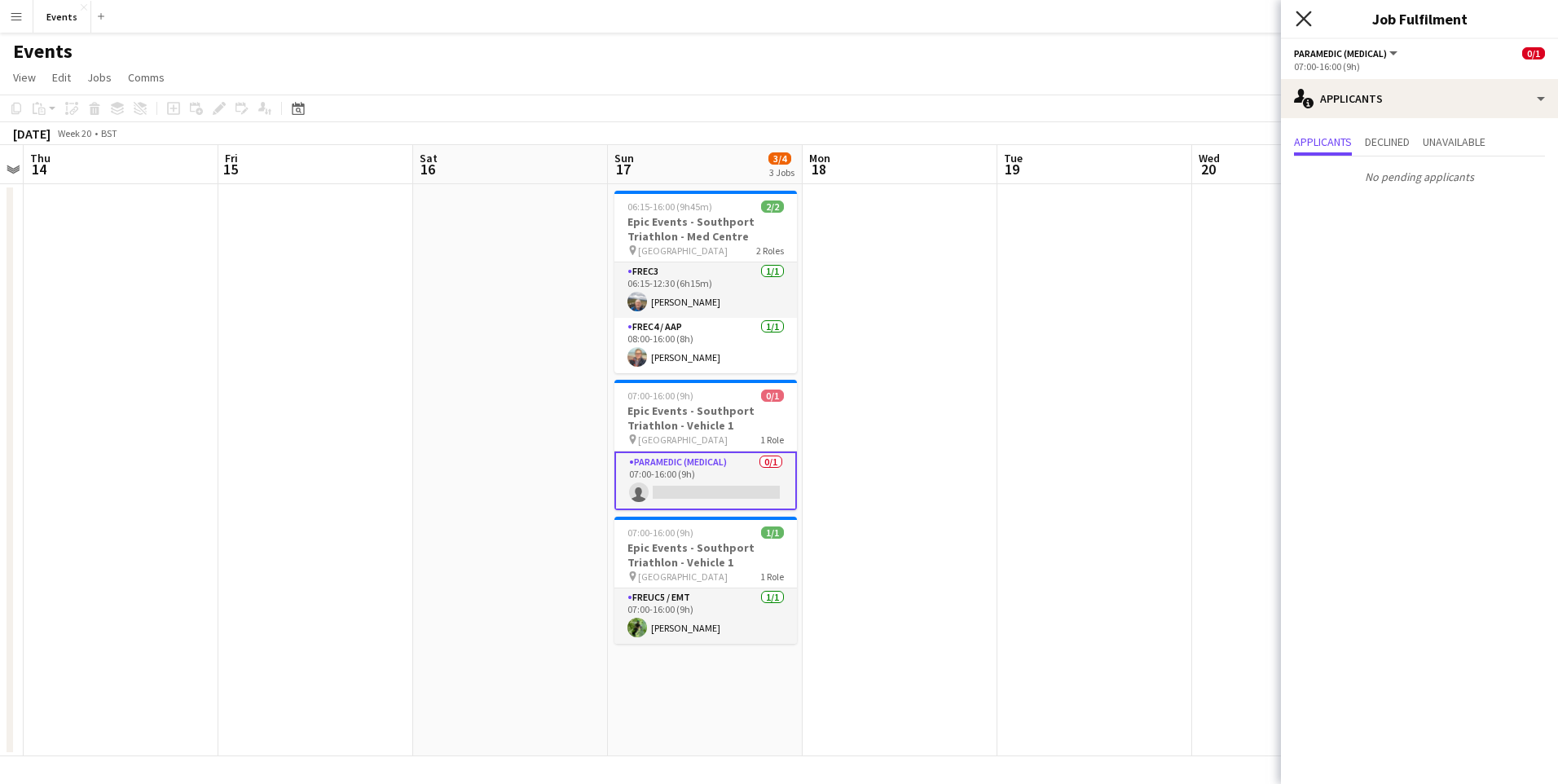
click at [1309, 24] on icon at bounding box center [1304, 18] width 16 height 16
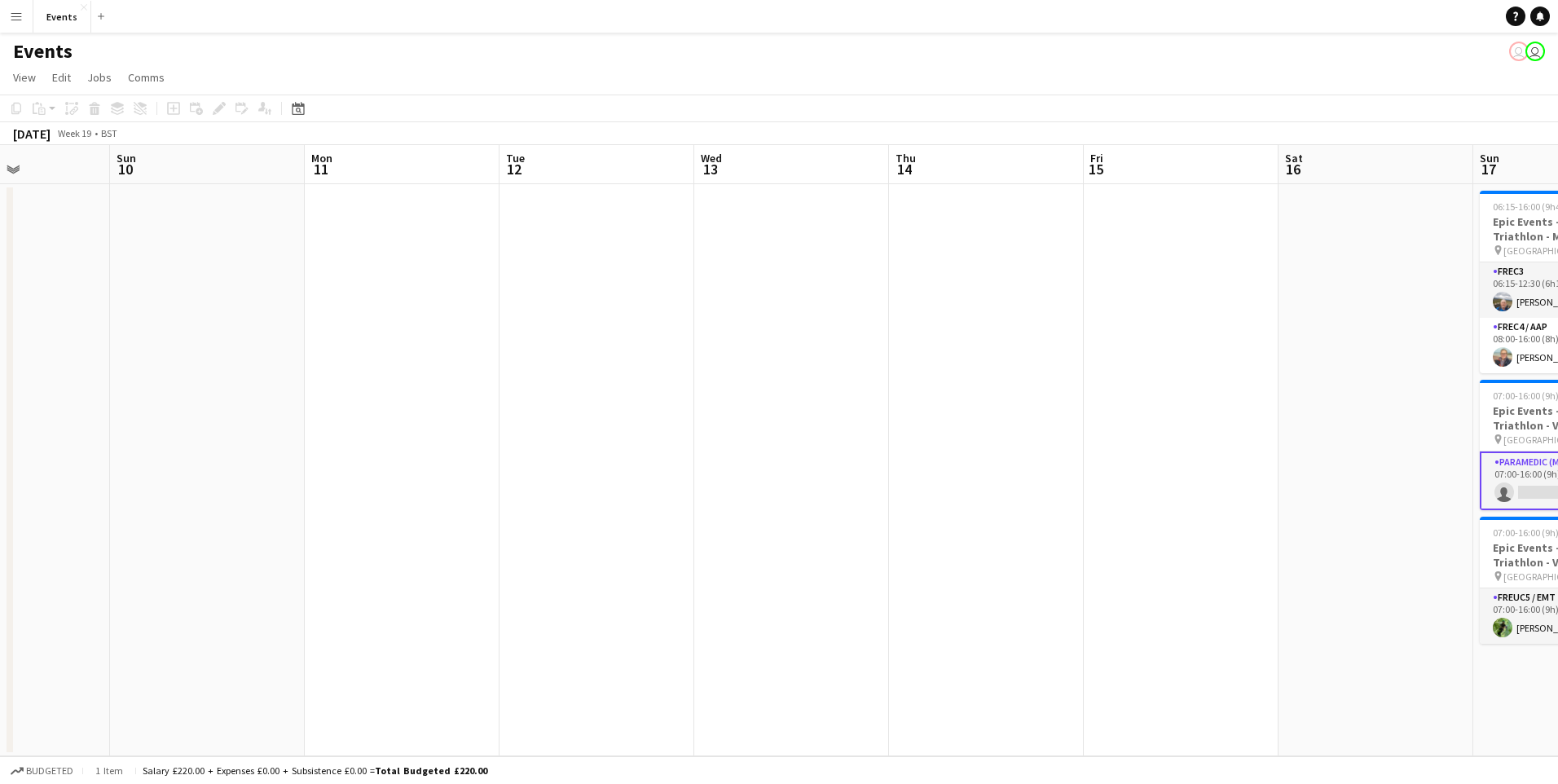
drag, startPoint x: 516, startPoint y: 599, endPoint x: 396, endPoint y: 565, distance: 124.7
click at [1247, 486] on app-calendar-viewport "Thu 7 Fri 8 Sat 9 Sun 10 Mon 11 Tue 12 Wed 13 Thu 14 Fri 15 Sat 16 Sun 17 3/4 3…" at bounding box center [779, 450] width 1558 height 611
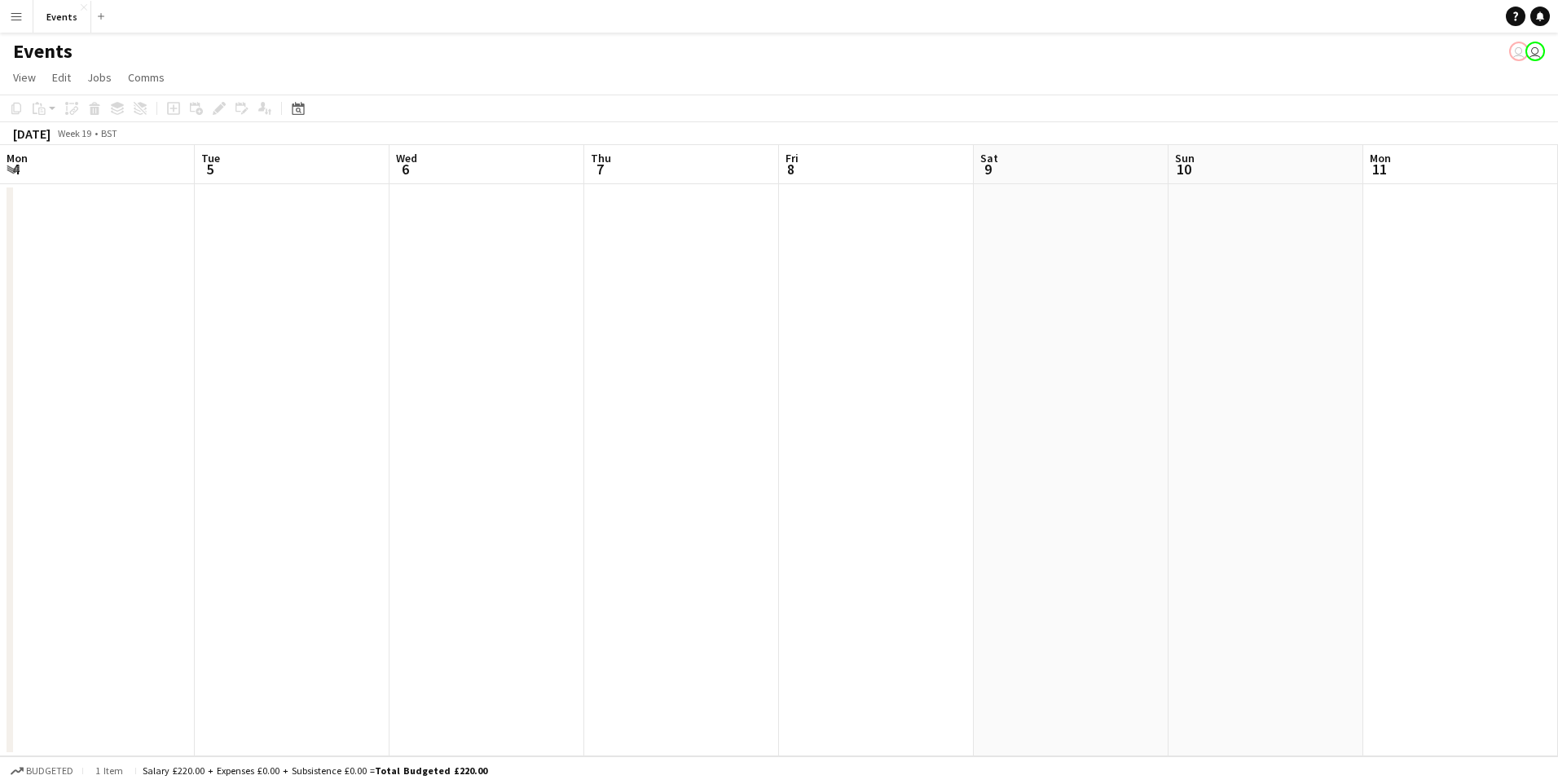
drag, startPoint x: 386, startPoint y: 569, endPoint x: 1334, endPoint y: 492, distance: 951.1
click at [1334, 492] on app-calendar-viewport "Sat 2 Sun 3 2/3 2 Jobs Mon 4 Tue 5 Wed 6 Thu 7 Fri 8 Sat 9 Sun 10 Mon 11 Tue 12…" at bounding box center [779, 450] width 1558 height 611
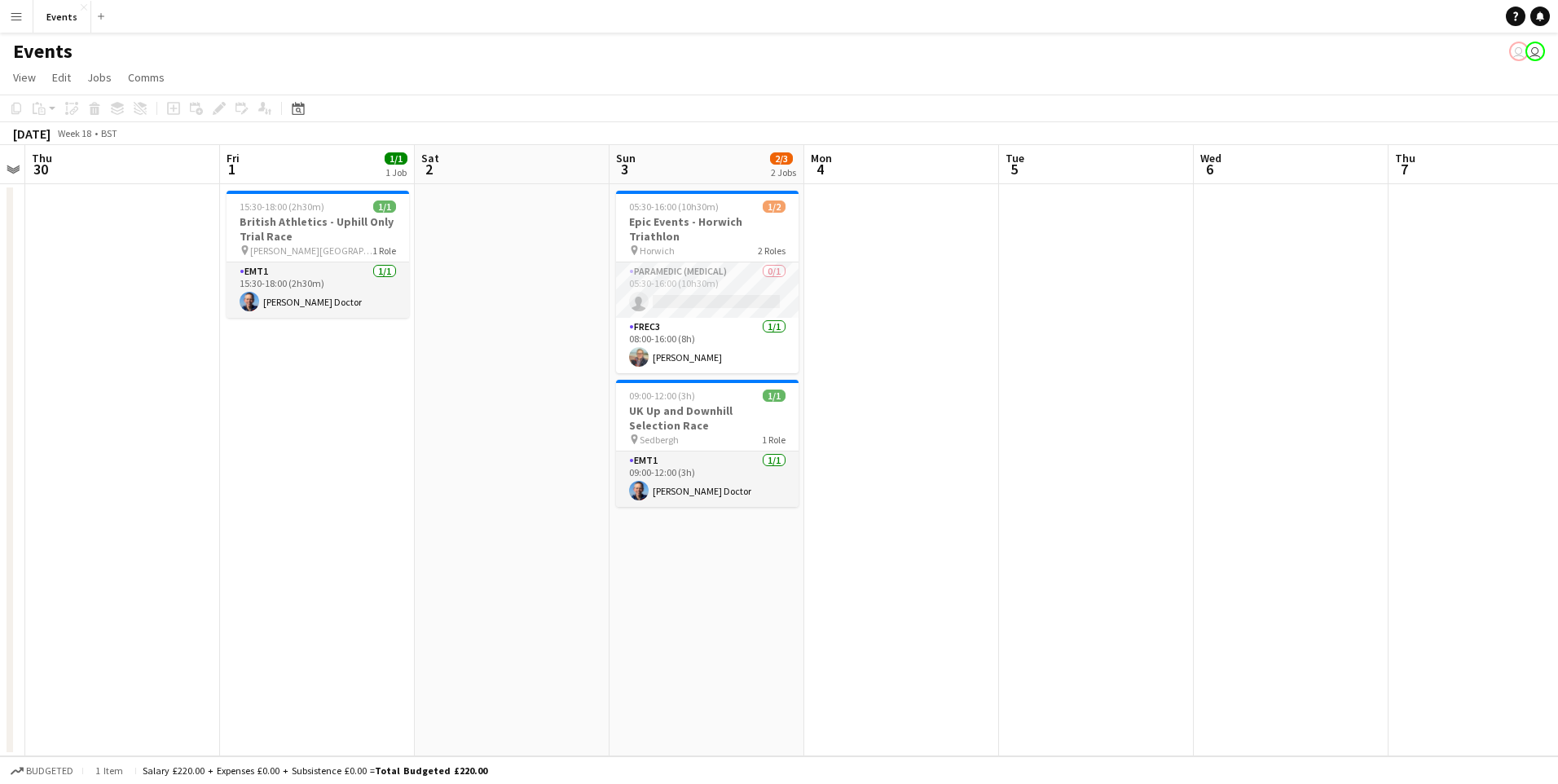
drag, startPoint x: 312, startPoint y: 527, endPoint x: 1229, endPoint y: 510, distance: 917.2
click at [1231, 510] on app-calendar-viewport "Mon 27 Tue 28 Wed 29 Thu 30 Fri 1 1/1 1 Job Sat 2 Sun 3 2/3 2 Jobs Mon 4 Tue 5 …" at bounding box center [779, 450] width 1558 height 611
click at [715, 304] on app-card-role "Paramedic (Medical) 0/1 05:30-16:00 (10h30m) single-neutral-actions" at bounding box center [704, 290] width 183 height 55
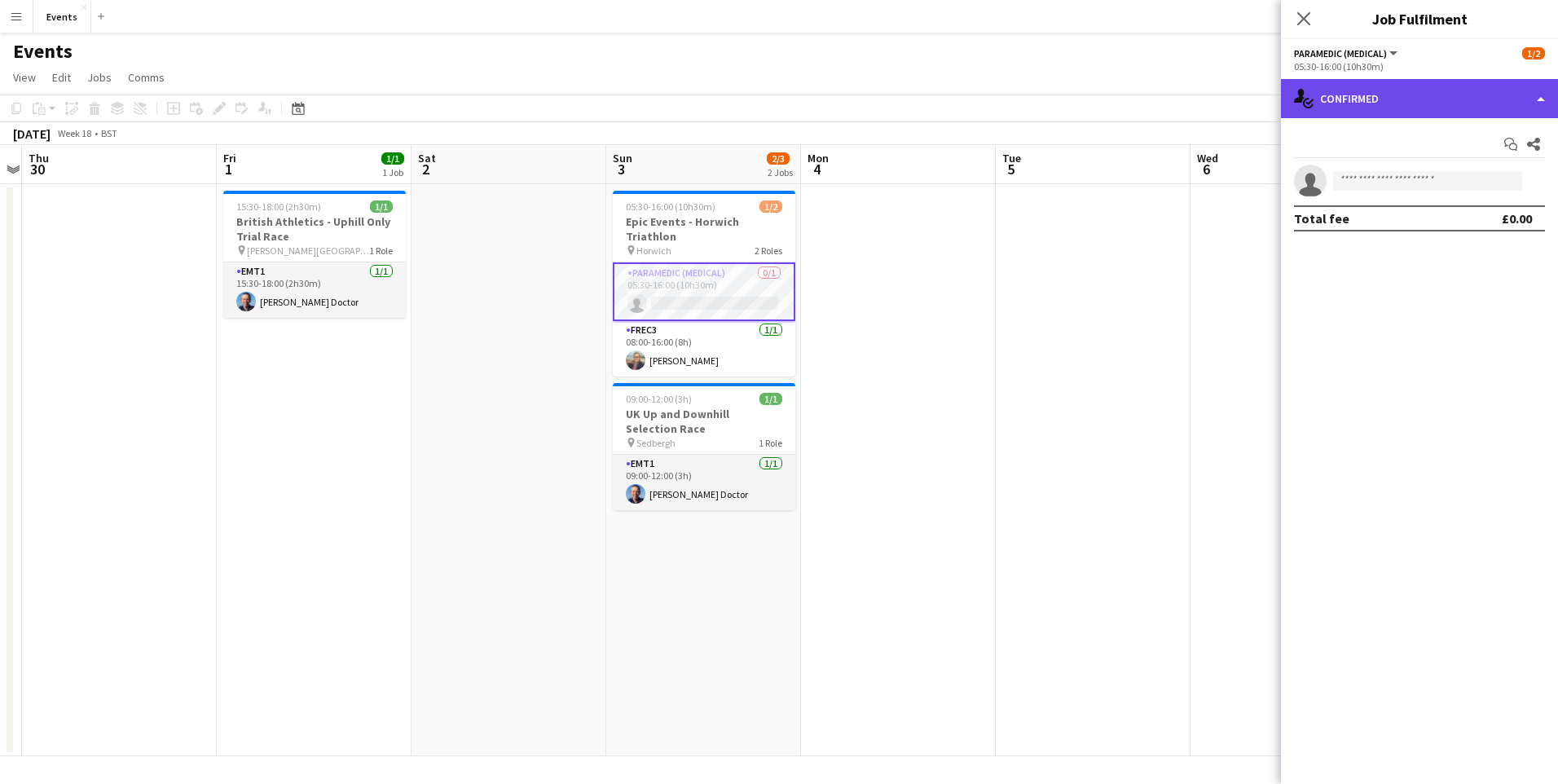
click at [1378, 105] on div "single-neutral-actions-check-2 Confirmed" at bounding box center [1419, 98] width 277 height 39
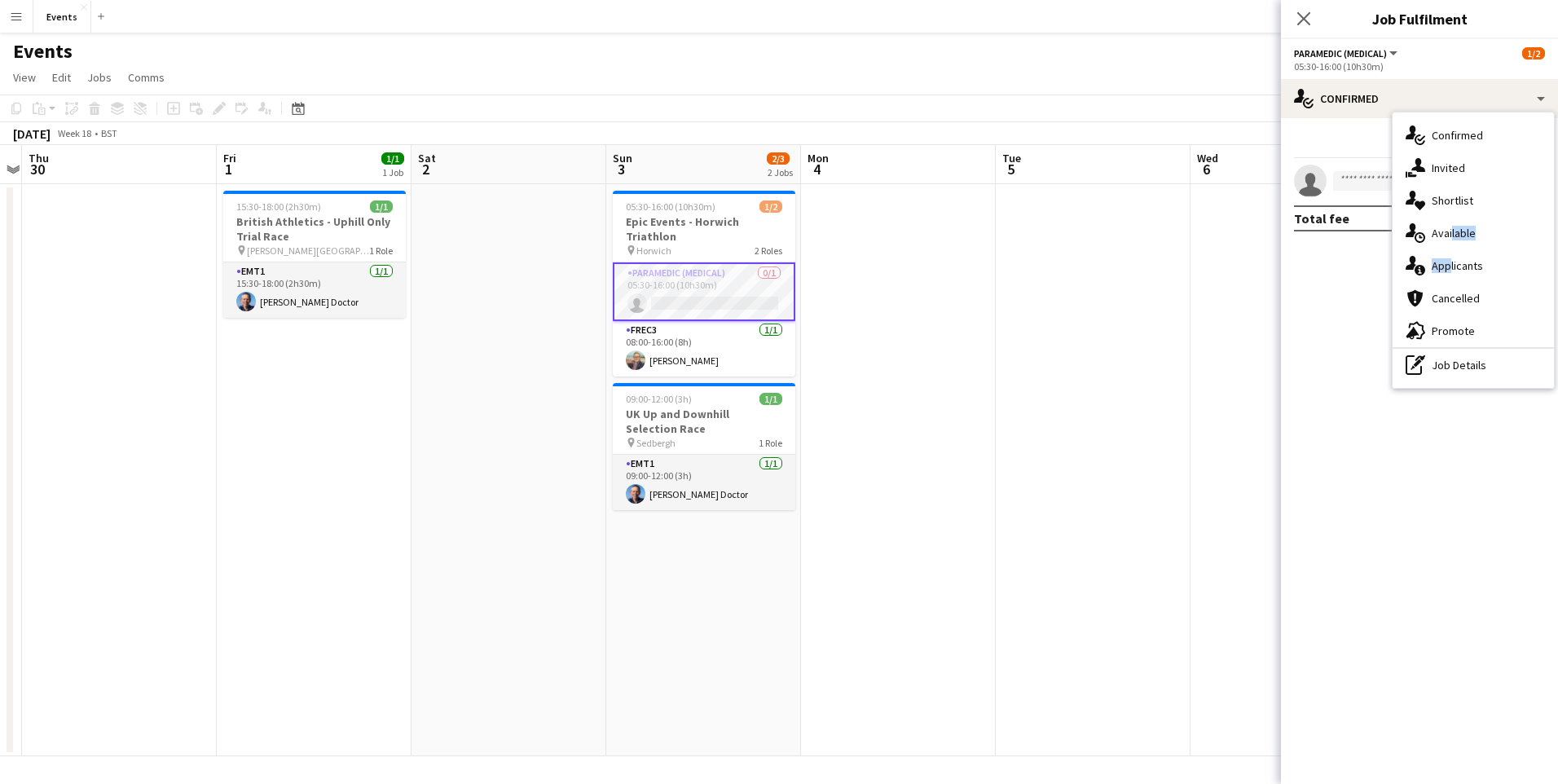
drag, startPoint x: 1448, startPoint y: 245, endPoint x: 1447, endPoint y: 275, distance: 30.0
click at [1447, 275] on div "single-neutral-actions-check-2 Confirmed single-neutral-actions-share-1 Invited…" at bounding box center [1473, 249] width 161 height 275
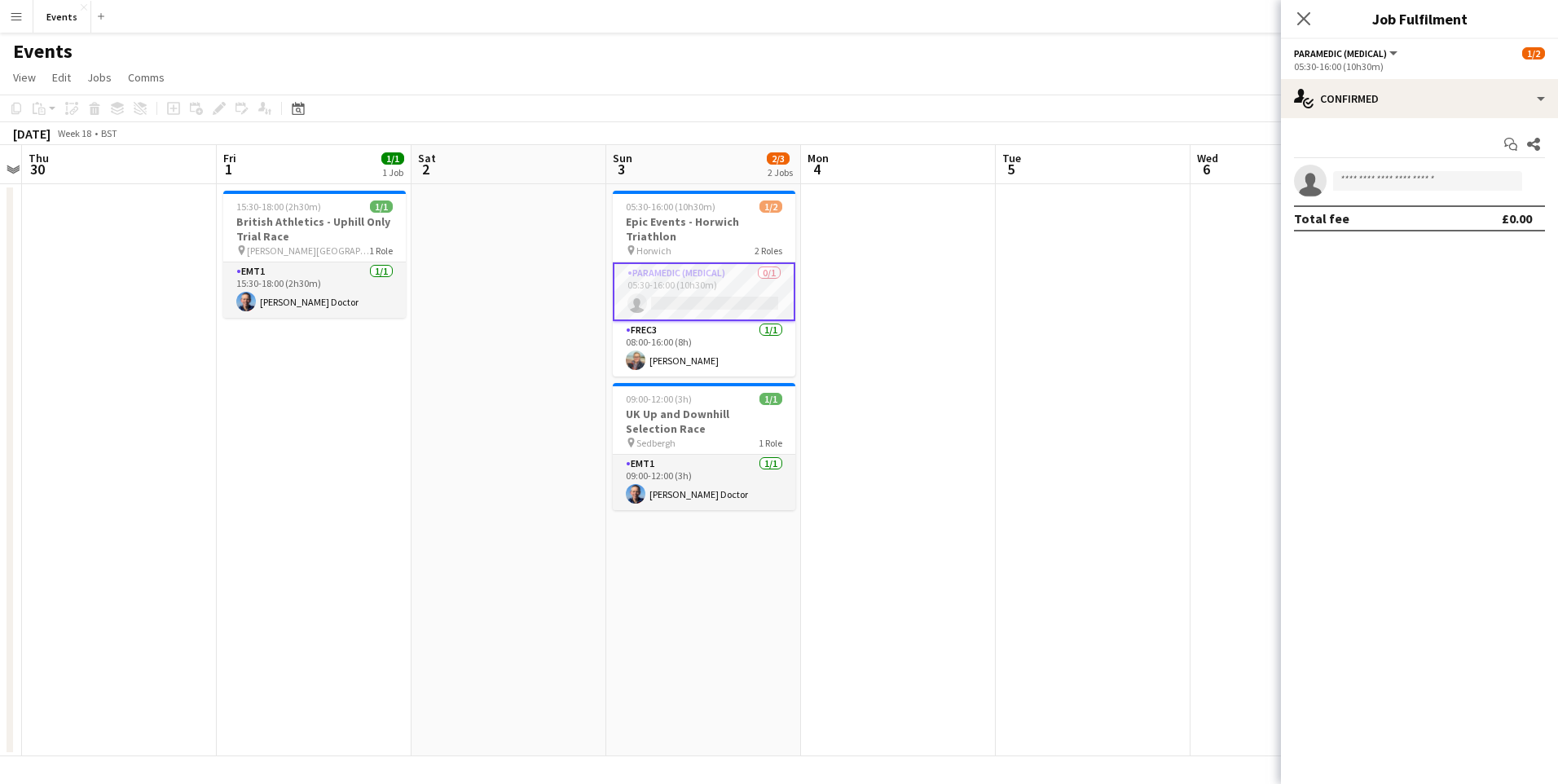
click at [1447, 275] on mat-expansion-panel "check Confirmed Start chat Share single-neutral-actions Total fee £0.00" at bounding box center [1419, 451] width 277 height 666
click at [1417, 84] on div "Paramedic (Medical) All roles Paramedic (Medical) [DATE] 05:30-16:00 (10h30m) s…" at bounding box center [1419, 411] width 277 height 744
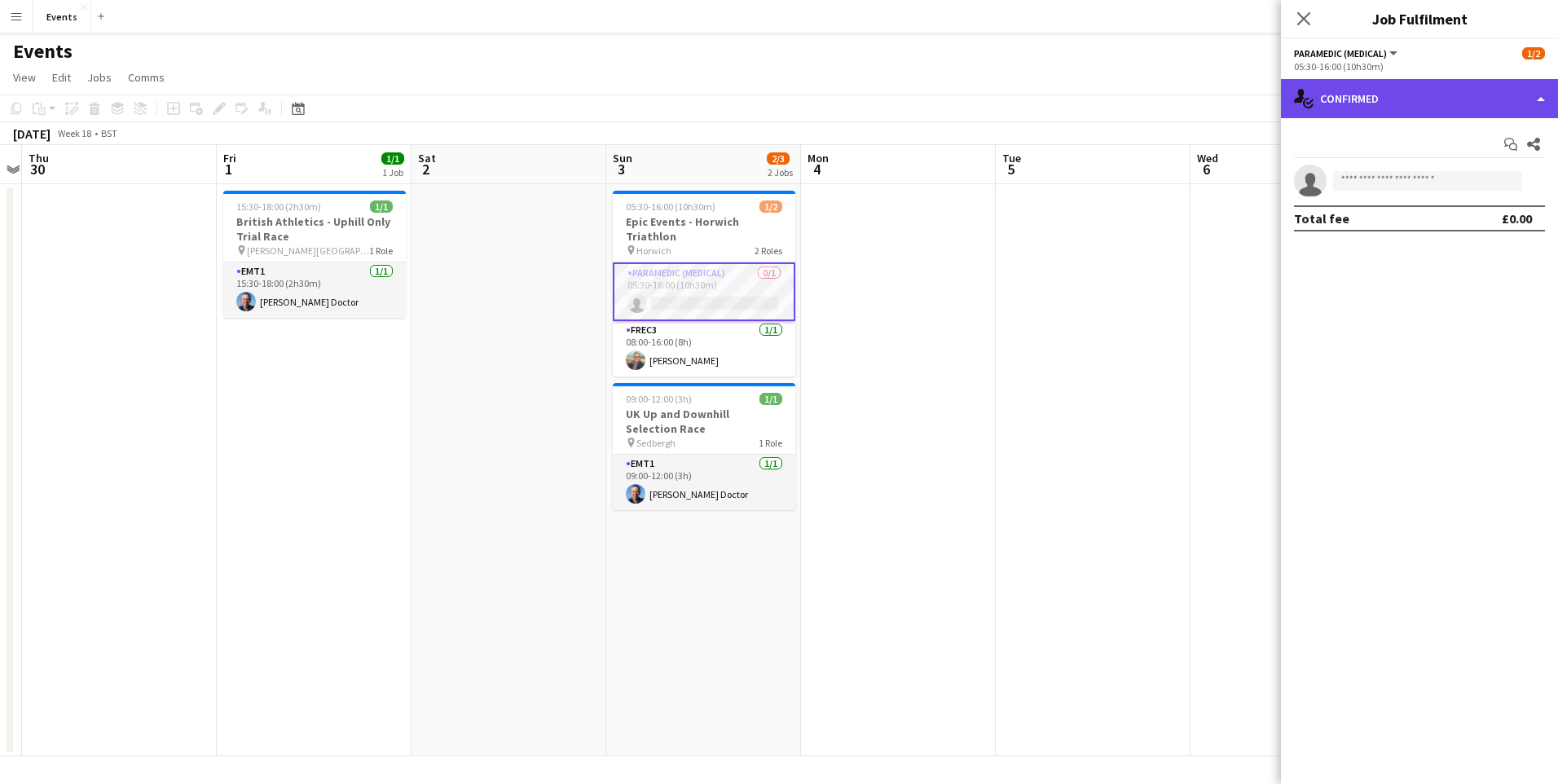
click at [1402, 99] on div "single-neutral-actions-check-2 Confirmed" at bounding box center [1419, 98] width 277 height 39
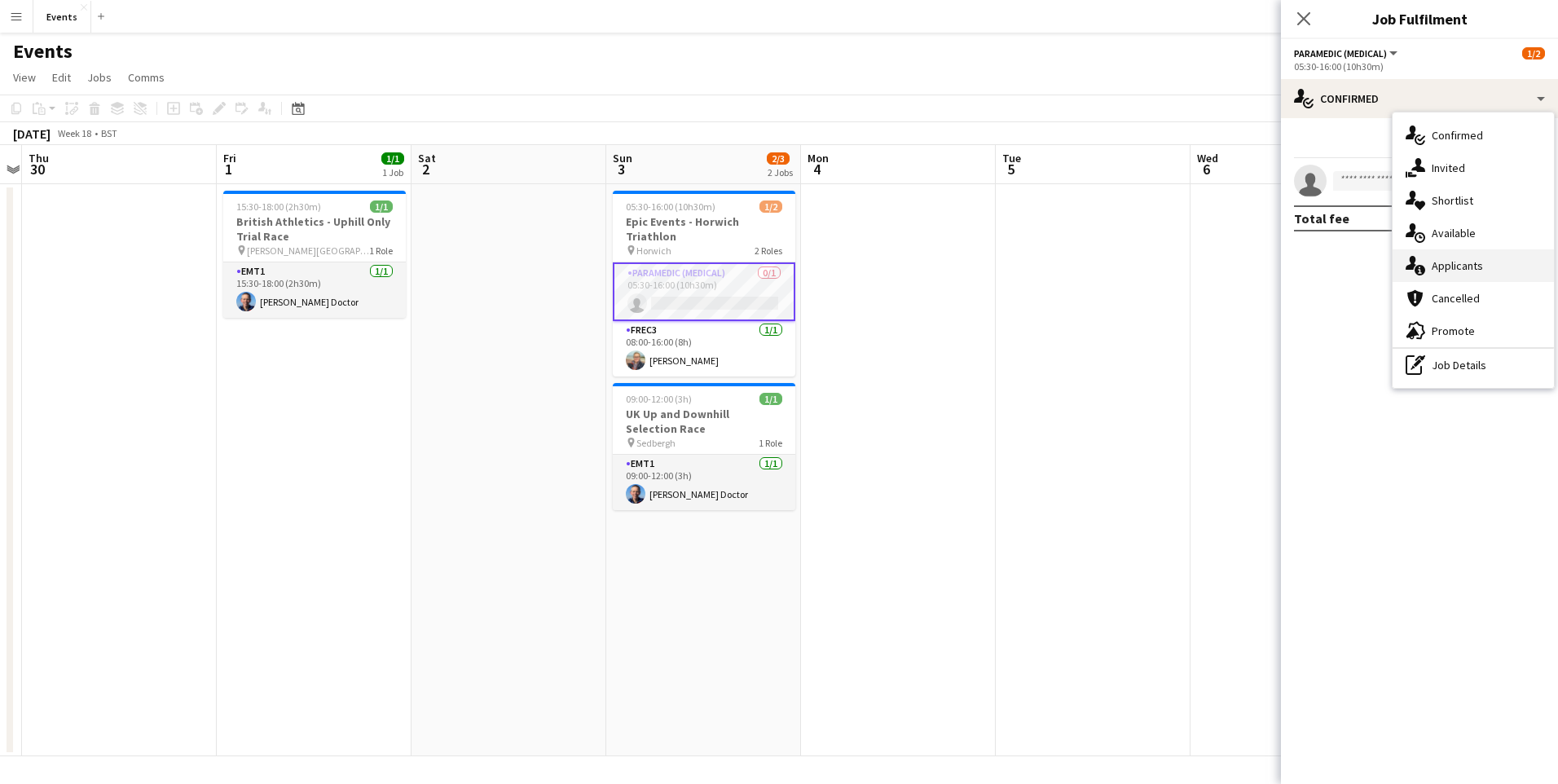
click at [1455, 258] on span "Applicants" at bounding box center [1458, 265] width 52 height 15
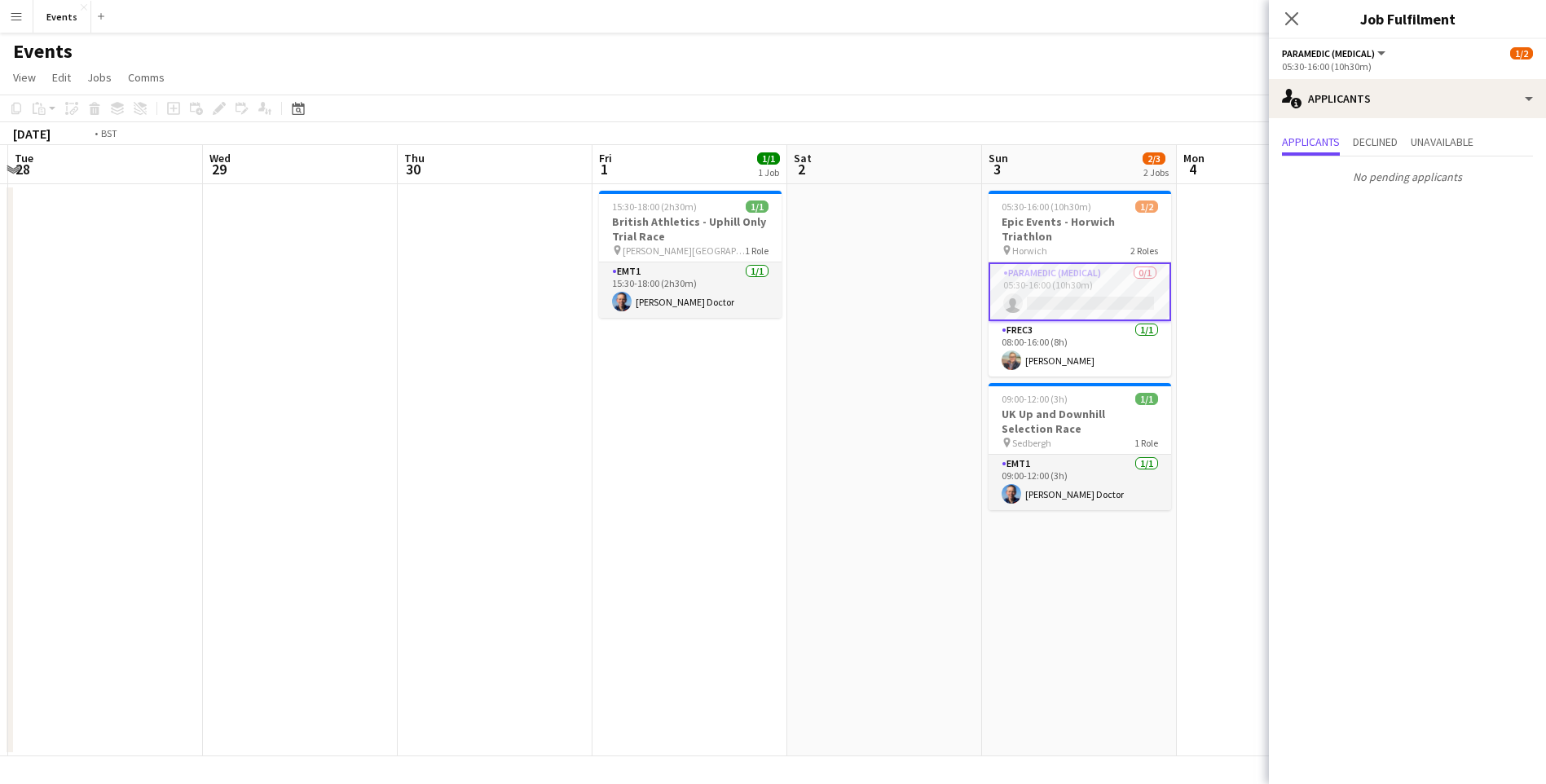
drag, startPoint x: 743, startPoint y: 574, endPoint x: 1141, endPoint y: 602, distance: 399.0
click at [1141, 602] on app-calendar-viewport "Sun 26 Mon 27 Tue 28 Wed 29 Thu 30 Fri 1 1/1 1 Job Sat 2 Sun 3 2/3 2 Jobs Mon 4…" at bounding box center [773, 450] width 1546 height 611
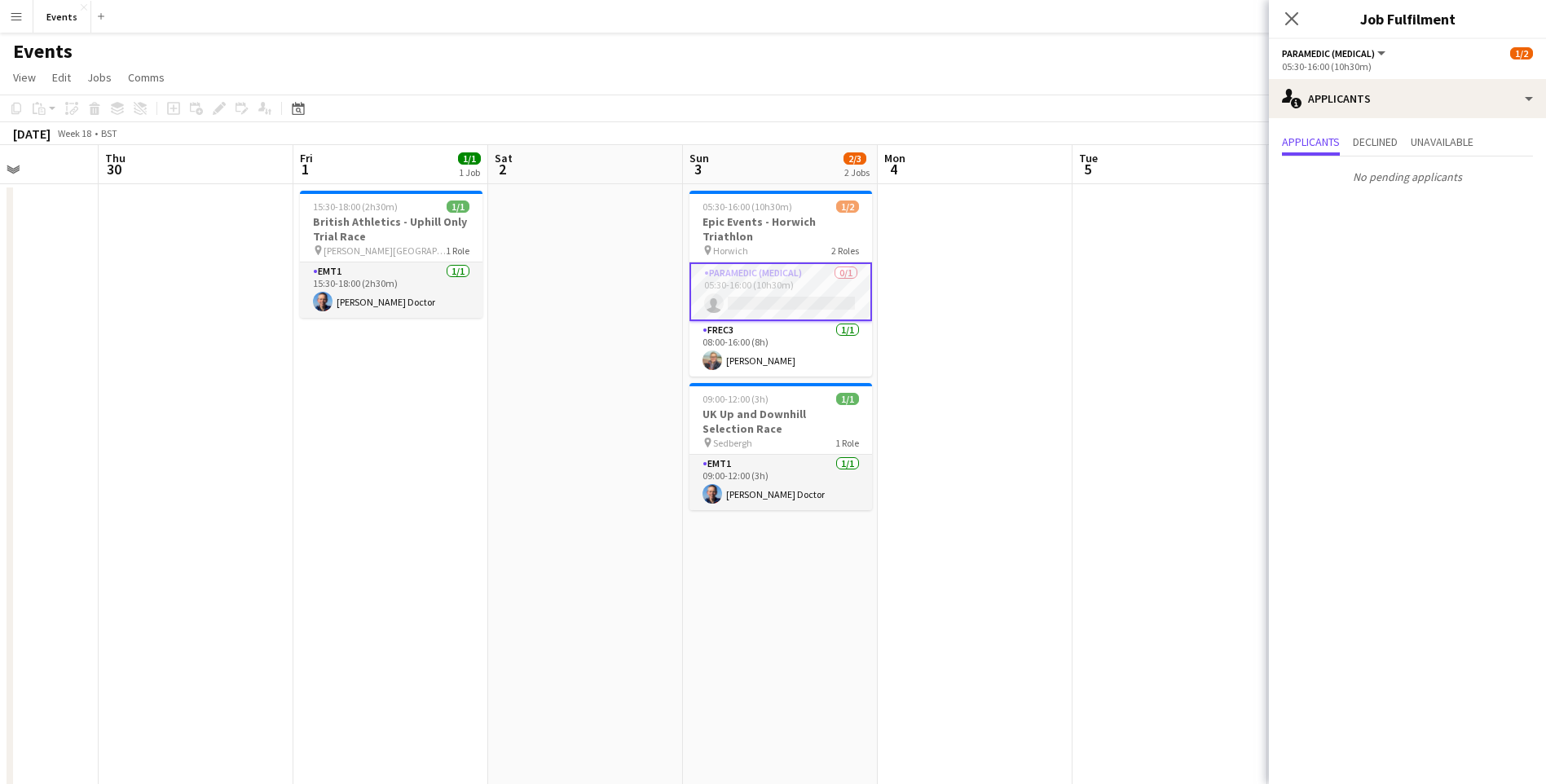
drag, startPoint x: 1116, startPoint y: 598, endPoint x: 623, endPoint y: 517, distance: 499.6
click at [623, 517] on app-calendar-viewport "Mon 27 Tue 28 Wed 29 Thu 30 Fri 1 1/1 1 Job Sat 2 Sun 3 2/3 2 Jobs Mon 4 Tue 5 …" at bounding box center [773, 629] width 1546 height 968
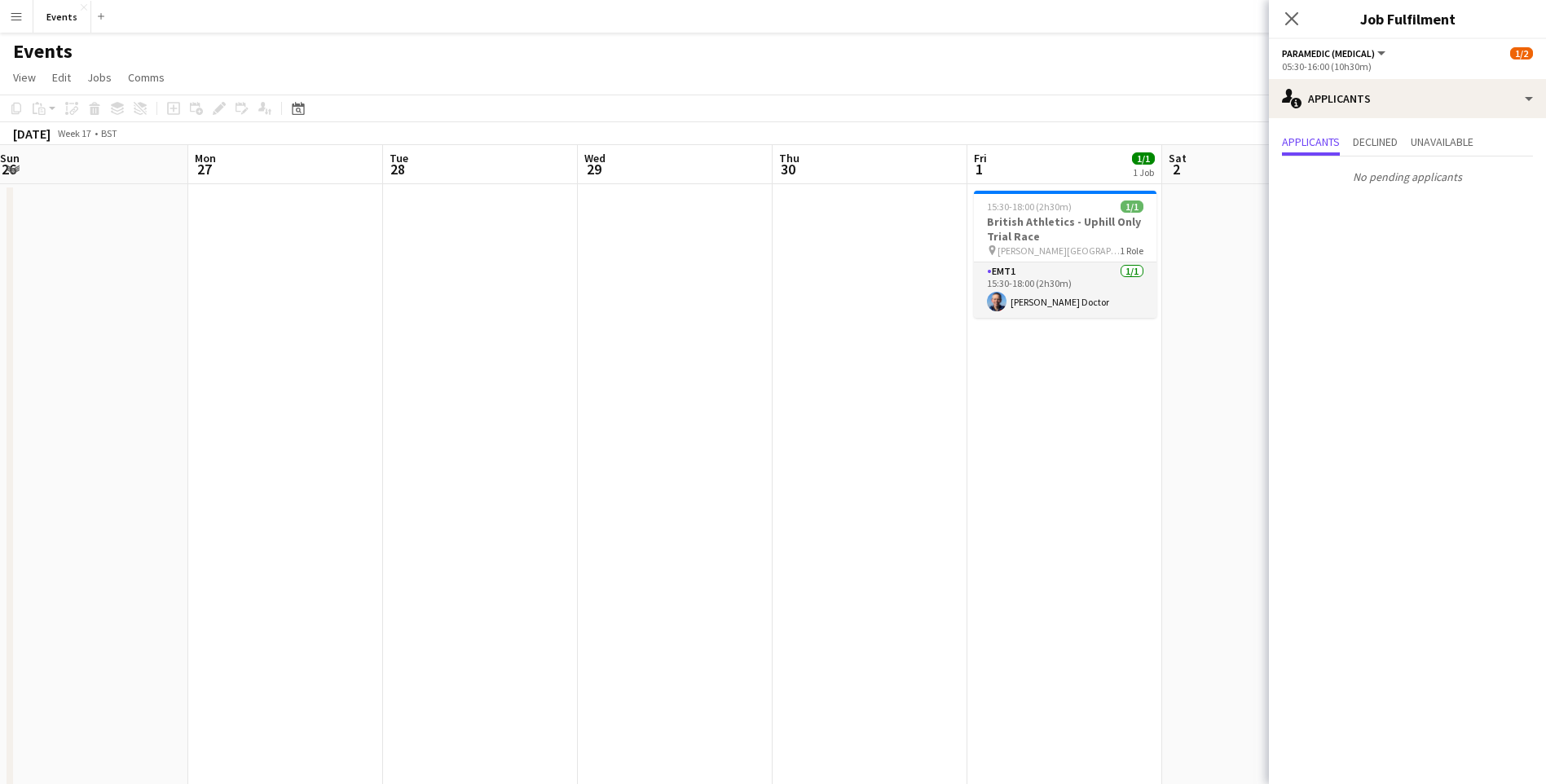
drag, startPoint x: 500, startPoint y: 487, endPoint x: 1166, endPoint y: 509, distance: 666.4
click at [1166, 509] on app-calendar-viewport "Fri 24 Sat 25 9/9 5 Jobs Sun 26 Mon 27 Tue 28 Wed 29 Thu 30 Fri 1 1/1 1 Job Sat…" at bounding box center [773, 629] width 1546 height 968
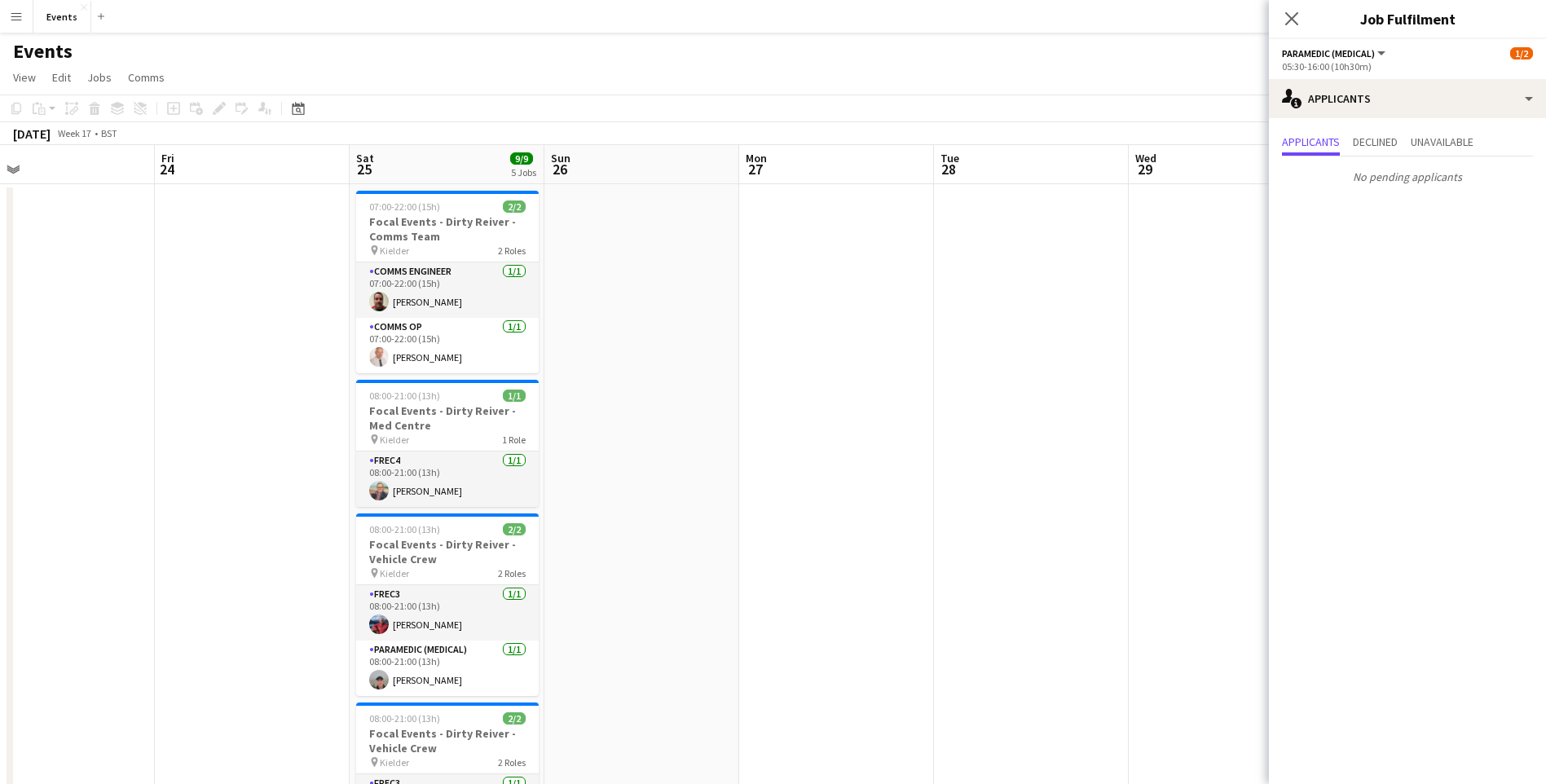
drag, startPoint x: 465, startPoint y: 498, endPoint x: 1160, endPoint y: 568, distance: 698.5
click at [1272, 552] on body "Menu Boards Boards Boards All jobs Status Workforce Workforce My Workforce Recr…" at bounding box center [773, 570] width 1546 height 1140
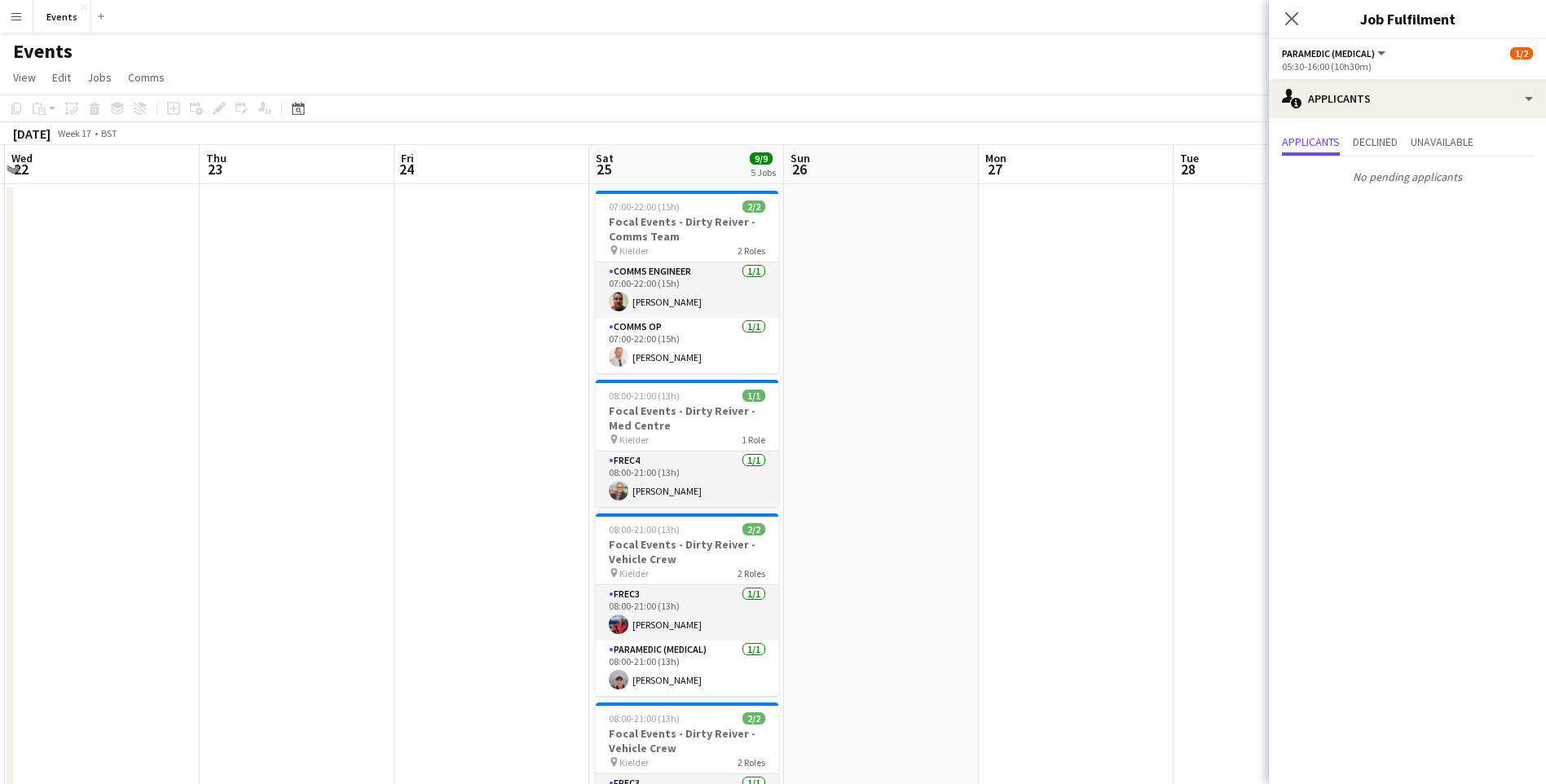
scroll to position [0, 579]
click at [415, 502] on app-date-cell at bounding box center [493, 648] width 195 height 929
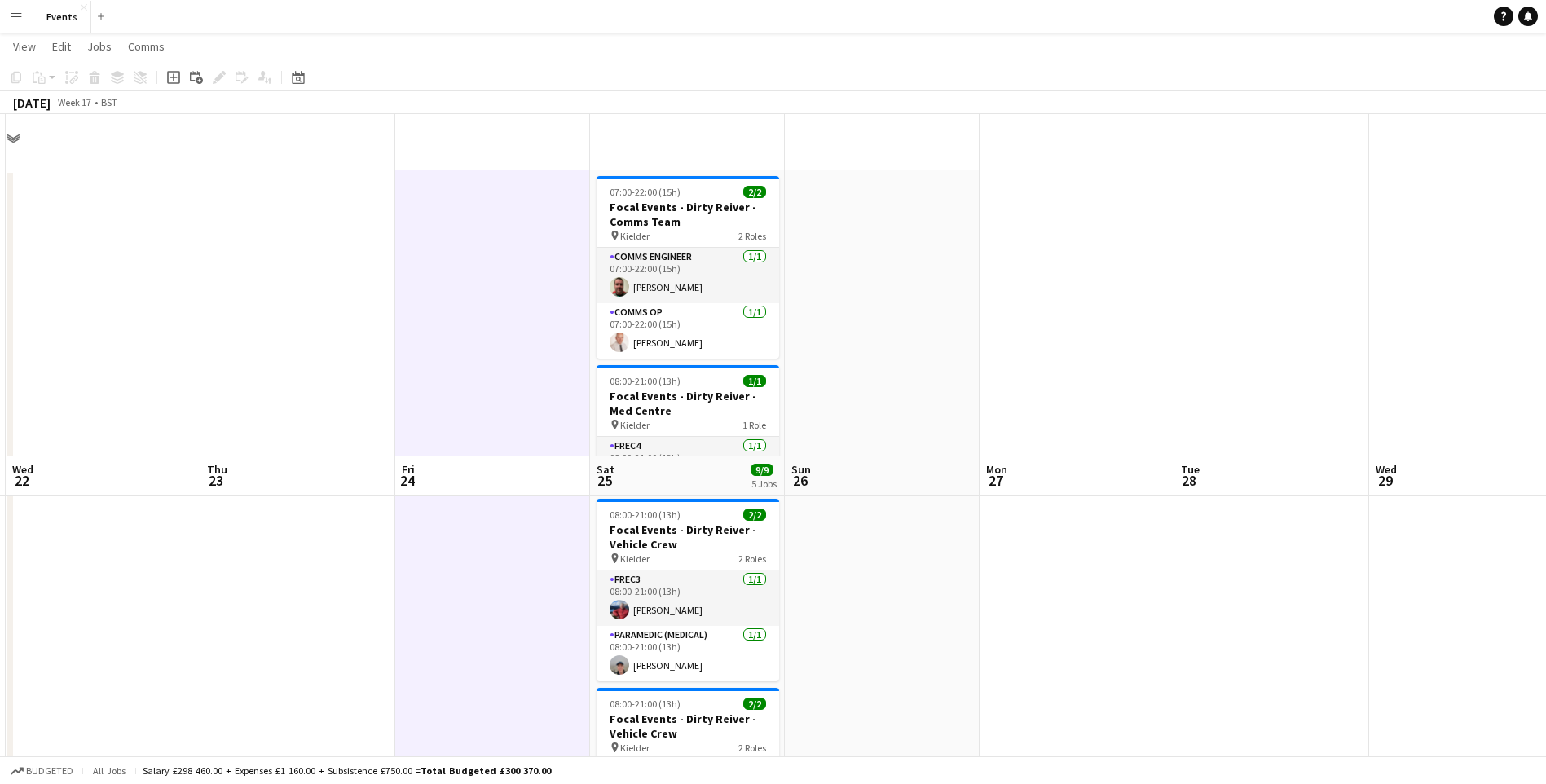
scroll to position [0, 0]
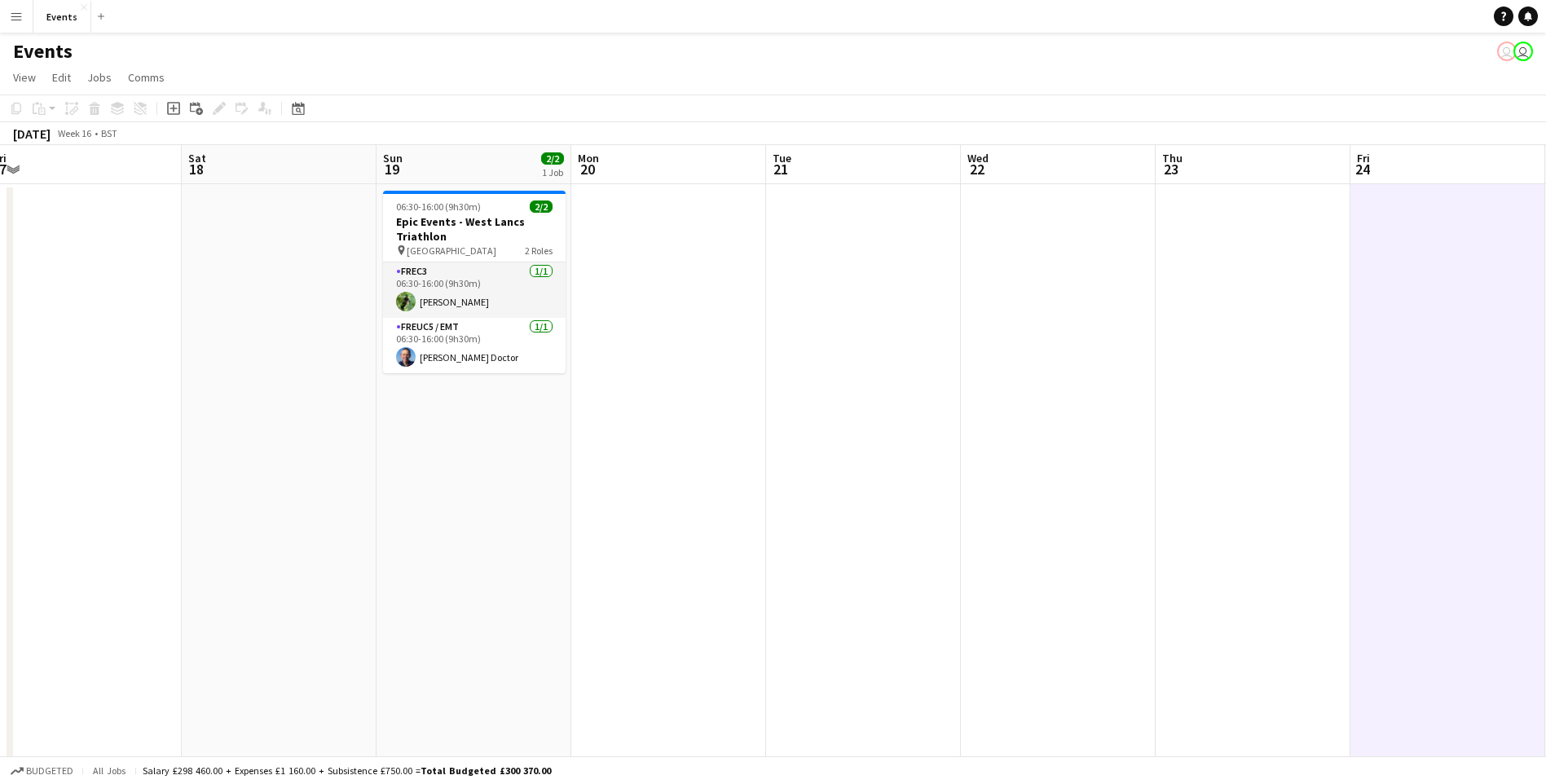
drag, startPoint x: 258, startPoint y: 497, endPoint x: 534, endPoint y: 461, distance: 278.3
click at [1190, 412] on app-calendar-viewport "Wed 15 Thu 16 Fri 17 Sat 18 Sun 19 2/2 1 Job Mon 20 Tue 21 Wed 22 Thu 23 Fri 24…" at bounding box center [773, 629] width 1546 height 968
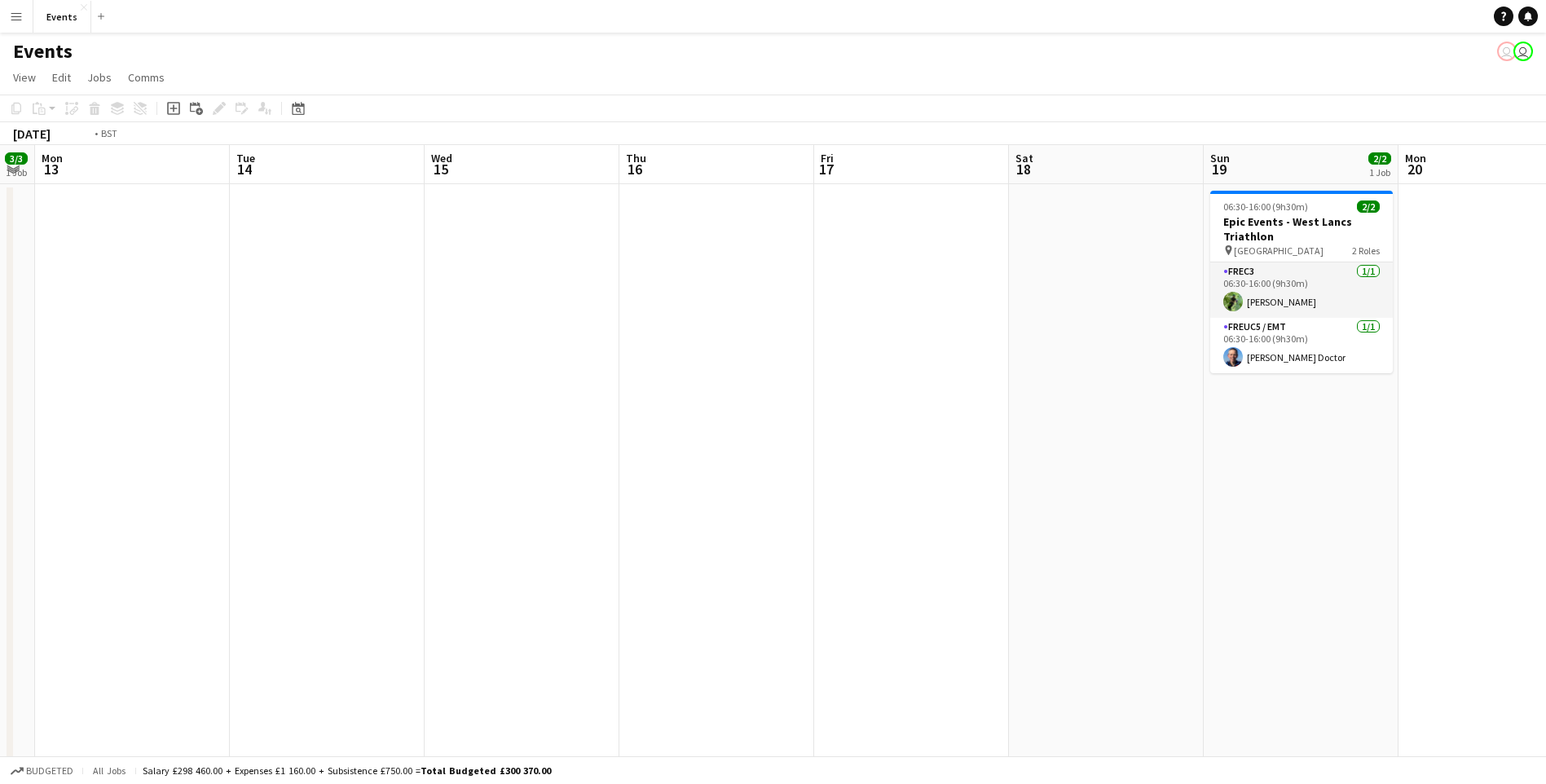
drag, startPoint x: 639, startPoint y: 491, endPoint x: 1348, endPoint y: 456, distance: 709.9
click at [1353, 456] on app-calendar-viewport "Sat 11 Sun 12 3/3 1 Job Mon 13 Tue 14 Wed 15 Thu 16 Fri 17 Sat 18 Sun 19 2/2 1 …" at bounding box center [773, 629] width 1546 height 968
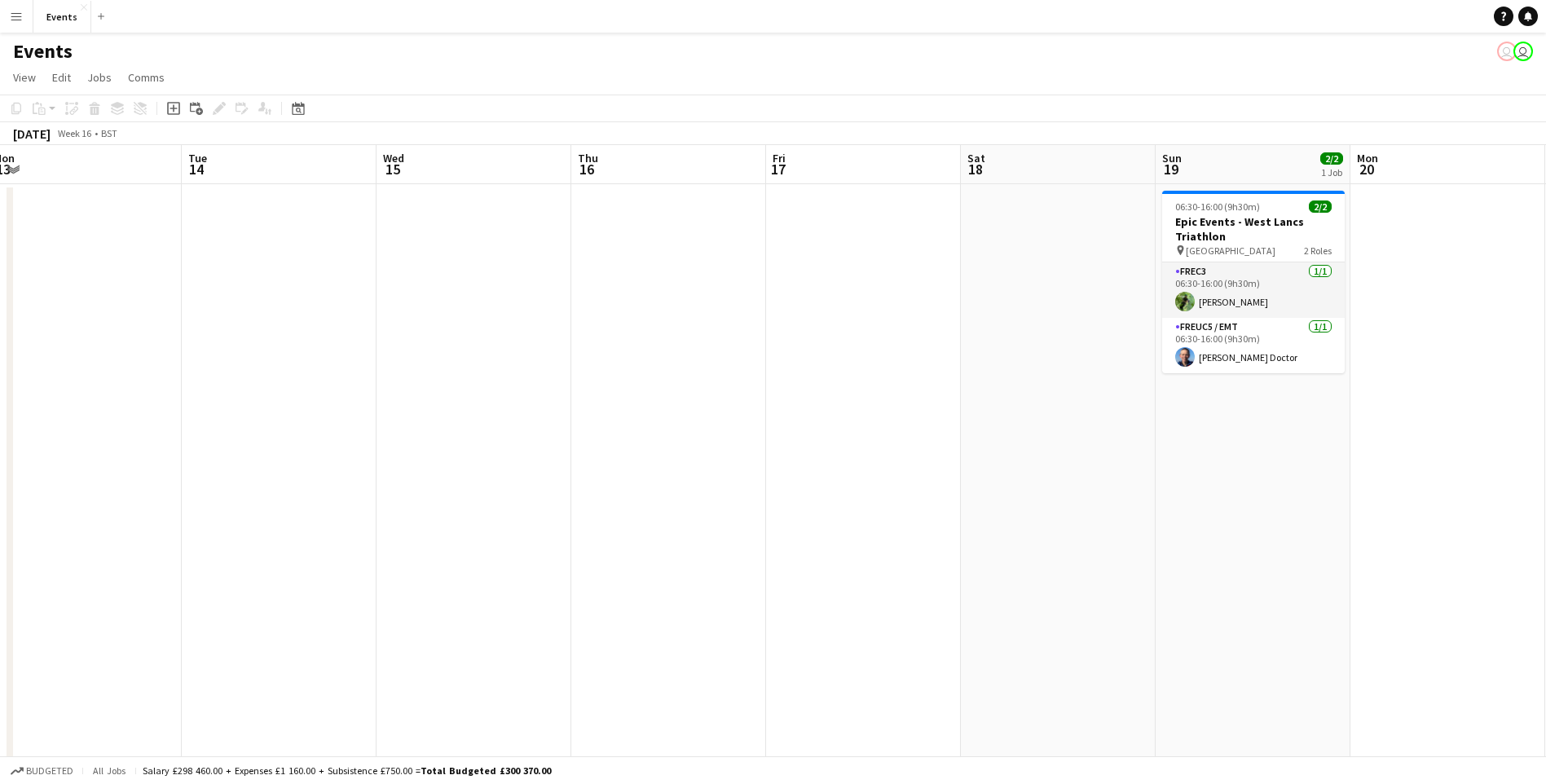
drag, startPoint x: 793, startPoint y: 429, endPoint x: 1215, endPoint y: 414, distance: 422.3
click at [1215, 414] on app-calendar-viewport "Sat 11 3/3 1 Job Sun 12 3/3 1 Job Mon 13 Tue 14 Wed 15 Thu 16 Fri 17 Sat 18 Sun…" at bounding box center [773, 629] width 1546 height 968
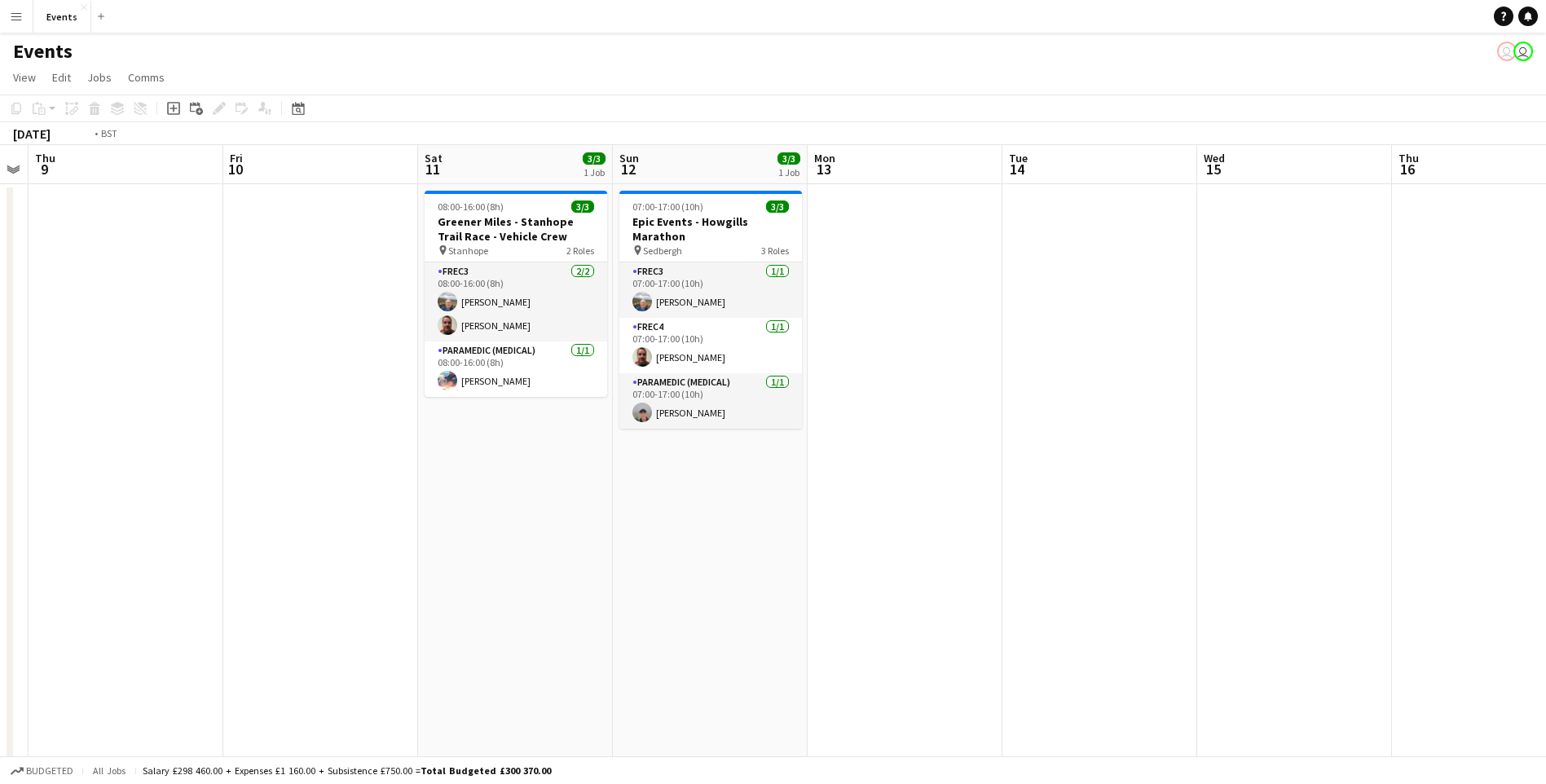
drag, startPoint x: 466, startPoint y: 446, endPoint x: 1015, endPoint y: 423, distance: 549.5
click at [1205, 408] on app-calendar-viewport "Tue 7 Wed 8 Thu 9 Fri 10 Sat 11 3/3 1 Job Sun 12 3/3 1 Job Mon 13 Tue 14 Wed 15…" at bounding box center [773, 629] width 1546 height 968
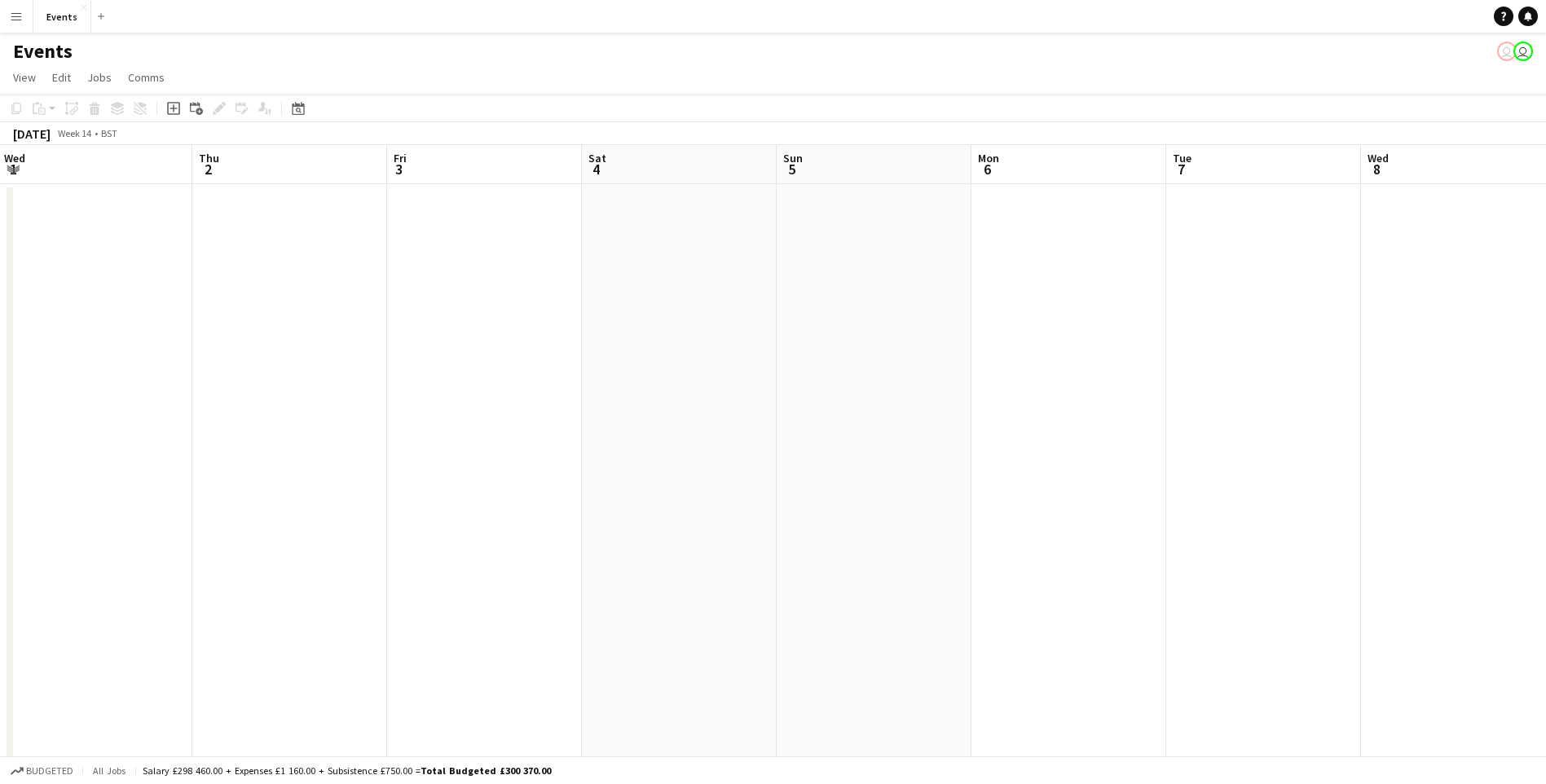
drag, startPoint x: 830, startPoint y: 401, endPoint x: 1310, endPoint y: 379, distance: 480.5
click at [1315, 379] on app-calendar-viewport "Mon 30 Tue 31 Wed 1 Thu 2 Fri 3 Sat 4 Sun 5 Mon 6 Tue 7 Wed 8 Thu 9 Fri 10 Sat …" at bounding box center [773, 629] width 1546 height 968
drag, startPoint x: 246, startPoint y: 414, endPoint x: 1343, endPoint y: 376, distance: 1097.7
click at [1343, 376] on app-calendar-viewport "Sat 28 Sun 29 Mon 30 Tue 31 Wed 1 Thu 2 Fri 3 Sat 4 Sun 5 Mon 6 Tue 7 Wed 8 Thu…" at bounding box center [773, 629] width 1546 height 968
drag, startPoint x: 217, startPoint y: 404, endPoint x: 1375, endPoint y: 338, distance: 1159.9
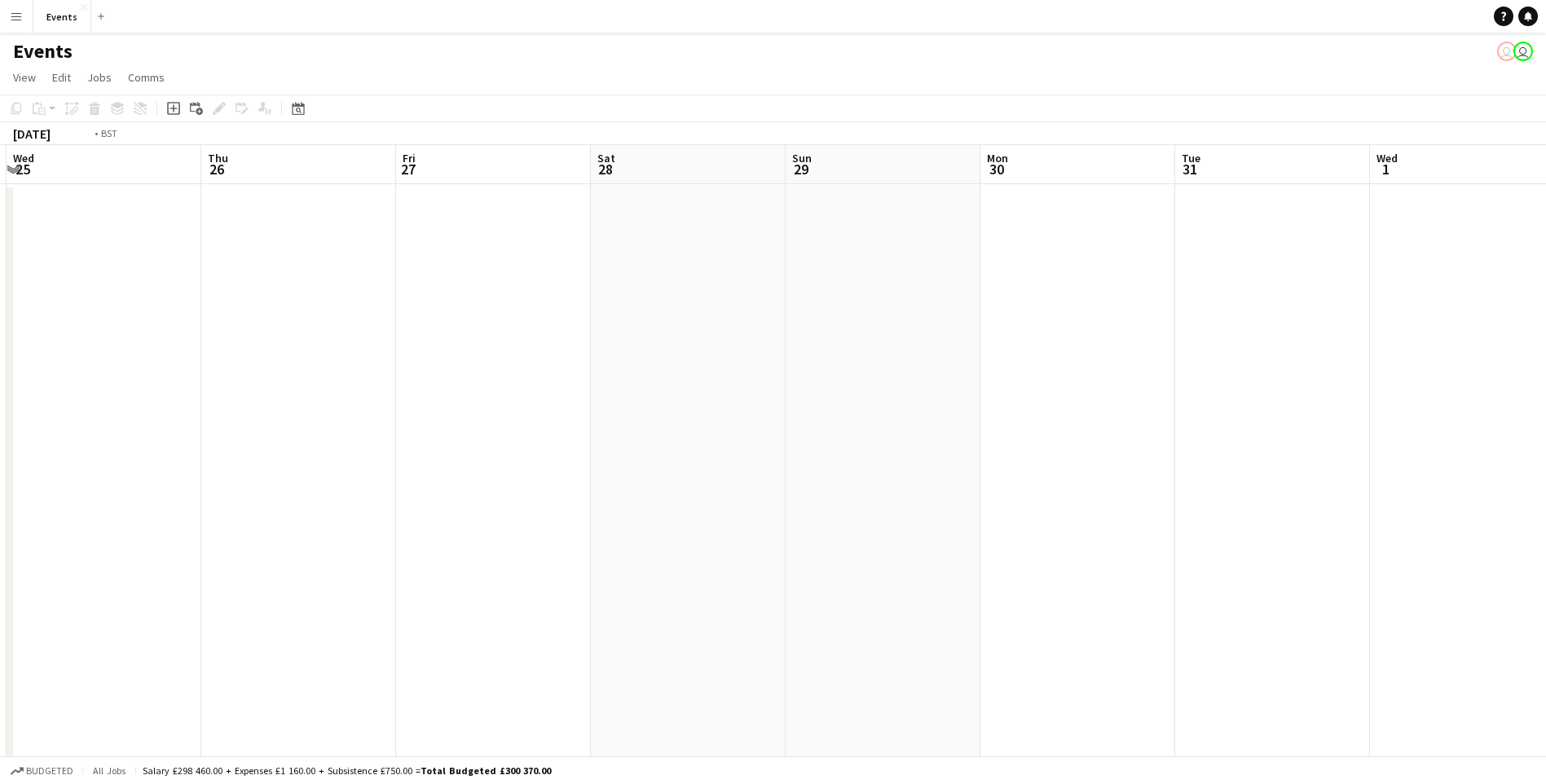
click at [1376, 338] on app-calendar-viewport "Mon 23 Tue 24 Wed 25 Thu 26 Fri 27 Sat 28 Sun 29 Mon 30 Tue 31 Wed 1 Thu 2 Fri …" at bounding box center [773, 629] width 1546 height 968
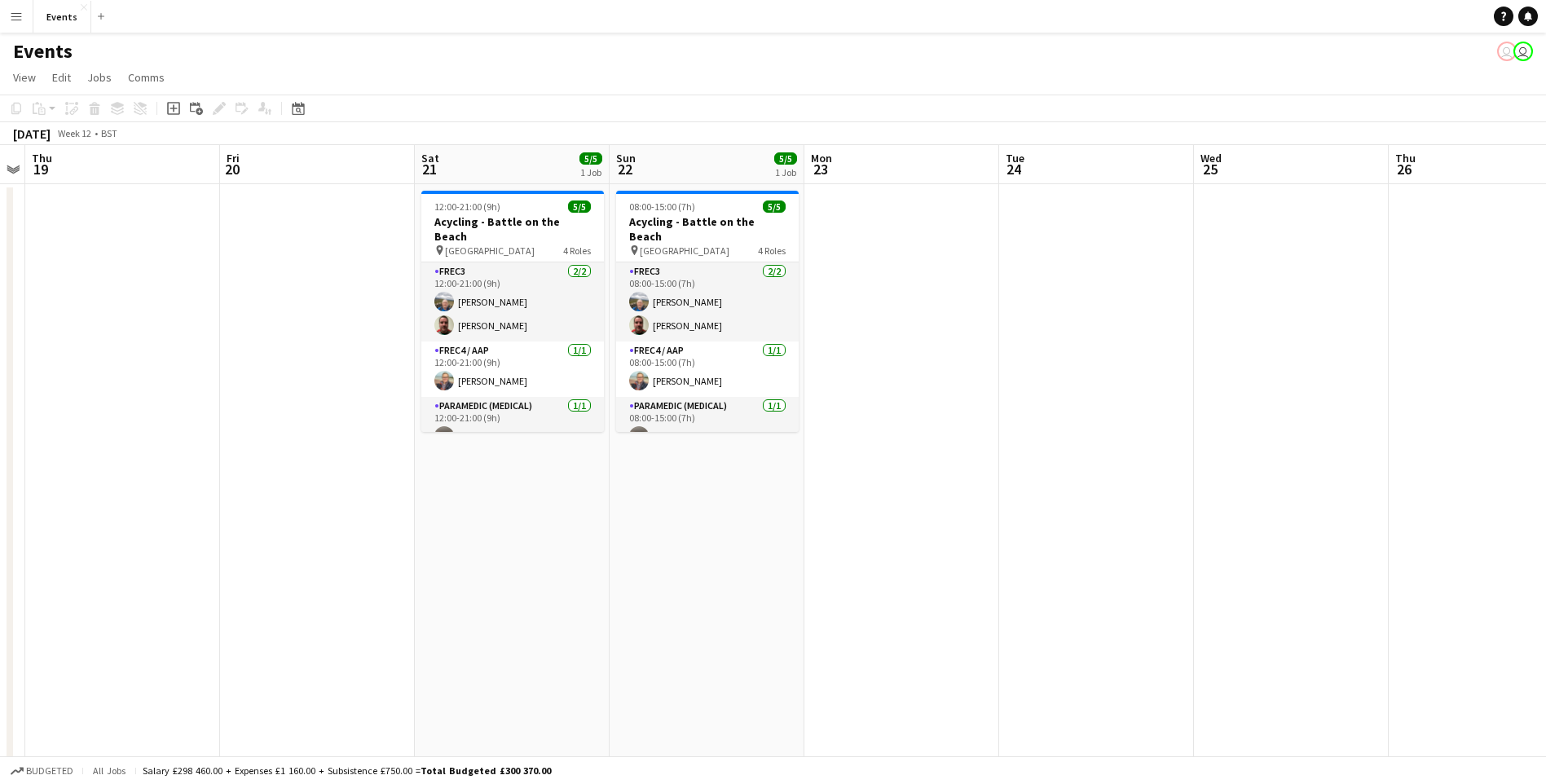
drag, startPoint x: 481, startPoint y: 471, endPoint x: 500, endPoint y: 461, distance: 21.5
click at [496, 477] on app-calendar-viewport "Tue 17 Wed 18 Thu 19 Fri 20 Sat 21 5/5 1 Job Sun 22 5/5 1 Job Mon 23 Tue 24 Wed…" at bounding box center [773, 629] width 1546 height 968
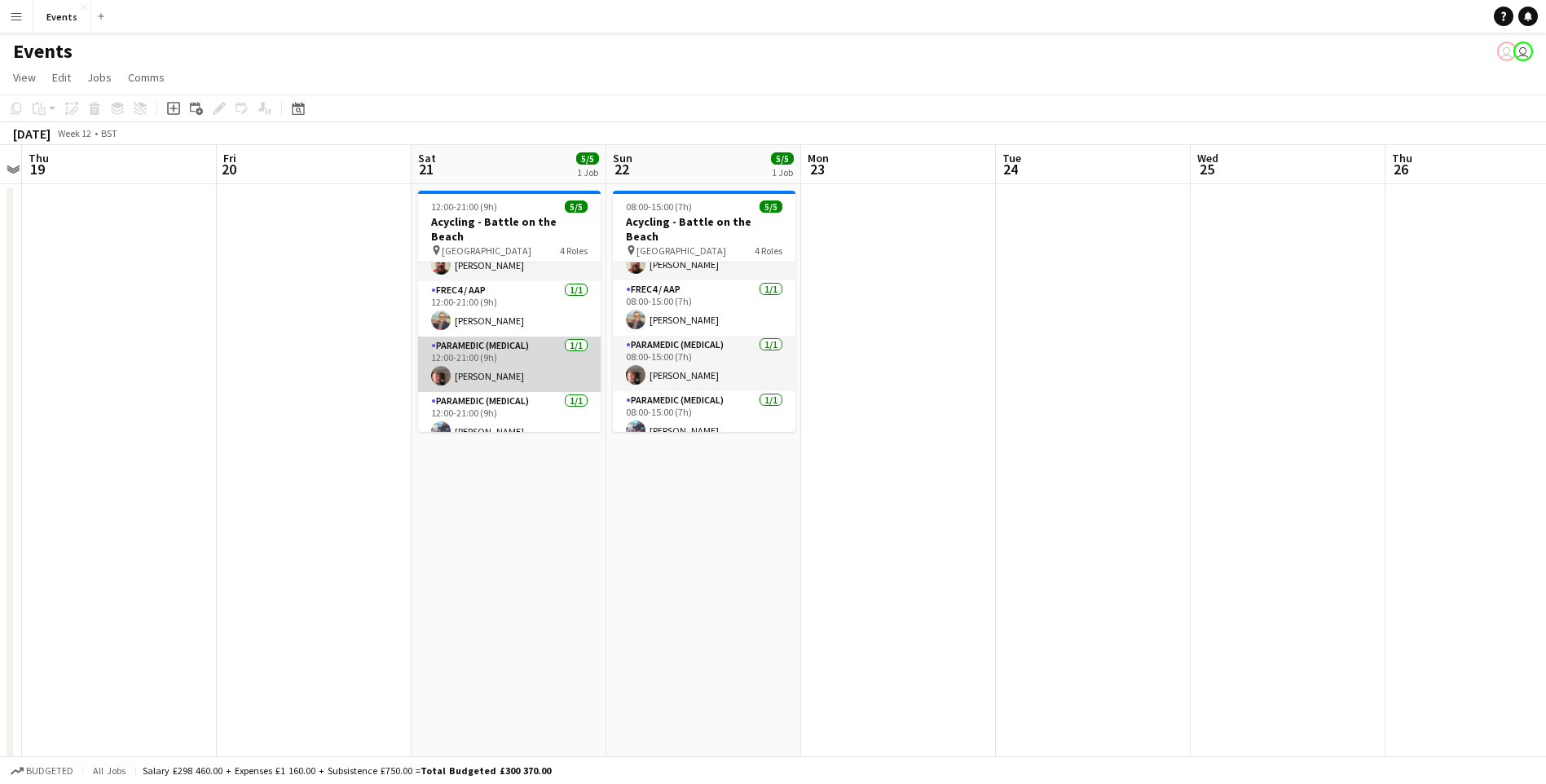
scroll to position [61, 0]
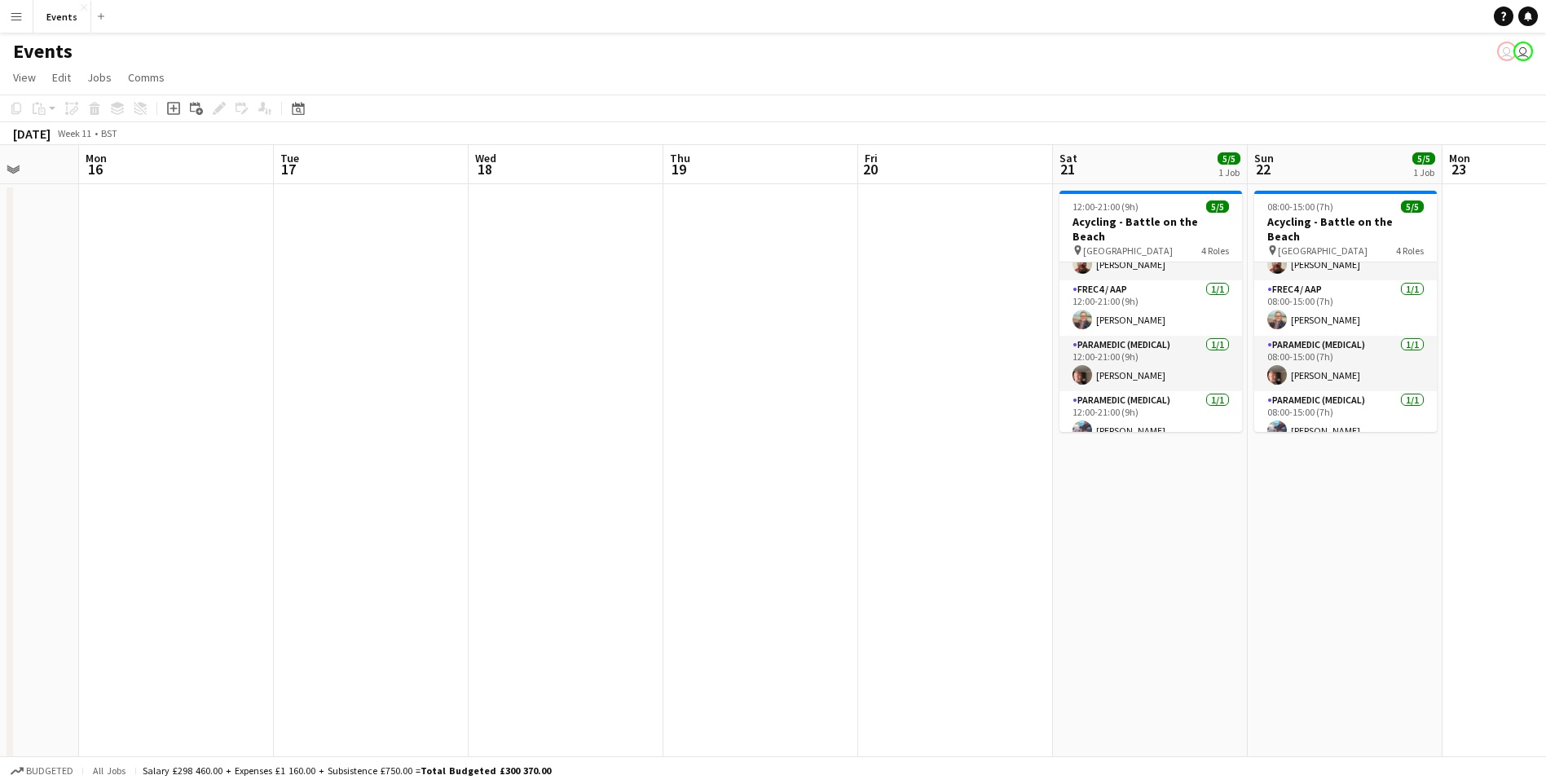
drag, startPoint x: 572, startPoint y: 497, endPoint x: 1213, endPoint y: 492, distance: 641.0
click at [1213, 492] on app-calendar-viewport "Fri 13 Sat 14 3/3 1 Job Sun 15 Mon 16 Tue 17 Wed 18 Thu 19 Fri 20 Sat 21 5/5 1 …" at bounding box center [773, 629] width 1546 height 968
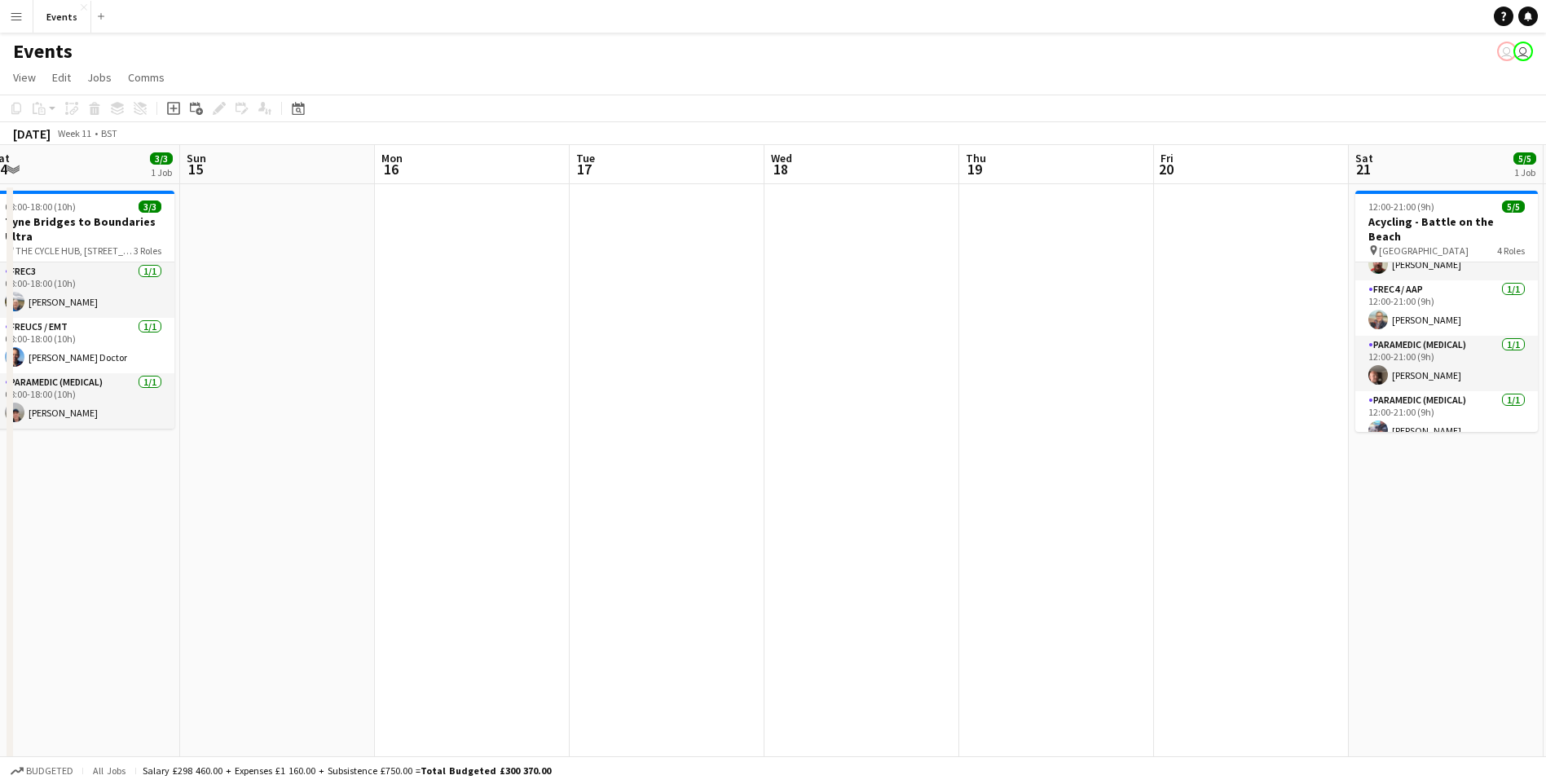
drag, startPoint x: 676, startPoint y: 504, endPoint x: 1150, endPoint y: 507, distance: 474.0
click at [1401, 474] on app-calendar-viewport "Thu 12 Fri 13 Sat 14 3/3 1 Job Sun 15 Mon 16 Tue 17 Wed 18 Thu 19 Fri 20 Sat 21…" at bounding box center [773, 629] width 1546 height 968
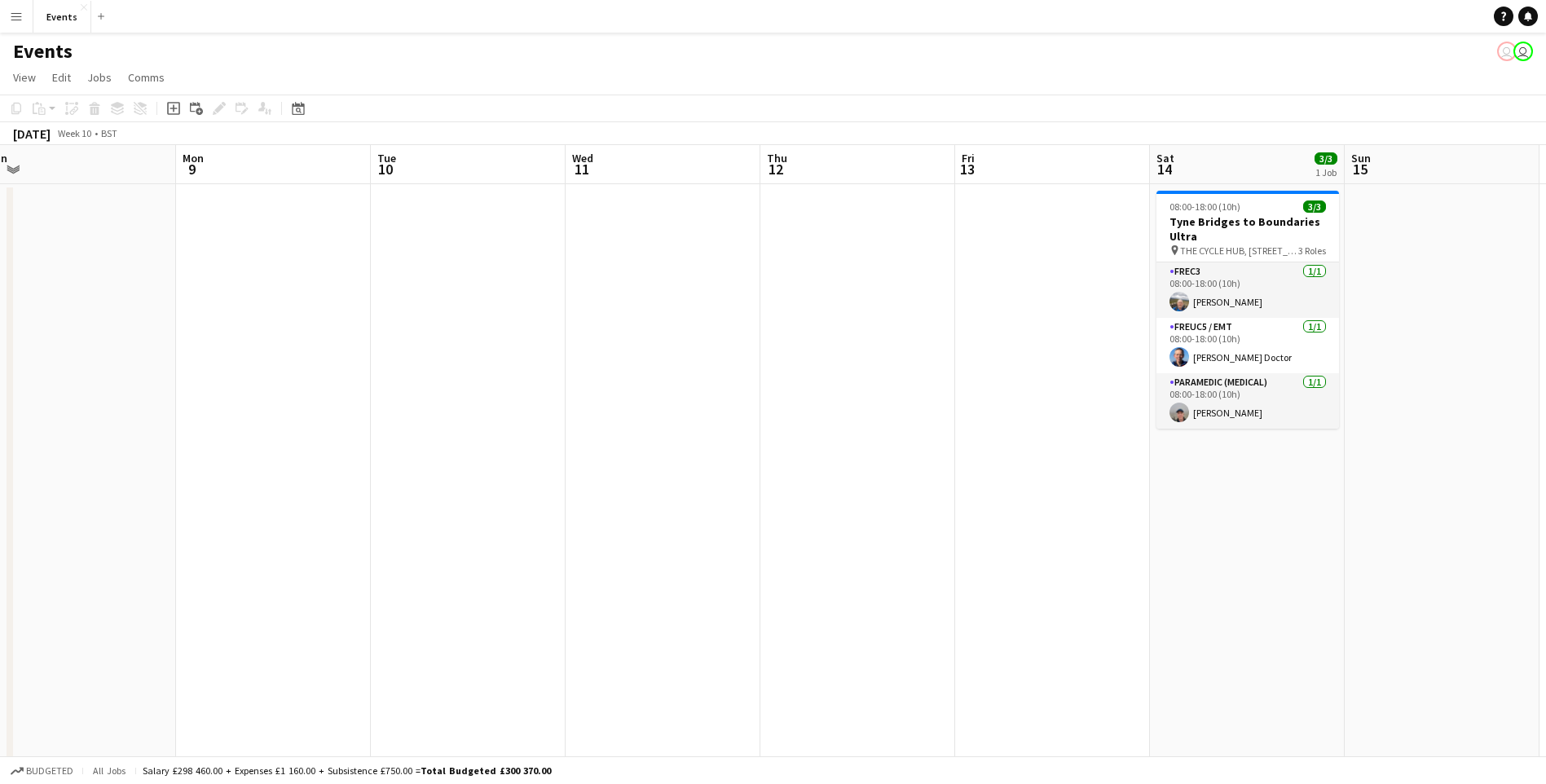
drag, startPoint x: 661, startPoint y: 482, endPoint x: 538, endPoint y: 492, distance: 123.4
click at [1386, 448] on app-calendar-viewport "Fri 6 Sat 7 Sun 8 Mon 9 Tue 10 Wed 11 Thu 12 Fri 13 Sat 14 3/3 1 Job Sun 15 Mon…" at bounding box center [773, 629] width 1546 height 968
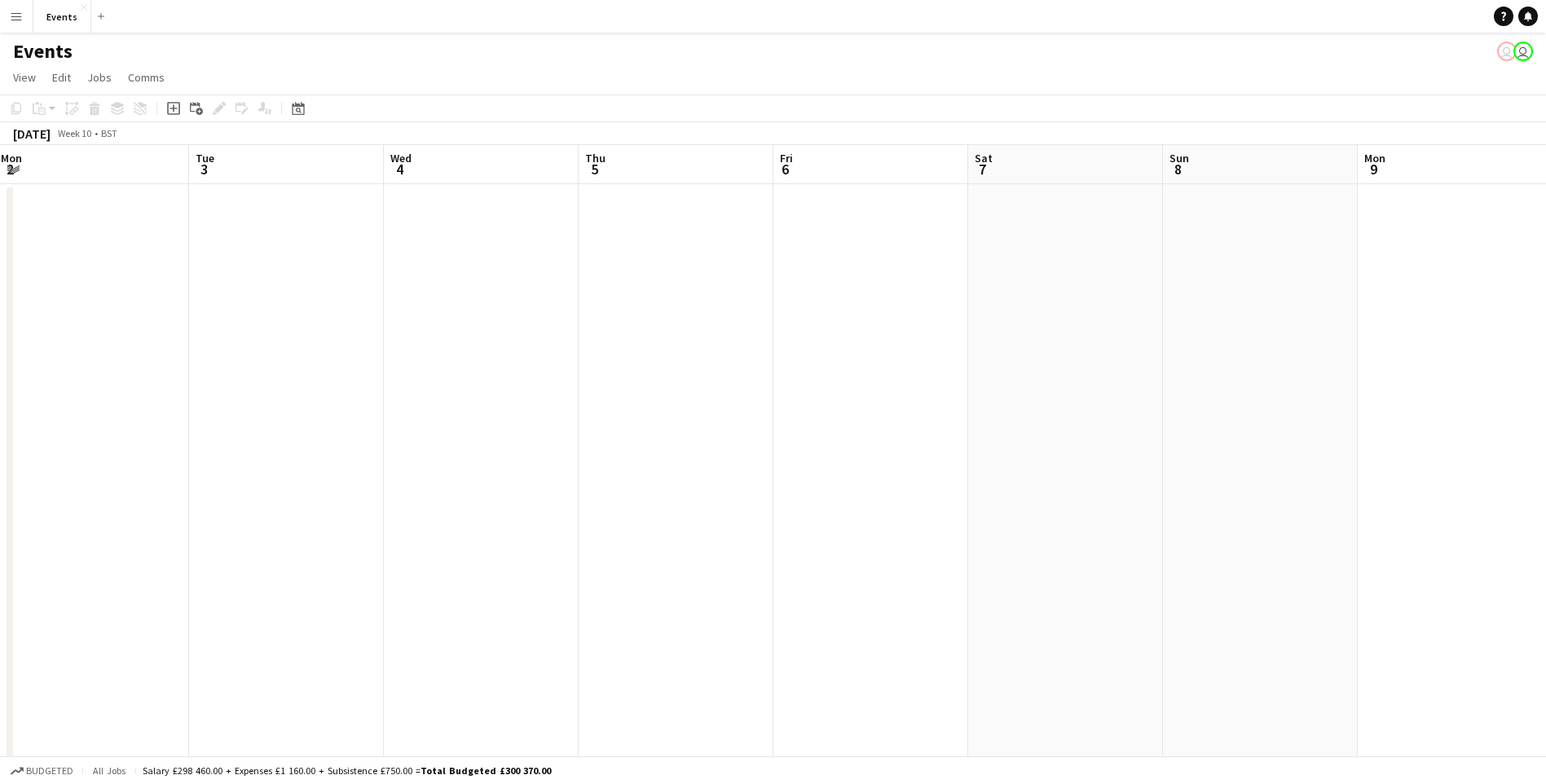
drag, startPoint x: 783, startPoint y: 464, endPoint x: 1473, endPoint y: 449, distance: 690.2
click at [1481, 449] on app-calendar-viewport "Sat 28 Sun 1 Mon 2 Tue 3 Wed 4 Thu 5 Fri 6 Sat 7 Sun 8 Mon 9 Tue 10 Wed 11 Thu …" at bounding box center [773, 629] width 1546 height 968
drag, startPoint x: 777, startPoint y: 410, endPoint x: 1534, endPoint y: 383, distance: 757.5
click at [1534, 383] on app-calendar-viewport "Sat 28 Sun 1 Mon 2 Tue 3 Wed 4 Thu 5 Fri 6 Sat 7 Sun 8 Mon 9 Tue 10 Wed 11 Thu …" at bounding box center [773, 629] width 1546 height 968
drag, startPoint x: 830, startPoint y: 364, endPoint x: 1713, endPoint y: 381, distance: 883.2
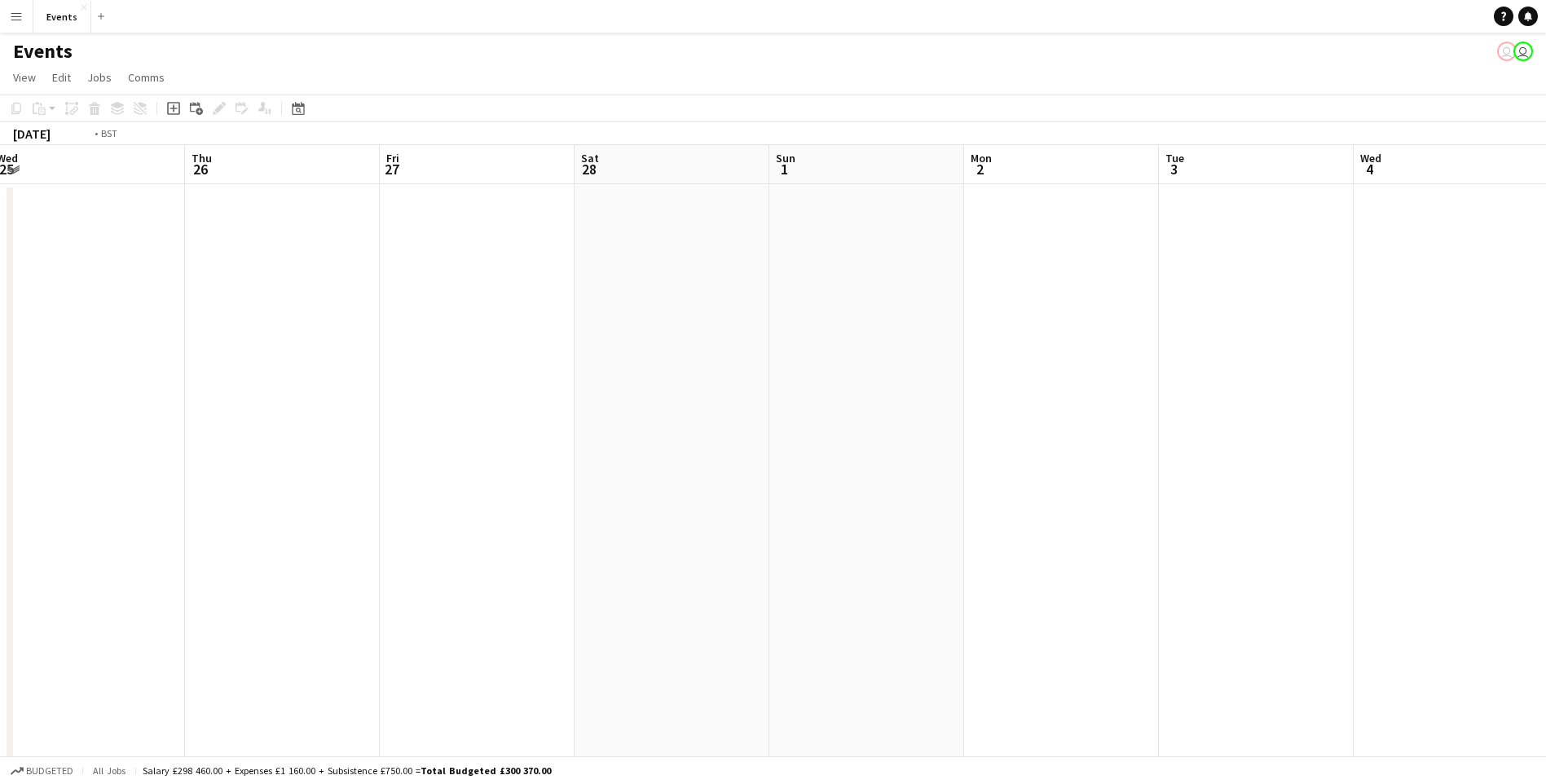
click at [1546, 381] on html "Menu Boards Boards Boards All jobs Status Workforce Workforce My Workforce Recr…" at bounding box center [773, 570] width 1546 height 1140
drag, startPoint x: 545, startPoint y: 475, endPoint x: 1473, endPoint y: 373, distance: 933.6
click at [1473, 373] on app-calendar-viewport "Thu 19 Fri 20 Sat 21 Sun 22 Mon 23 Tue 24 Wed 25 Thu 26 Fri 27 Sat 28 Sun 1 Mon…" at bounding box center [773, 629] width 1546 height 968
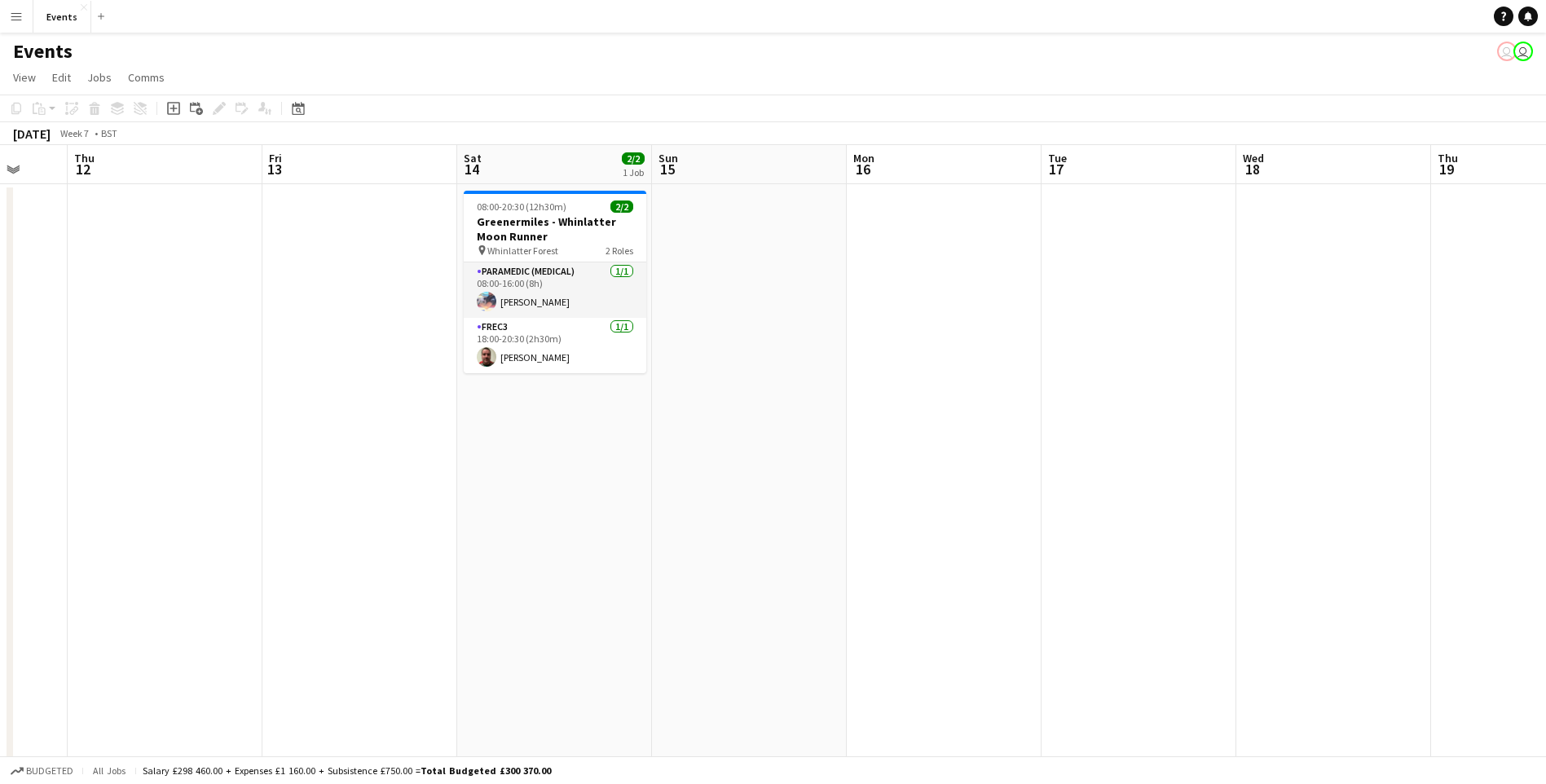
drag, startPoint x: 1386, startPoint y: 408, endPoint x: 1430, endPoint y: 420, distance: 45.6
click at [1515, 387] on app-calendar-viewport "Mon 9 Tue 10 Wed 11 Thu 12 Fri 13 Sat 14 2/2 1 Job Sun 15 Mon 16 Tue 17 Wed 18 …" at bounding box center [773, 629] width 1546 height 968
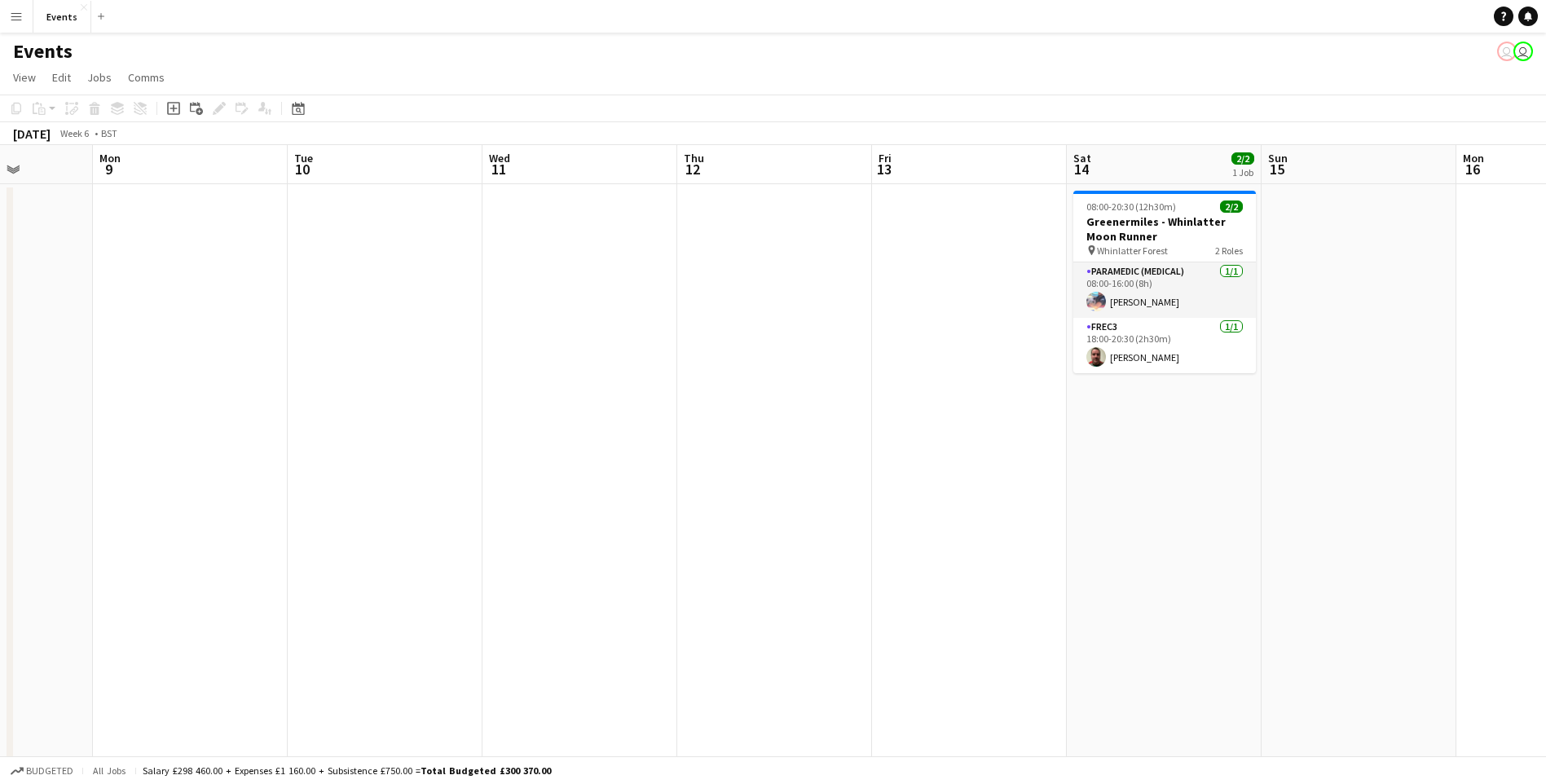
drag, startPoint x: 536, startPoint y: 474, endPoint x: 1308, endPoint y: 488, distance: 772.1
click at [1327, 486] on app-calendar-viewport "Fri 6 Sat 7 Sun 8 Mon 9 Tue 10 Wed 11 Thu 12 Fri 13 Sat 14 2/2 1 Job Sun 15 Mon…" at bounding box center [773, 629] width 1546 height 968
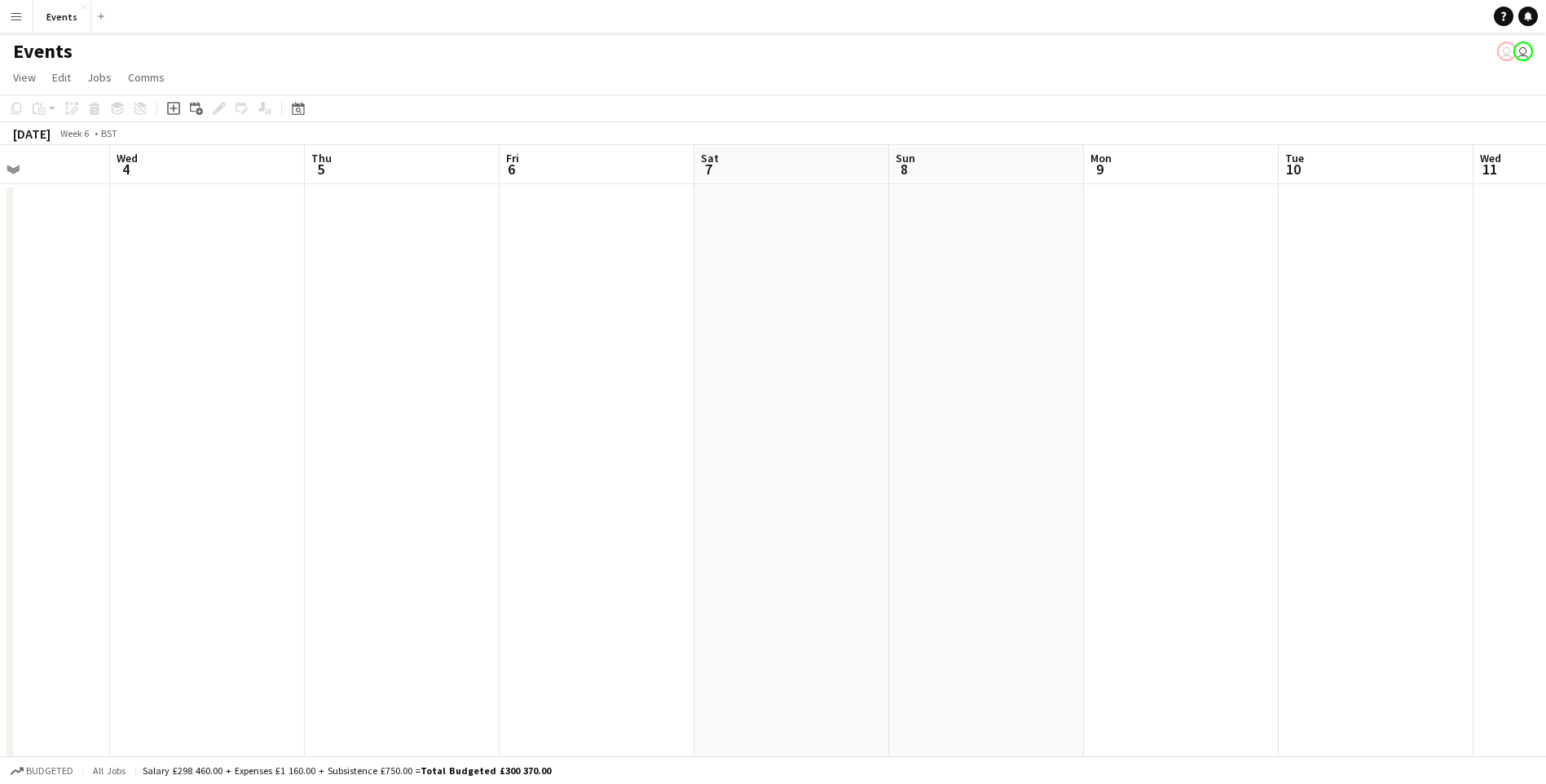
drag, startPoint x: 669, startPoint y: 482, endPoint x: 1077, endPoint y: 463, distance: 408.4
click at [1468, 391] on app-calendar-viewport "Sun 1 Mon 2 Tue 3 Wed 4 Thu 5 Fri 6 Sat 7 Sun 8 Mon 9 Tue 10 Wed 11 Thu 12 Fri …" at bounding box center [773, 629] width 1546 height 968
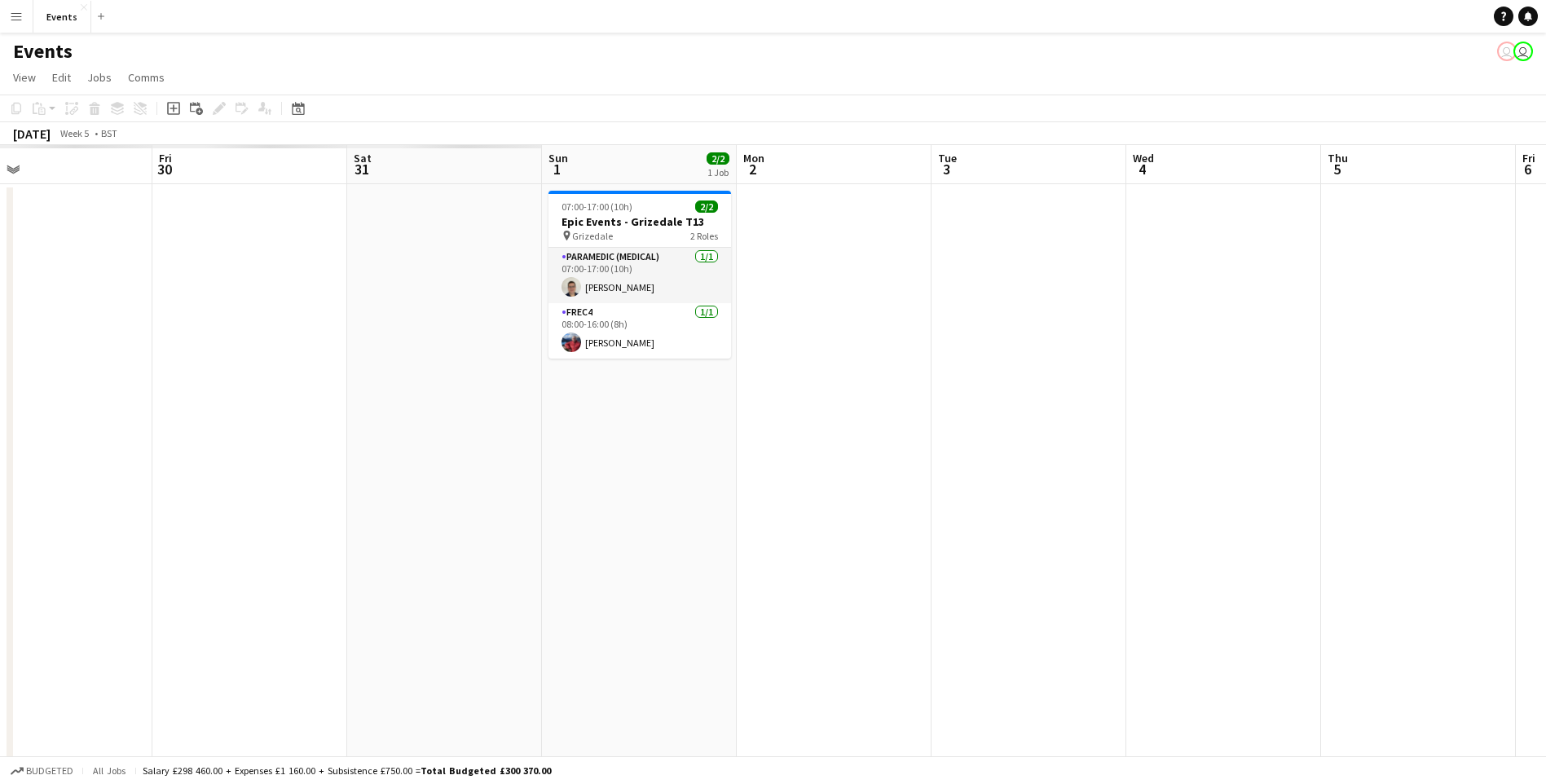
drag, startPoint x: 1153, startPoint y: 405, endPoint x: 1555, endPoint y: 390, distance: 402.3
click at [1546, 390] on html "Menu Boards Boards Boards All jobs Status Workforce Workforce My Workforce Recr…" at bounding box center [773, 570] width 1546 height 1140
